Goal: Information Seeking & Learning: Learn about a topic

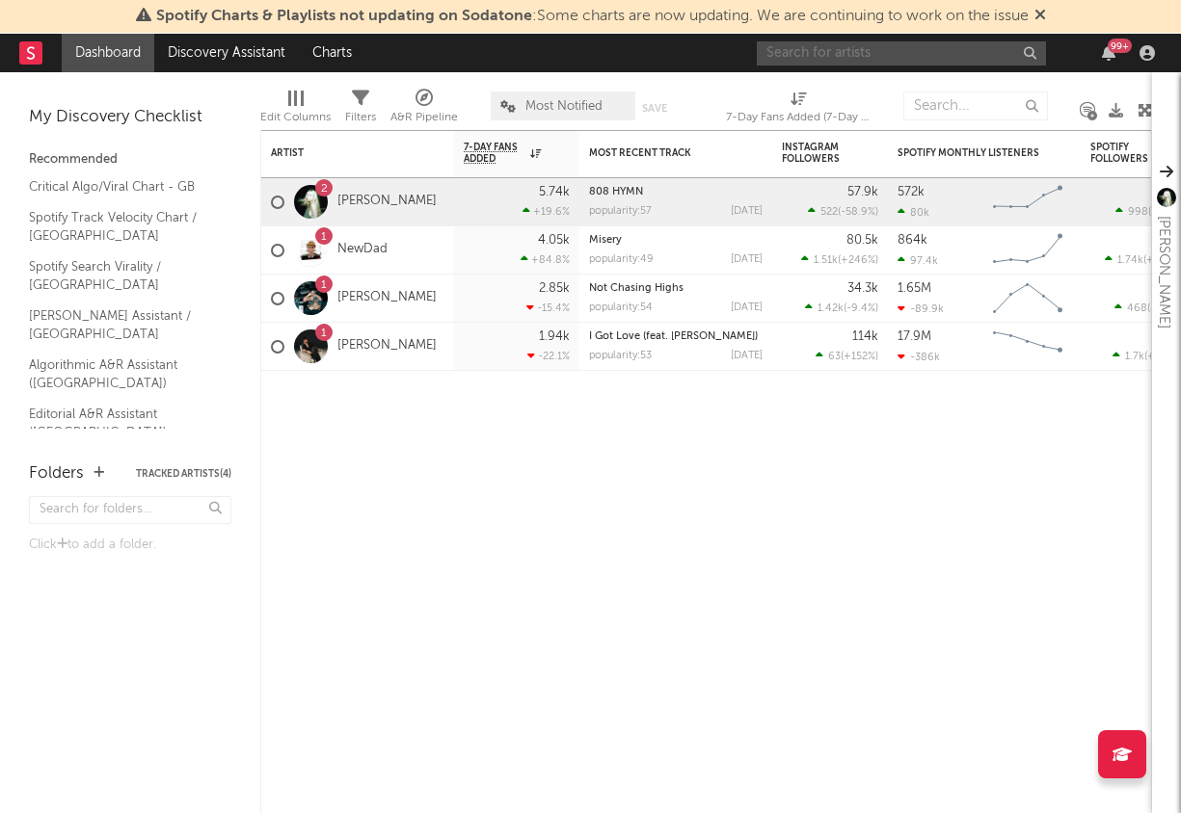
click at [958, 60] on input "text" at bounding box center [901, 53] width 289 height 24
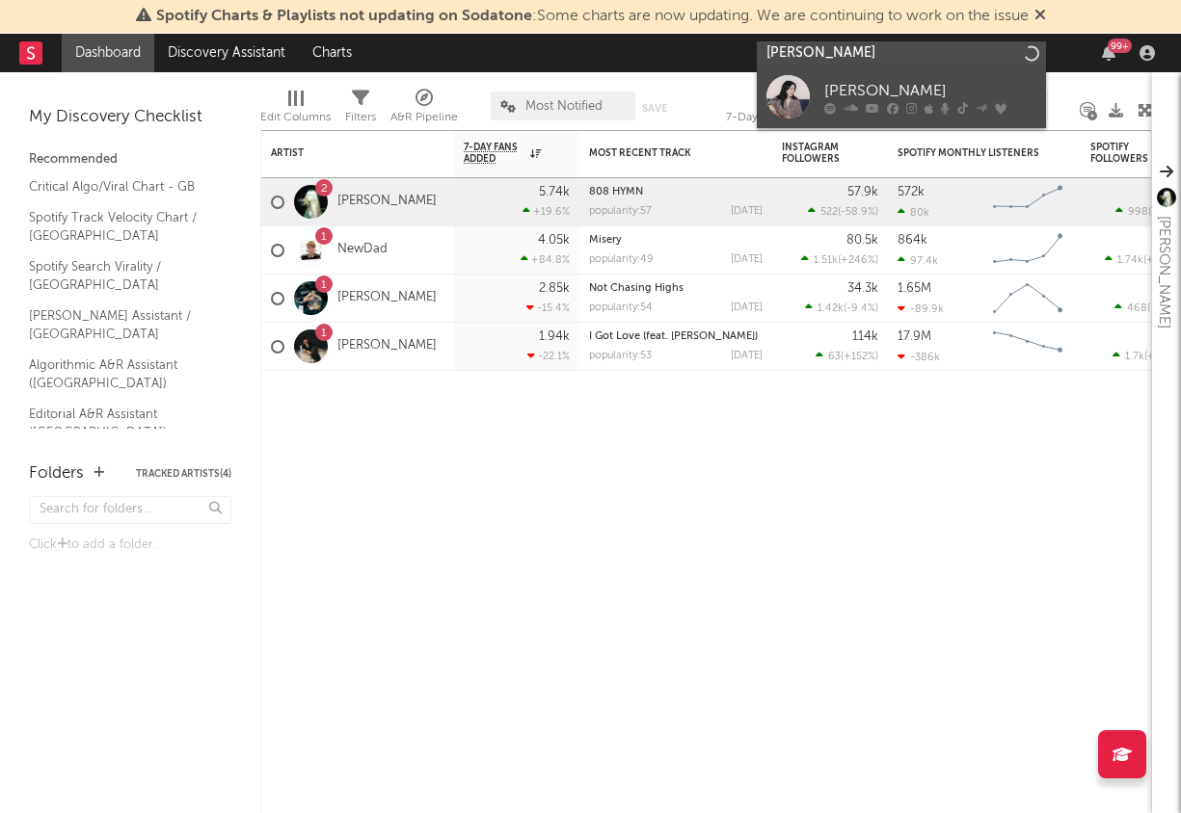
type input "[PERSON_NAME]"
click at [859, 81] on div "[PERSON_NAME]" at bounding box center [930, 91] width 212 height 23
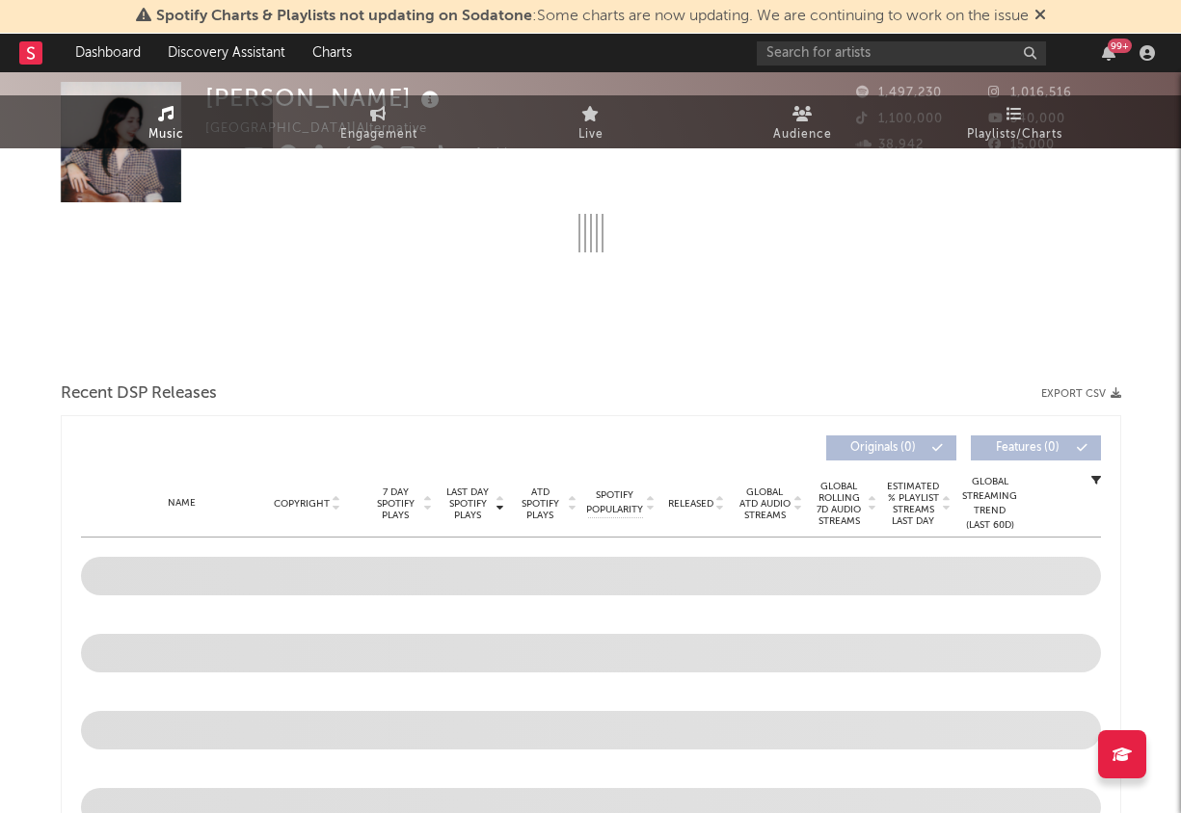
select select "6m"
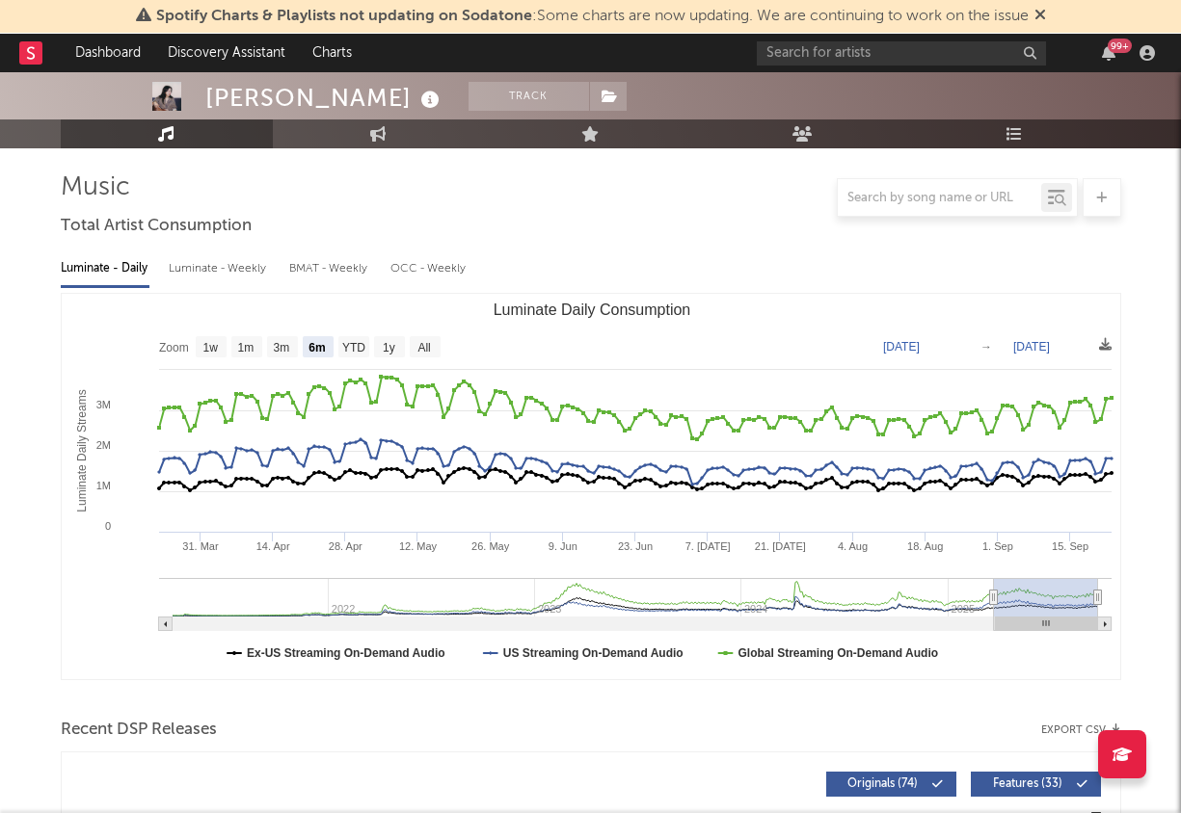
scroll to position [104, 0]
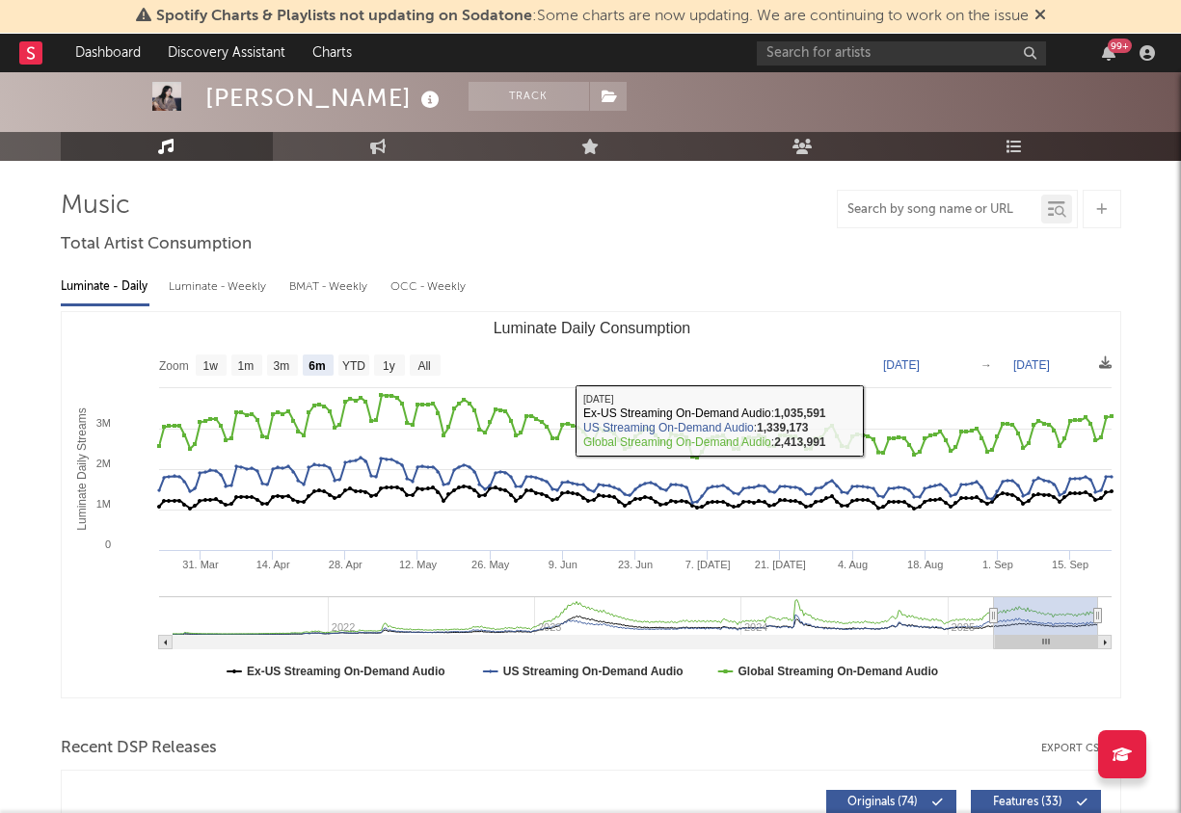
click at [928, 209] on input "text" at bounding box center [938, 209] width 203 height 15
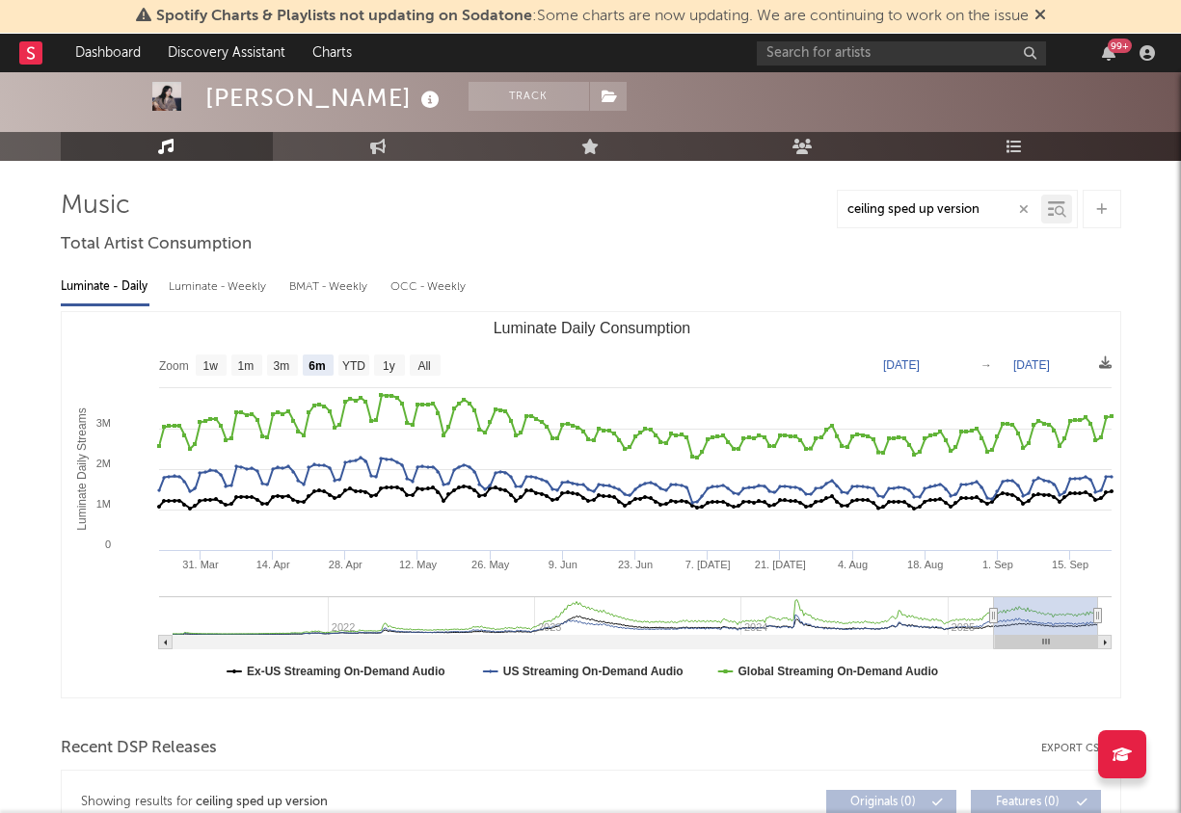
type input "ceiling sped up version"
click at [1055, 208] on icon at bounding box center [1060, 212] width 12 height 12
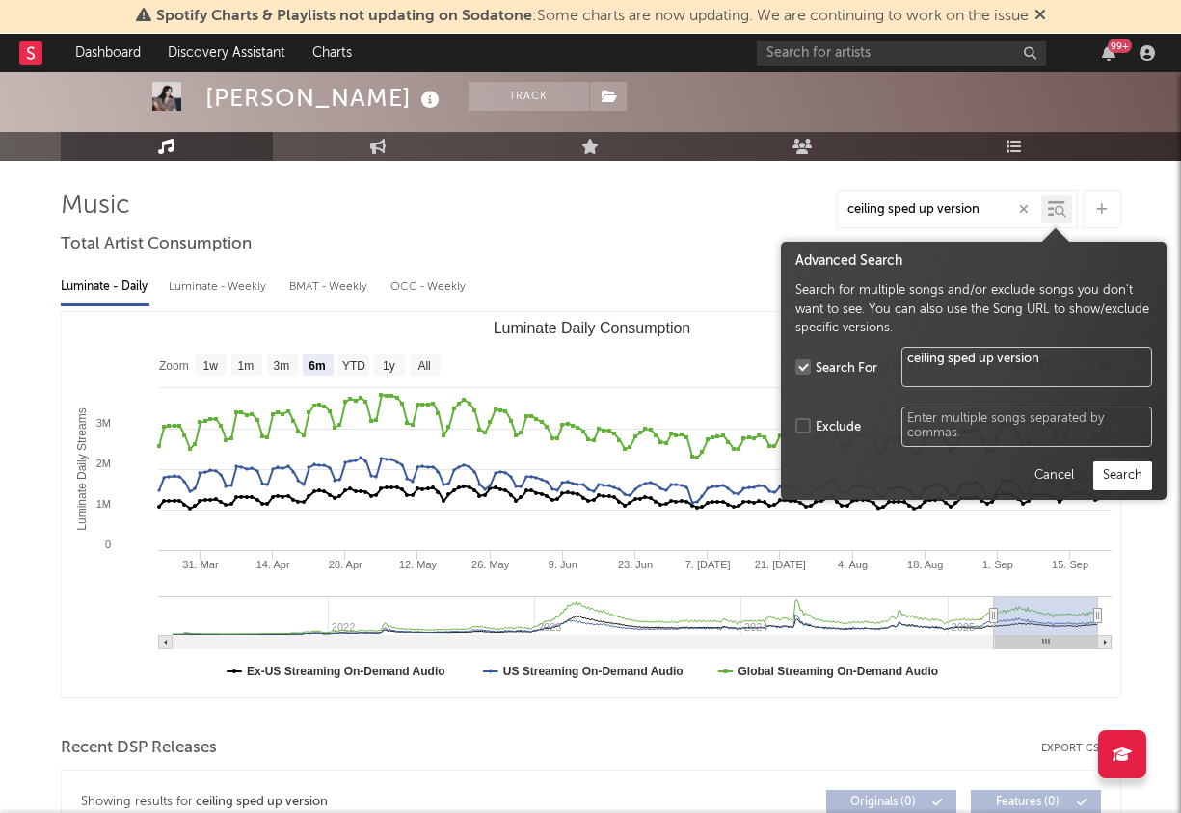
click at [1129, 473] on button "Search" at bounding box center [1122, 476] width 59 height 29
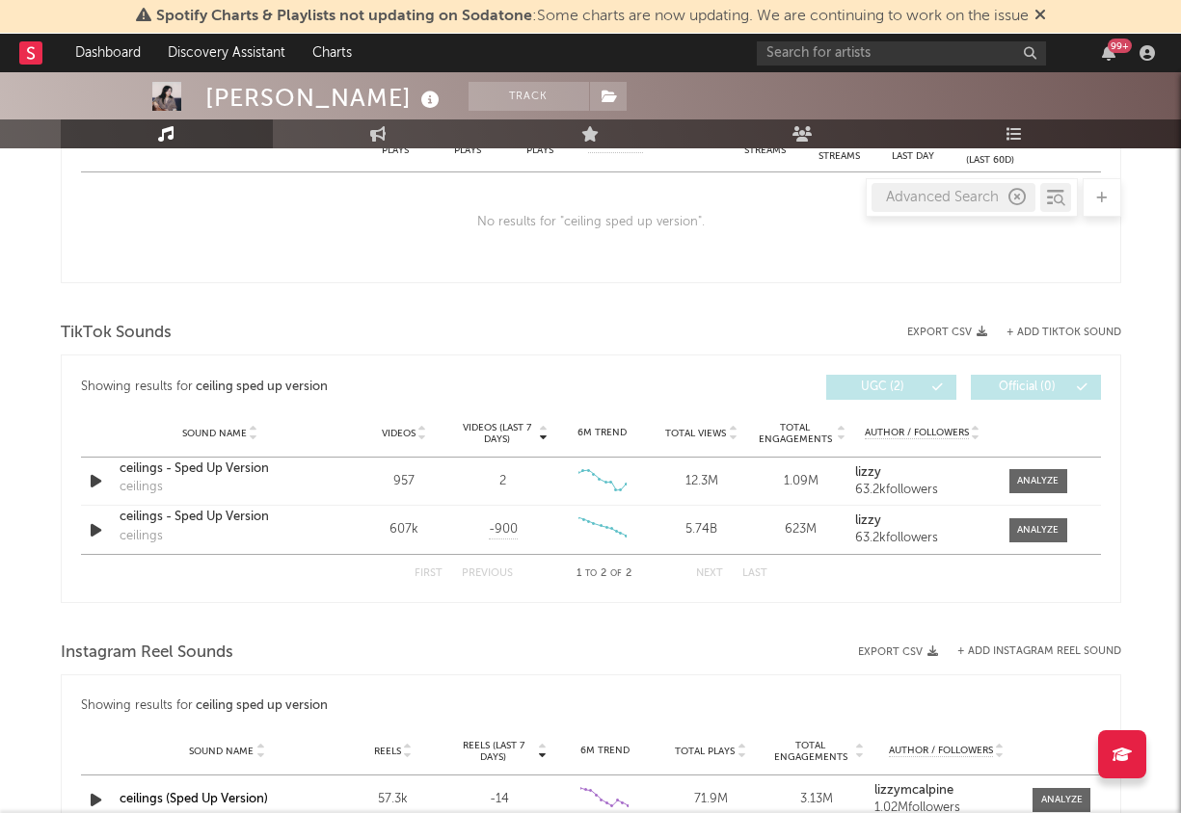
scroll to position [827, 0]
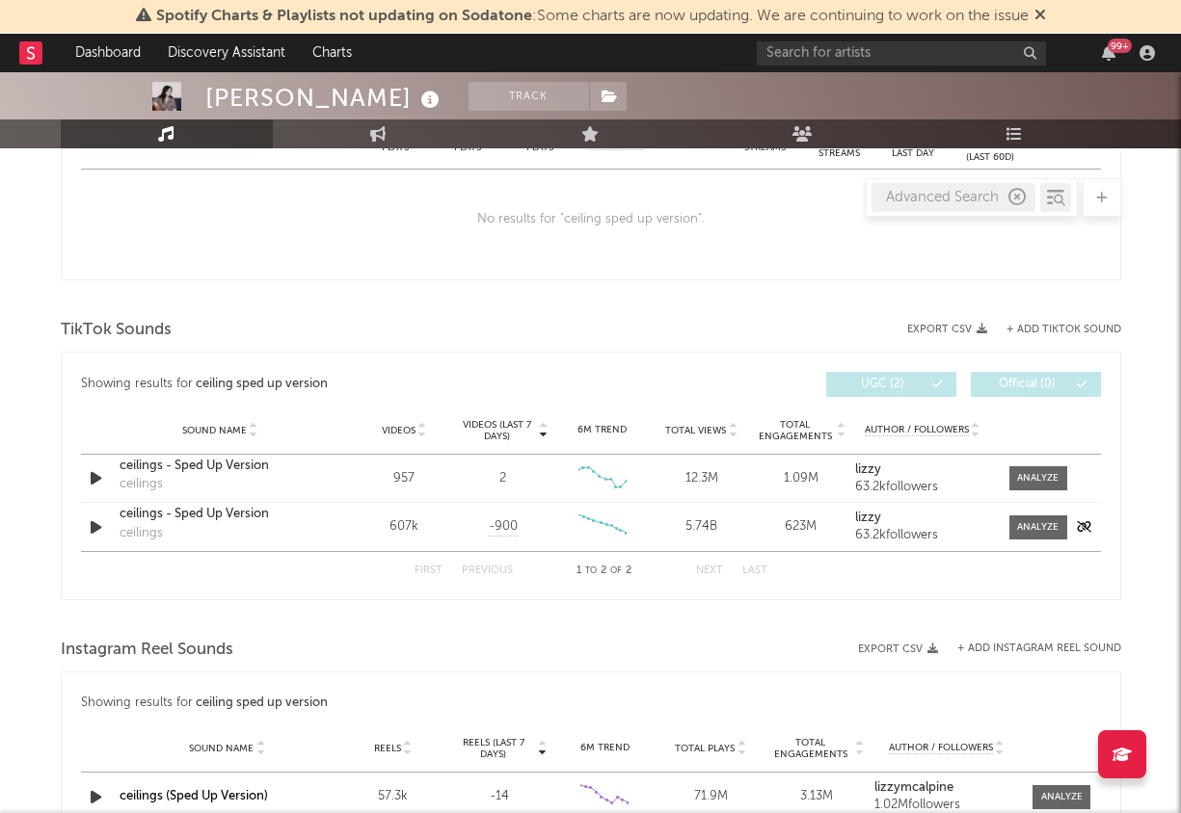
click at [288, 514] on div "ceilings - Sped Up Version" at bounding box center [220, 514] width 201 height 19
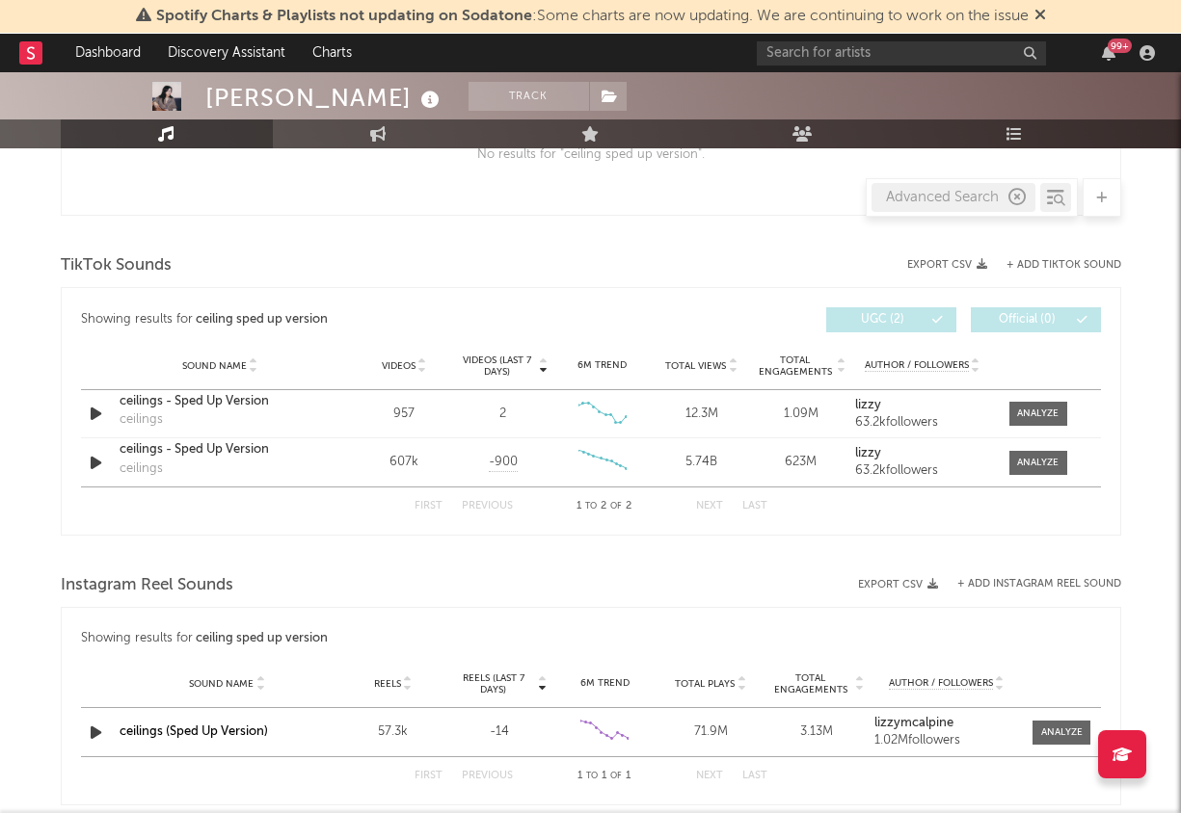
scroll to position [908, 0]
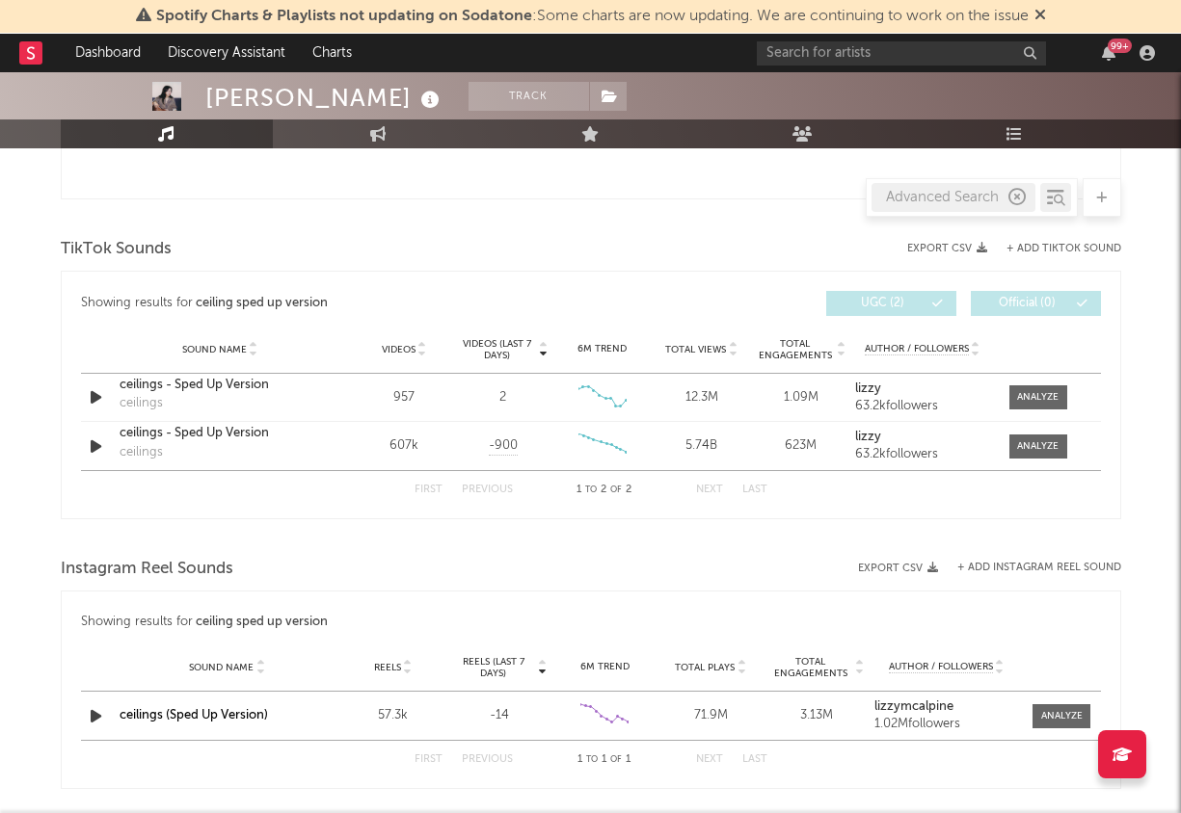
click at [422, 350] on icon at bounding box center [422, 354] width 10 height 8
click at [1045, 396] on div at bounding box center [1037, 397] width 41 height 14
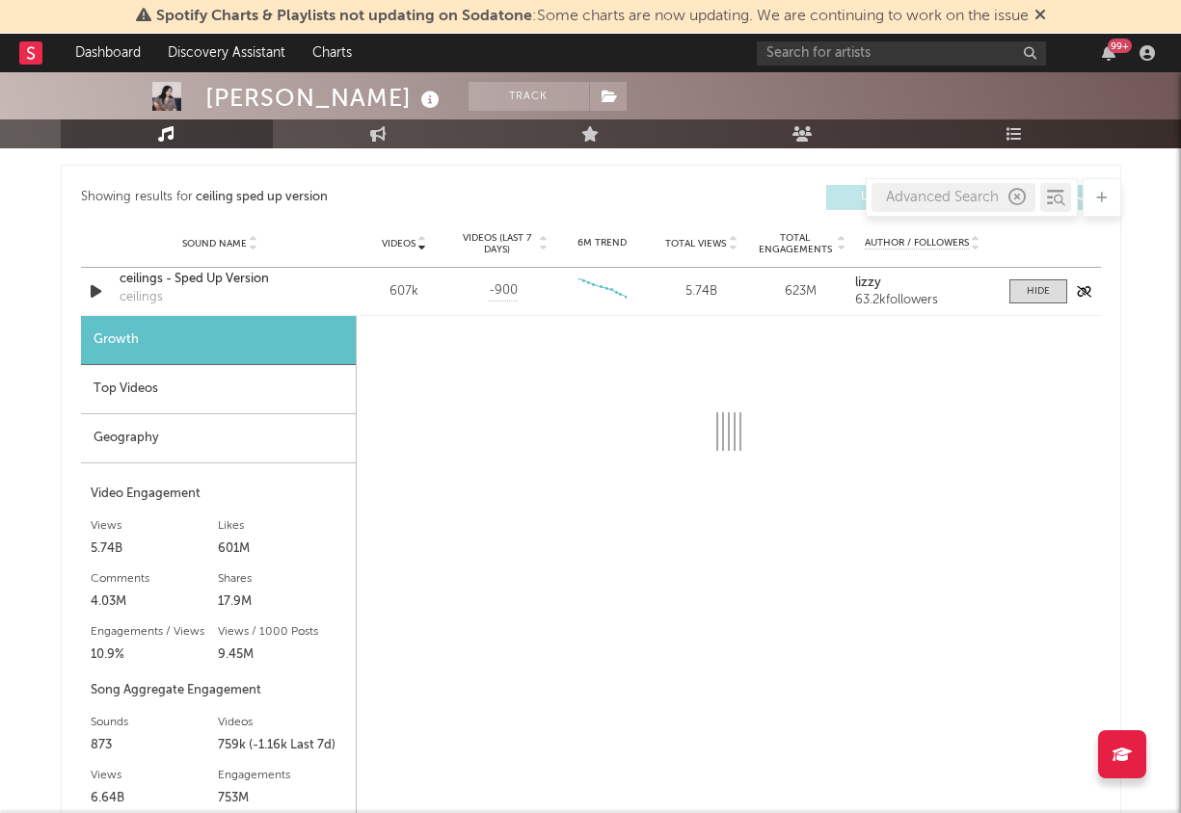
scroll to position [1042, 0]
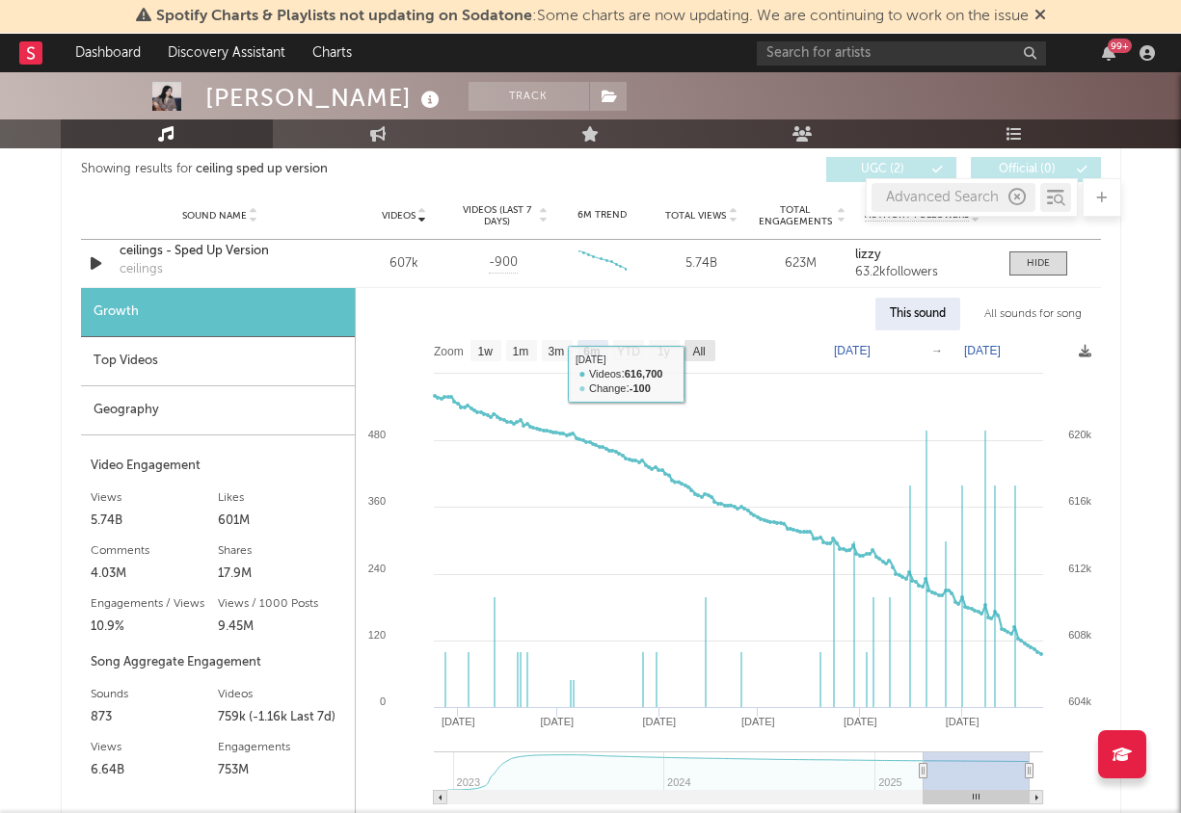
click at [709, 351] on rect at bounding box center [699, 350] width 31 height 21
select select "All"
type input "[DATE]"
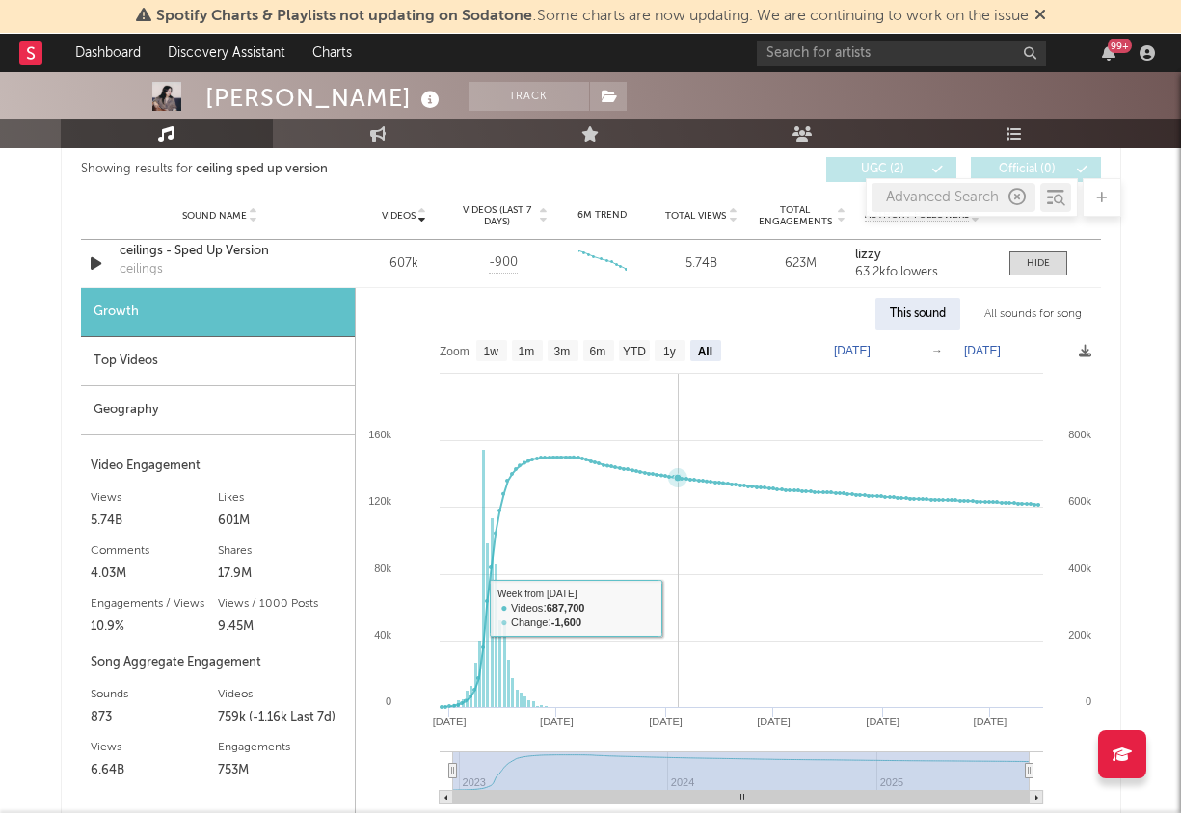
scroll to position [1202, 0]
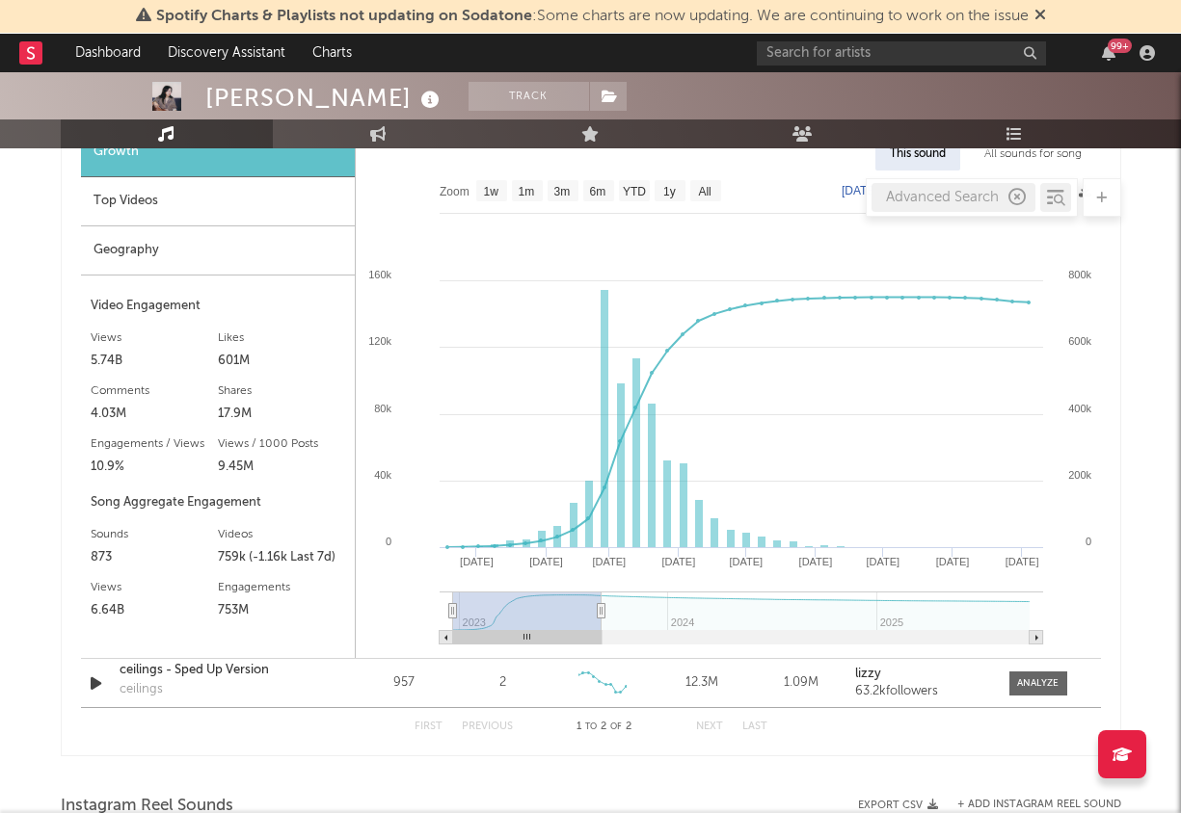
type input "[DATE]"
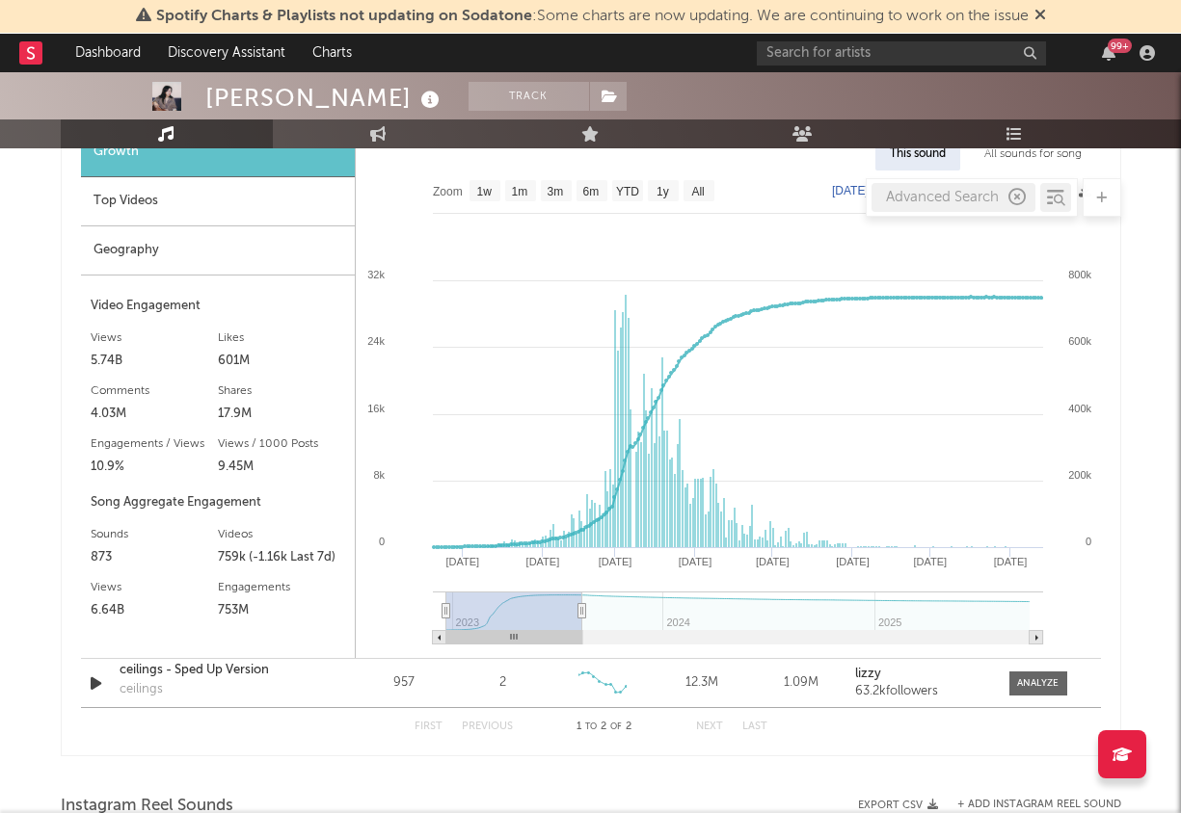
drag, startPoint x: 1031, startPoint y: 609, endPoint x: 583, endPoint y: 590, distance: 448.6
click at [582, 592] on g at bounding box center [738, 618] width 610 height 53
click at [801, 52] on input "text" at bounding box center [901, 53] width 289 height 24
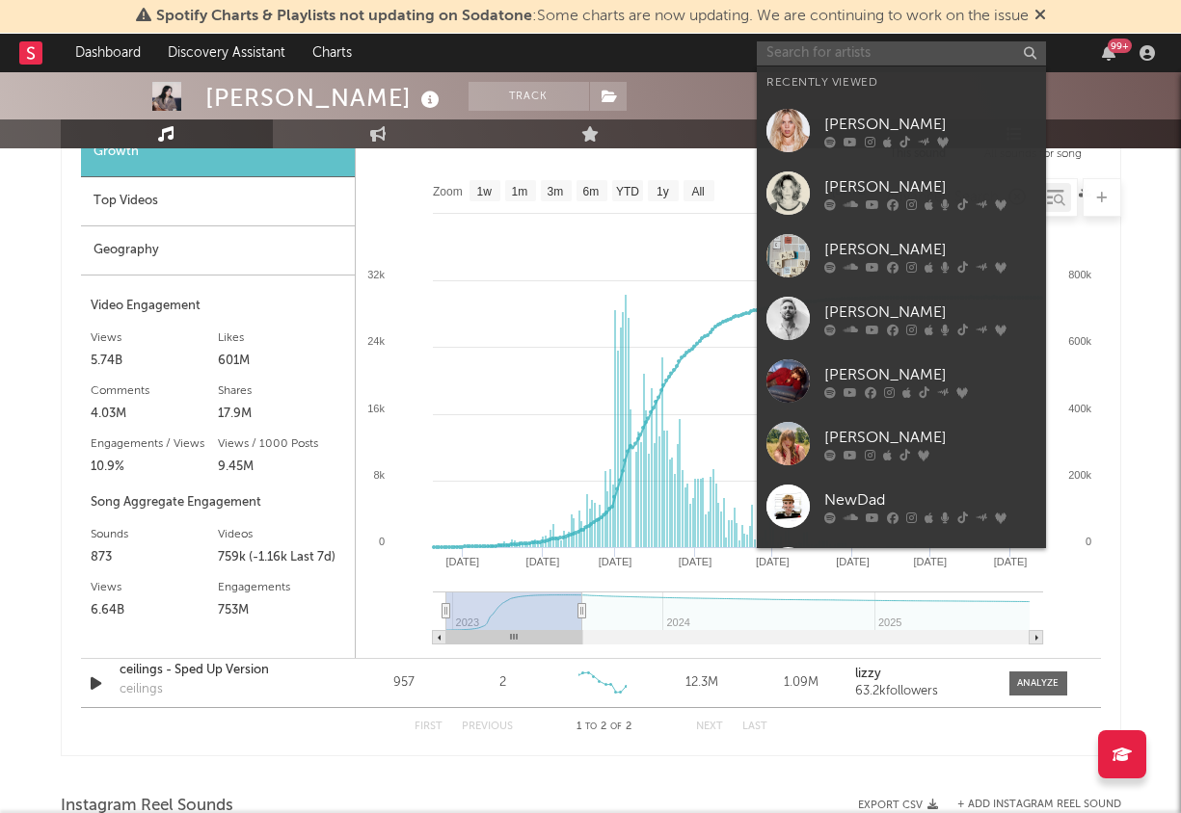
paste input "[PERSON_NAME]"
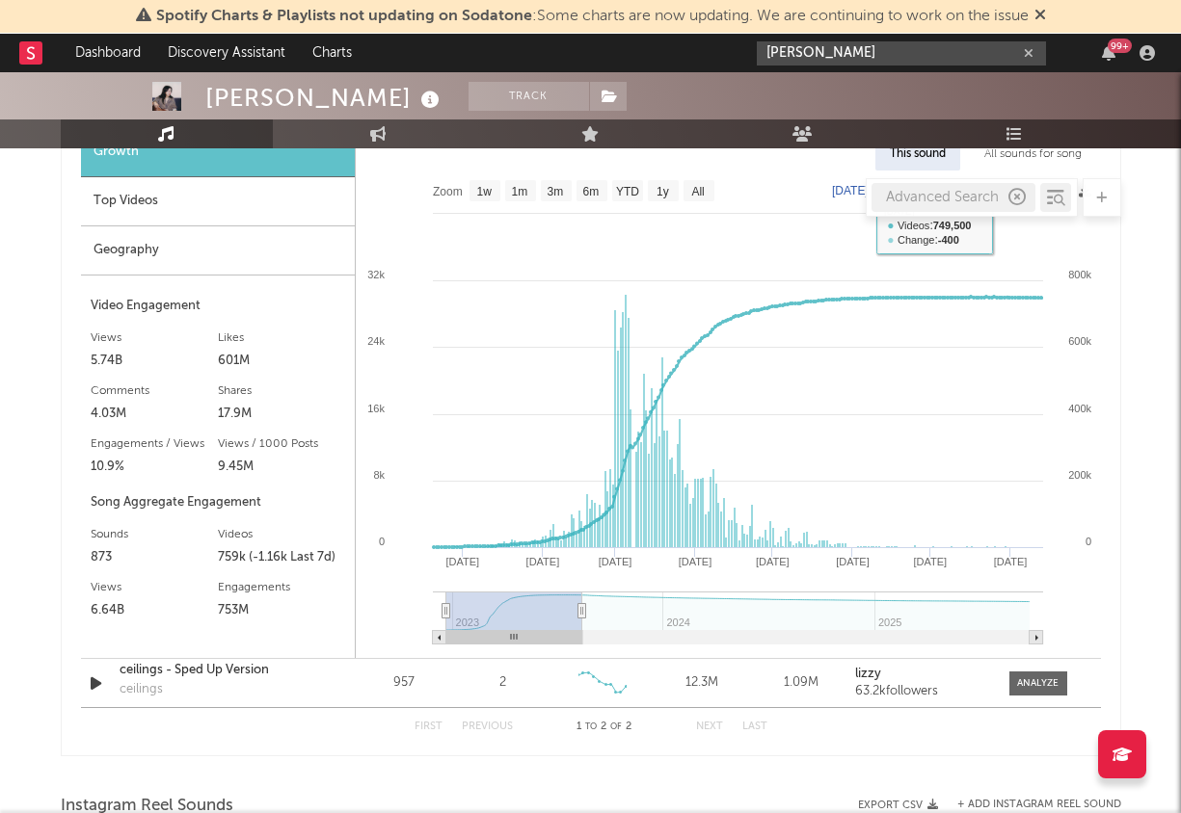
type input "[PERSON_NAME]"
click at [890, 50] on input "[PERSON_NAME]" at bounding box center [901, 53] width 289 height 24
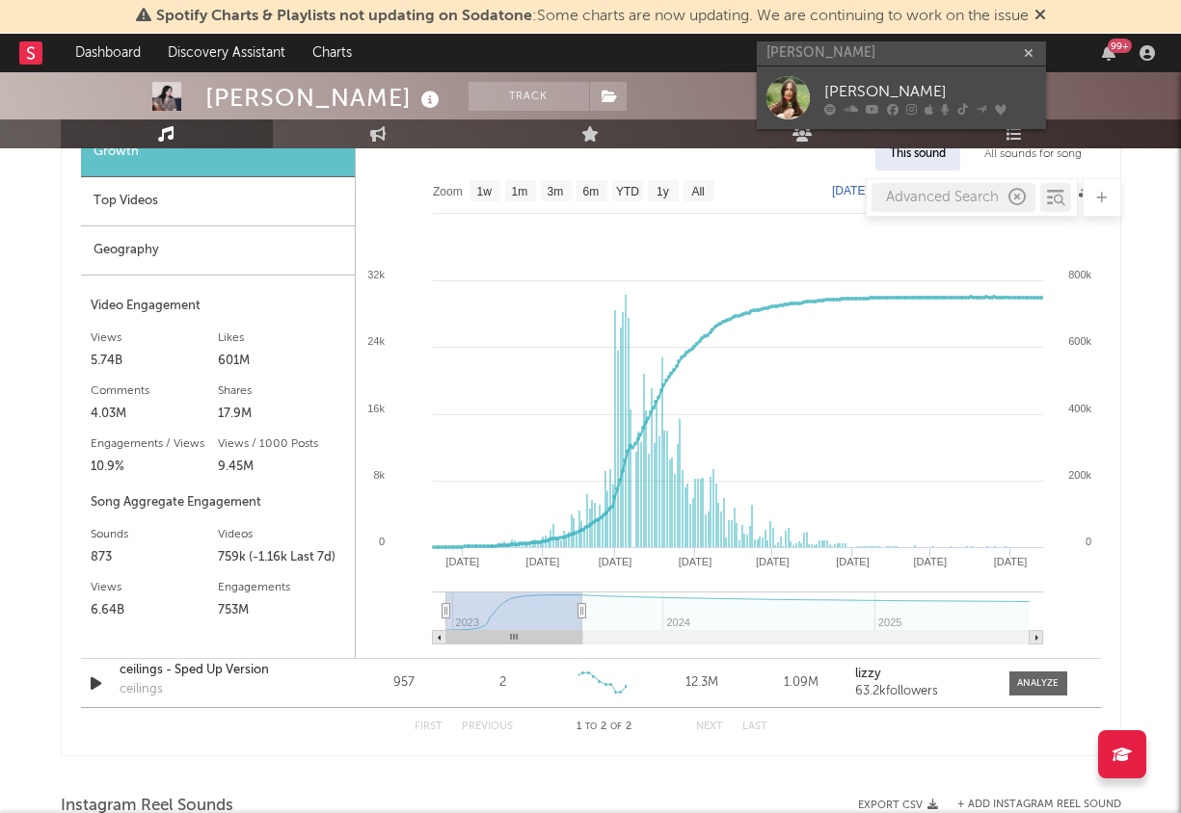
click at [874, 83] on div "[PERSON_NAME]" at bounding box center [930, 91] width 212 height 23
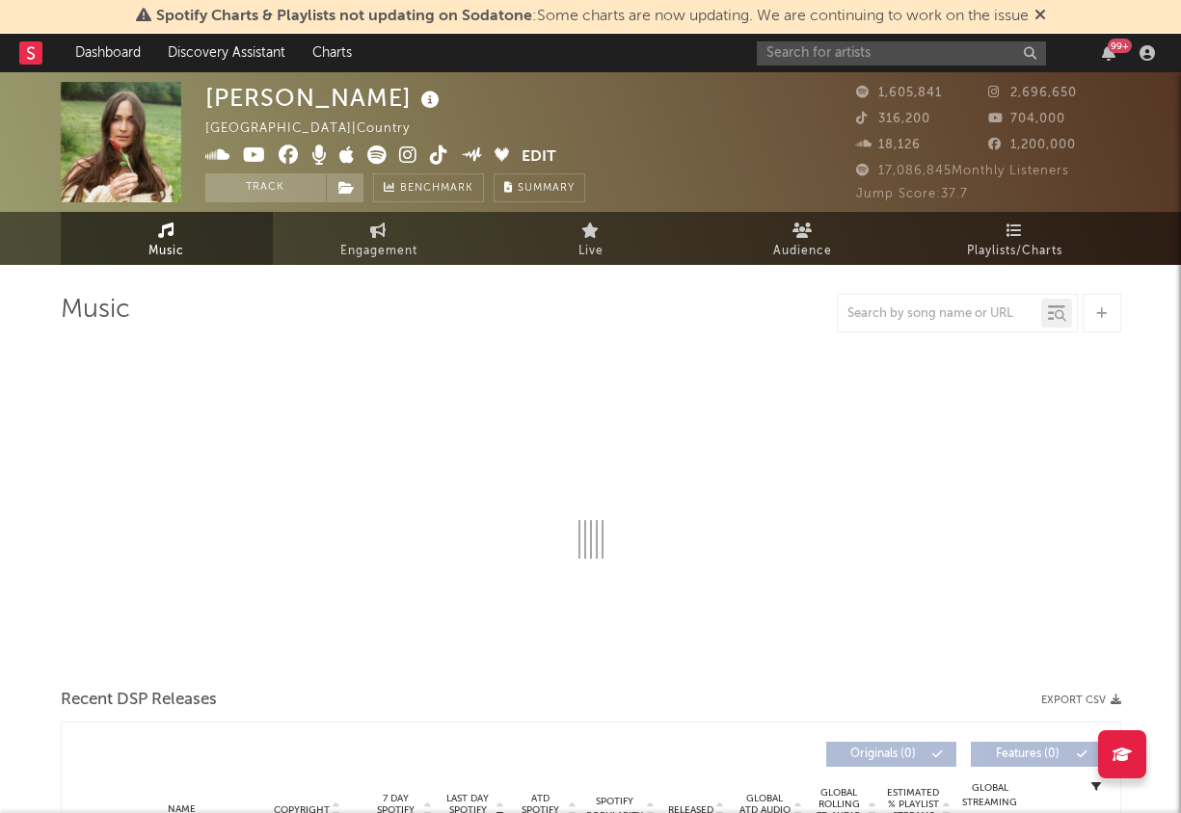
select select "6m"
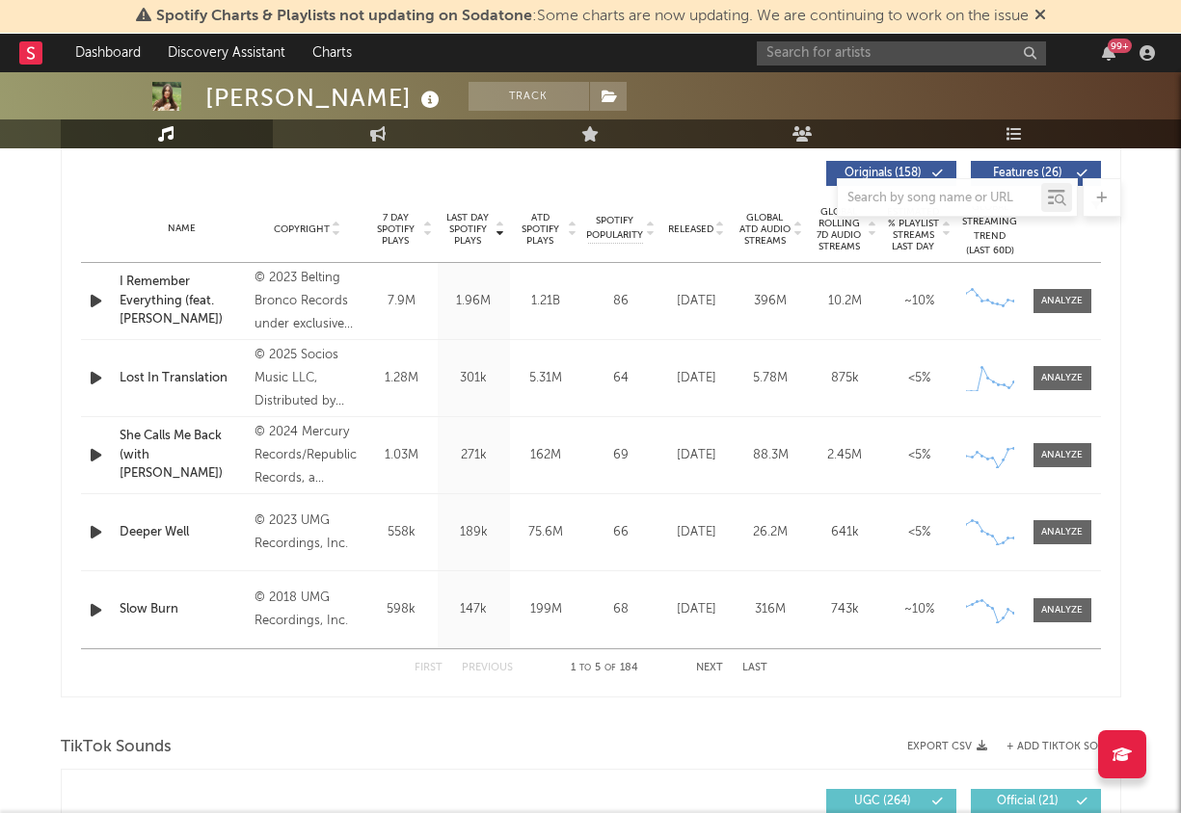
scroll to position [653, 0]
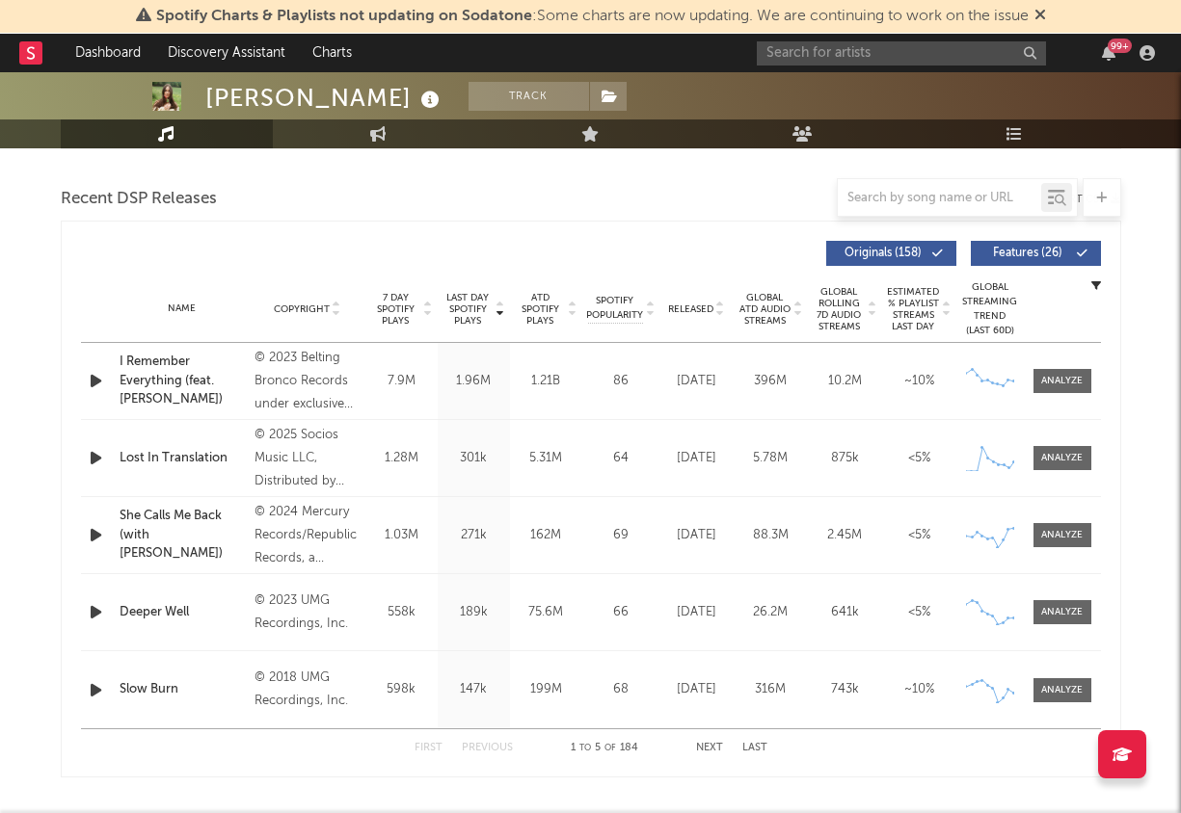
click at [929, 206] on div at bounding box center [938, 198] width 203 height 24
click at [911, 194] on input "text" at bounding box center [938, 198] width 203 height 15
paste input "Follow Your Arrow"
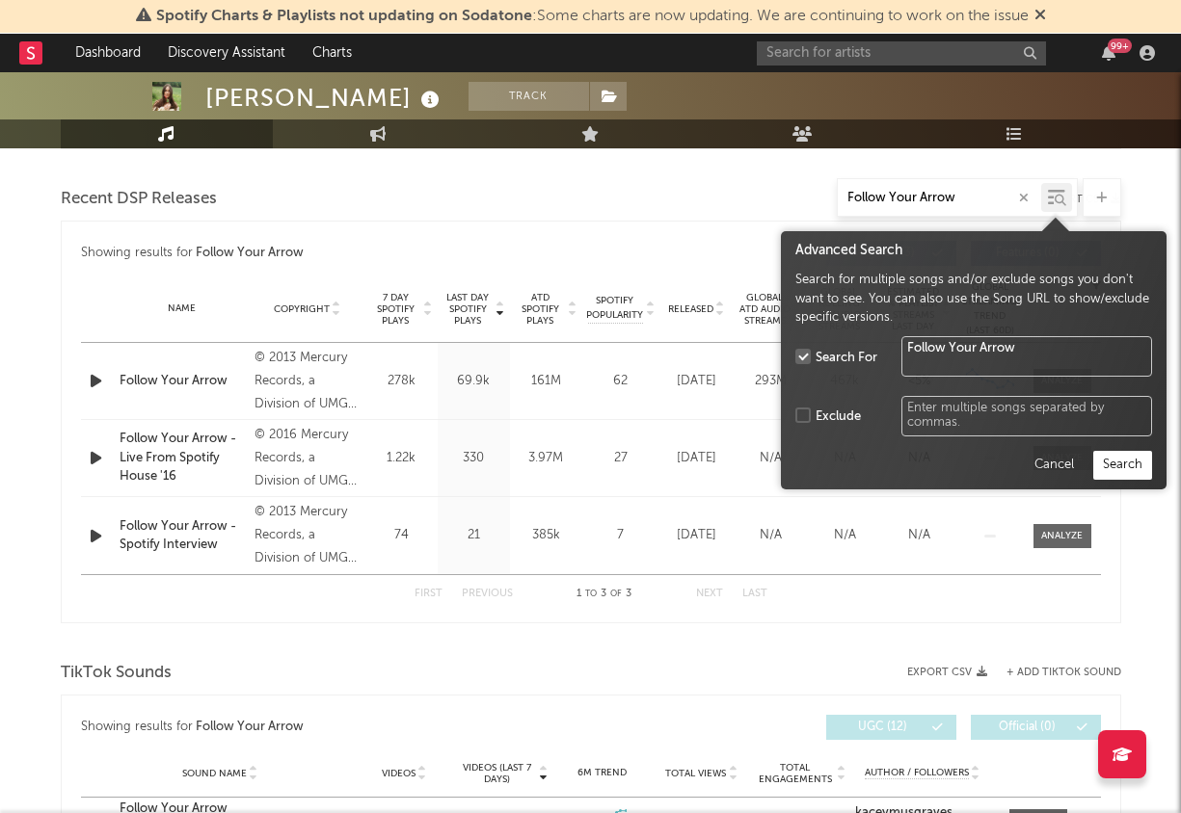
click at [1054, 198] on icon at bounding box center [1060, 201] width 12 height 12
type input "Follow Your Arrow"
click at [1135, 473] on button "Search" at bounding box center [1122, 465] width 59 height 29
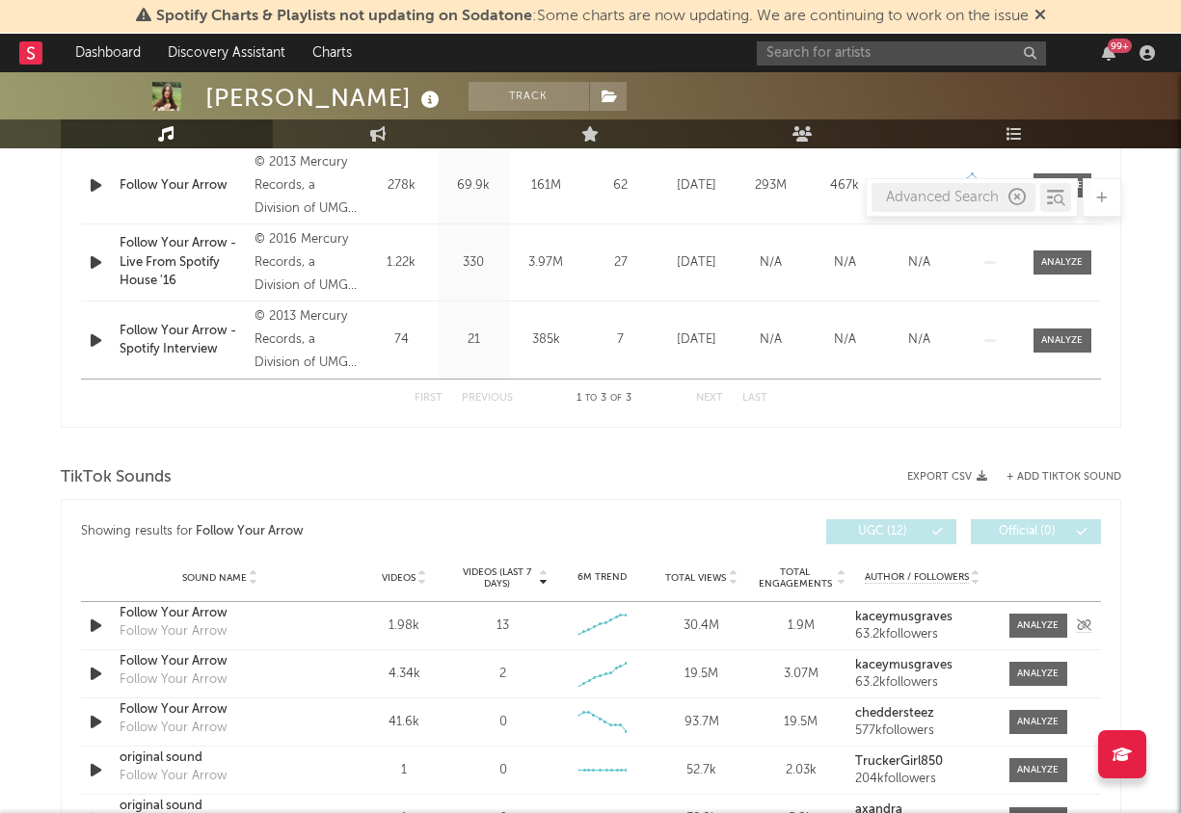
scroll to position [904, 0]
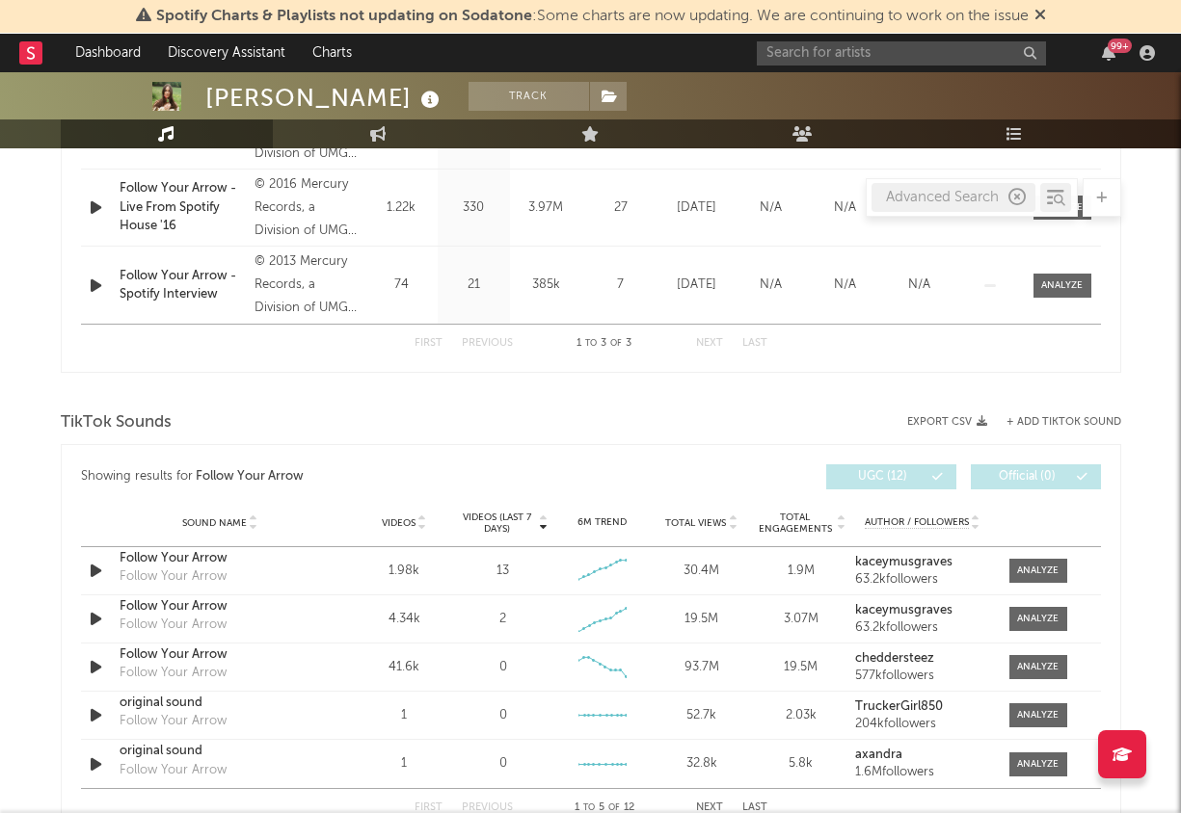
click at [415, 516] on div at bounding box center [421, 523] width 12 height 14
click at [1029, 564] on div at bounding box center [1037, 571] width 41 height 14
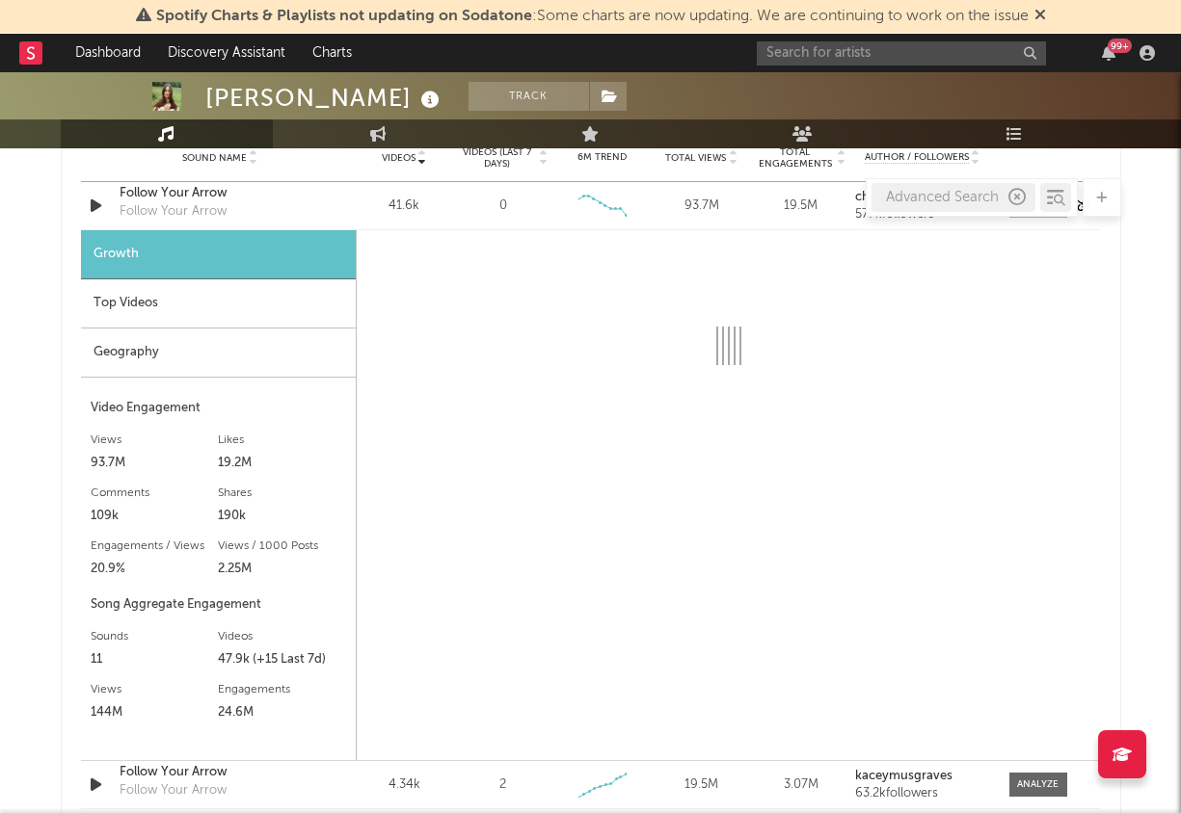
scroll to position [1265, 0]
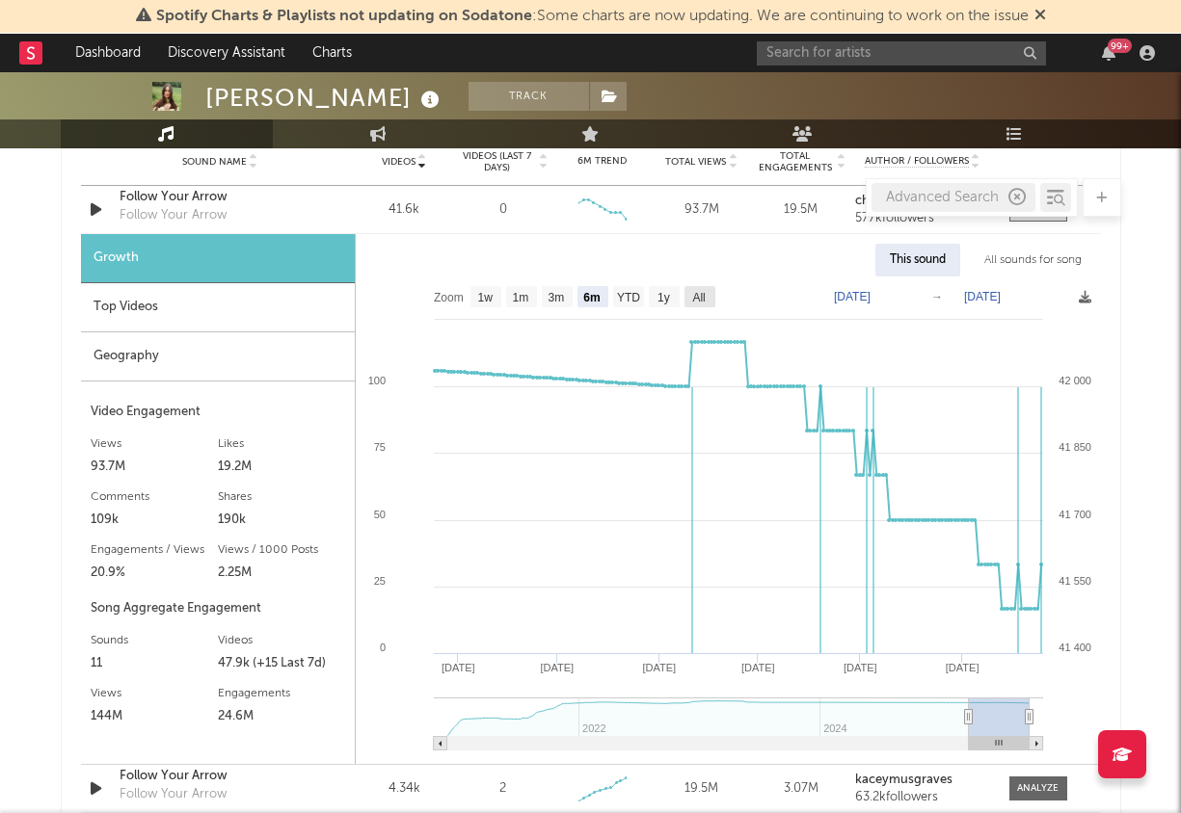
click at [699, 286] on rect at bounding box center [699, 296] width 31 height 21
select select "All"
type input "[DATE]"
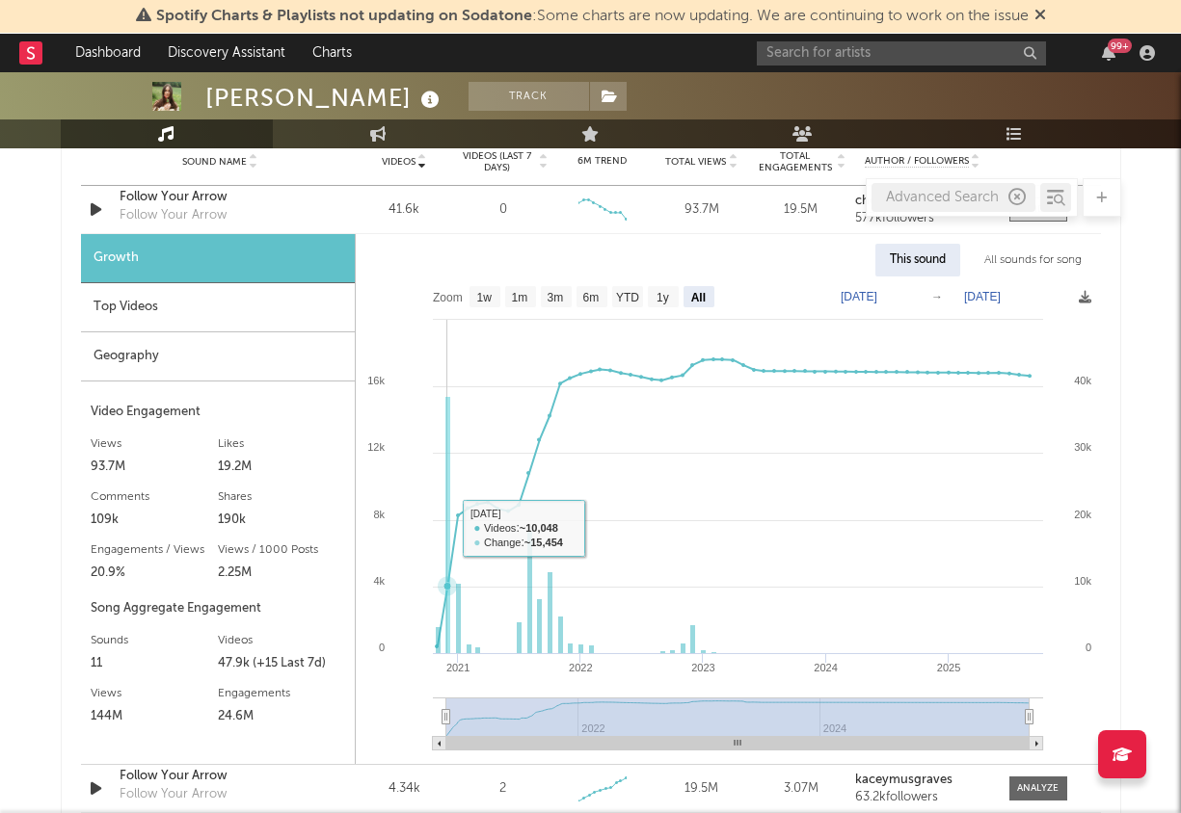
click at [448, 530] on rect at bounding box center [447, 525] width 5 height 257
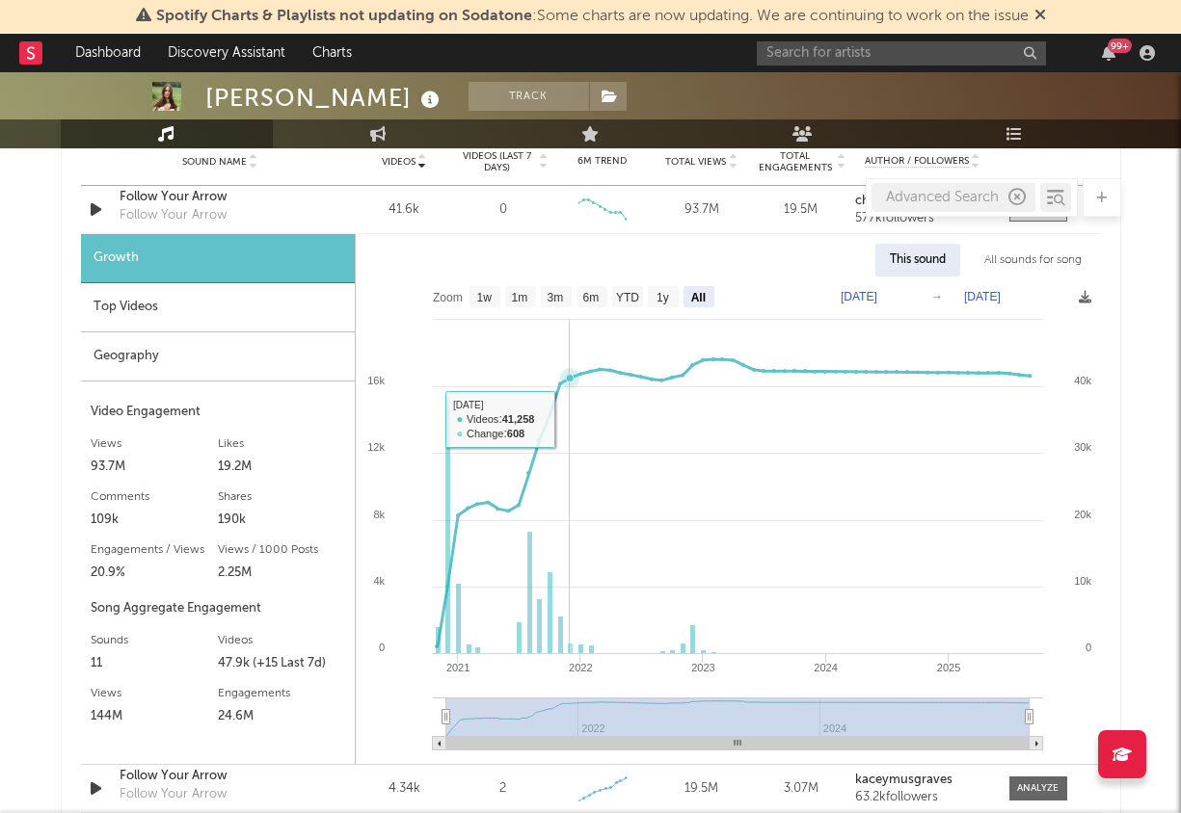
click at [568, 423] on rect at bounding box center [728, 521] width 745 height 488
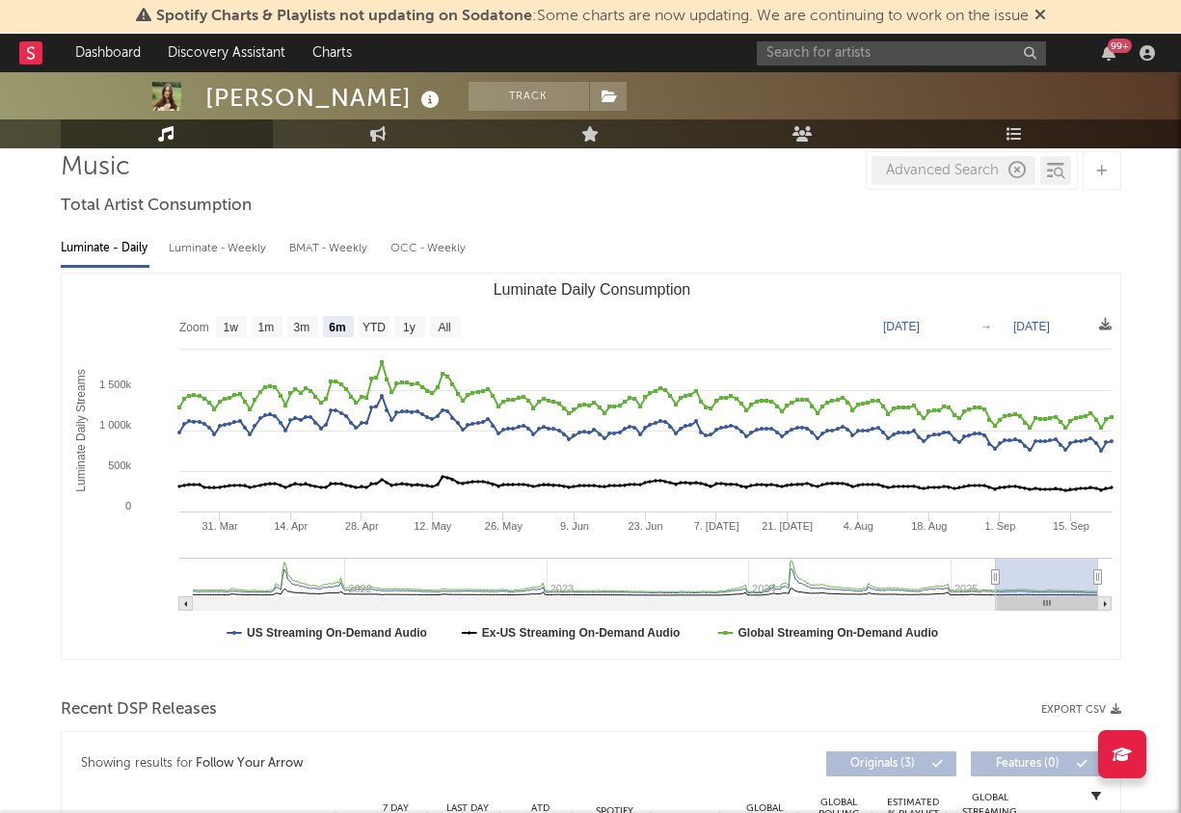
scroll to position [0, 0]
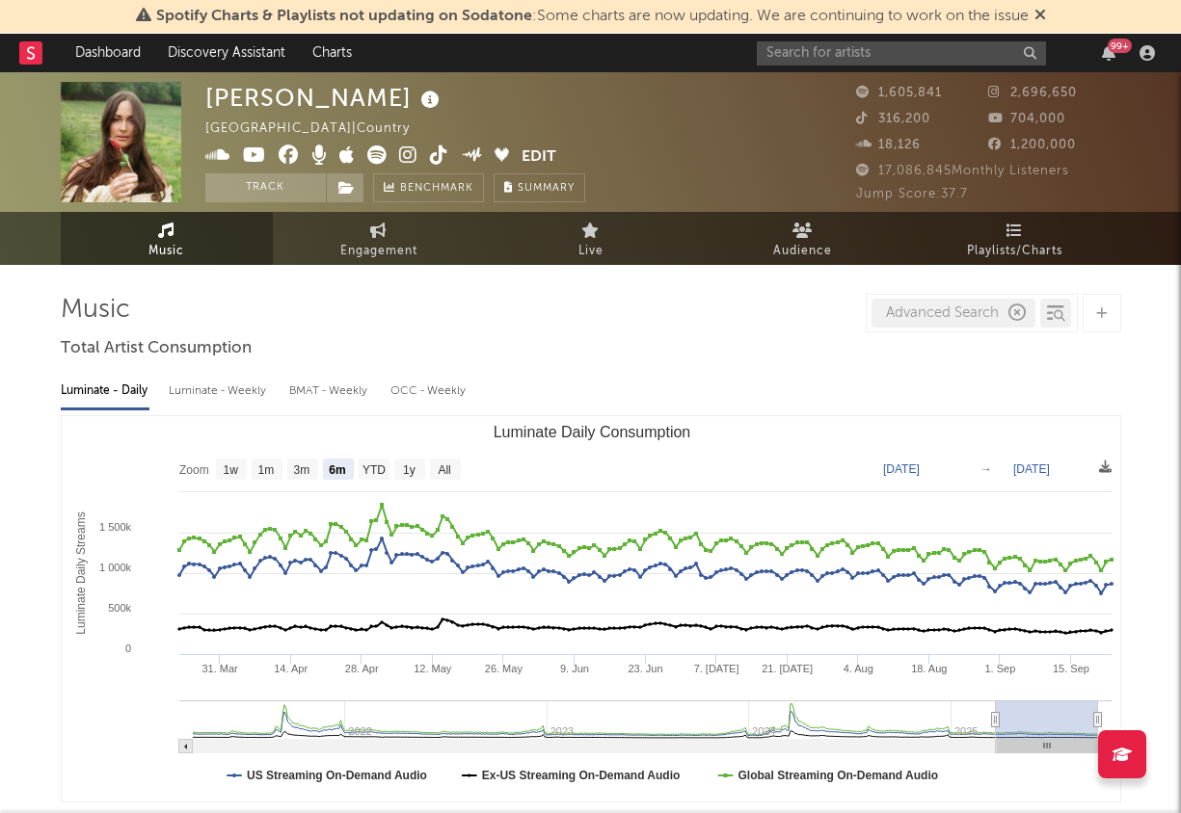
click at [944, 321] on div "Advanced Search" at bounding box center [953, 313] width 164 height 29
click at [944, 317] on div "Advanced Search" at bounding box center [953, 313] width 164 height 29
click at [1014, 311] on icon "button" at bounding box center [1016, 313] width 17 height 17
type input "Butterflies"
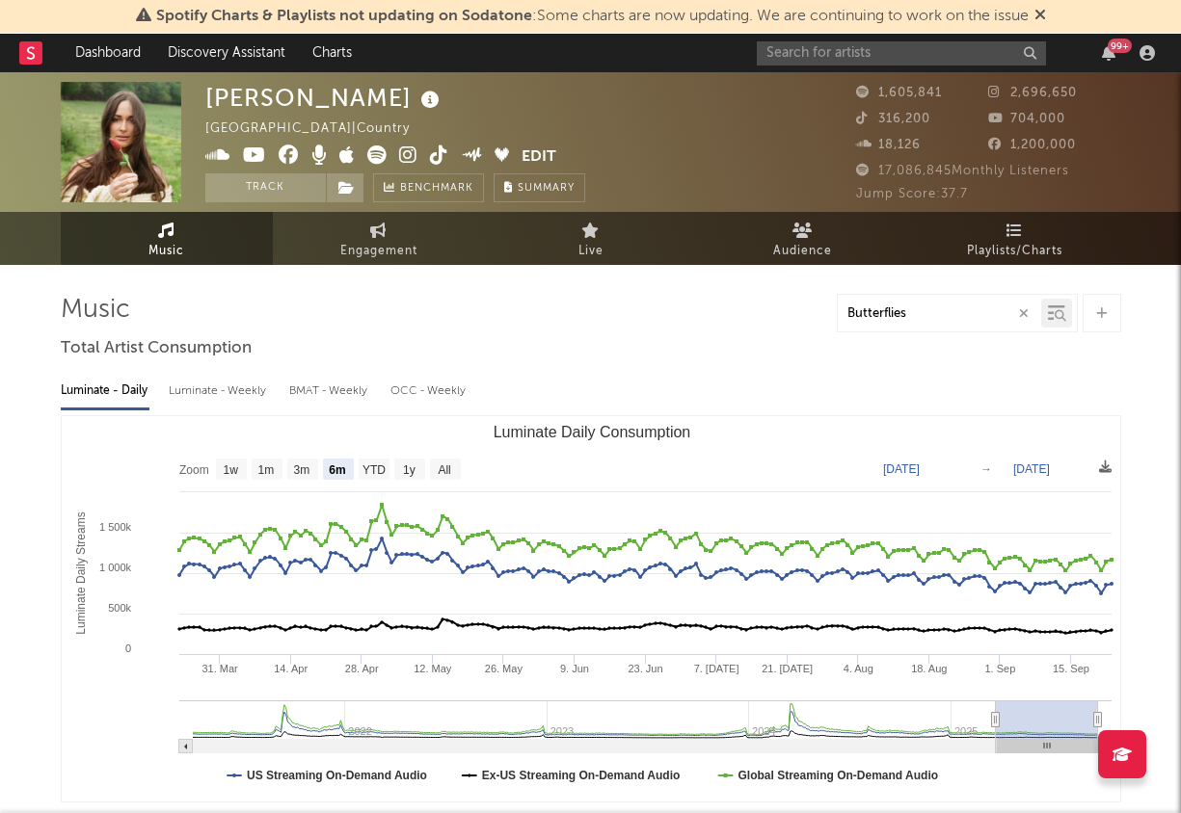
click at [789, 370] on div "Luminate - Daily Luminate - Weekly BMAT - Weekly OCC - Weekly Zoom 1w 1m 3m 6m …" at bounding box center [591, 586] width 1060 height 442
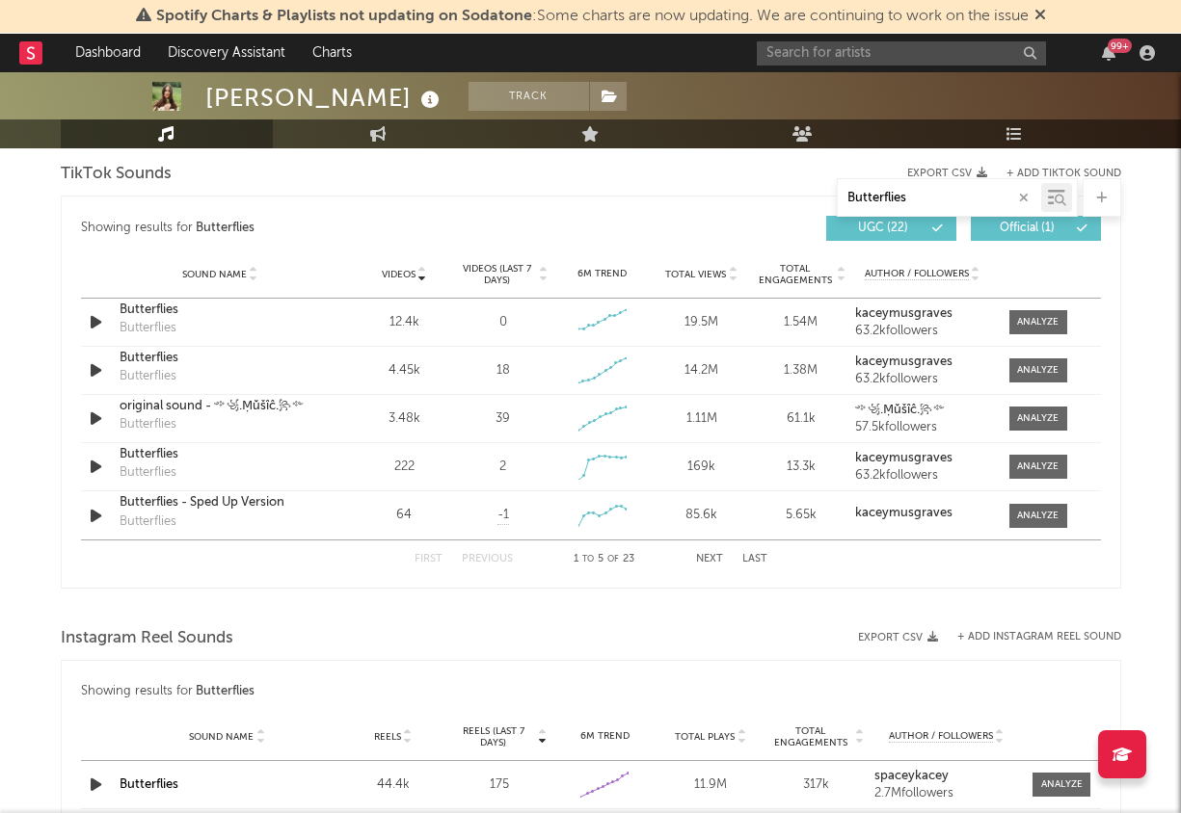
scroll to position [999, 0]
click at [420, 266] on icon at bounding box center [422, 270] width 10 height 8
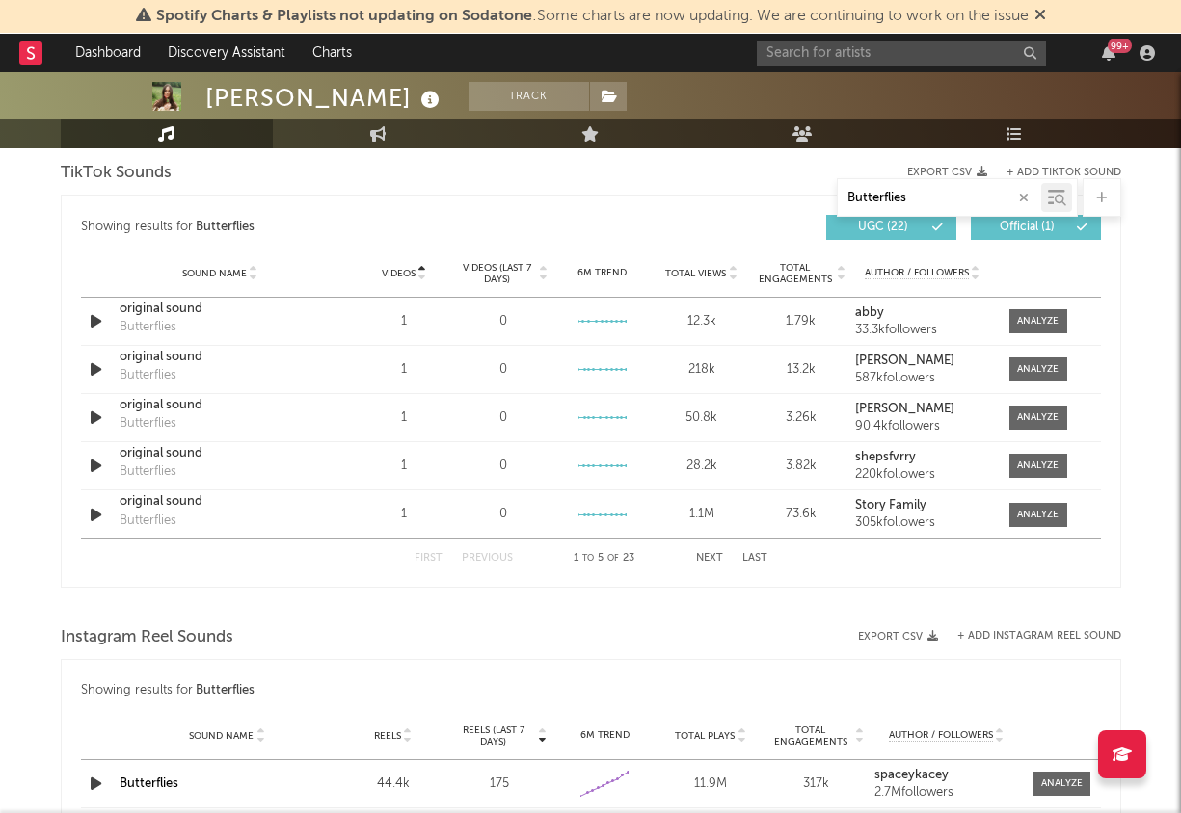
click at [421, 266] on icon at bounding box center [422, 270] width 10 height 8
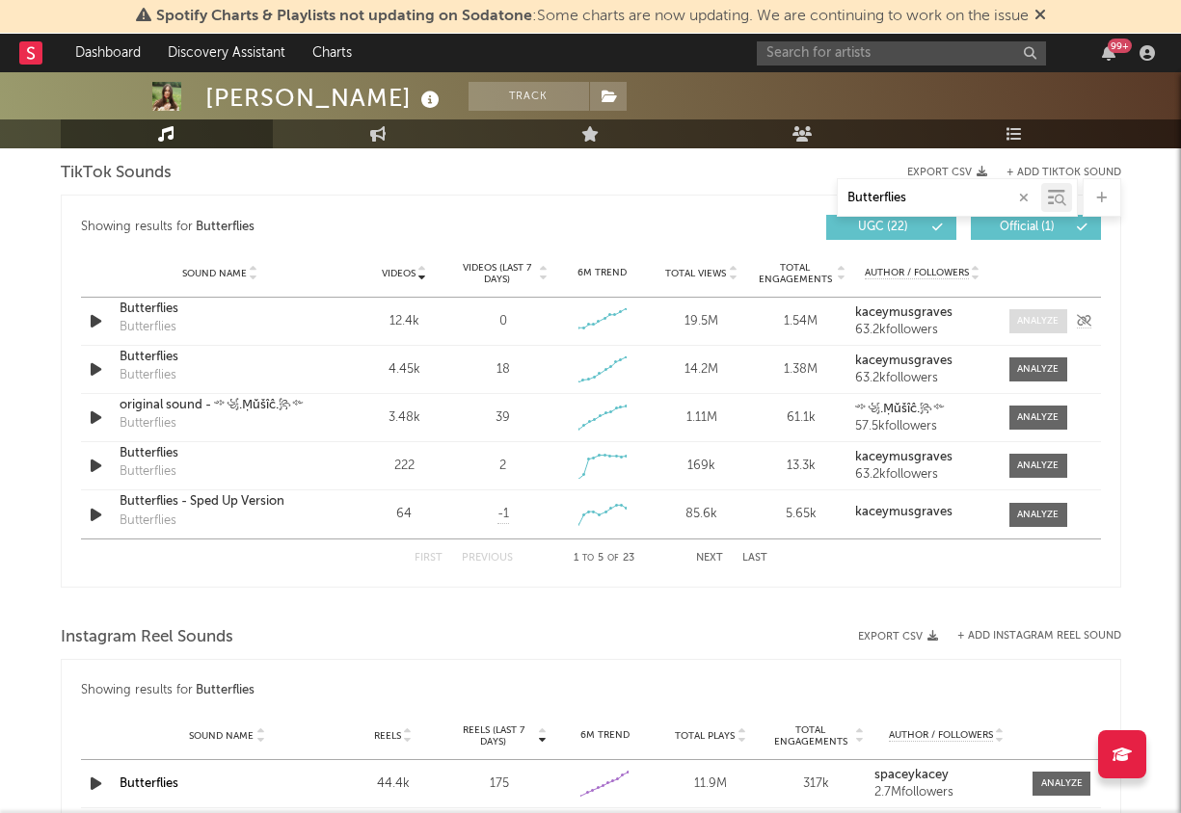
click at [1047, 315] on div at bounding box center [1037, 321] width 41 height 14
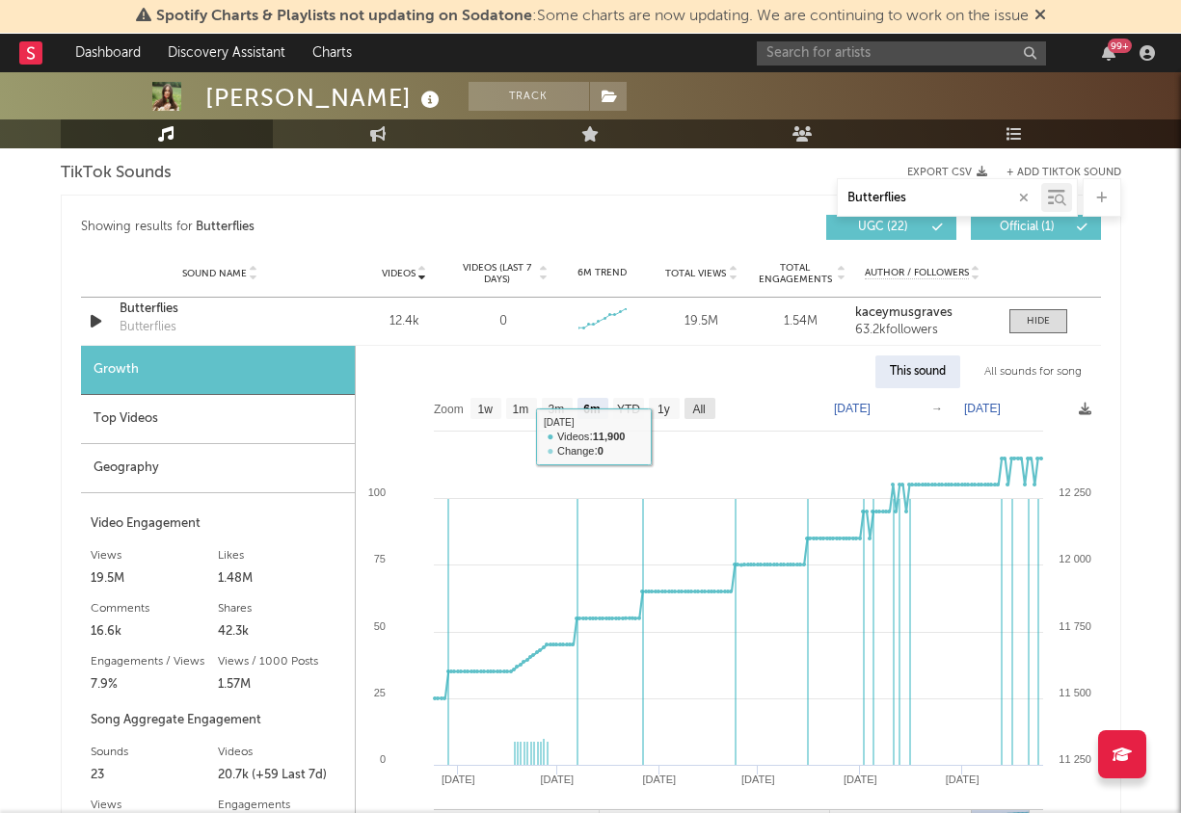
click at [700, 406] on text "All" at bounding box center [698, 409] width 13 height 13
select select "All"
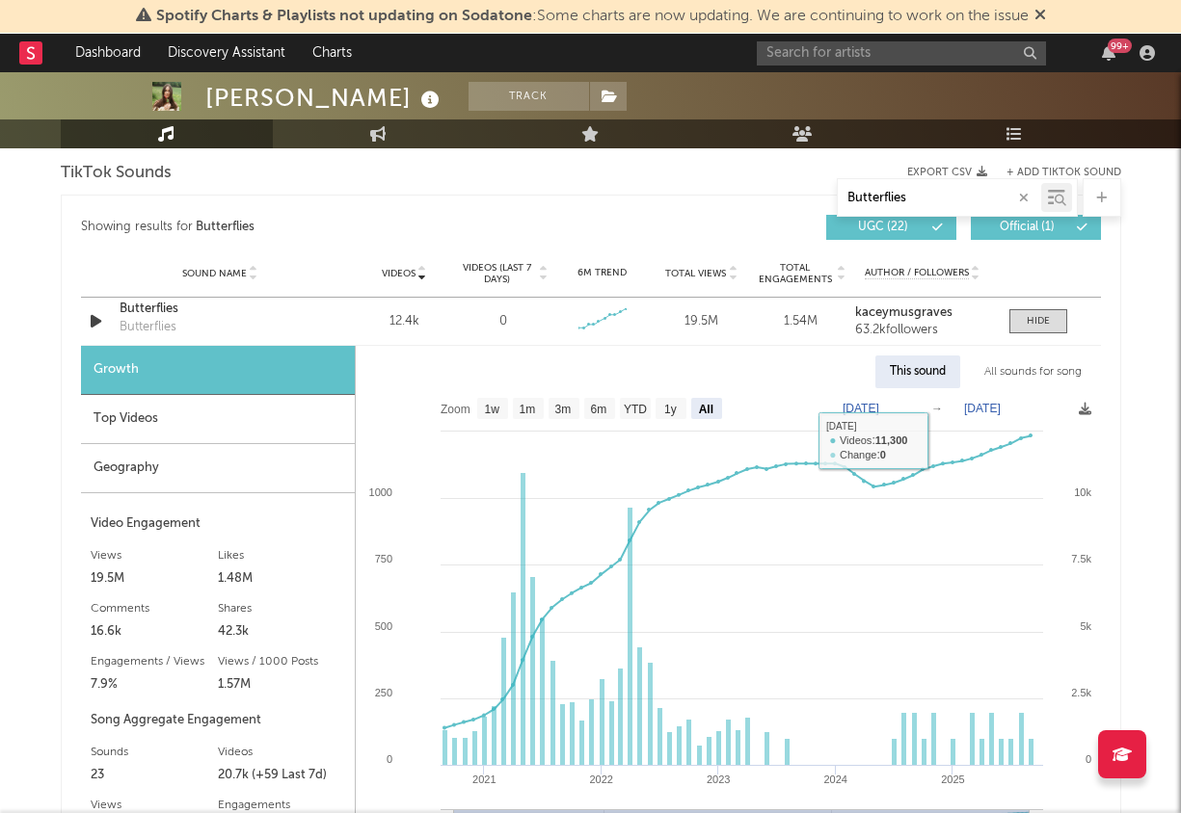
click at [879, 403] on text "[DATE]" at bounding box center [860, 408] width 37 height 13
click at [890, 402] on input "[DATE]" at bounding box center [870, 408] width 90 height 19
click at [910, 406] on input "0020-09-01" at bounding box center [870, 408] width 90 height 19
click at [915, 411] on input "0020-09-01" at bounding box center [870, 408] width 90 height 19
click at [984, 402] on text "[DATE]" at bounding box center [982, 408] width 37 height 13
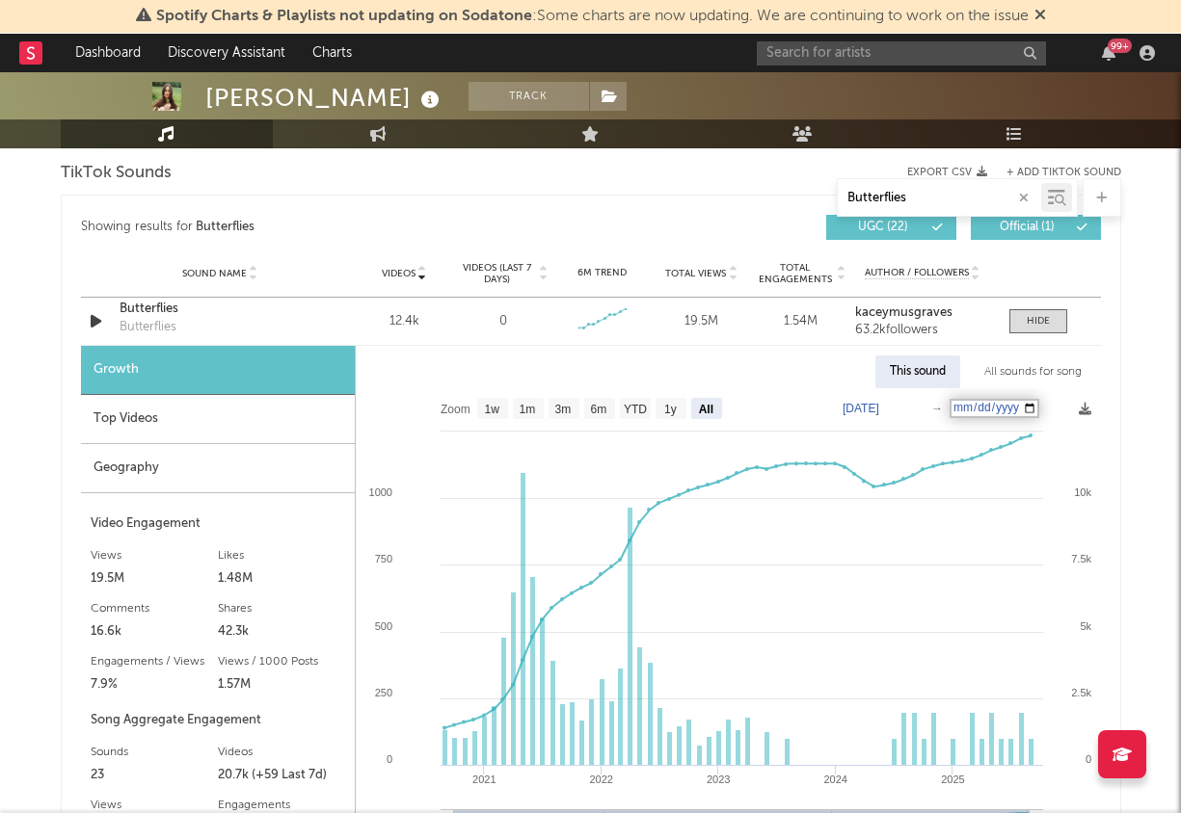
click at [1122, 474] on div "[PERSON_NAME] Track [GEOGRAPHIC_DATA] | Country Edit Track Benchmark Summary 1,…" at bounding box center [590, 603] width 1181 height 3061
click at [520, 507] on rect at bounding box center [522, 619] width 5 height 293
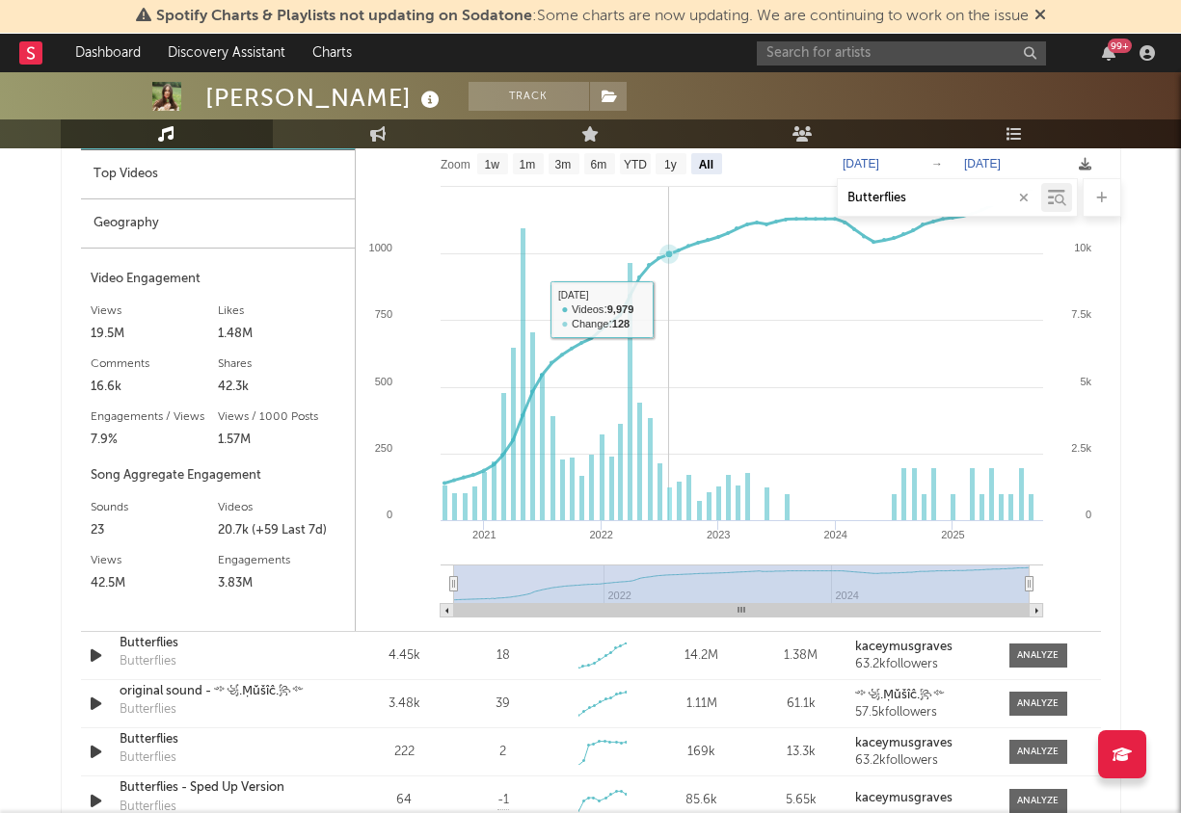
scroll to position [1246, 0]
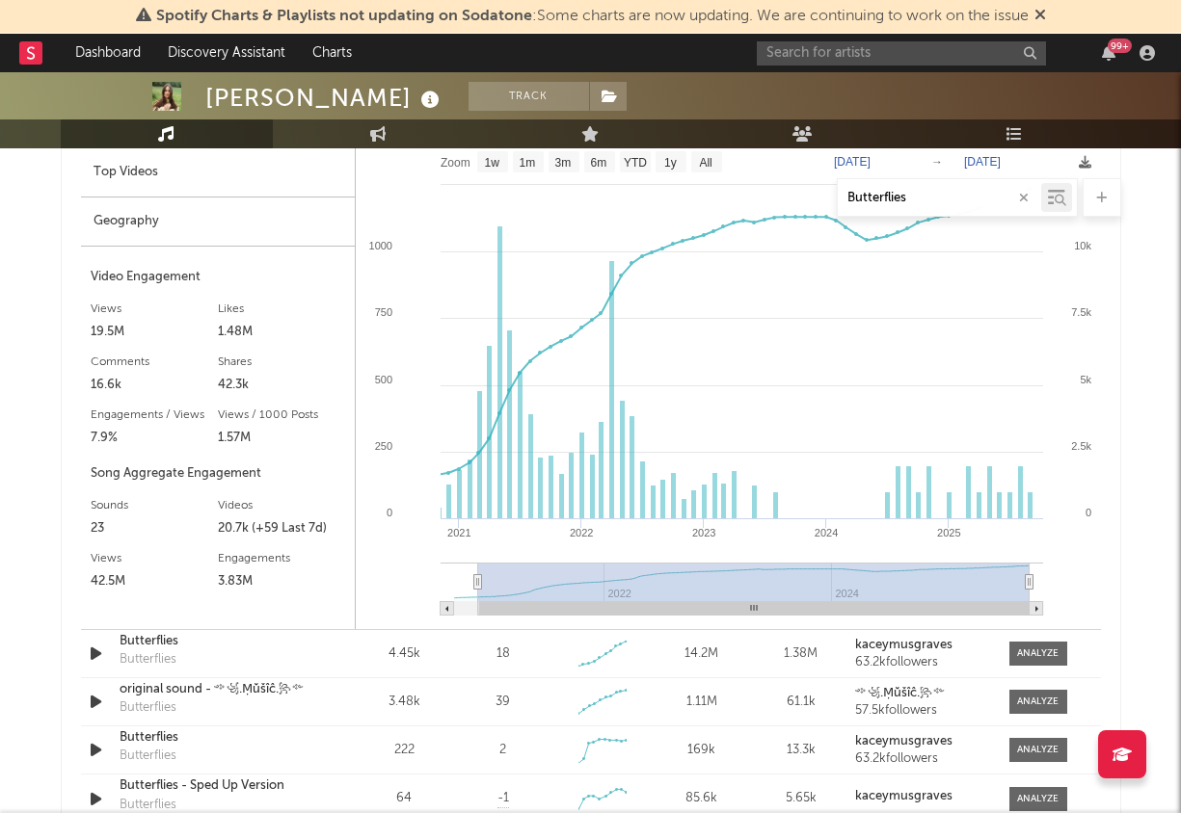
type input "[DATE]"
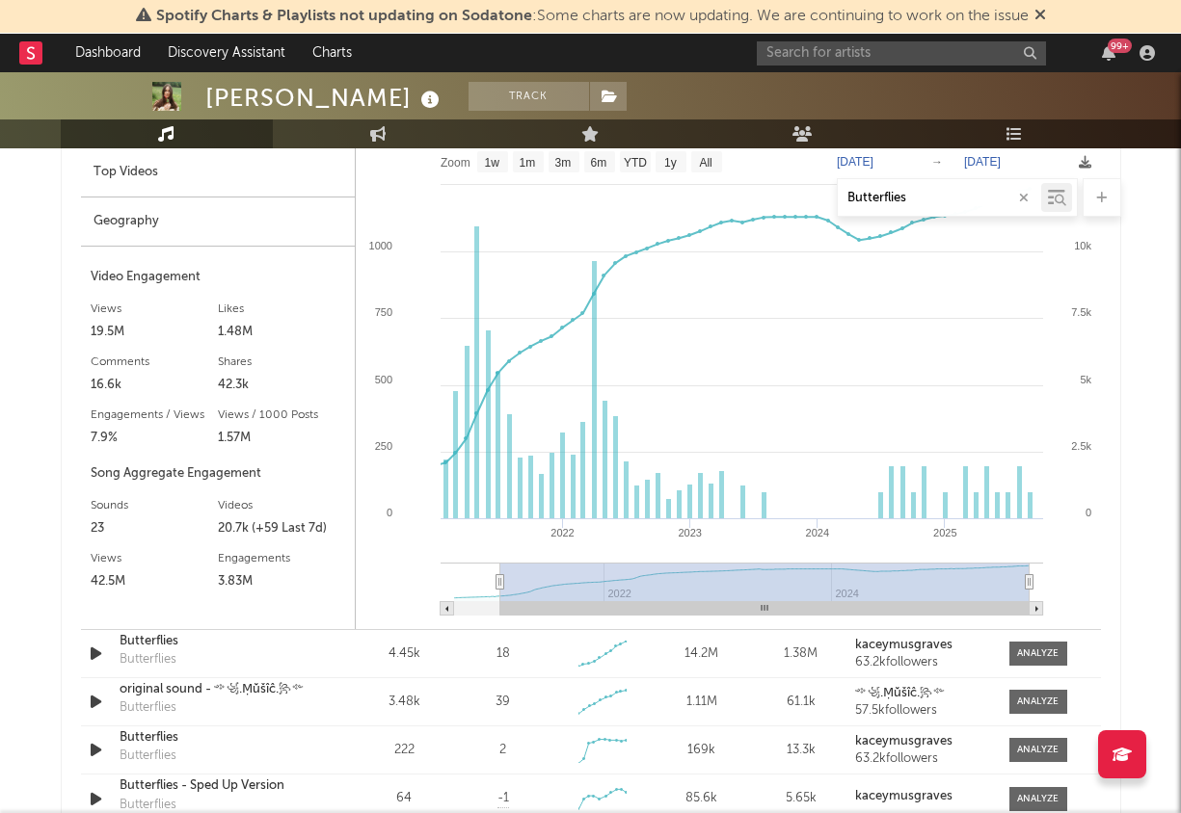
drag, startPoint x: 454, startPoint y: 581, endPoint x: 499, endPoint y: 589, distance: 45.9
click at [500, 589] on g at bounding box center [741, 589] width 602 height 53
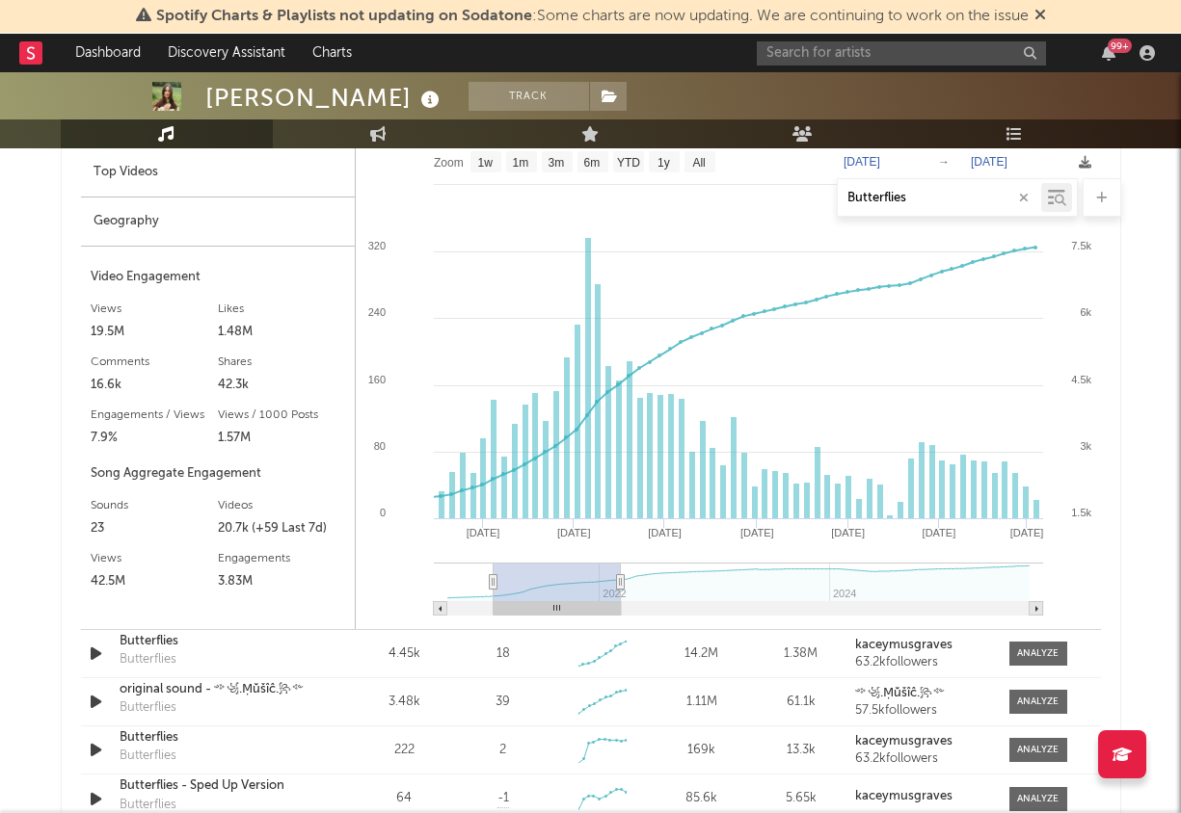
type input "[DATE]"
select select "1y"
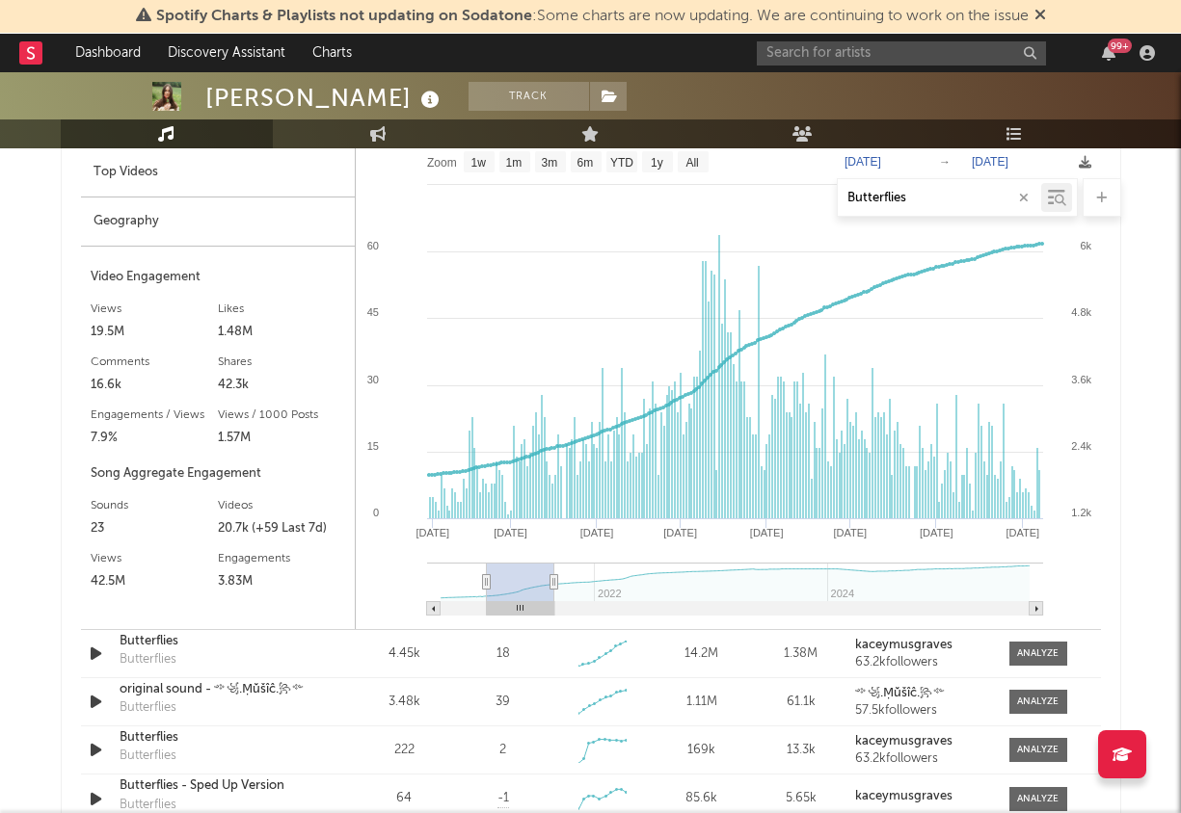
type input "[DATE]"
select select "6m"
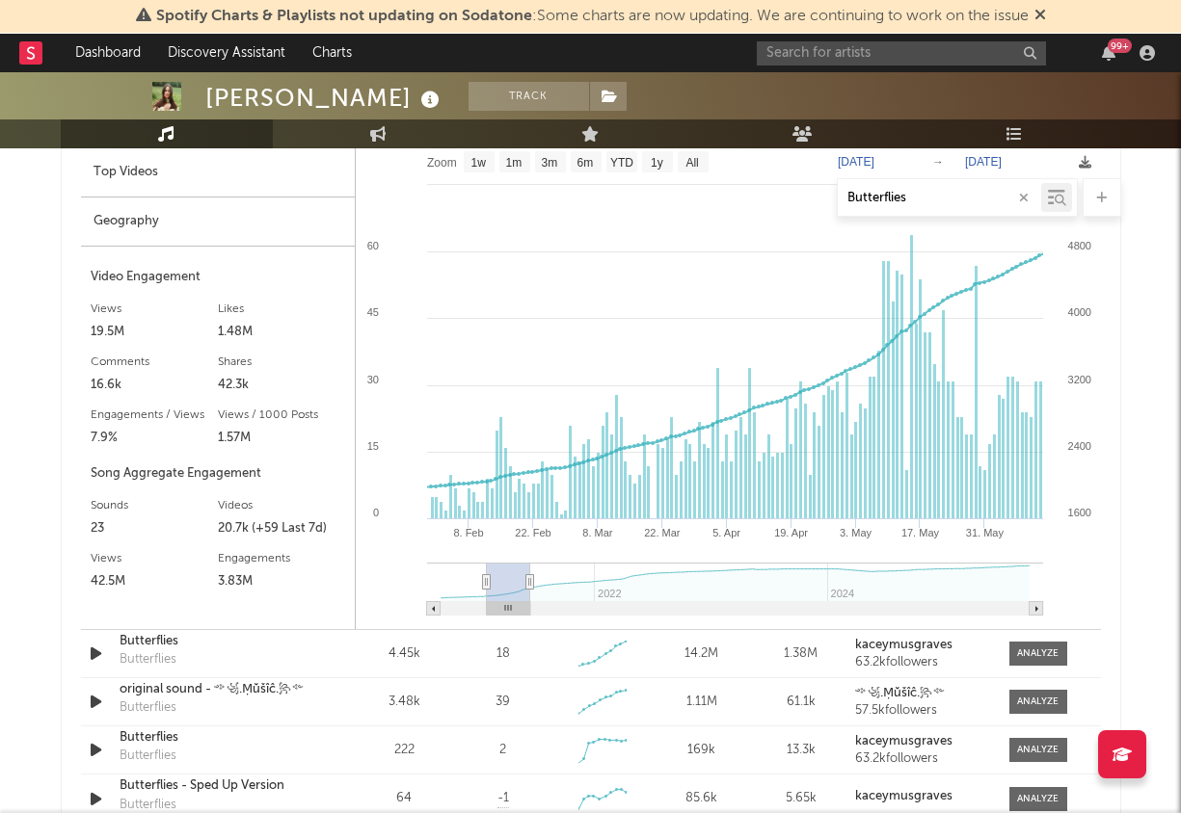
type input "[DATE]"
select select "6m"
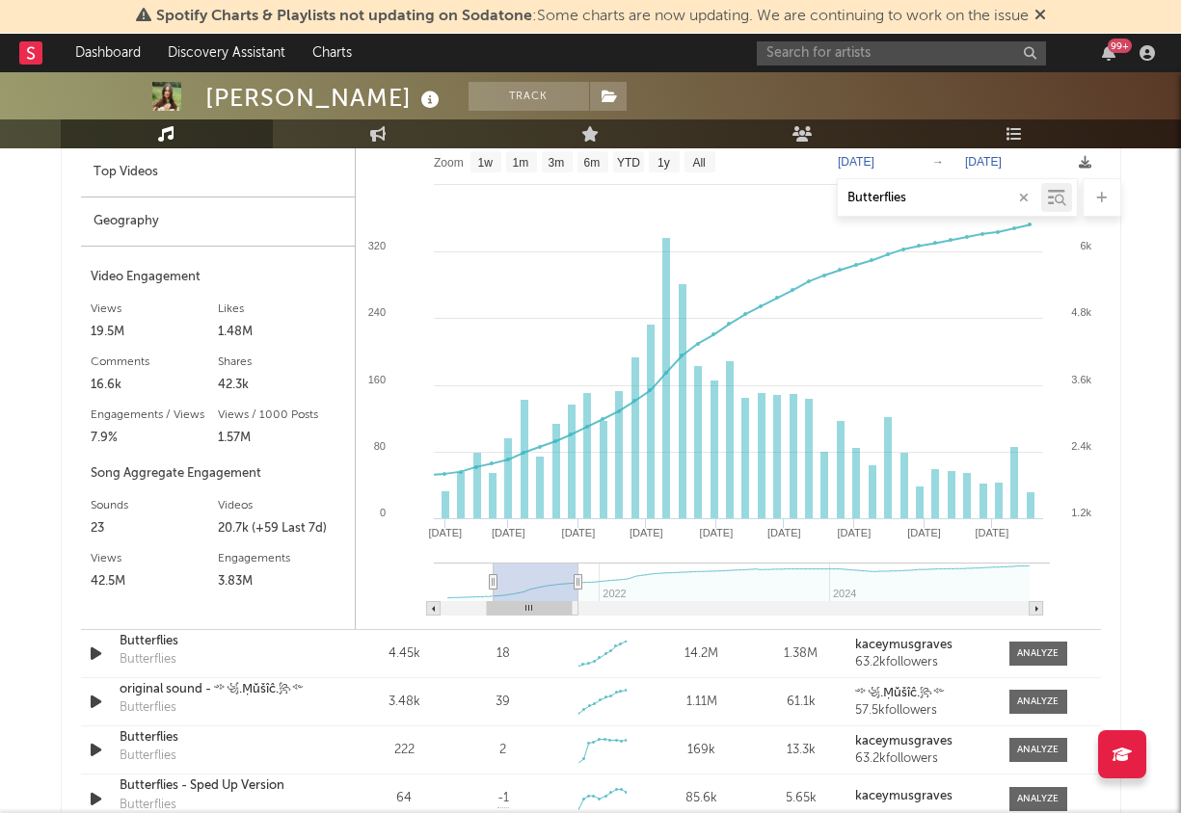
drag, startPoint x: 1028, startPoint y: 579, endPoint x: 571, endPoint y: 595, distance: 458.0
click at [571, 595] on g at bounding box center [742, 589] width 616 height 53
type input "[DATE]"
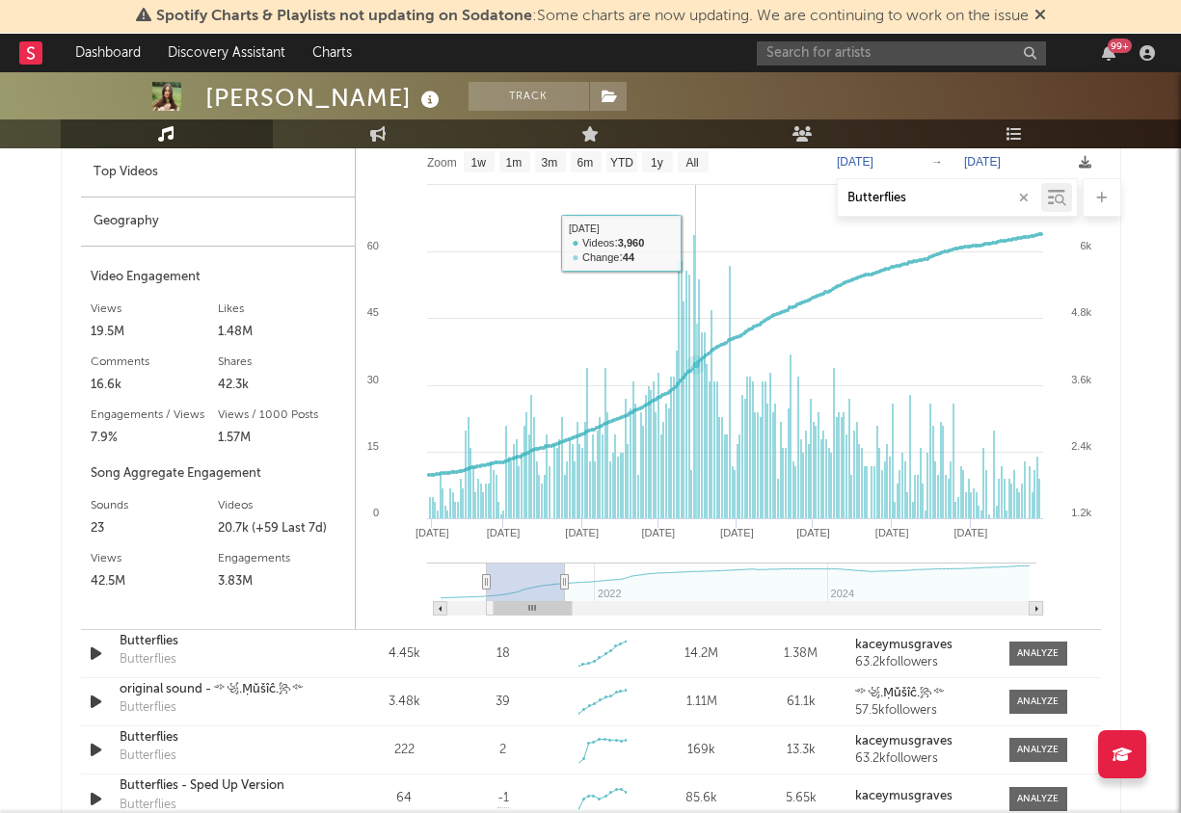
click at [695, 237] on rect at bounding box center [728, 386] width 745 height 488
type input "[DATE]"
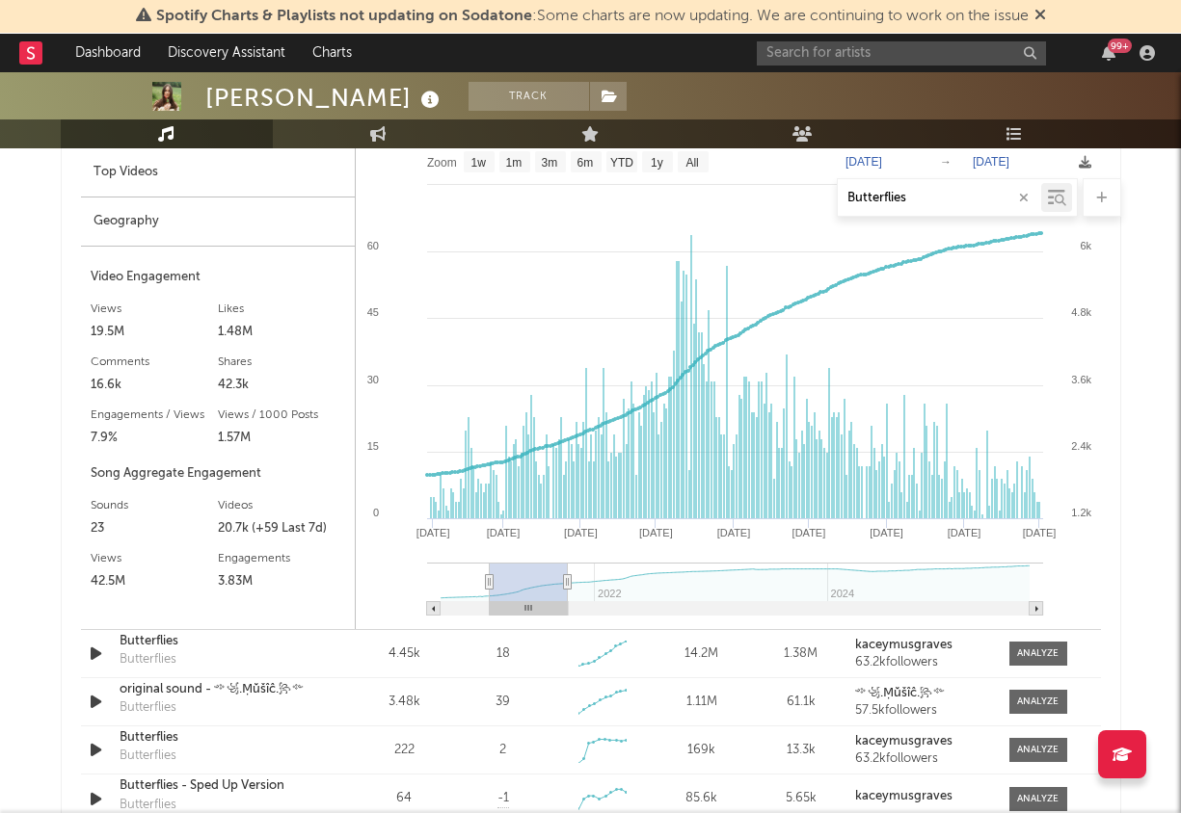
type input "[DATE]"
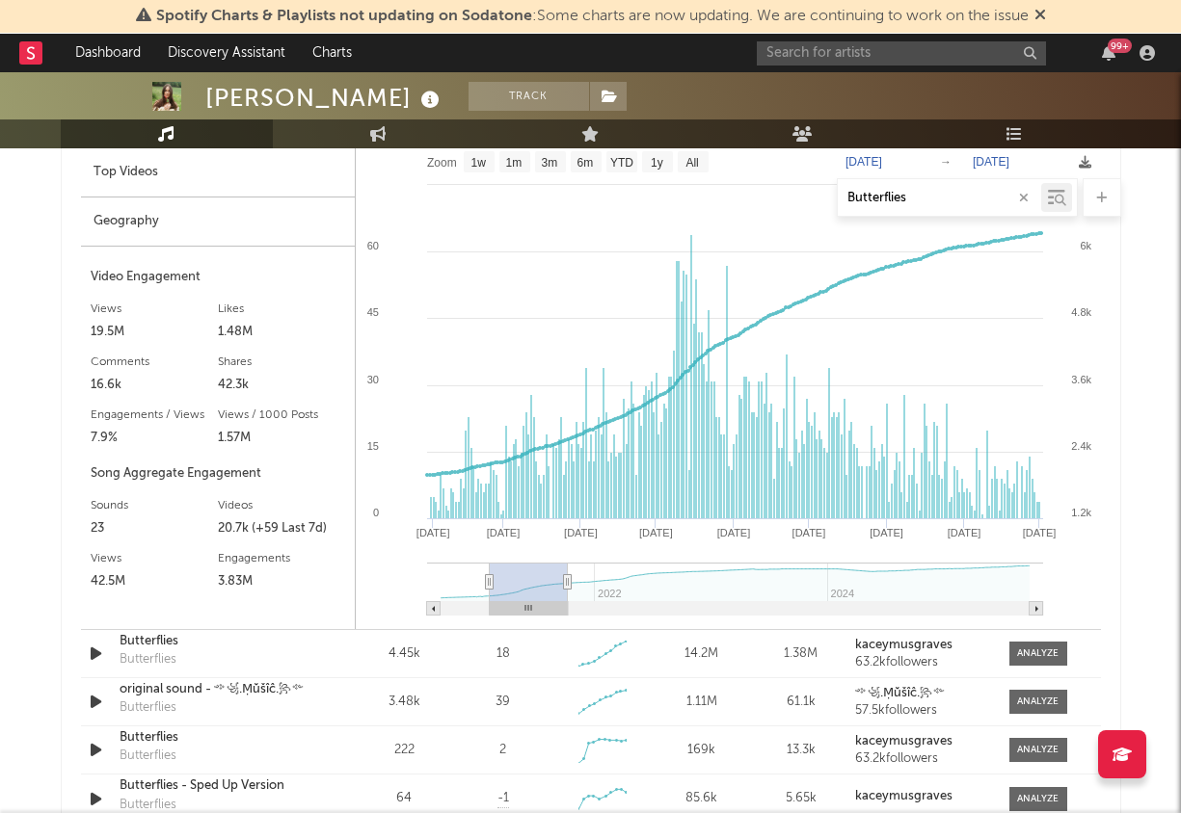
type input "[DATE]"
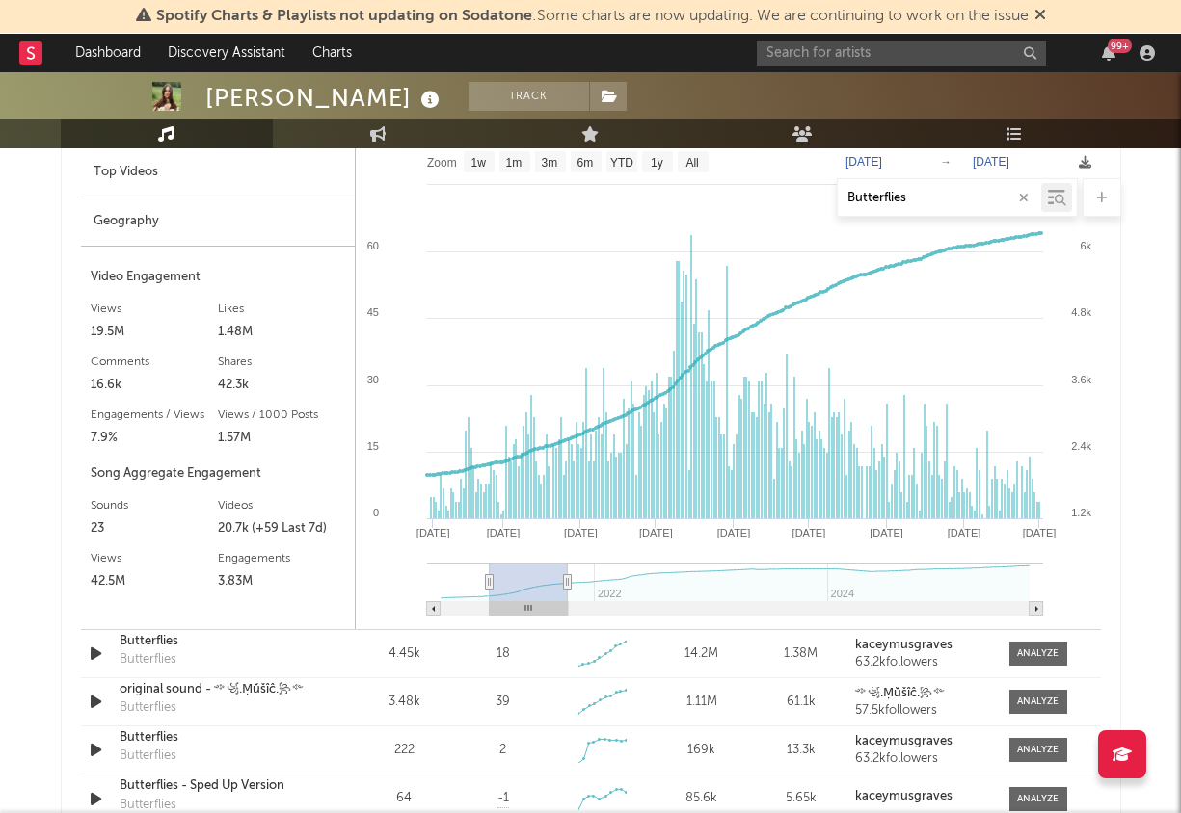
type input "[DATE]"
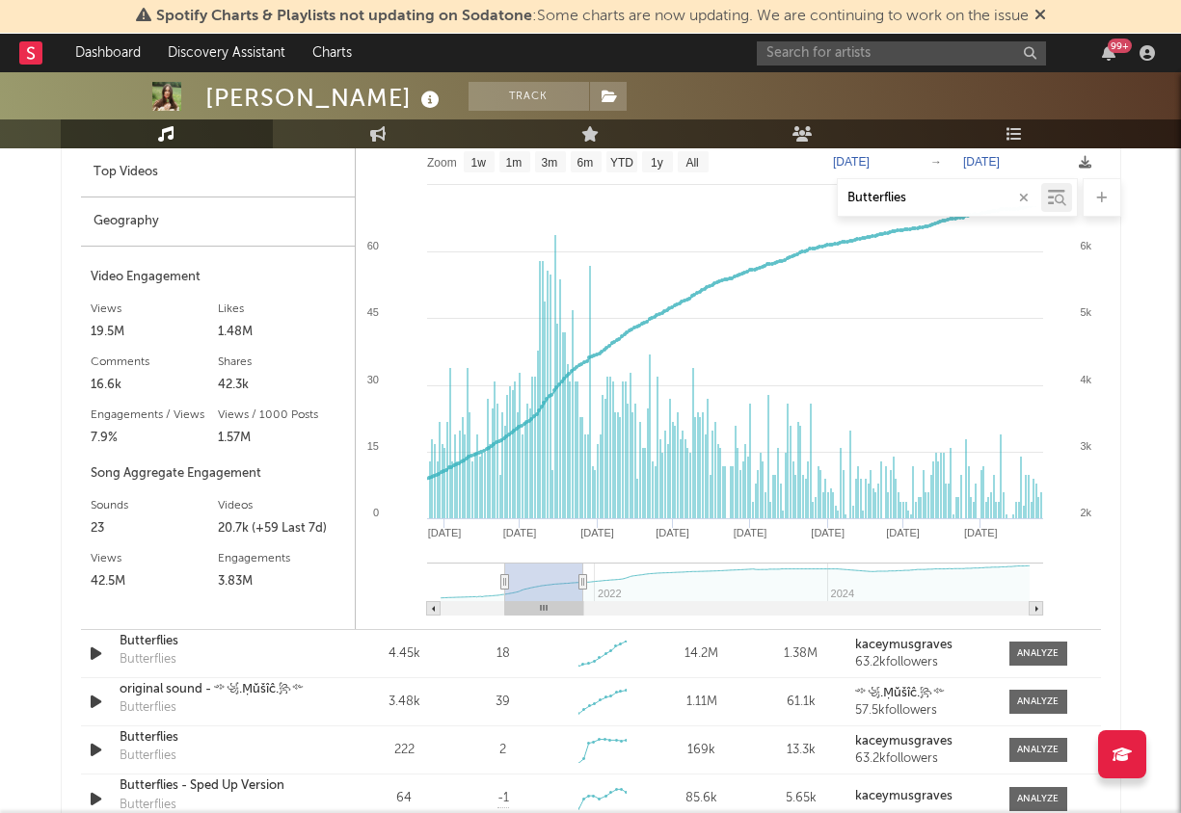
type input "[DATE]"
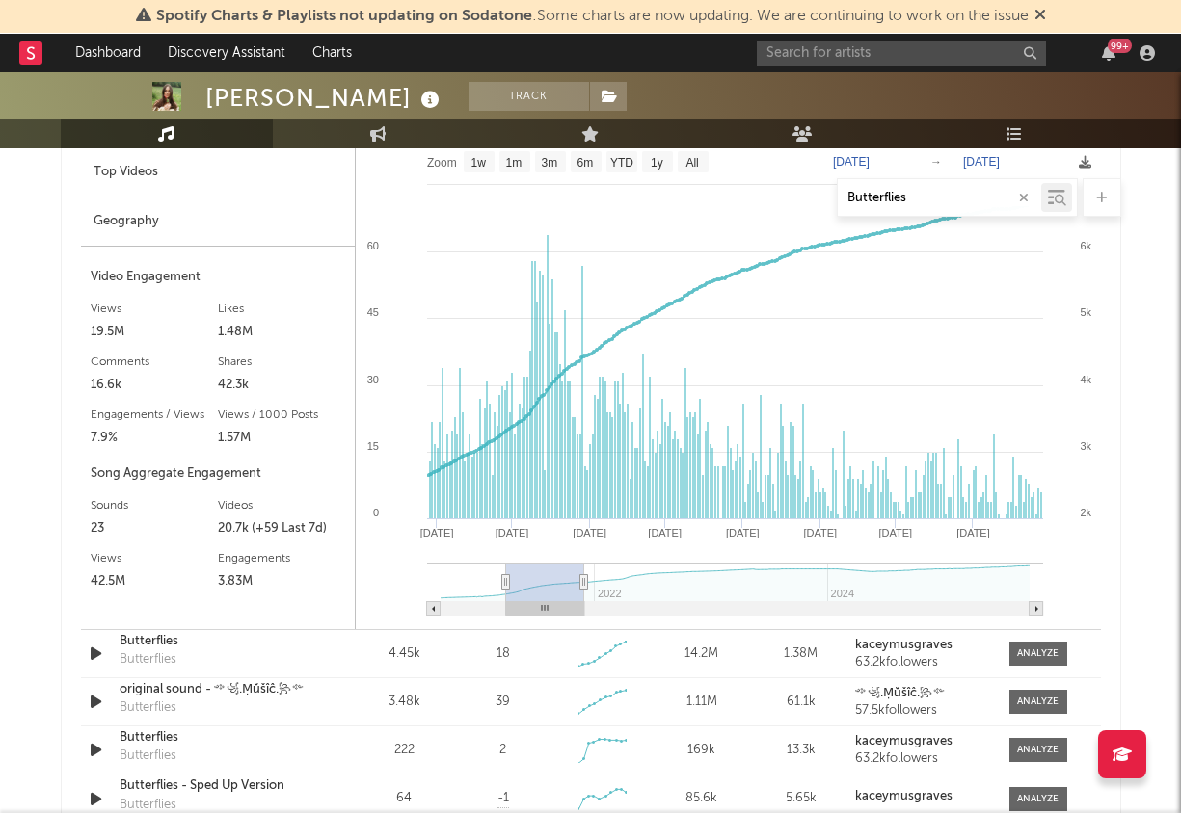
type input "[DATE]"
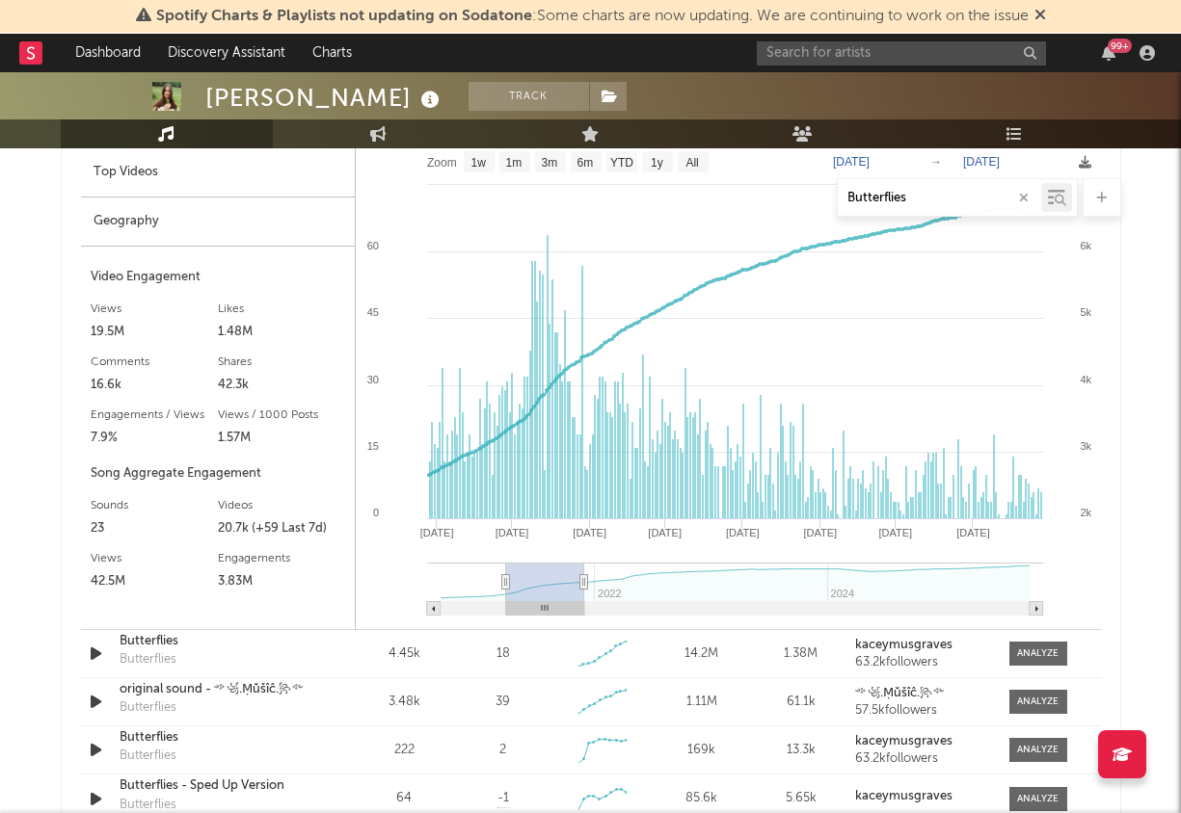
type input "[DATE]"
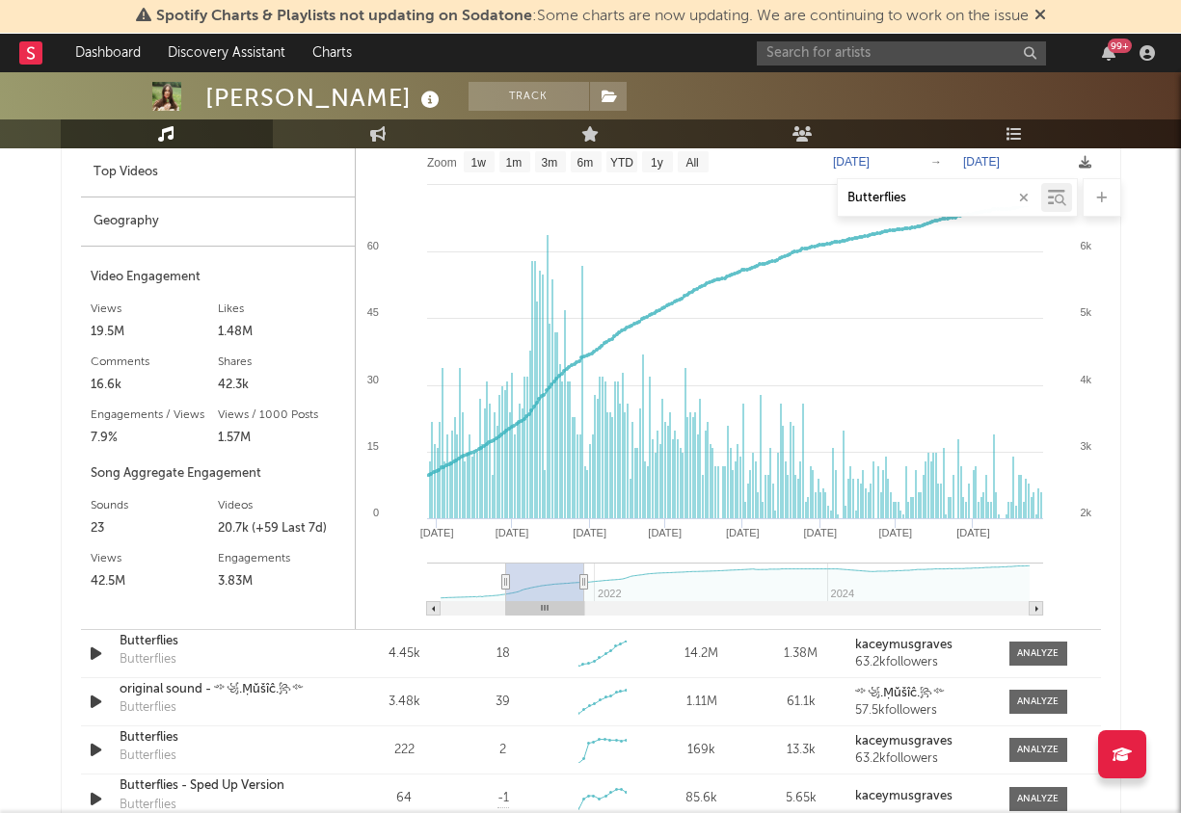
type input "[DATE]"
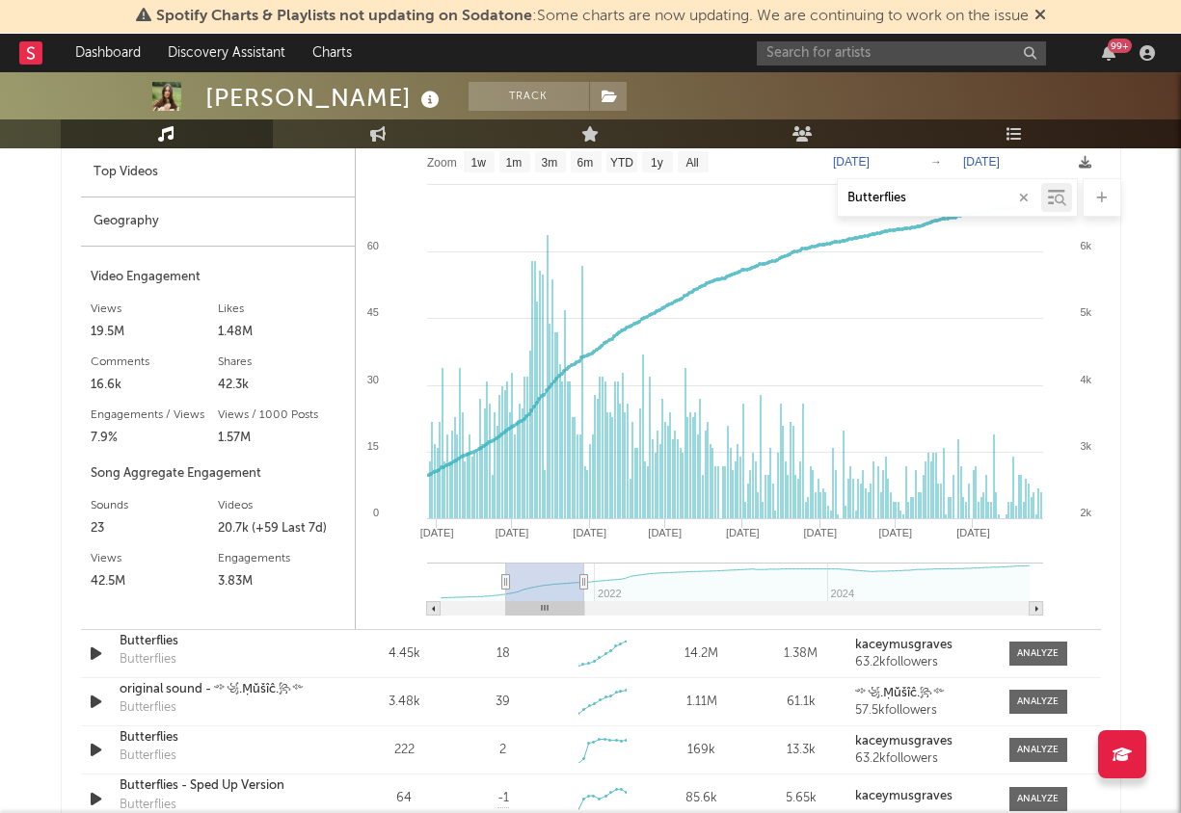
type input "[DATE]"
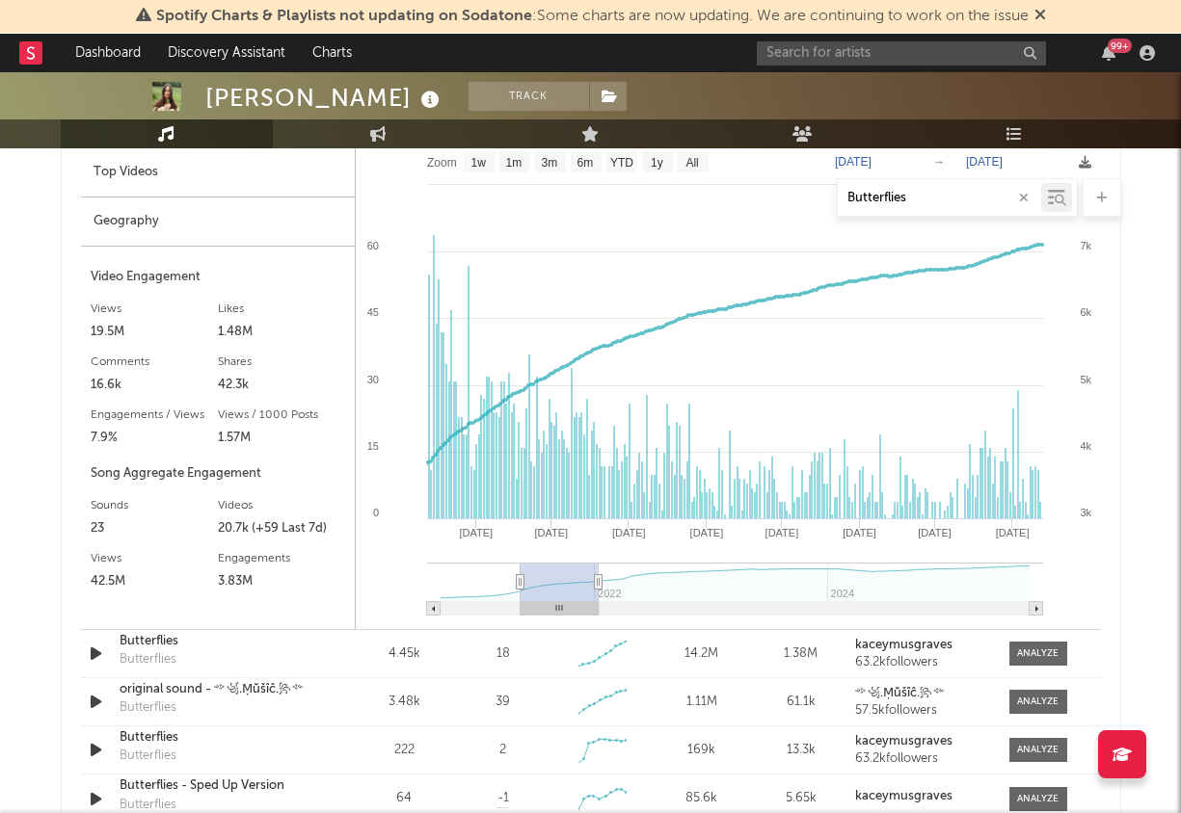
drag, startPoint x: 490, startPoint y: 579, endPoint x: 523, endPoint y: 588, distance: 34.8
click at [523, 588] on rect at bounding box center [559, 582] width 78 height 39
type input "[DATE]"
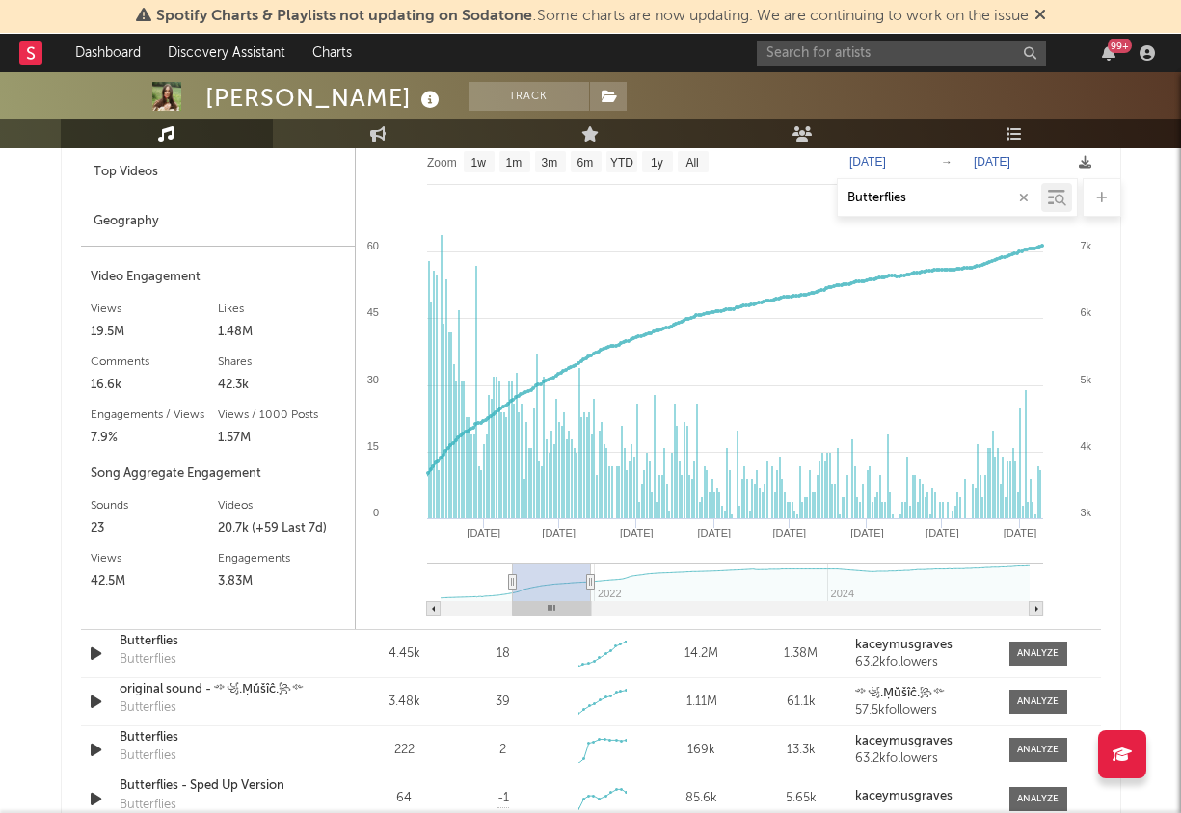
type input "[DATE]"
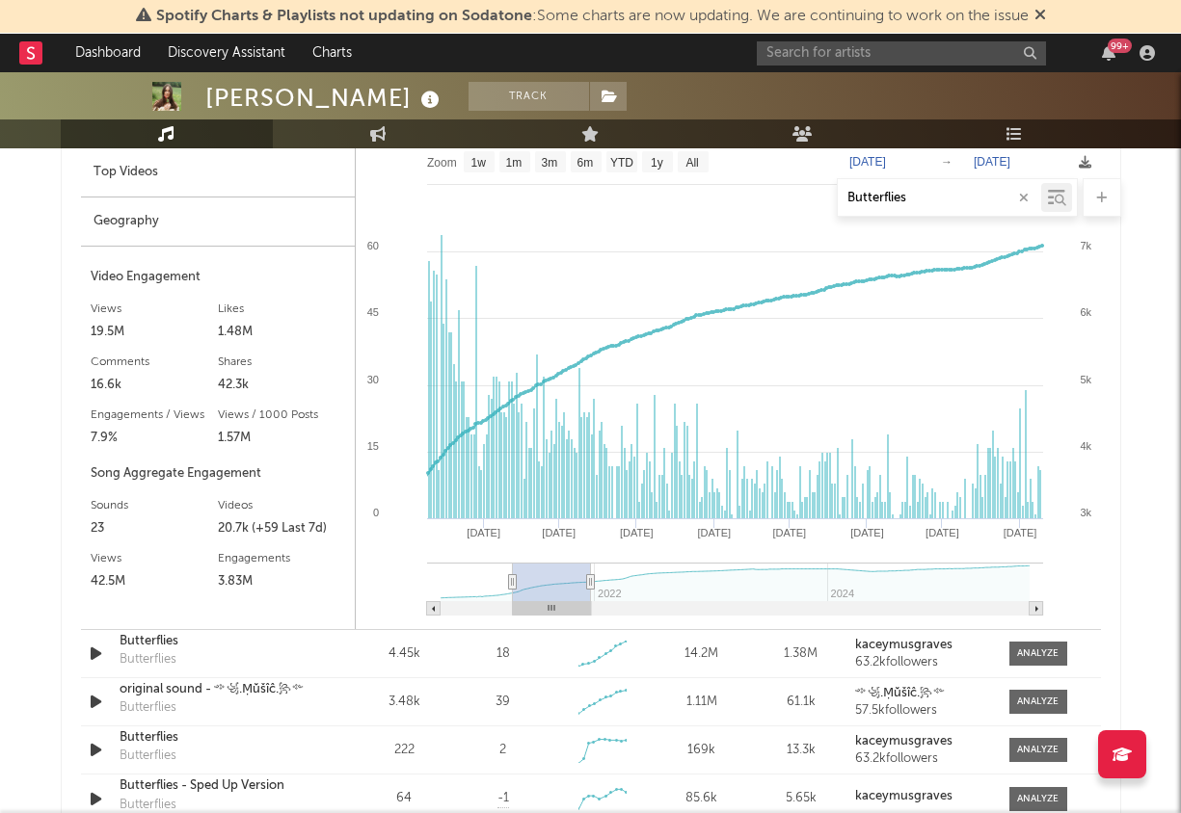
type input "[DATE]"
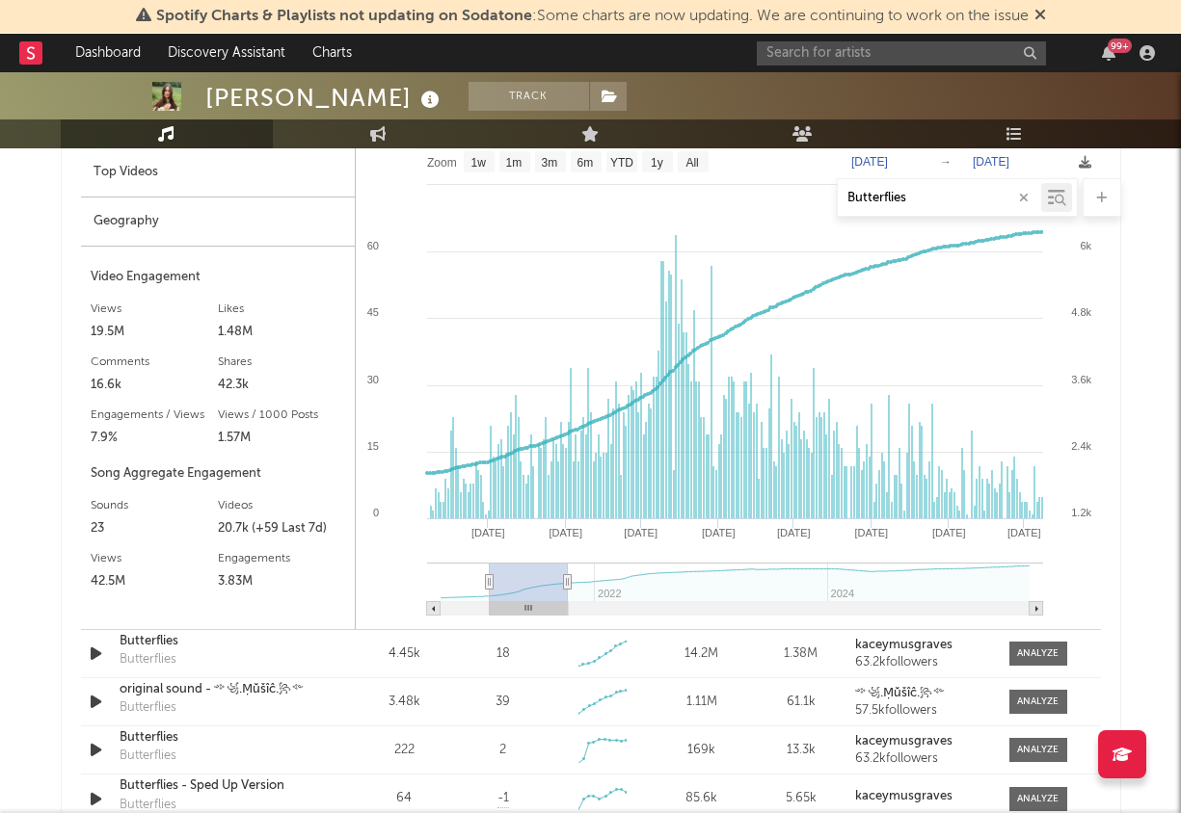
type input "[DATE]"
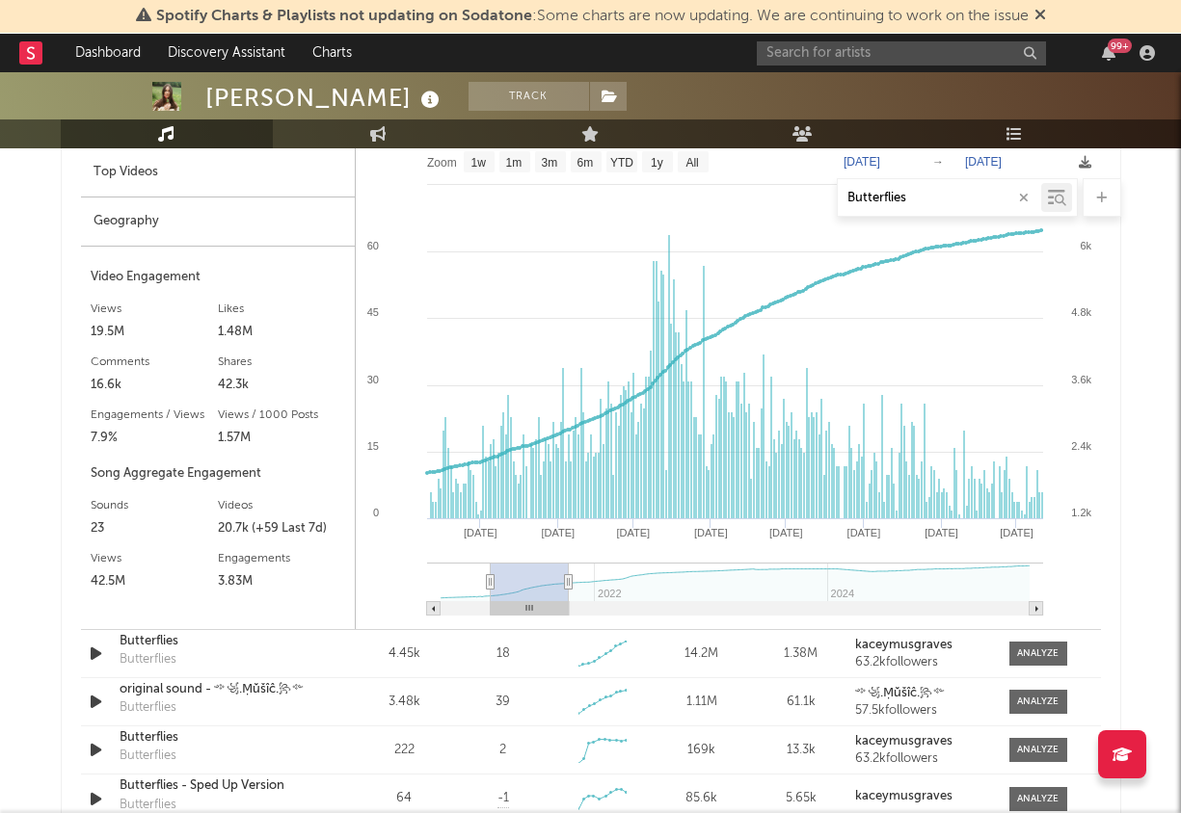
type input "[DATE]"
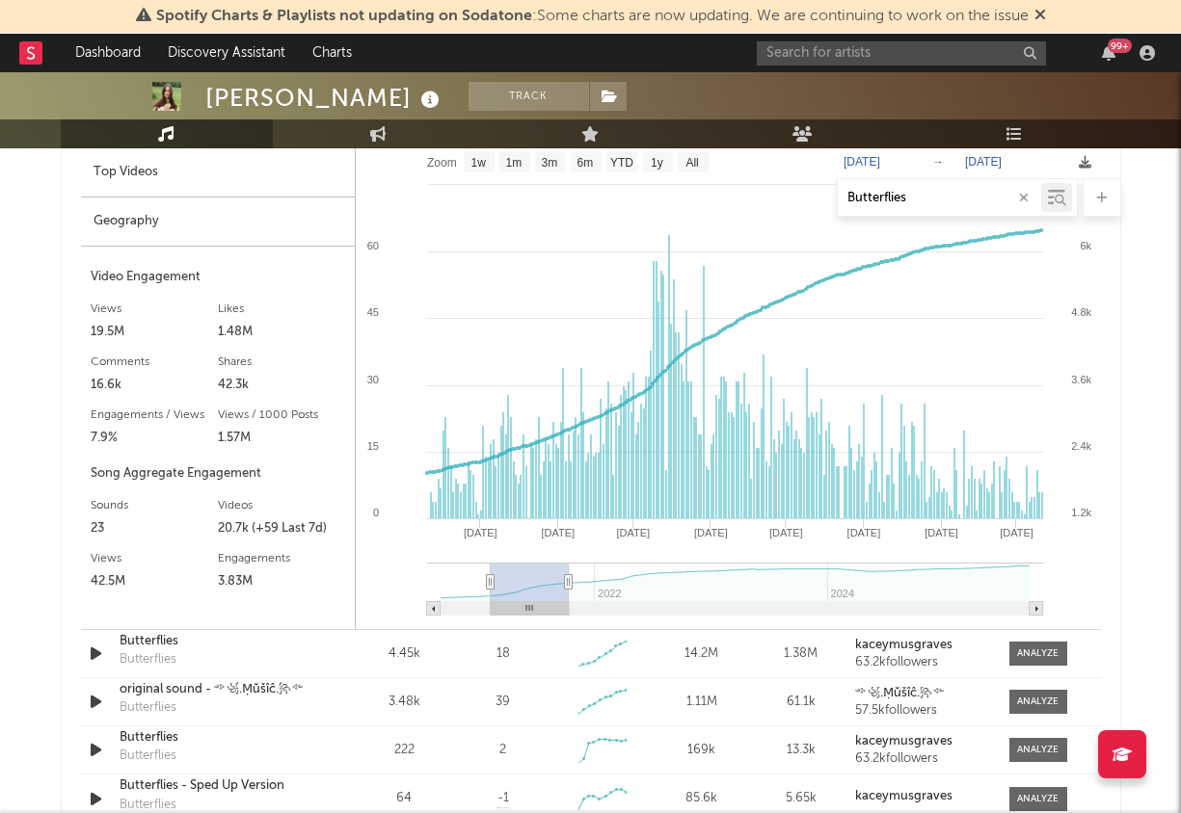
type input "[DATE]"
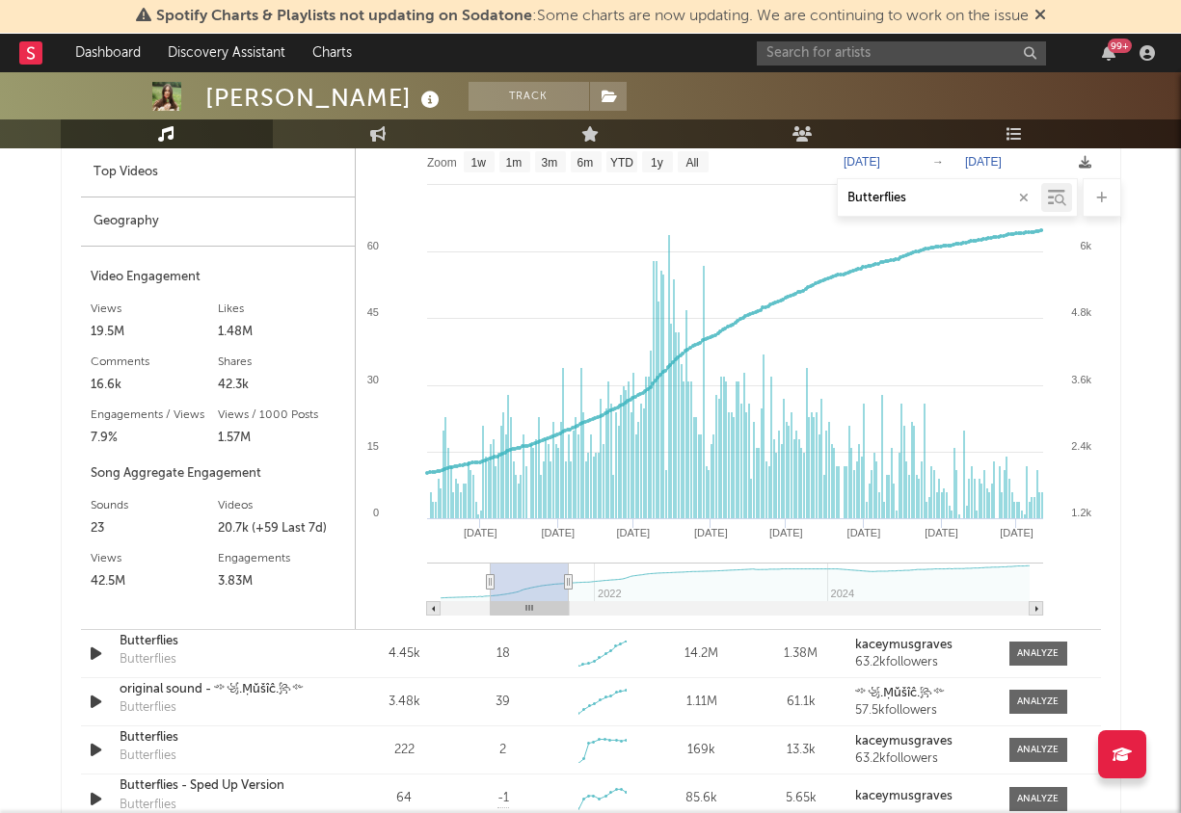
type input "[DATE]"
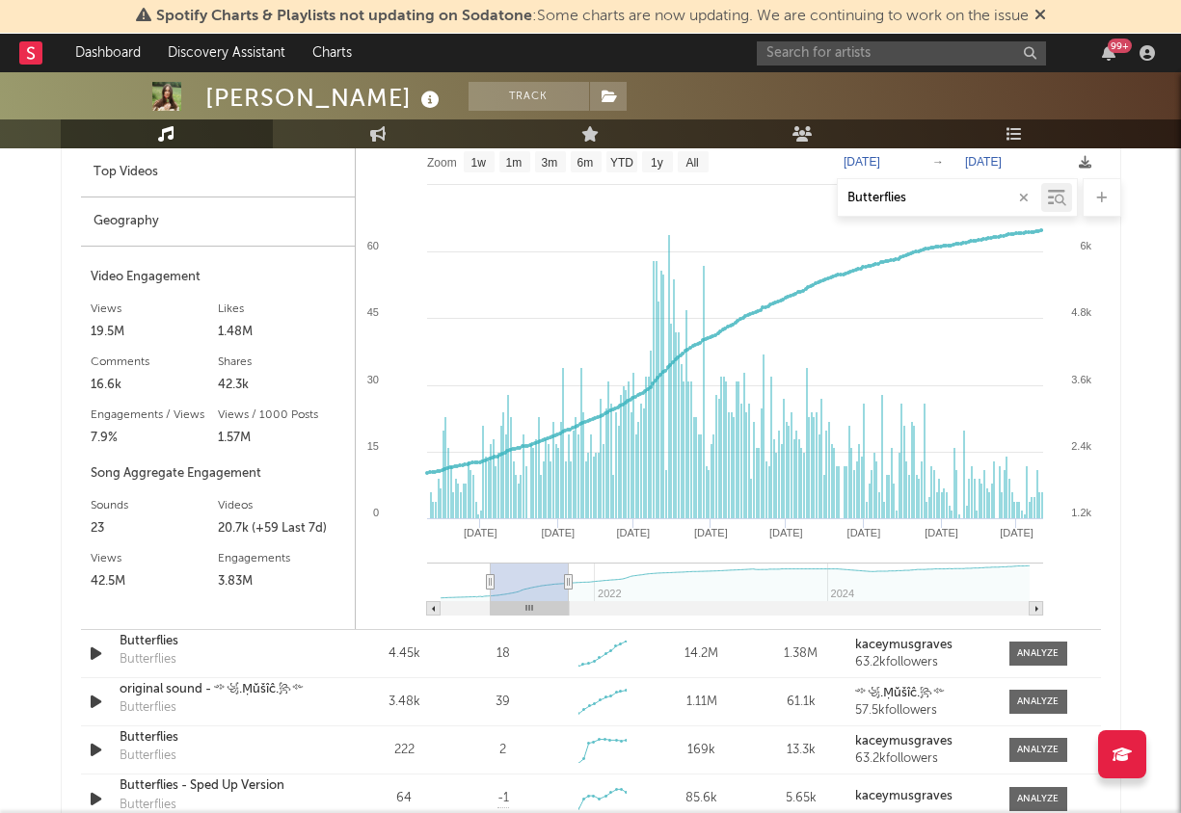
type input "[DATE]"
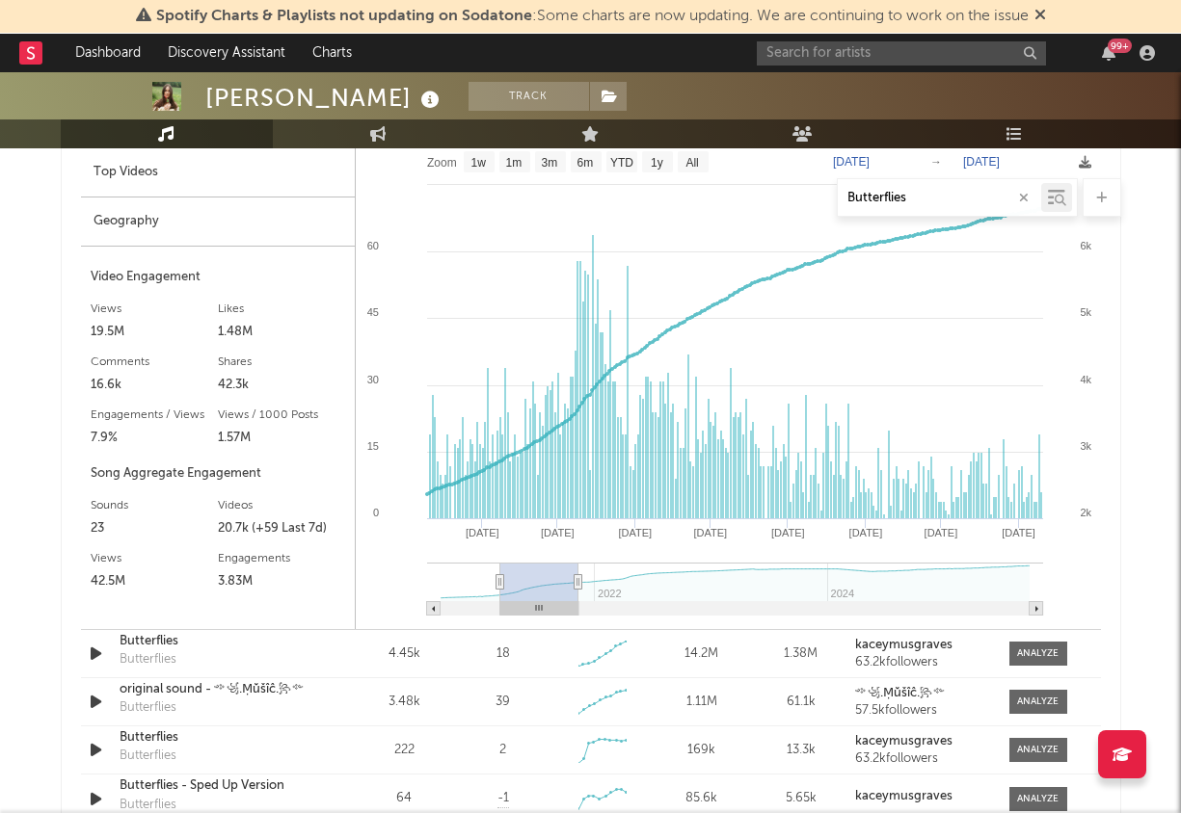
drag, startPoint x: 568, startPoint y: 574, endPoint x: 547, endPoint y: 574, distance: 20.2
click at [547, 574] on rect at bounding box center [539, 582] width 78 height 39
type input "[DATE]"
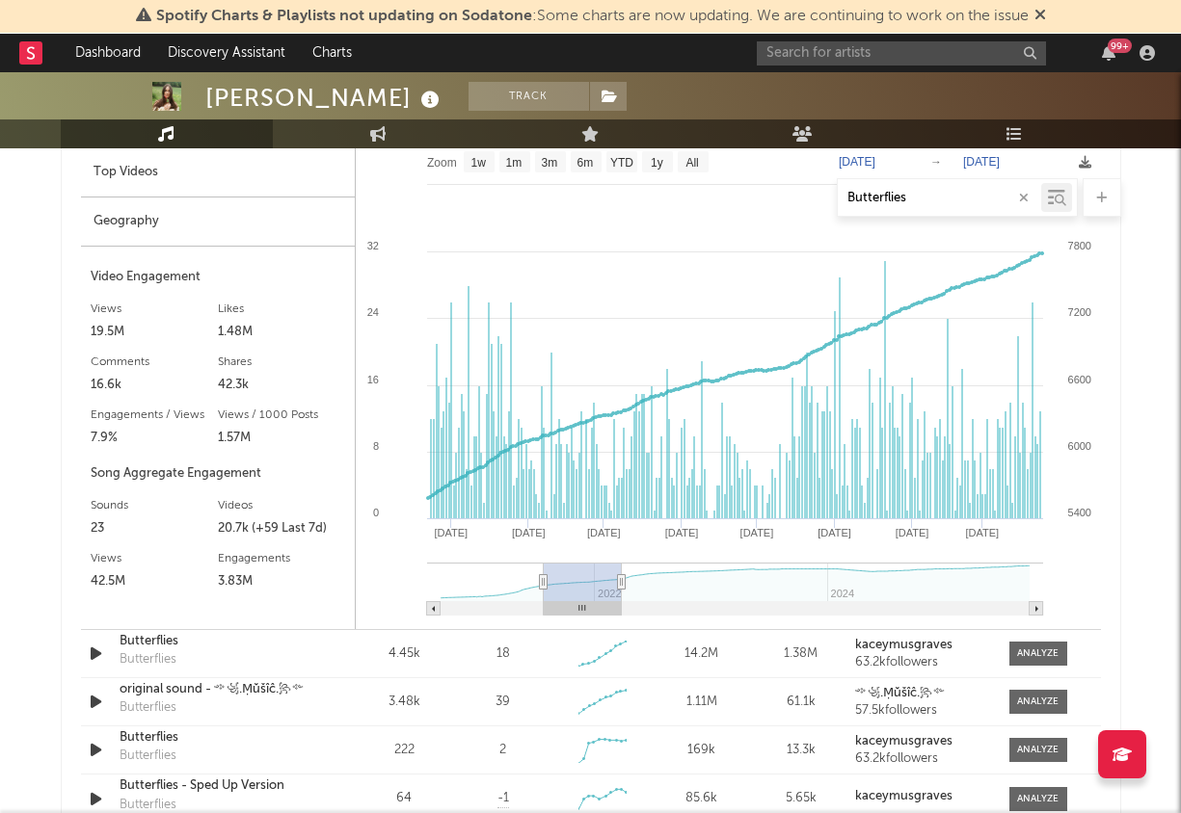
click at [582, 577] on g at bounding box center [735, 589] width 616 height 53
type input "[DATE]"
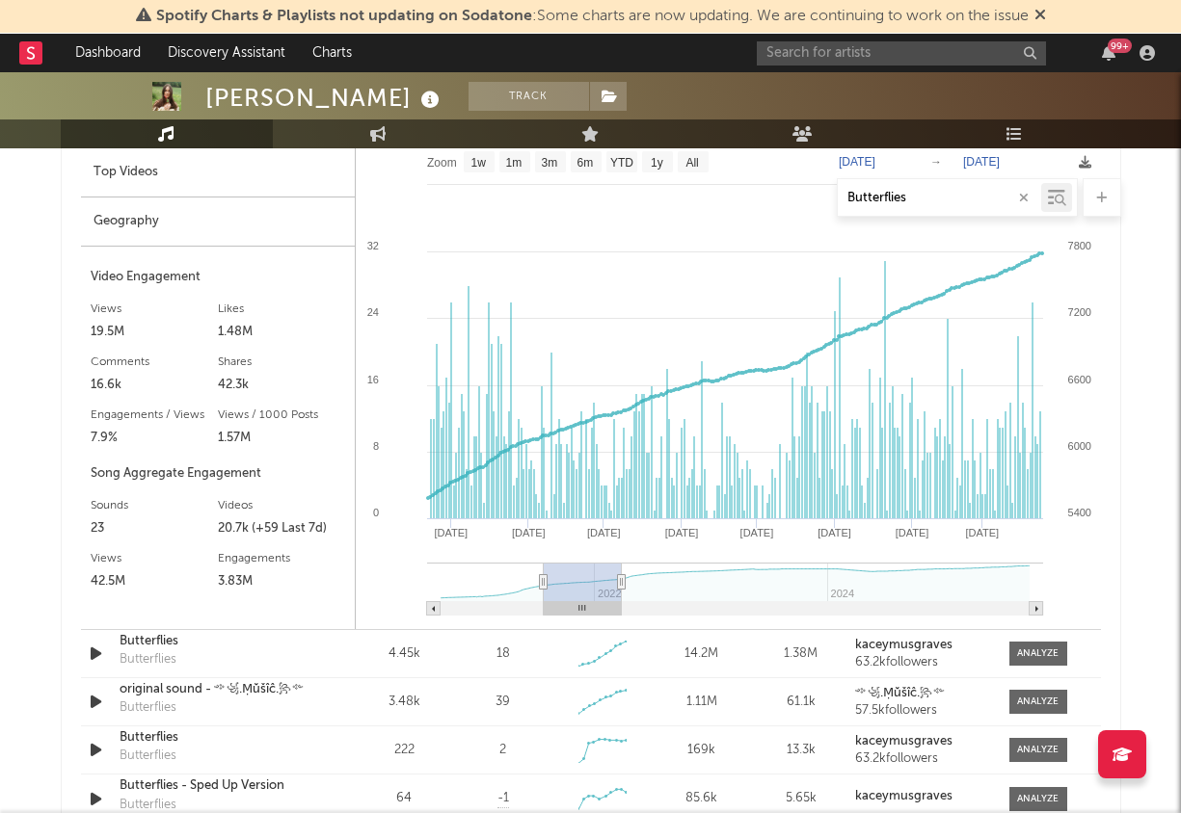
type input "[DATE]"
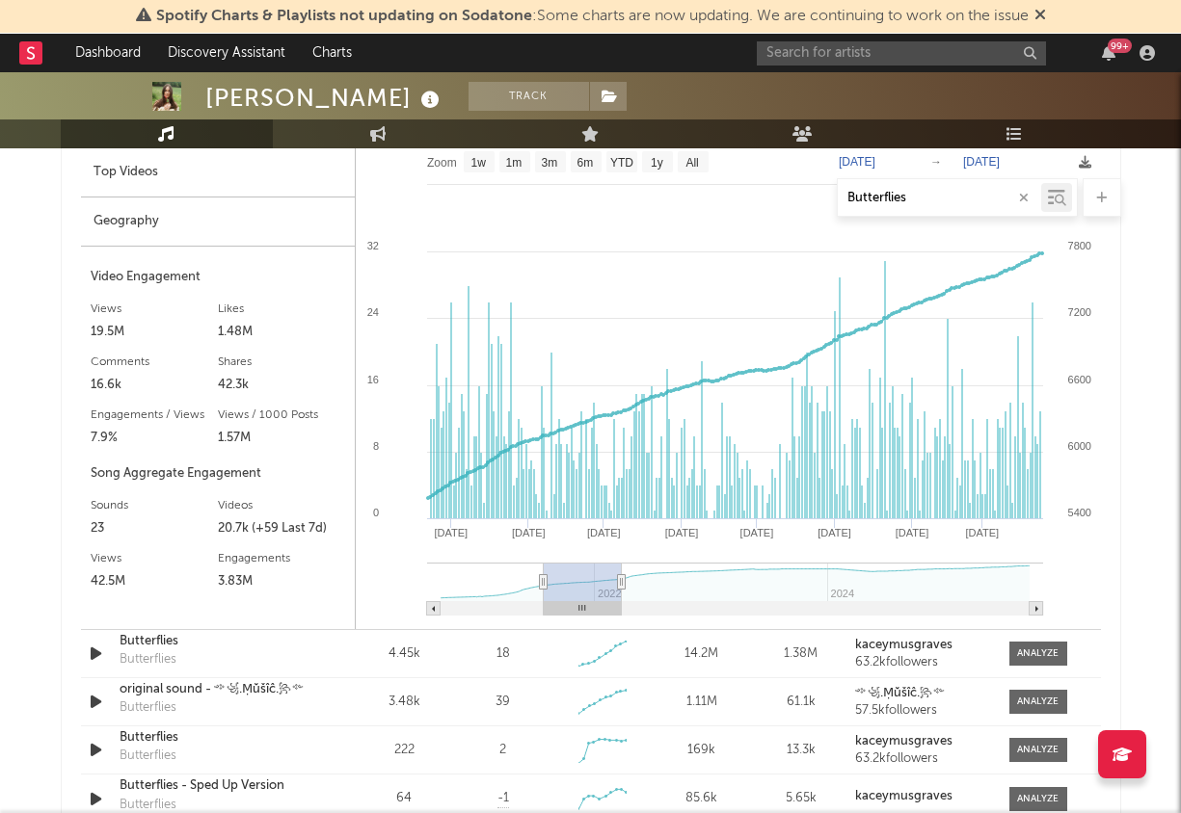
type input "[DATE]"
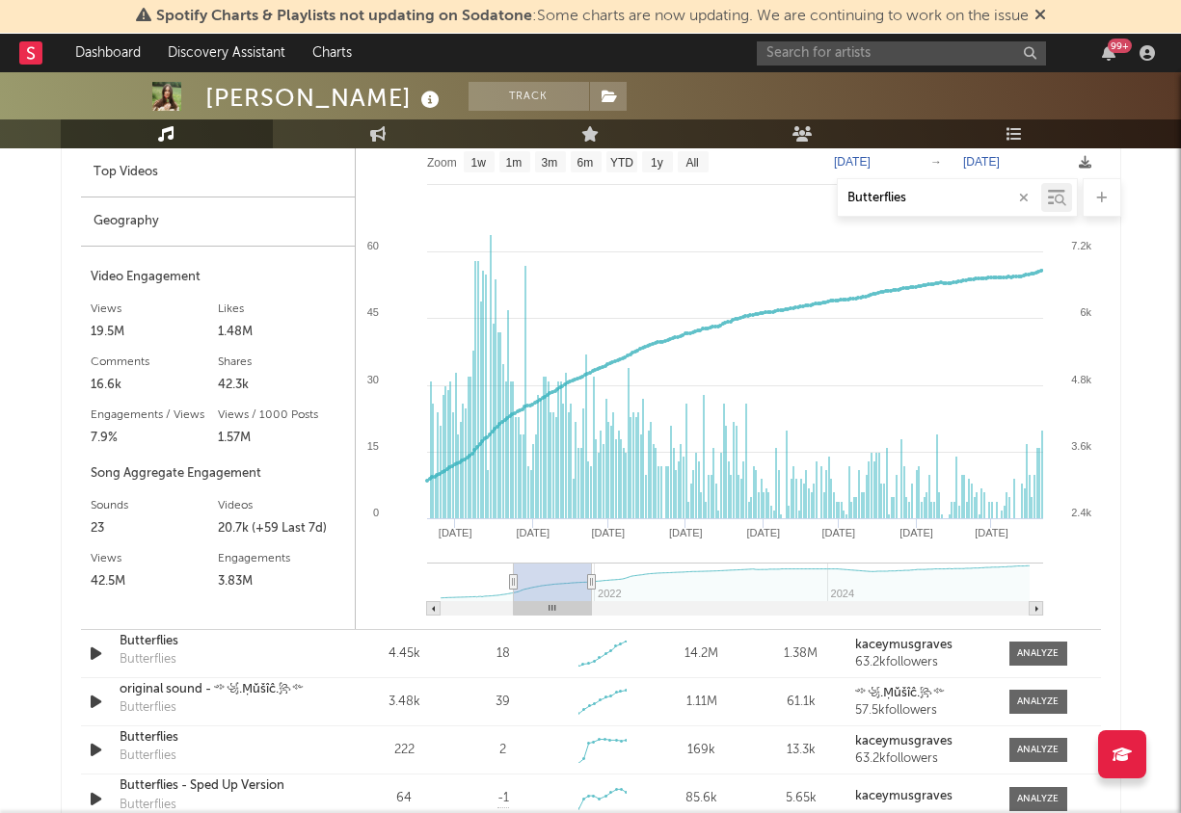
type input "[DATE]"
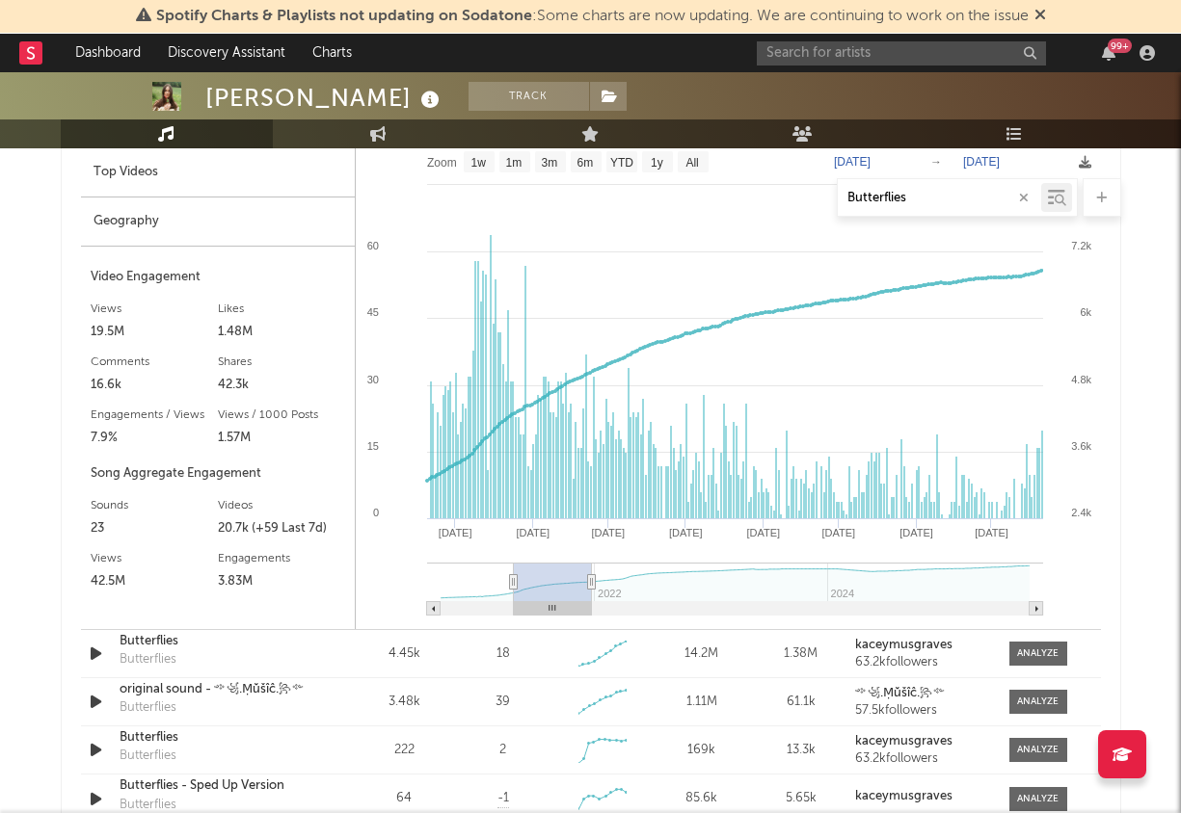
type input "[DATE]"
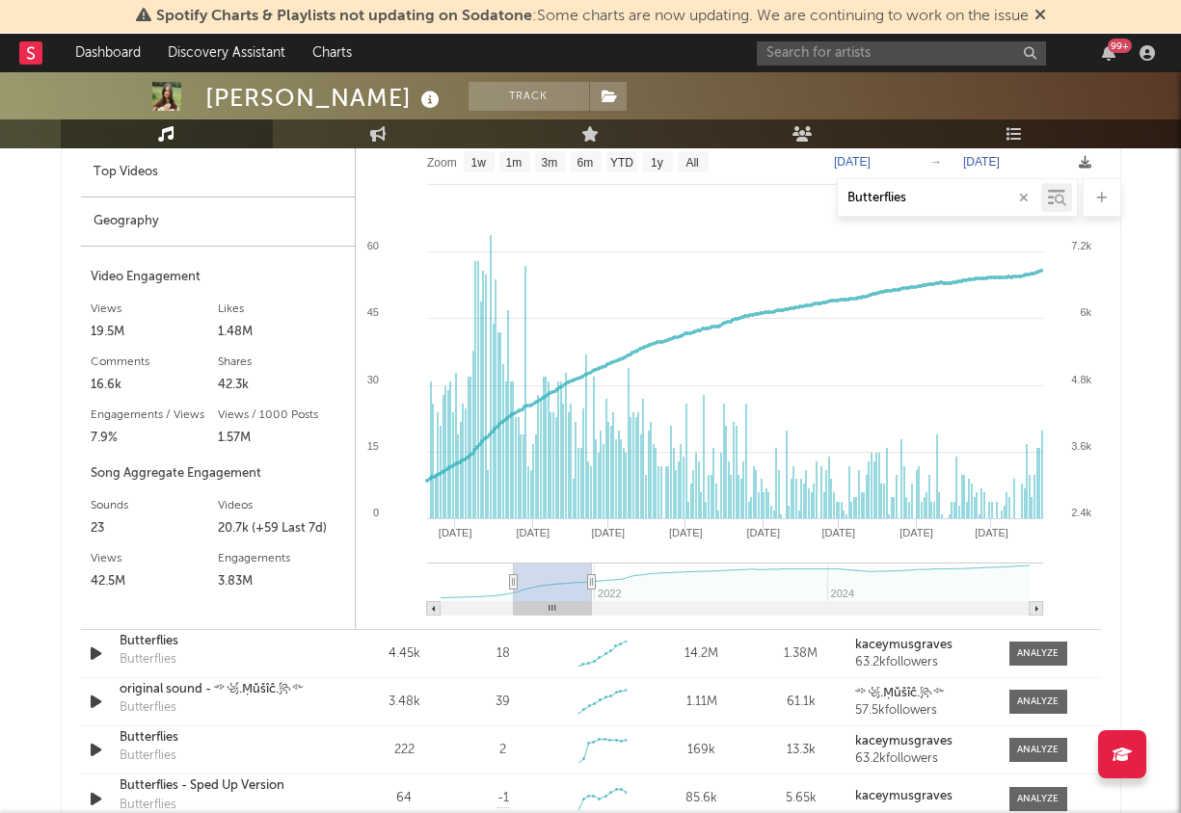
type input "[DATE]"
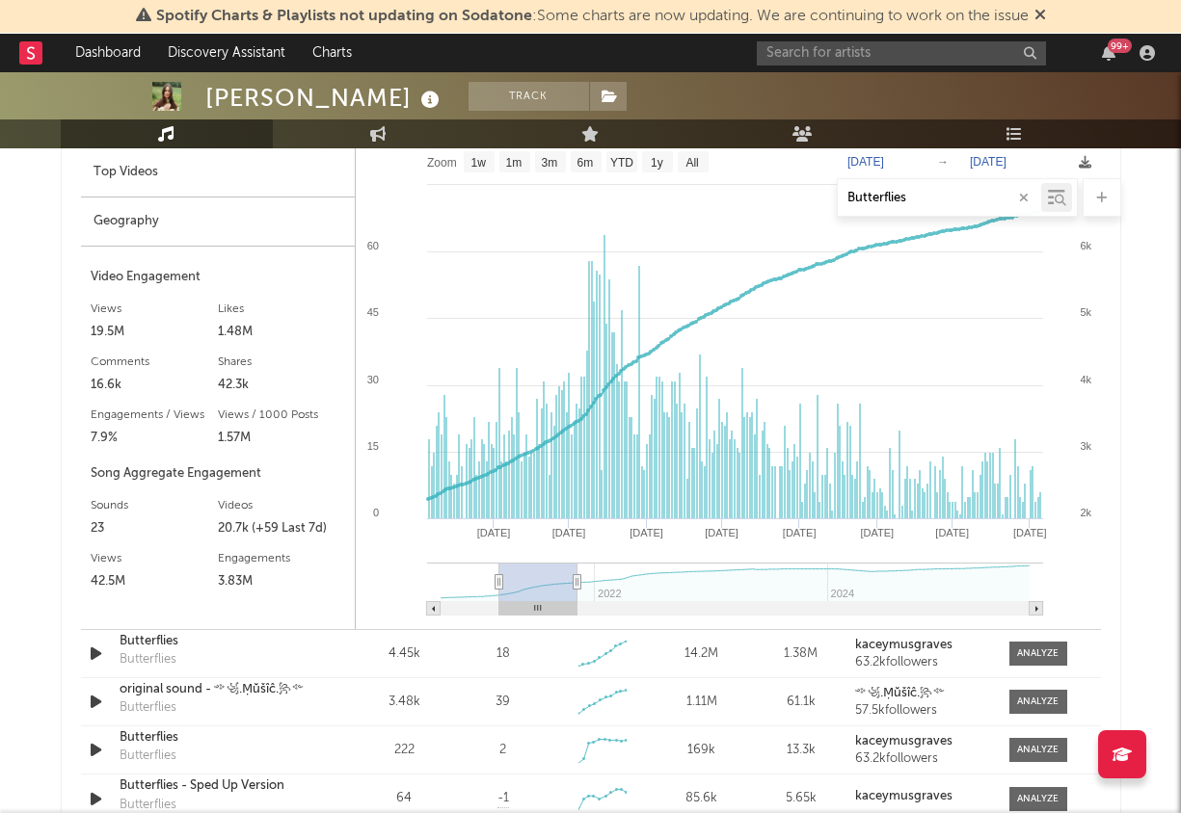
drag, startPoint x: 586, startPoint y: 584, endPoint x: 542, endPoint y: 585, distance: 44.3
click at [542, 585] on rect at bounding box center [538, 582] width 78 height 39
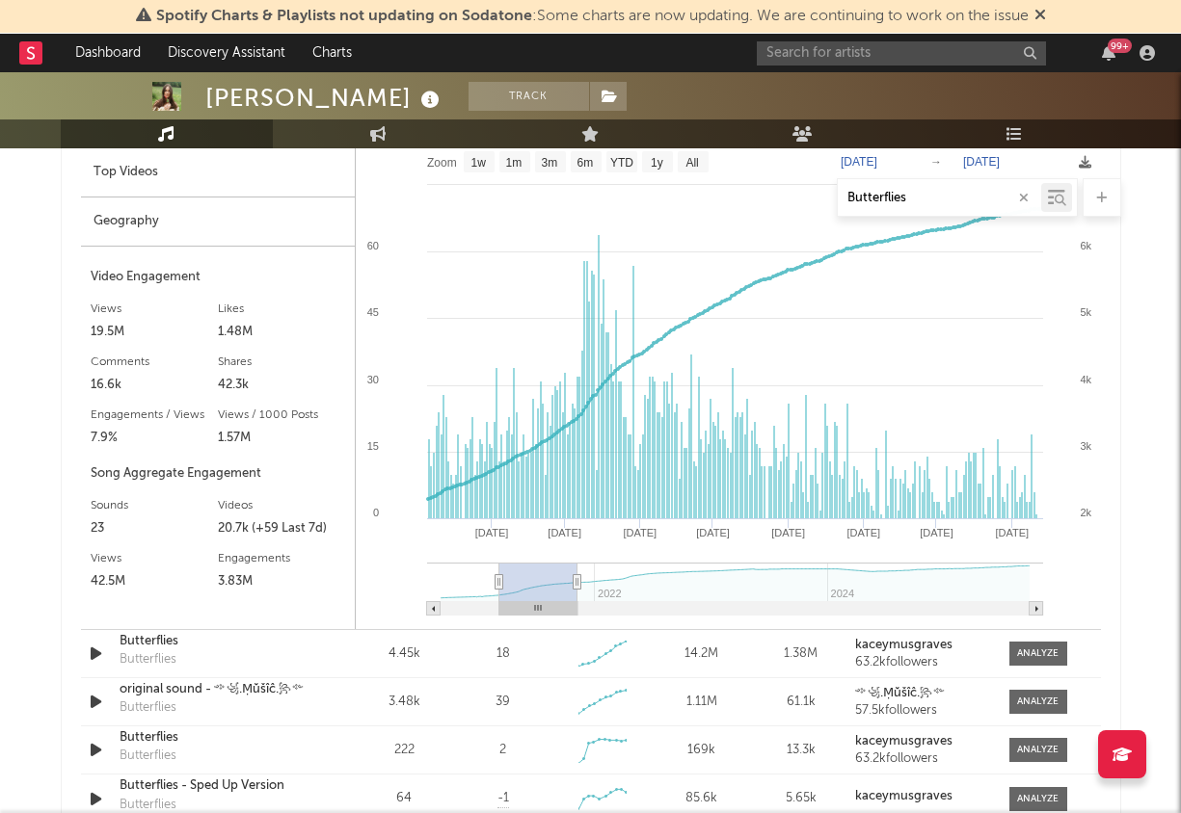
type input "[DATE]"
select select "6m"
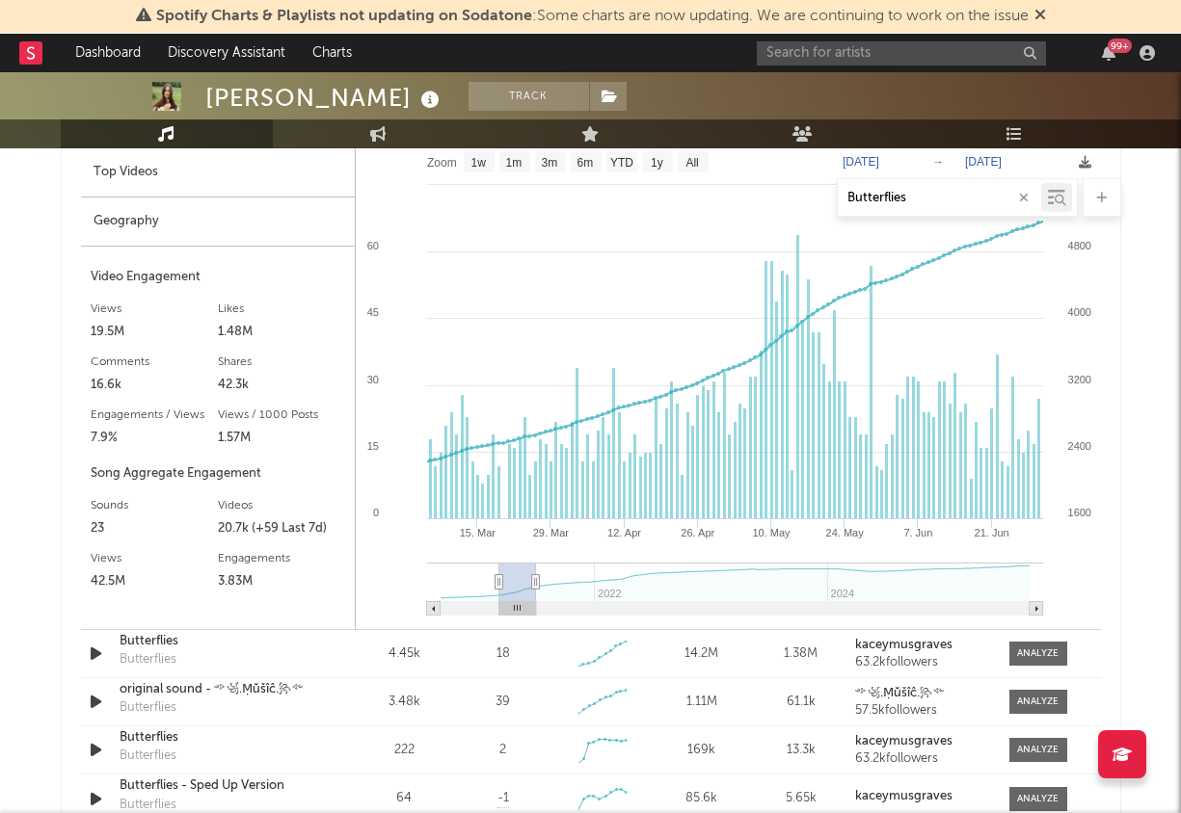
type input "[DATE]"
drag, startPoint x: 579, startPoint y: 581, endPoint x: 537, endPoint y: 582, distance: 42.4
click at [537, 582] on icon at bounding box center [535, 582] width 8 height 14
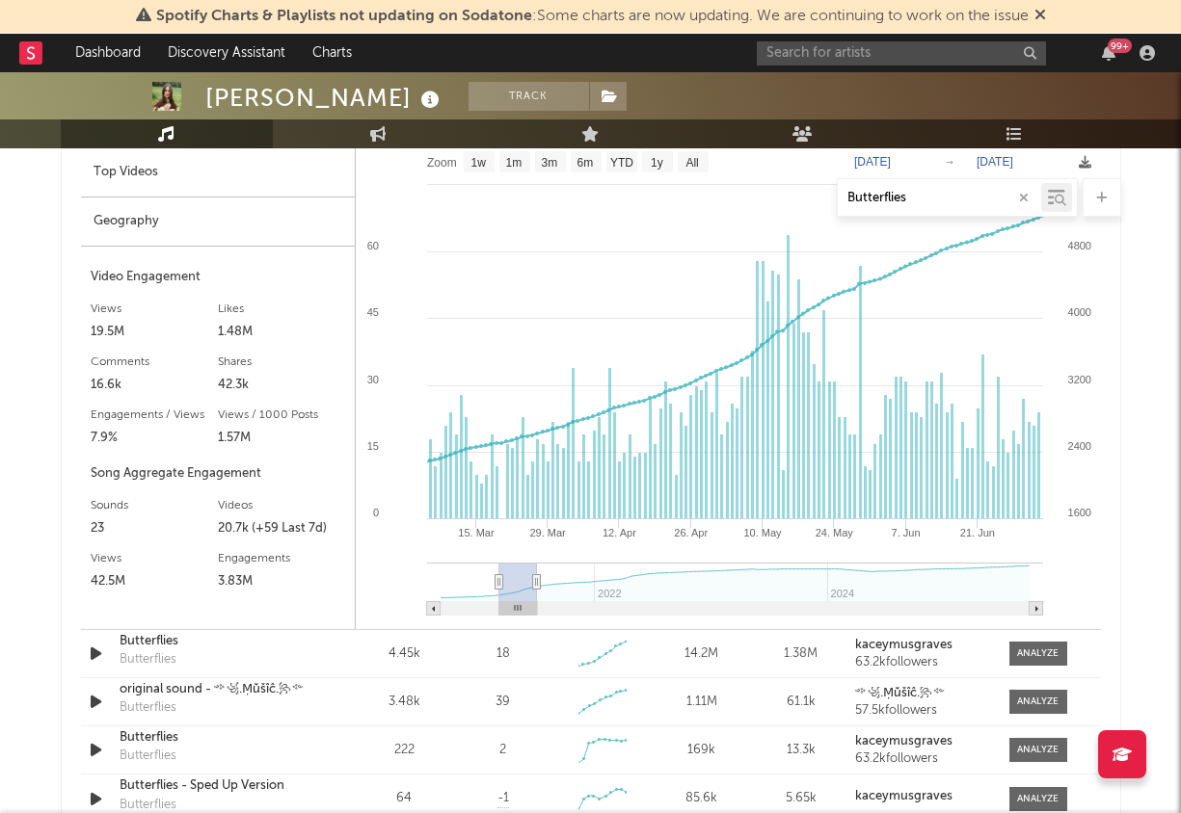
type input "[DATE]"
select select "6m"
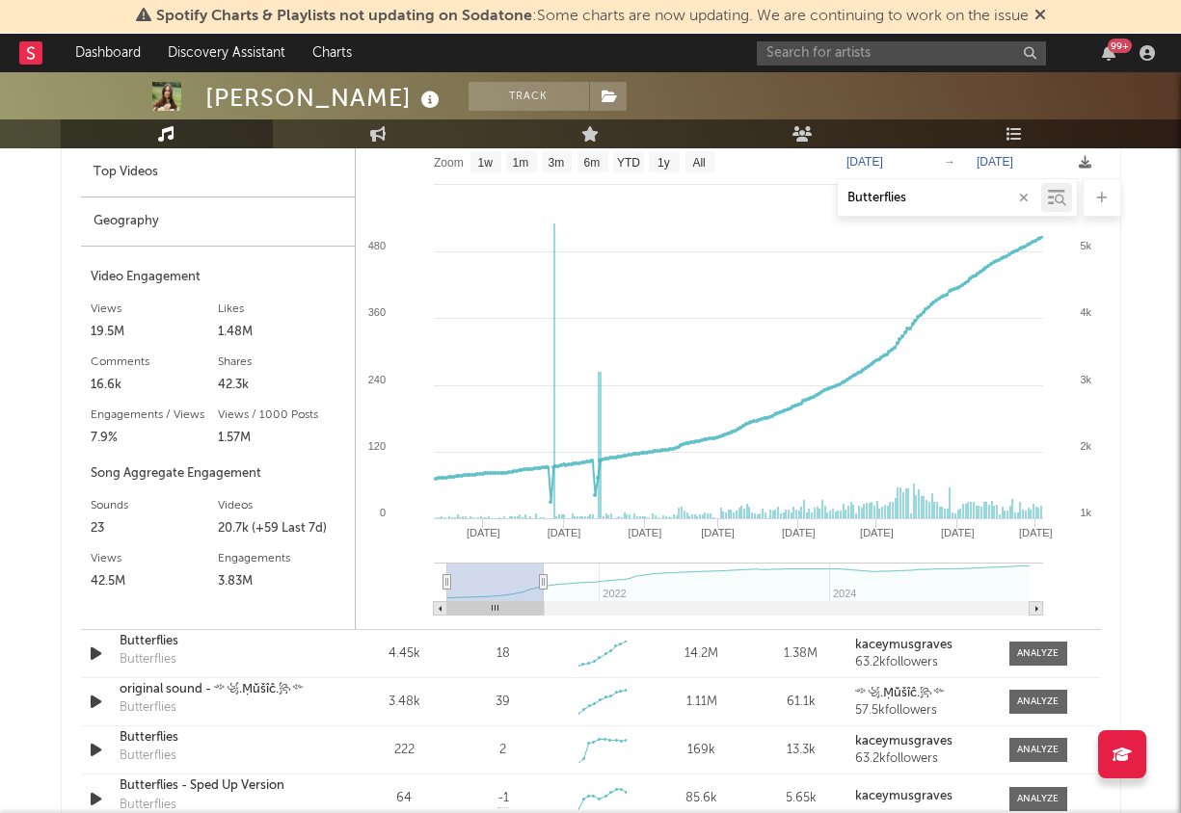
type input "[DATE]"
drag, startPoint x: 501, startPoint y: 576, endPoint x: 354, endPoint y: 576, distance: 147.5
click at [354, 576] on div "Growth Top Videos Geography Video Engagement Views 19.5M Likes 1.48M Likes 1.48…" at bounding box center [591, 364] width 1020 height 530
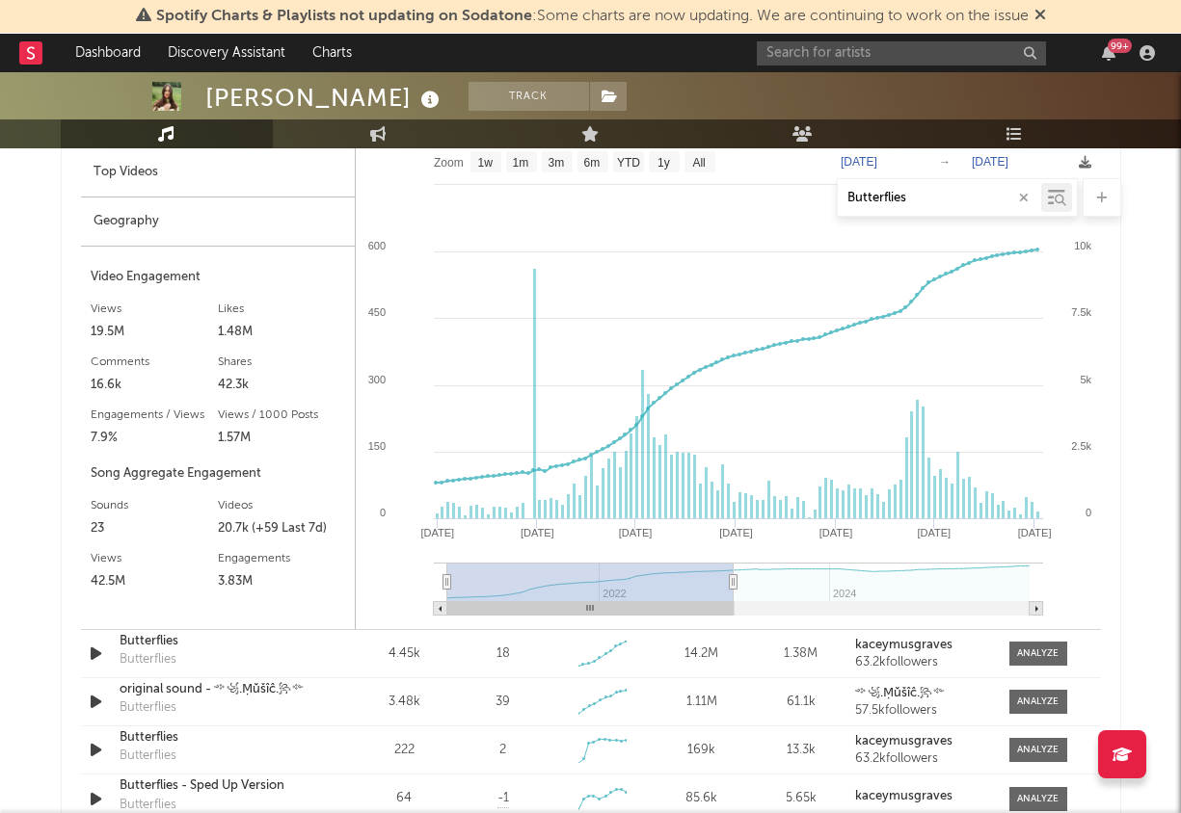
type input "[DATE]"
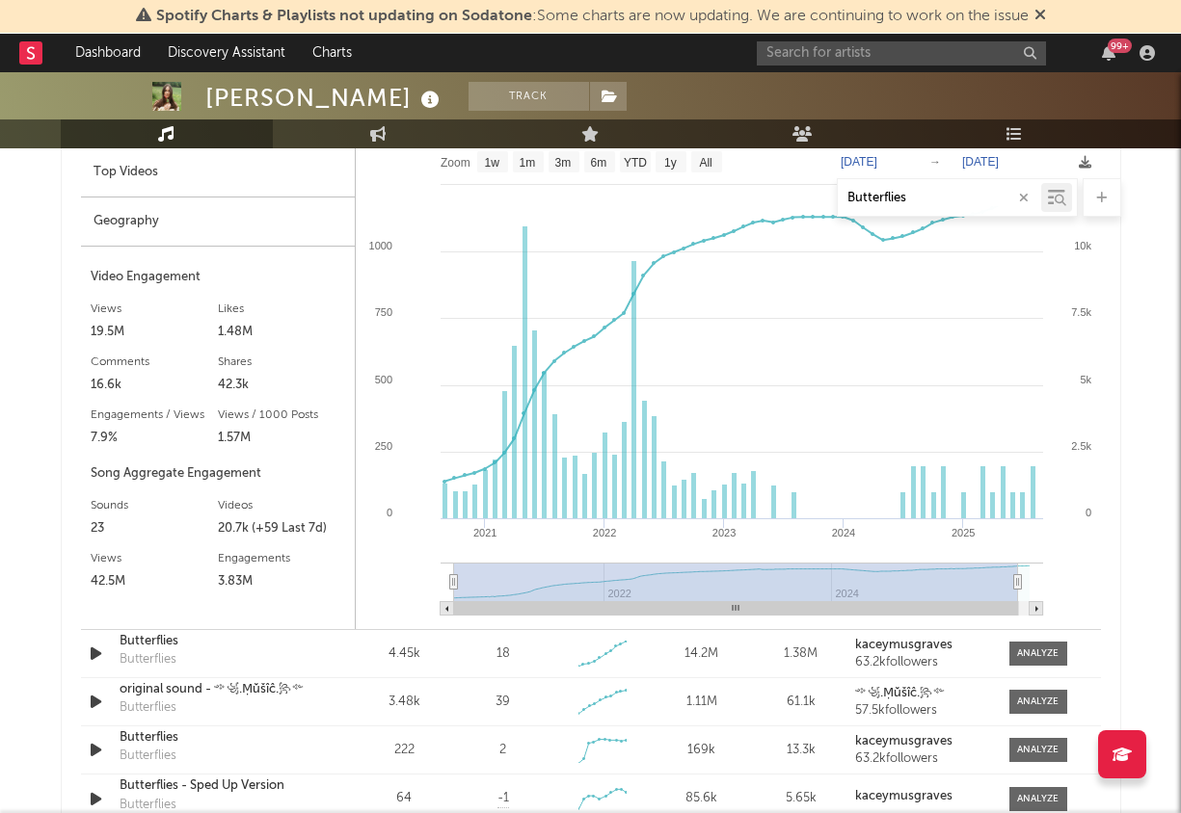
type input "[DATE]"
select select "All"
type input "[DATE]"
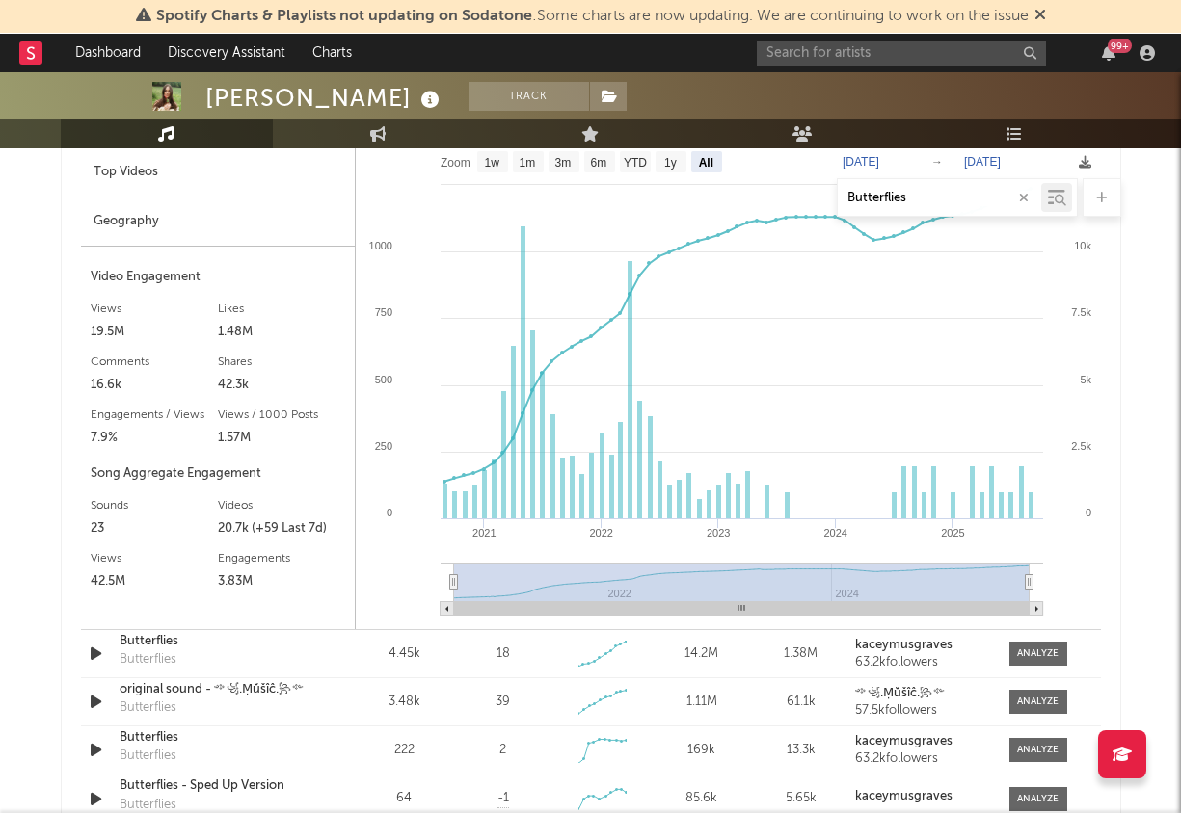
drag, startPoint x: 544, startPoint y: 580, endPoint x: 1116, endPoint y: 594, distance: 572.6
click at [1116, 594] on div "Showing results for Butterflies Videos Sound Name Videos Videos (last 7 days) T…" at bounding box center [591, 410] width 1060 height 924
click at [1102, 547] on div "Showing results for Butterflies Videos Sound Name Videos Videos (last 7 days) T…" at bounding box center [591, 410] width 1060 height 924
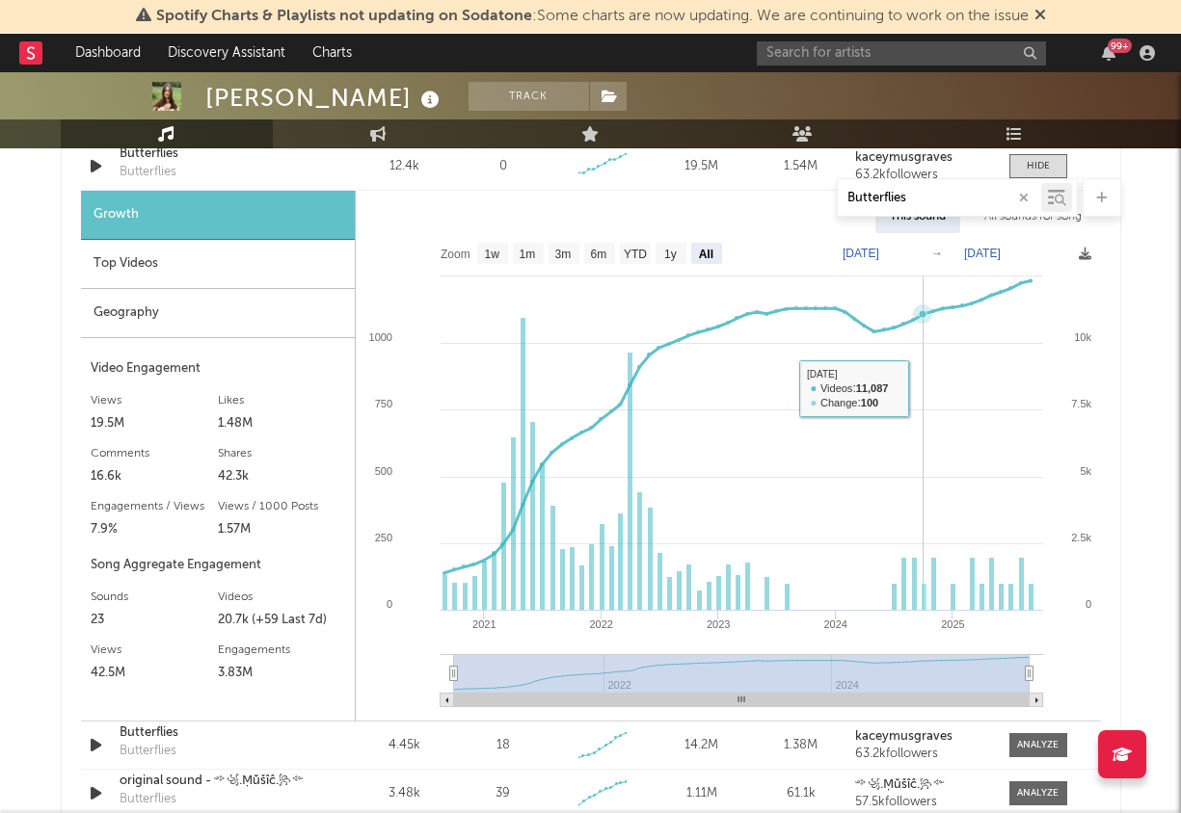
scroll to position [1152, 0]
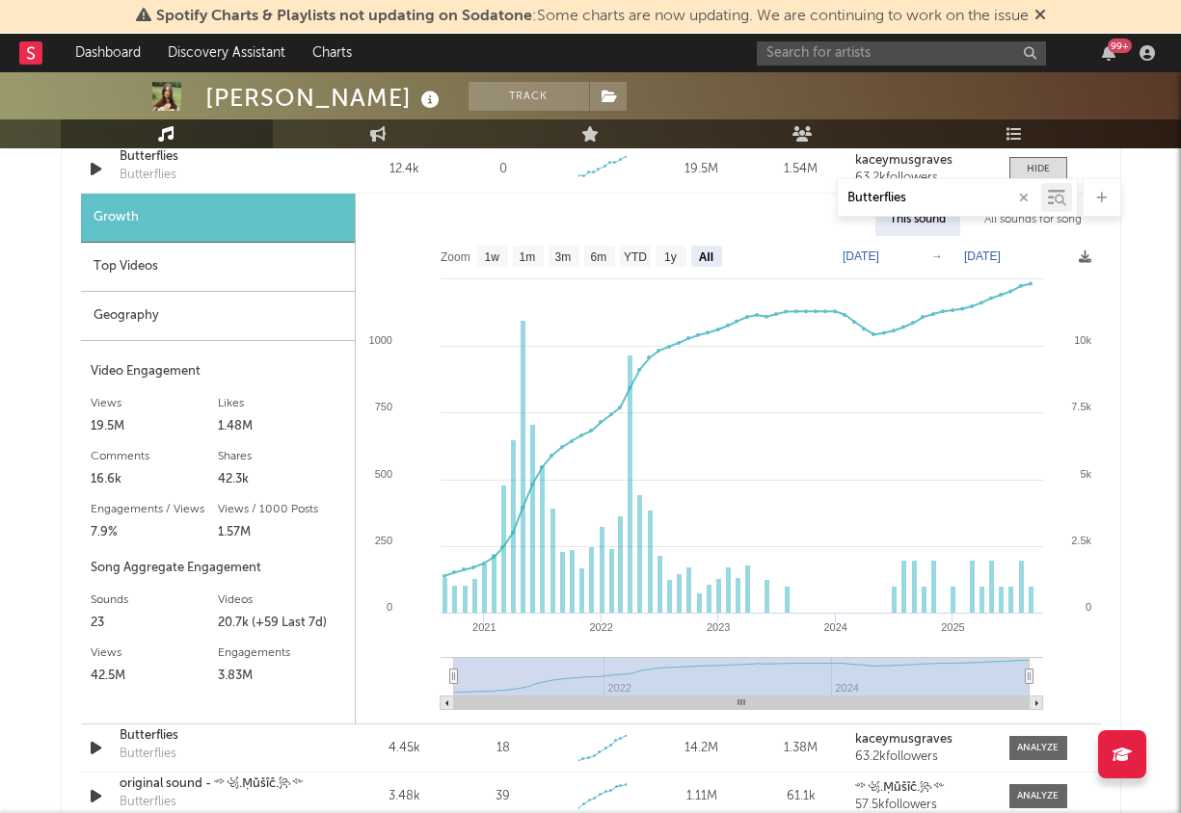
drag, startPoint x: 1030, startPoint y: 676, endPoint x: 1053, endPoint y: 676, distance: 23.1
click at [1053, 676] on icon "Created with Highcharts 10.3.3 2021 2022 2023 2024 2025 2022 2024 0 10k 2.5k 5k…" at bounding box center [728, 480] width 745 height 488
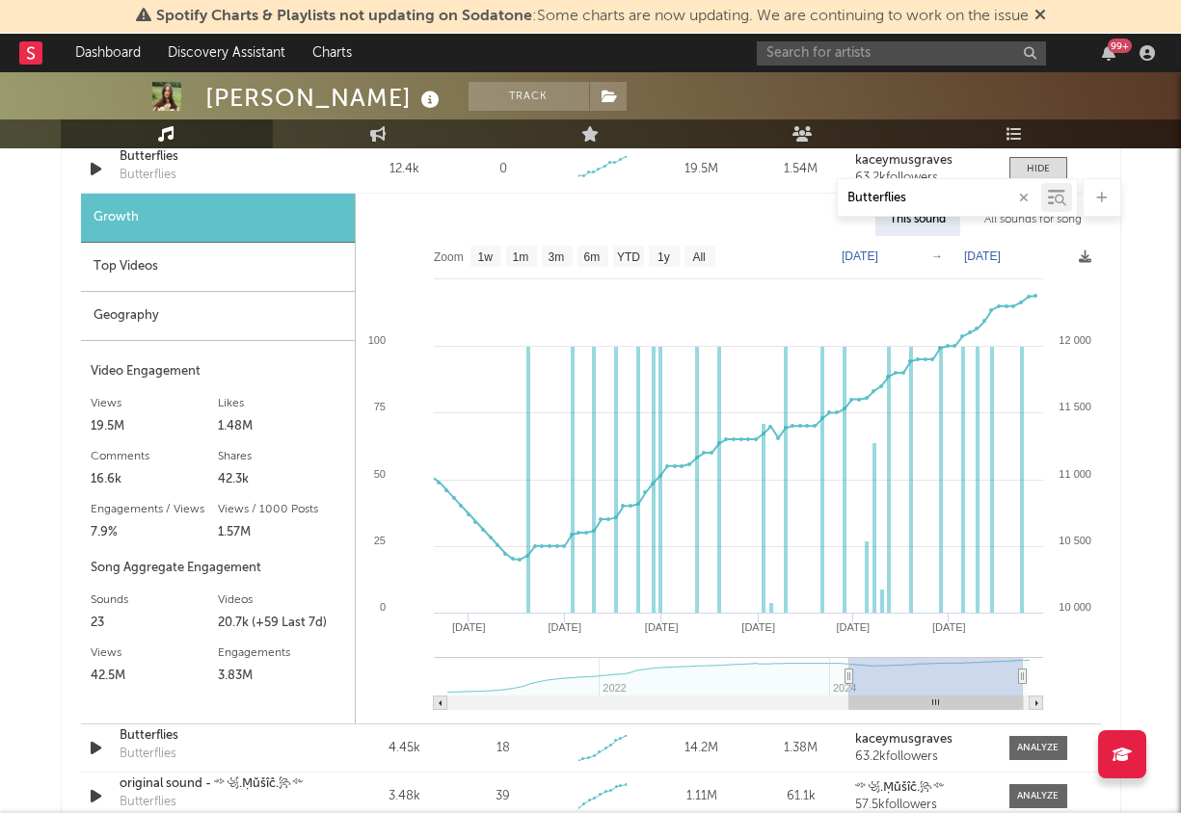
type input "[DATE]"
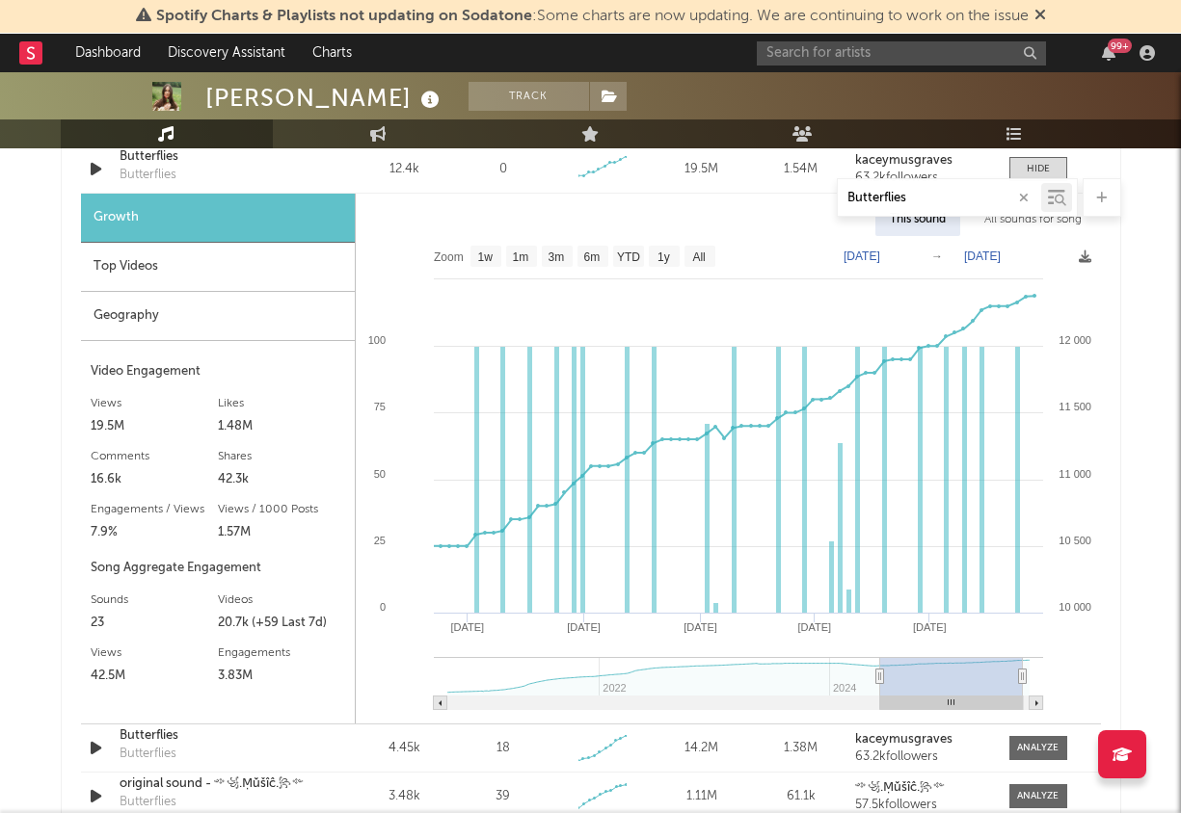
drag, startPoint x: 452, startPoint y: 677, endPoint x: 880, endPoint y: 705, distance: 428.9
click at [880, 705] on icon "Created with Highcharts 10.3.3 Jan '[DATE] Oct '[DATE] [DATE] '25 2022 2024 12 …" at bounding box center [728, 480] width 745 height 488
click at [708, 252] on rect at bounding box center [699, 256] width 31 height 21
select select "All"
type input "[DATE]"
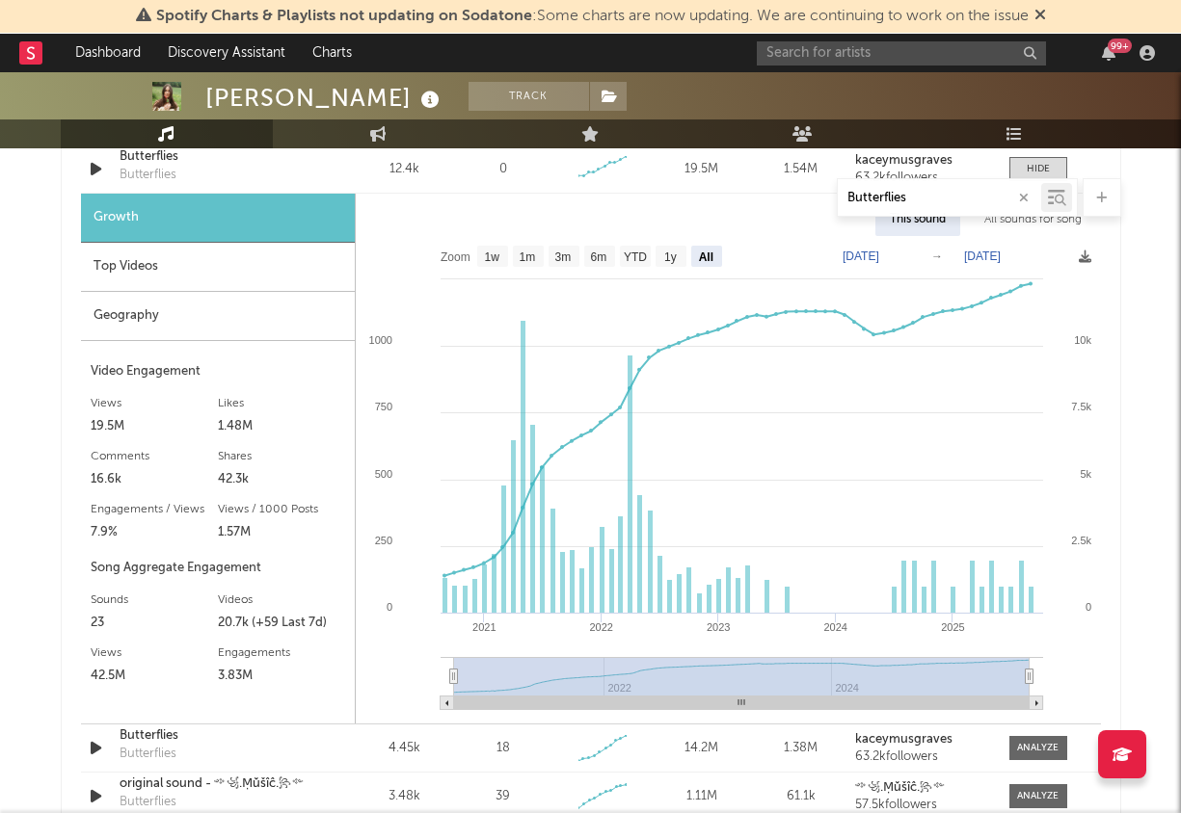
scroll to position [1015, 0]
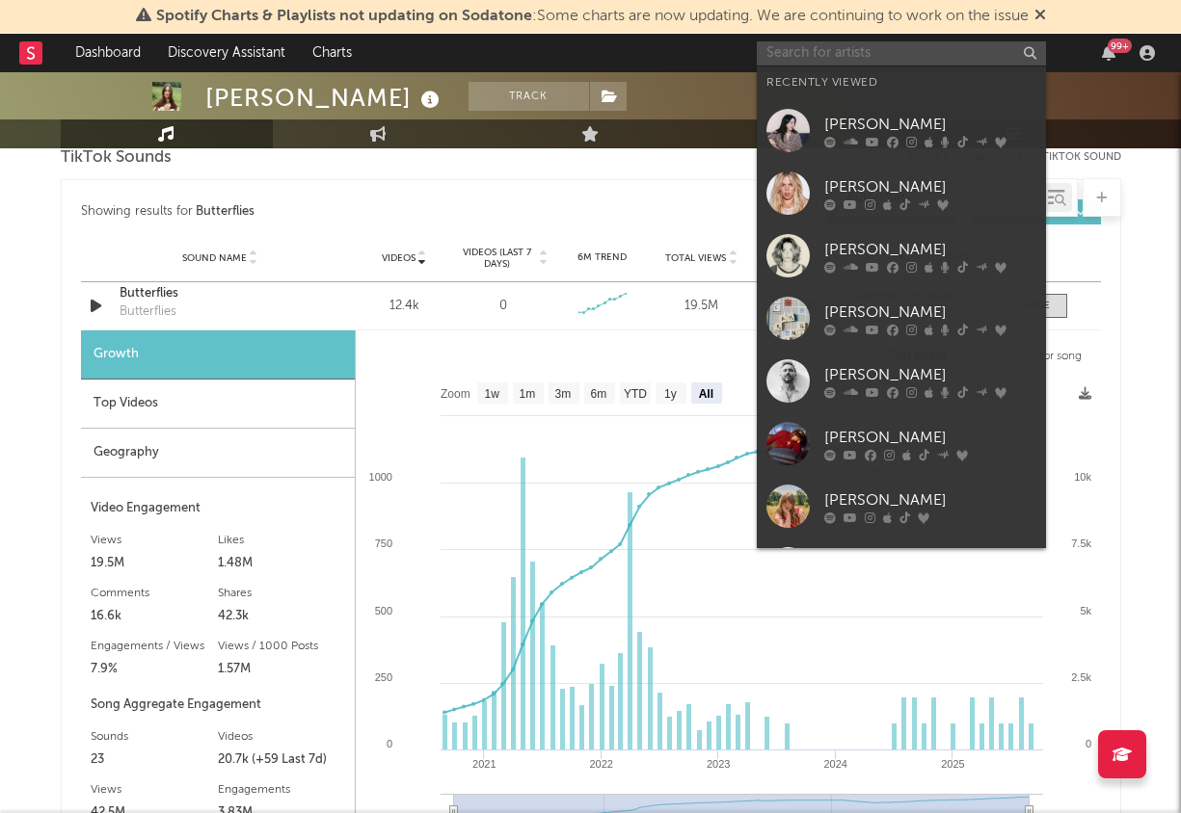
click at [903, 54] on input "text" at bounding box center [901, 53] width 289 height 24
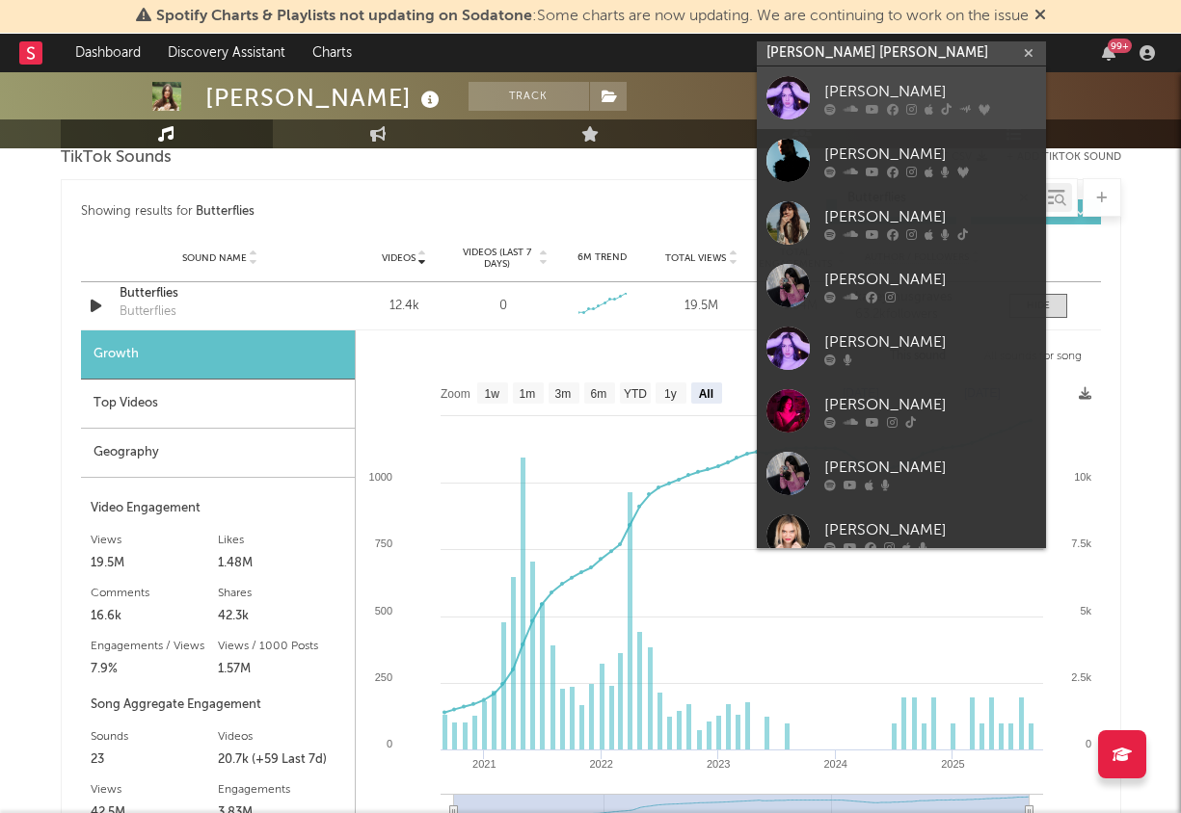
type input "[PERSON_NAME] [PERSON_NAME]"
click at [933, 92] on div "[PERSON_NAME]" at bounding box center [930, 91] width 212 height 23
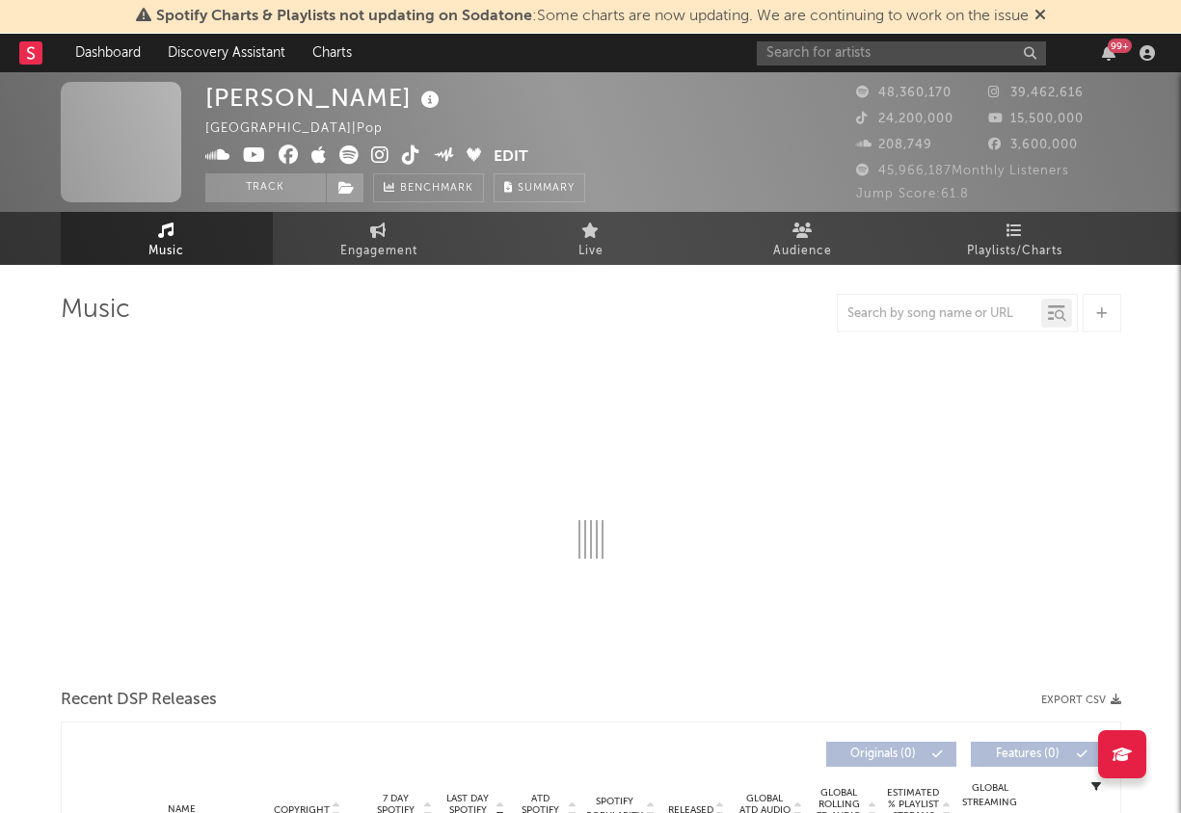
select select "6m"
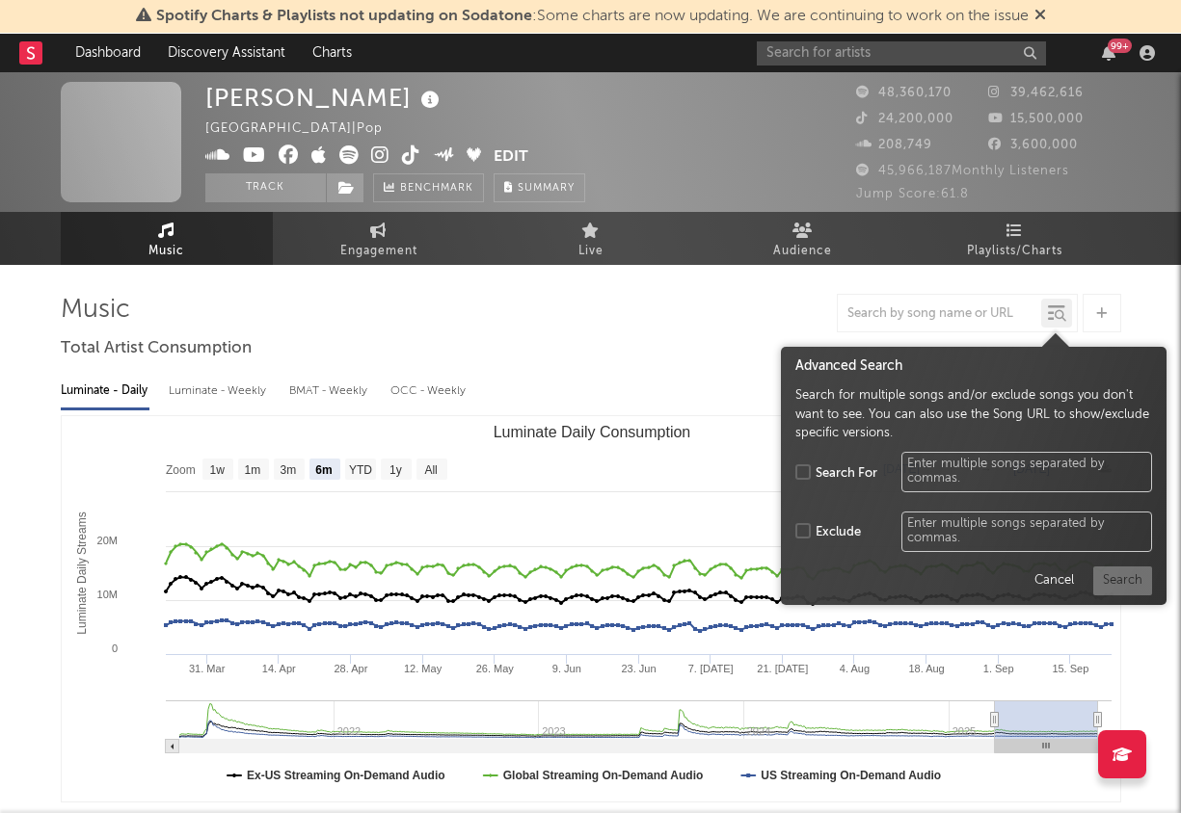
click at [1064, 304] on icon at bounding box center [1056, 313] width 17 height 19
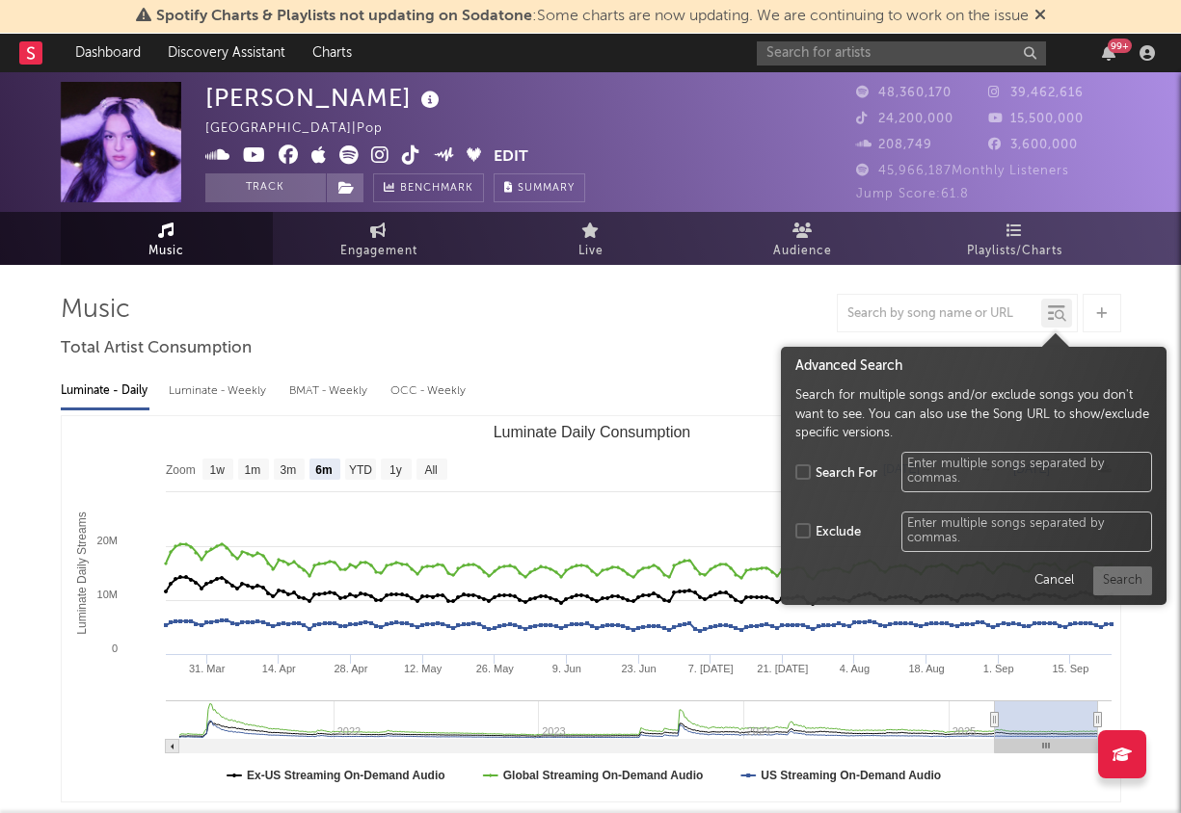
click at [930, 321] on div at bounding box center [938, 314] width 203 height 24
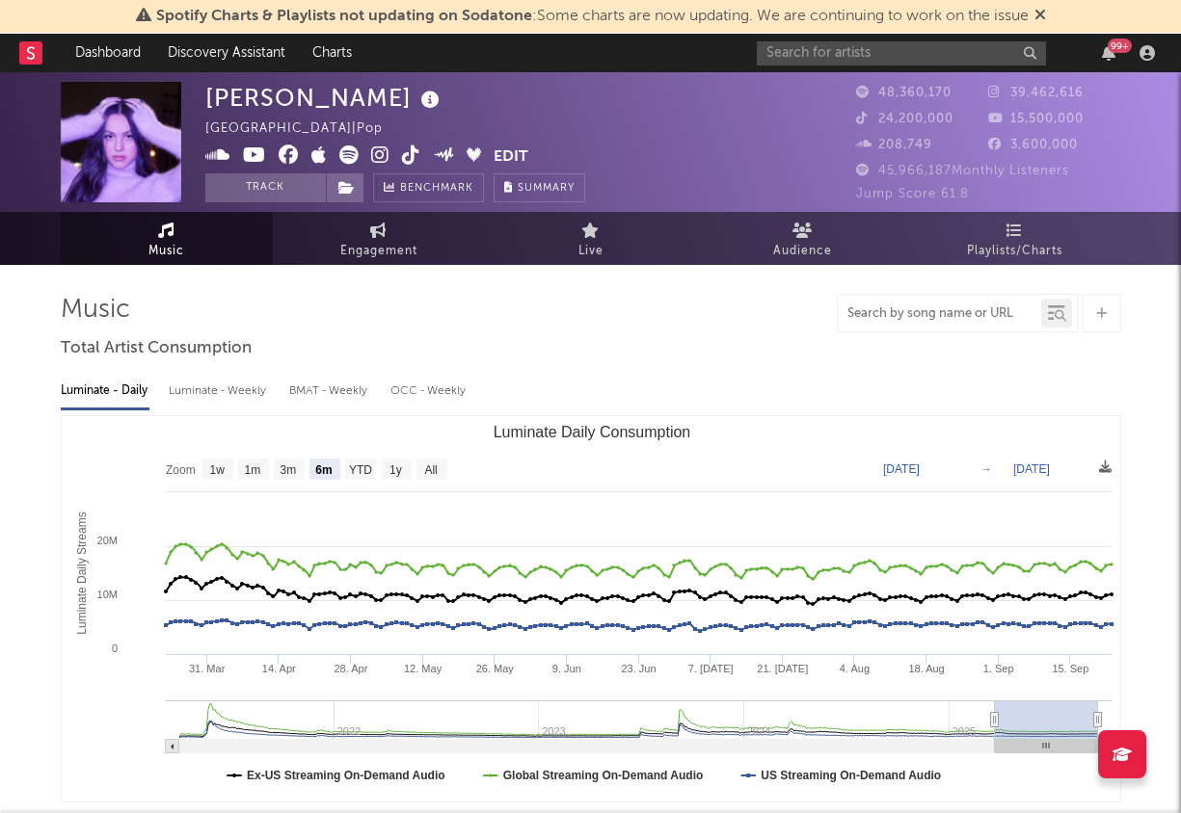
click at [919, 310] on input "text" at bounding box center [938, 313] width 203 height 15
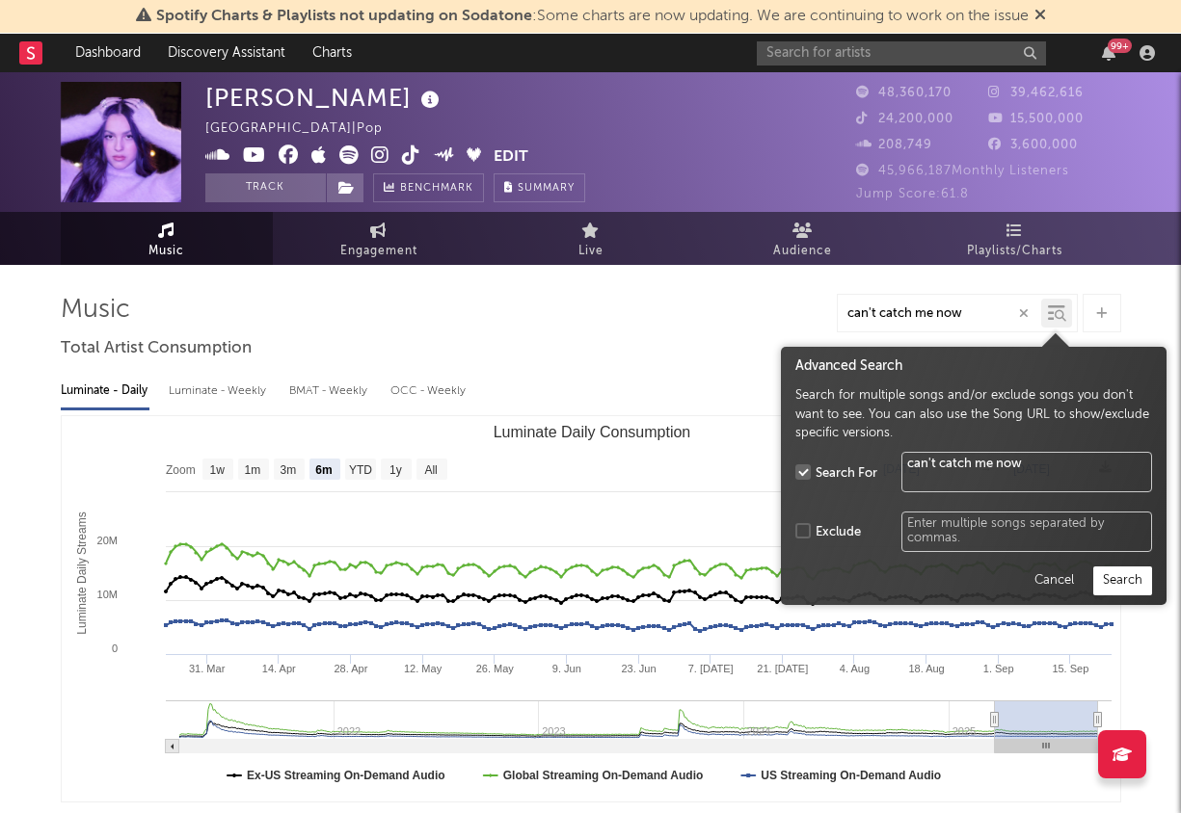
click at [1055, 311] on icon at bounding box center [1060, 316] width 12 height 12
type input "can't catch me now"
click at [1125, 578] on button "Search" at bounding box center [1122, 581] width 59 height 29
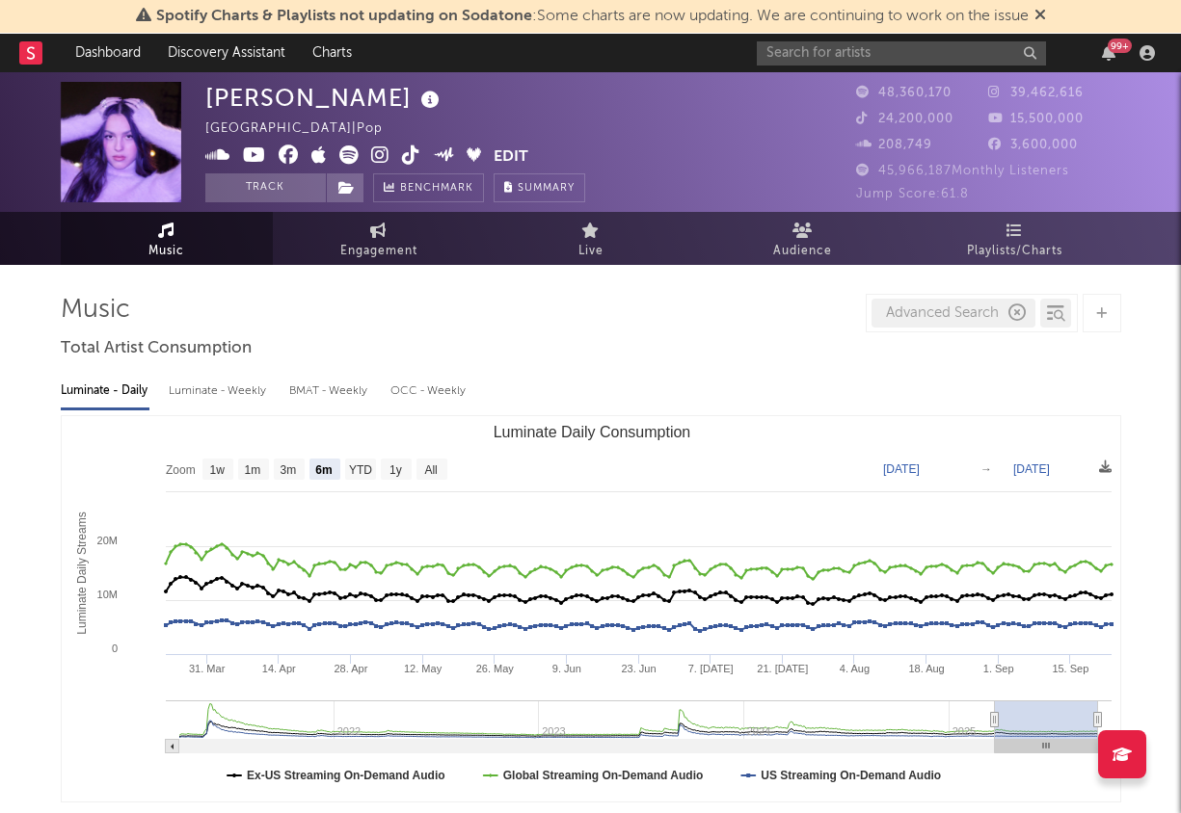
click at [961, 316] on div "Advanced Search" at bounding box center [953, 313] width 164 height 29
click at [1011, 312] on icon "button" at bounding box center [1016, 313] width 17 height 17
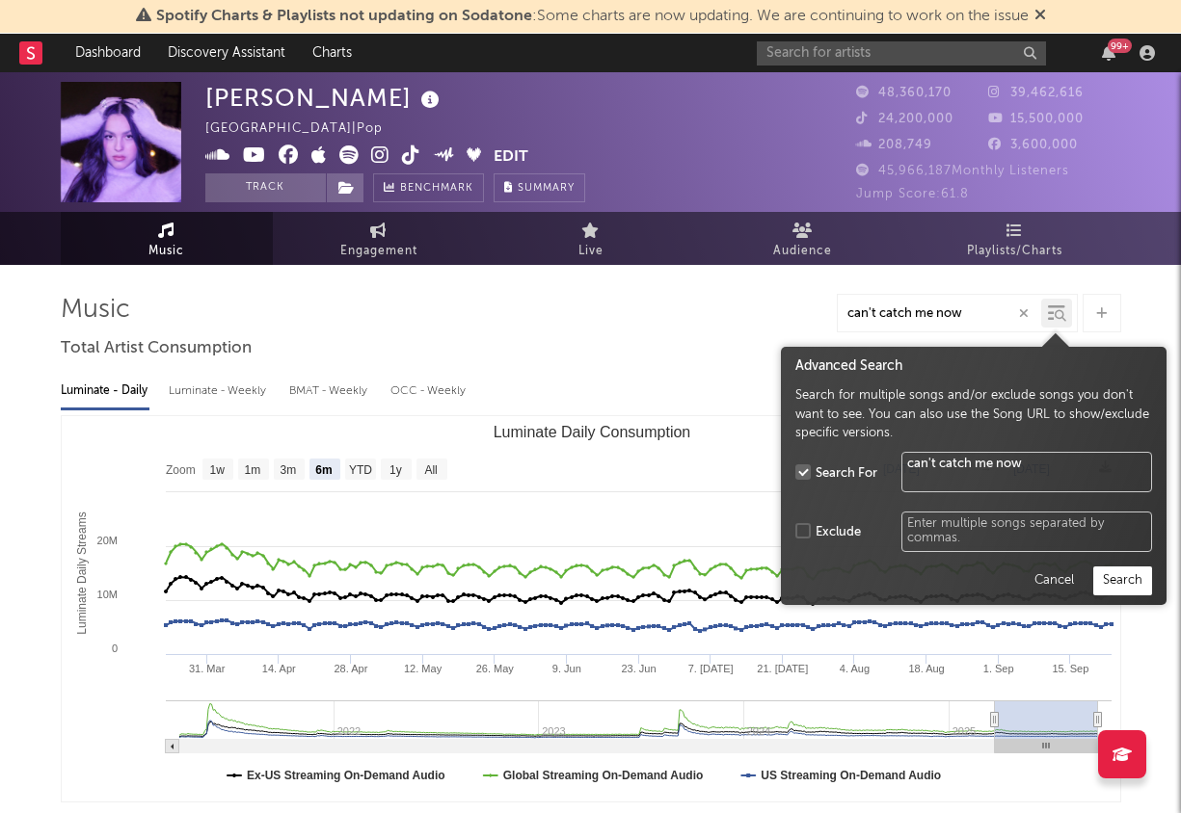
click at [1061, 316] on icon at bounding box center [1060, 316] width 12 height 12
type input "can't catch me now"
click at [1114, 574] on button "Search" at bounding box center [1122, 581] width 59 height 29
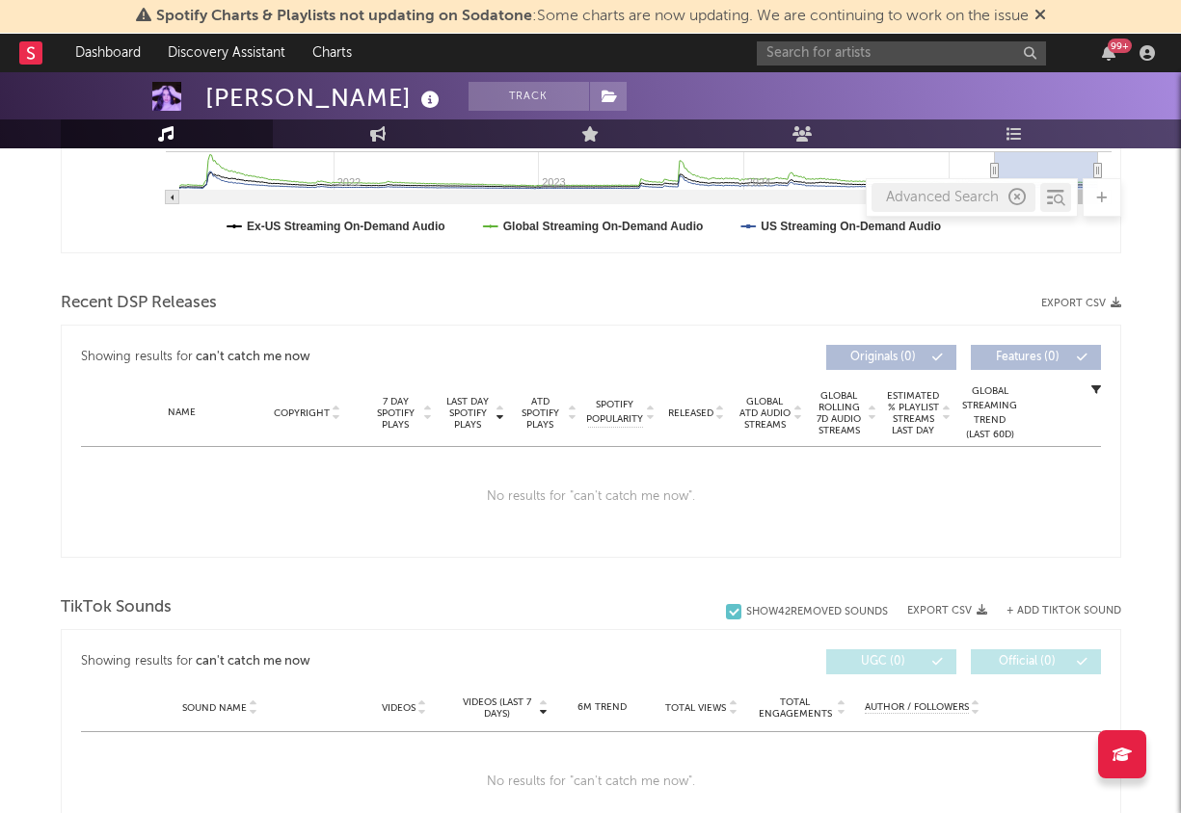
scroll to position [540, 0]
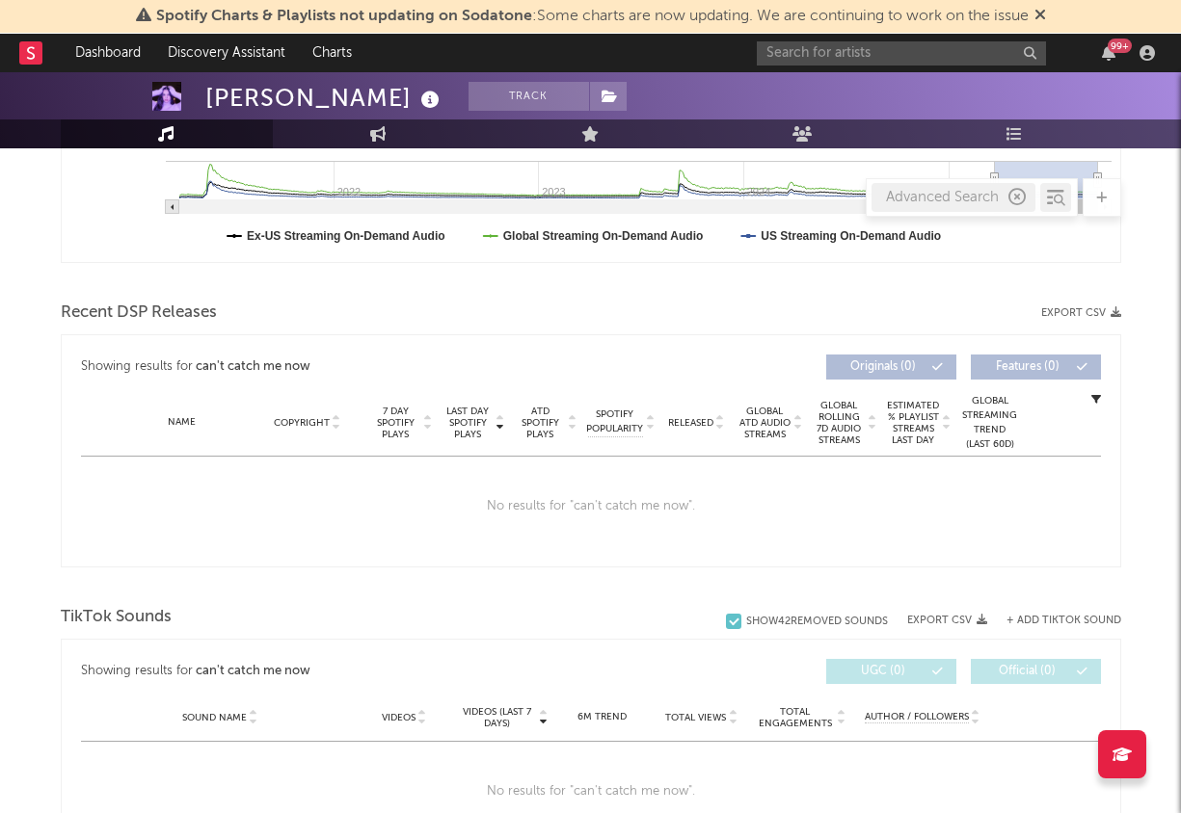
click at [749, 346] on div "Showing results for can't catch me now Last Day Spotify Plays Copyright 7 Day S…" at bounding box center [591, 367] width 1020 height 44
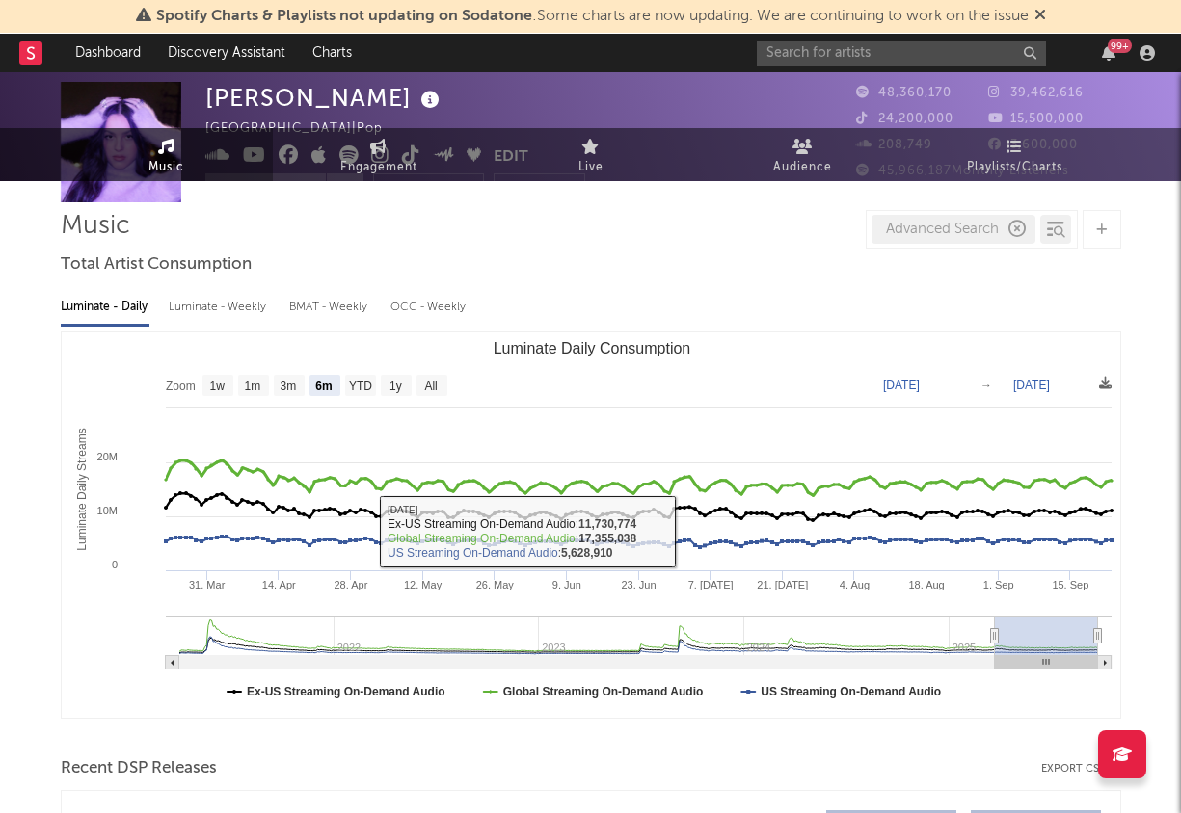
scroll to position [0, 0]
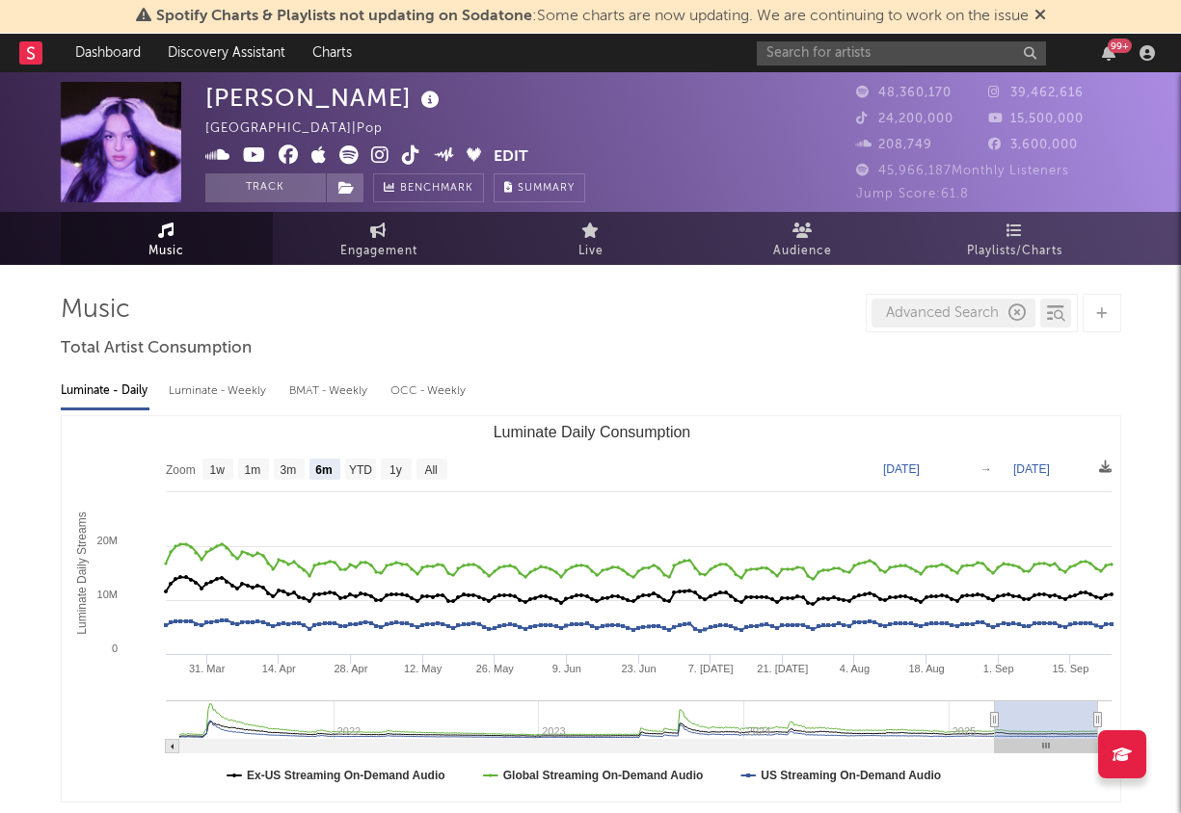
click at [959, 313] on div "Advanced Search" at bounding box center [953, 313] width 164 height 29
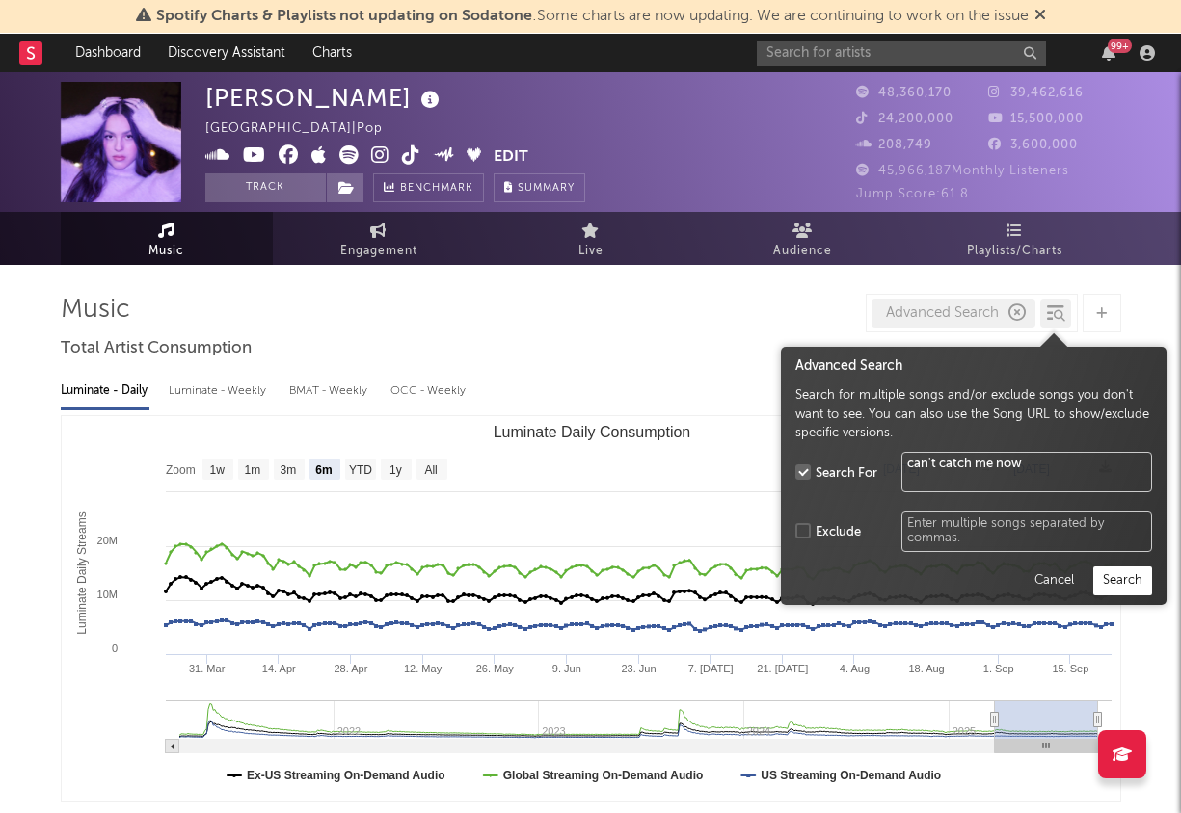
click at [1066, 314] on div at bounding box center [1055, 313] width 31 height 29
click at [1002, 327] on div "Advanced Search" at bounding box center [953, 313] width 164 height 29
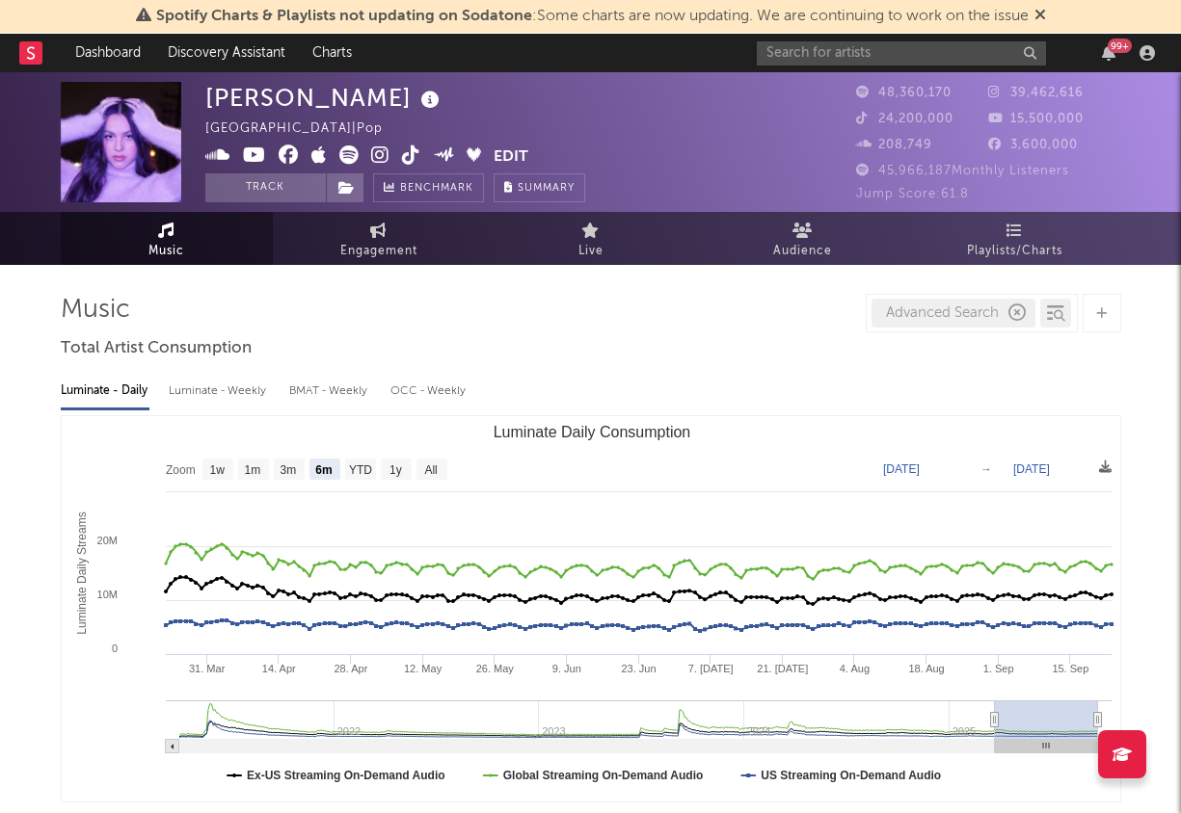
click at [1017, 314] on icon "button" at bounding box center [1016, 313] width 17 height 17
click at [956, 311] on input "text" at bounding box center [938, 313] width 203 height 15
paste input "[URL][DOMAIN_NAME]’t-Catch-Me-Now-from-The-Hunger-Games-The-Ballad-of-Songbirds…"
click at [1050, 320] on icon at bounding box center [1056, 313] width 17 height 19
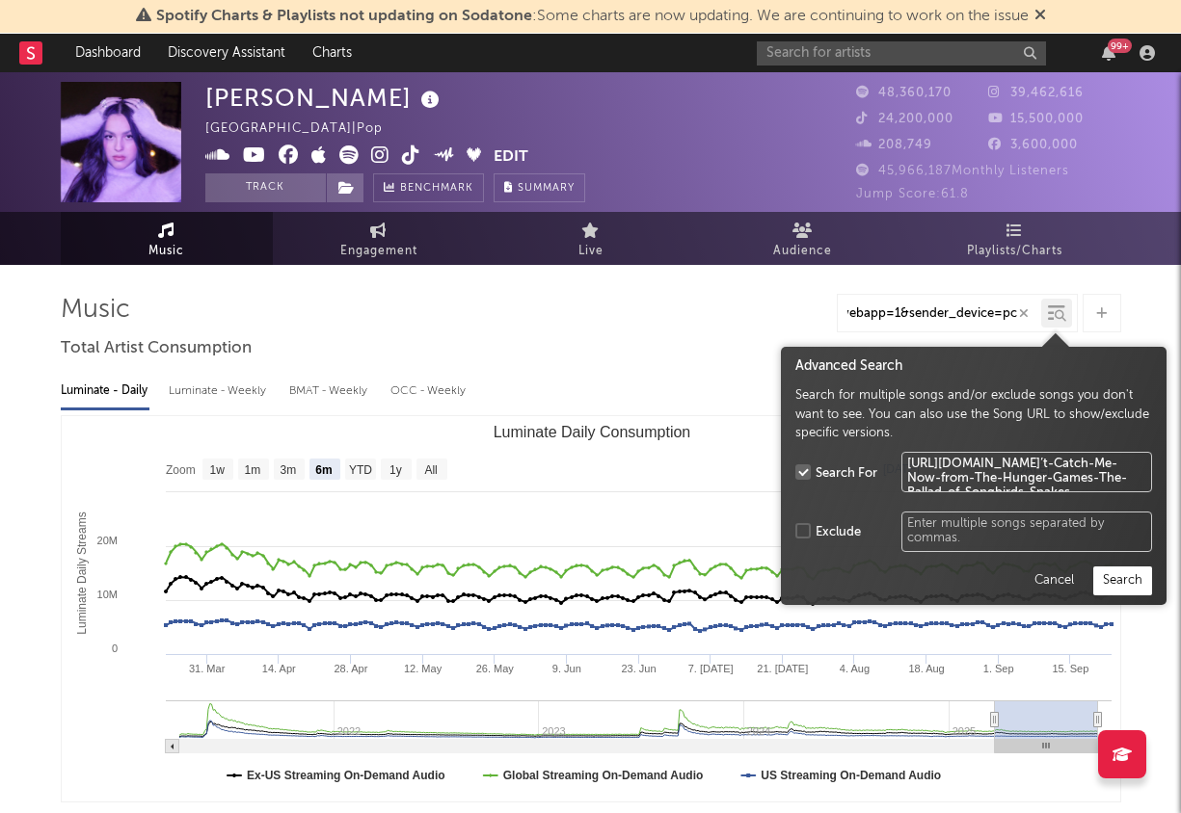
type input "[URL][DOMAIN_NAME]’t-Catch-Me-Now-from-The-Hunger-Games-The-Ballad-of-Songbirds…"
click at [1112, 577] on button "Search" at bounding box center [1122, 581] width 59 height 29
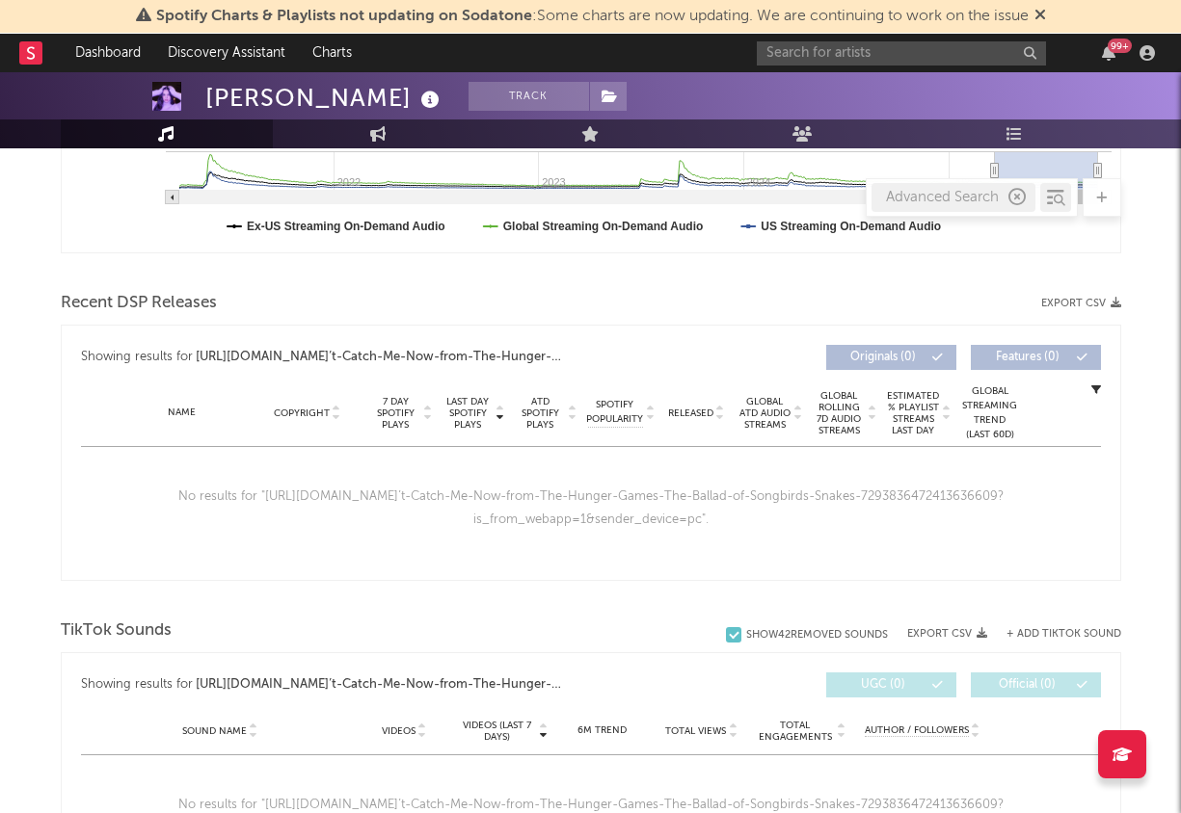
scroll to position [626, 0]
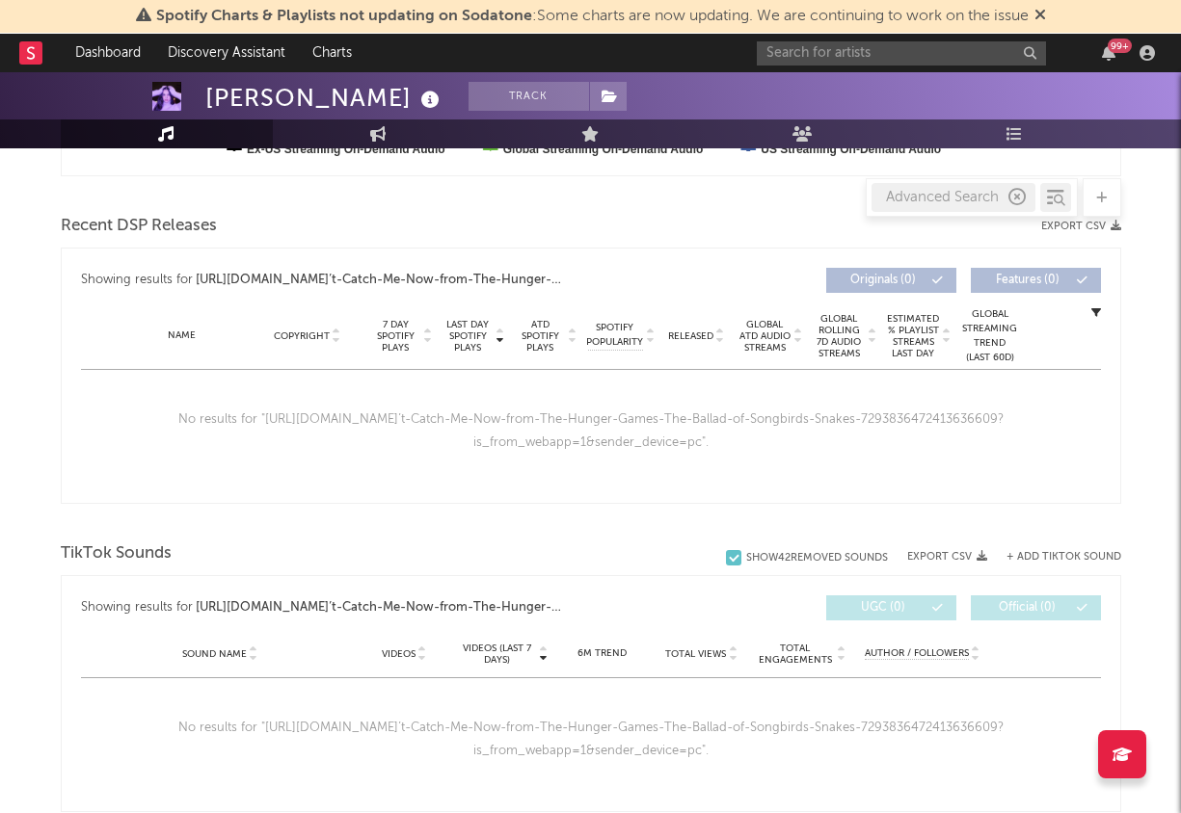
click at [683, 463] on div "No results for " [URL][DOMAIN_NAME]’t-Catch-Me-Now-from-The-Hunger-Games-The-Ba…" at bounding box center [591, 431] width 1020 height 123
click at [674, 425] on div "No results for " [URL][DOMAIN_NAME]’t-Catch-Me-Now-from-The-Hunger-Games-The-Ba…" at bounding box center [591, 431] width 1020 height 123
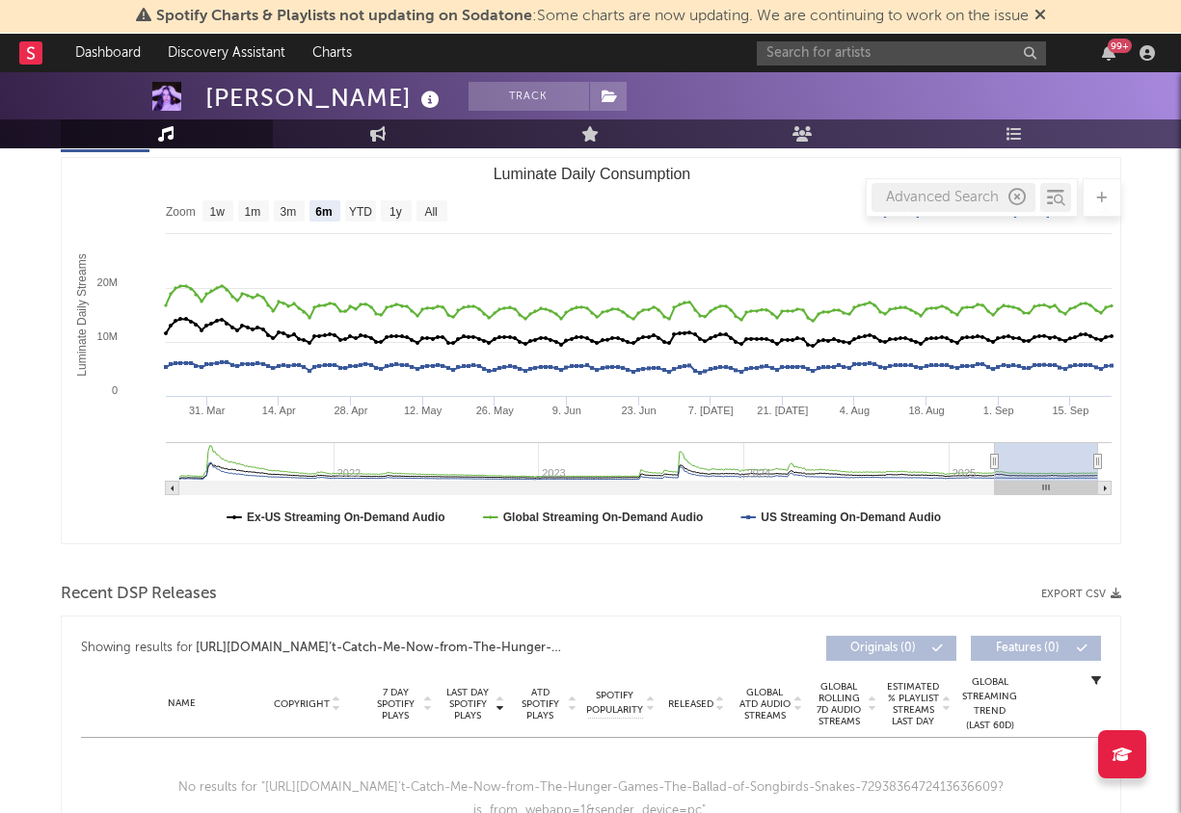
scroll to position [0, 0]
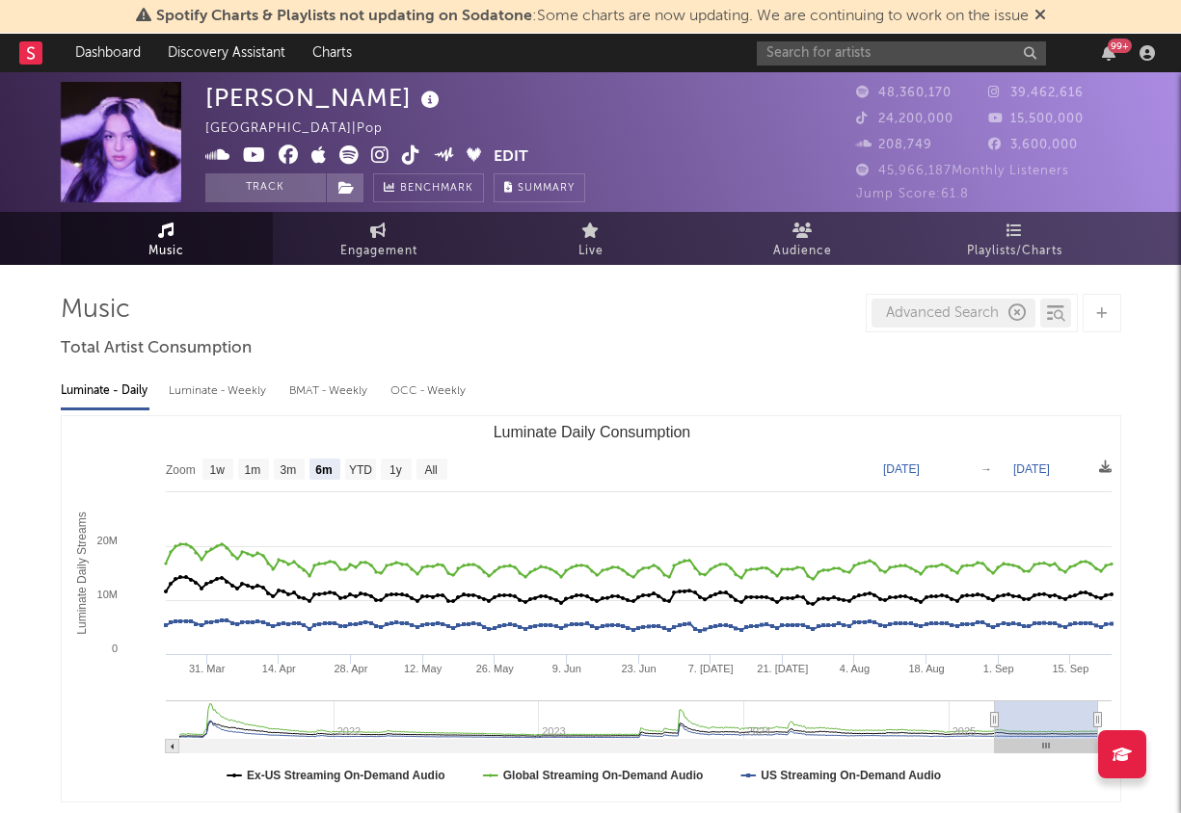
click at [1018, 318] on icon "button" at bounding box center [1016, 313] width 17 height 17
click at [851, 57] on input "text" at bounding box center [901, 53] width 289 height 24
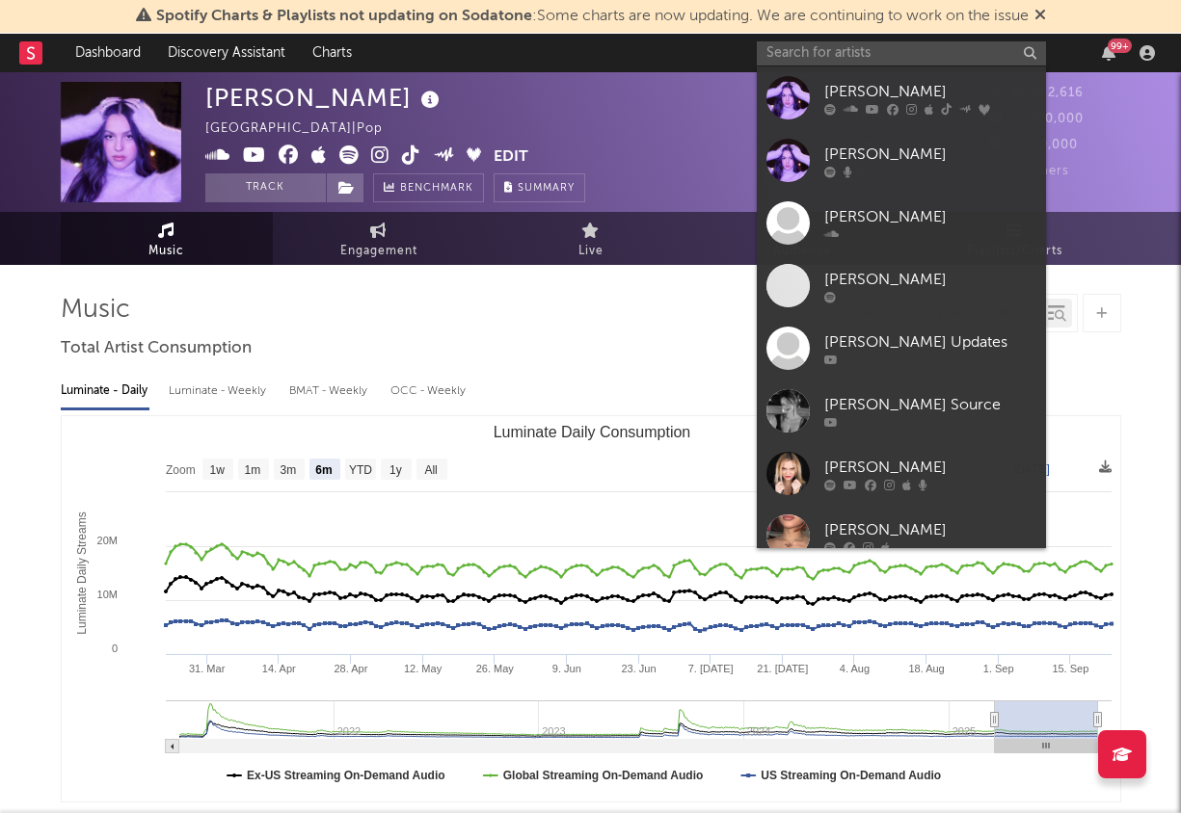
drag, startPoint x: 879, startPoint y: 84, endPoint x: 911, endPoint y: 51, distance: 45.7
click at [879, 85] on div "[PERSON_NAME]" at bounding box center [930, 91] width 212 height 23
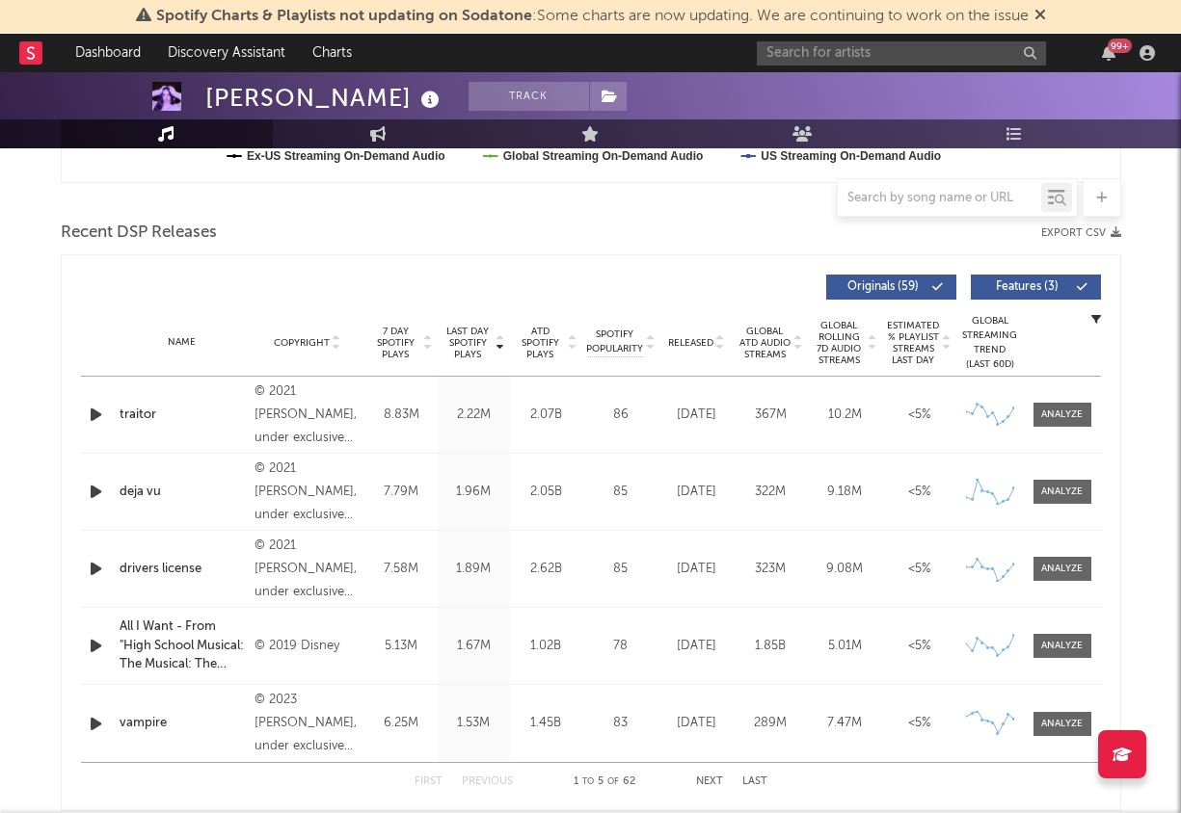
scroll to position [676, 0]
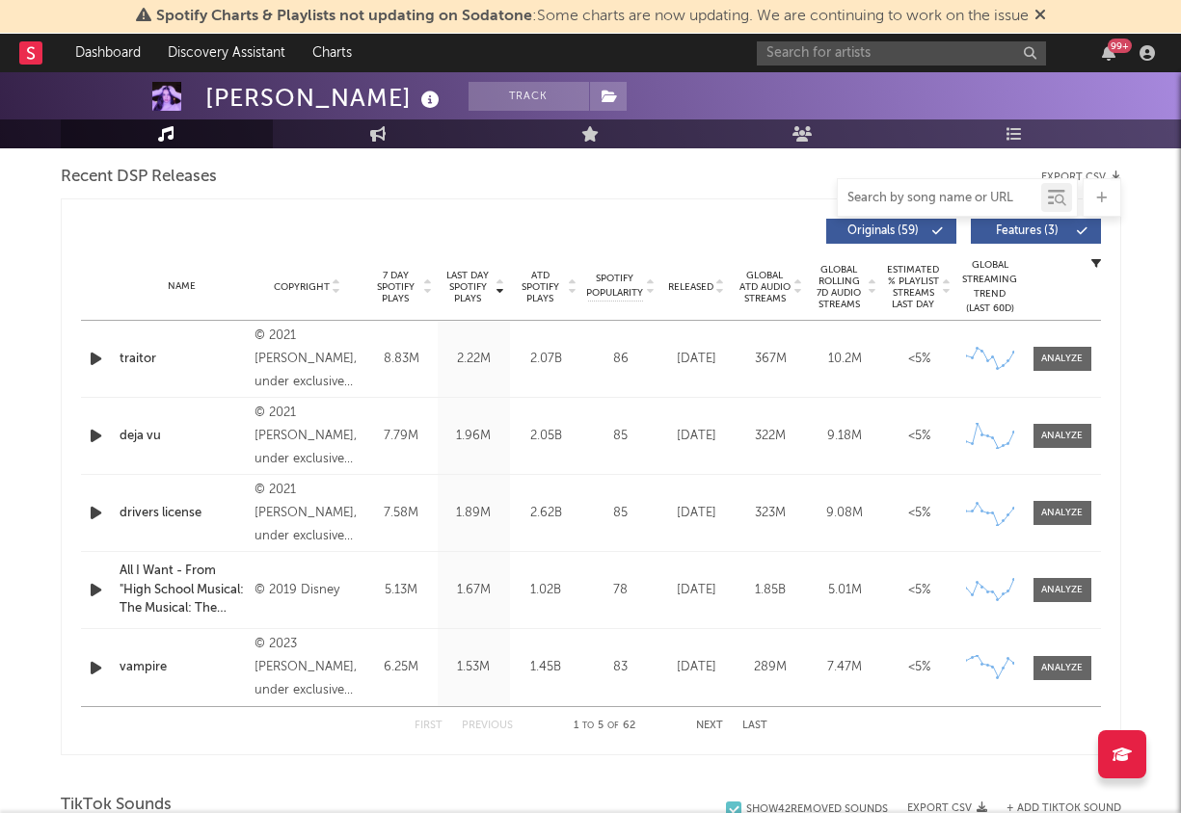
click at [960, 192] on input "text" at bounding box center [938, 198] width 203 height 15
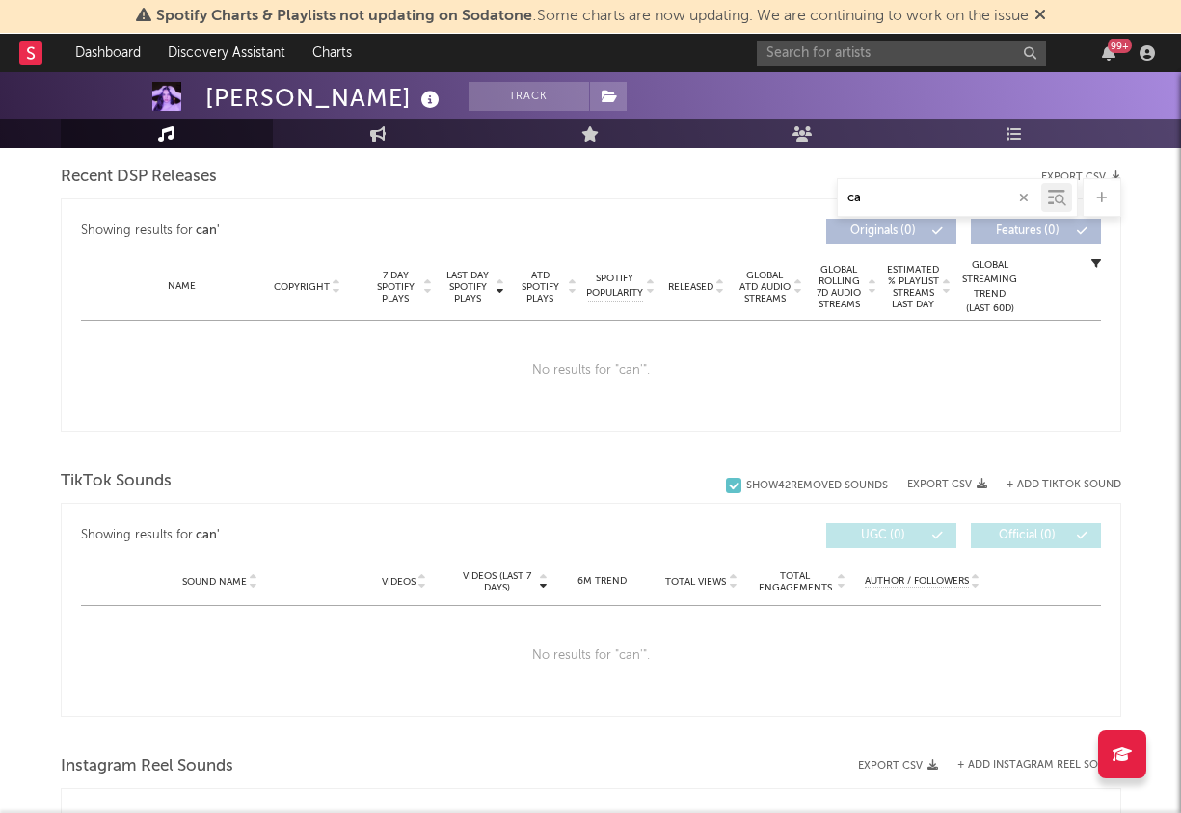
type input "c"
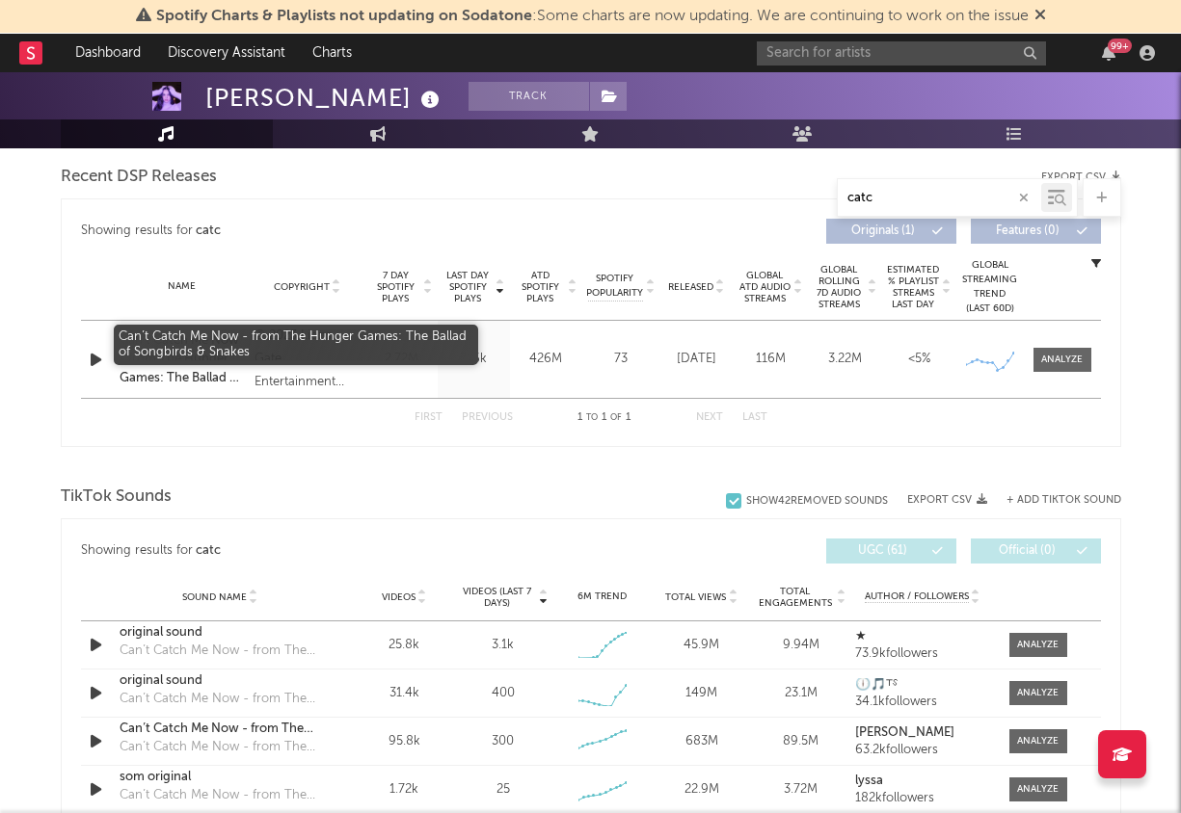
type input "catc"
click at [203, 355] on div "Can’t Catch Me Now - from The Hunger Games: The Ballad of Songbirds & Snakes" at bounding box center [183, 360] width 126 height 57
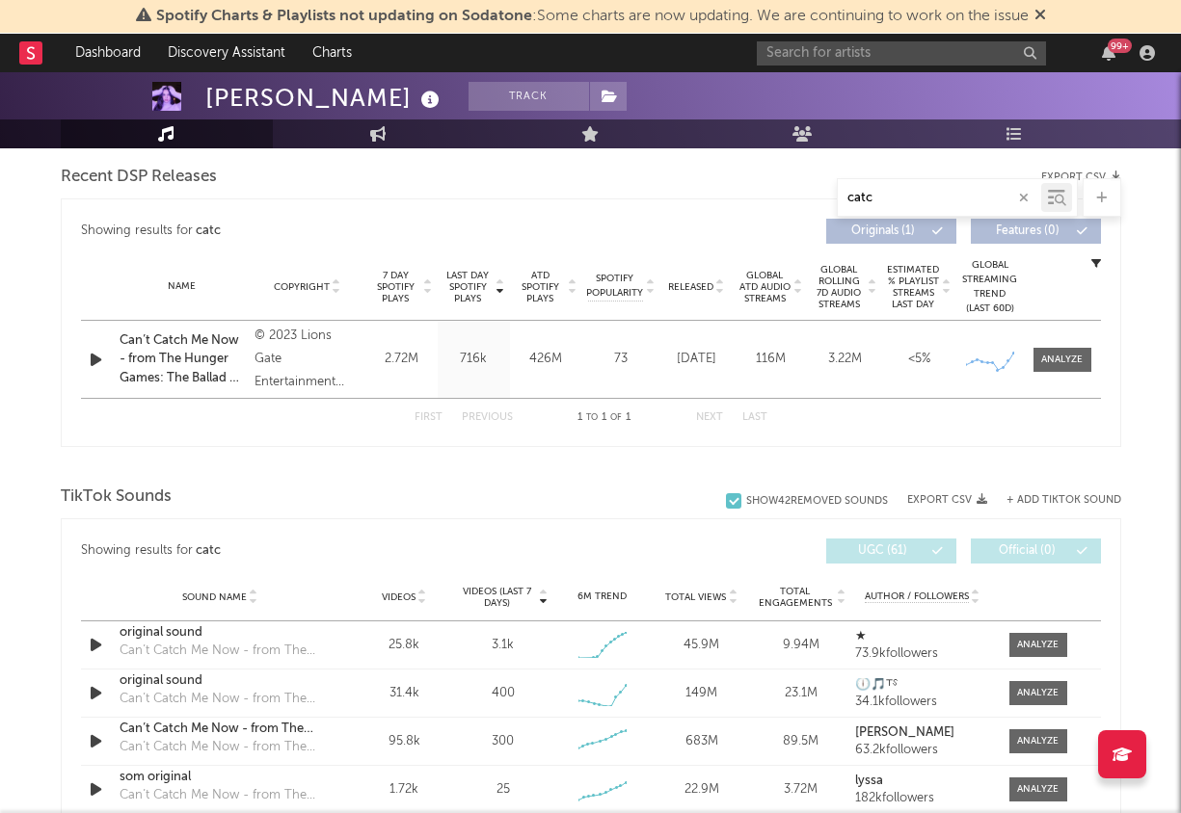
click at [319, 457] on div at bounding box center [591, 466] width 1060 height 29
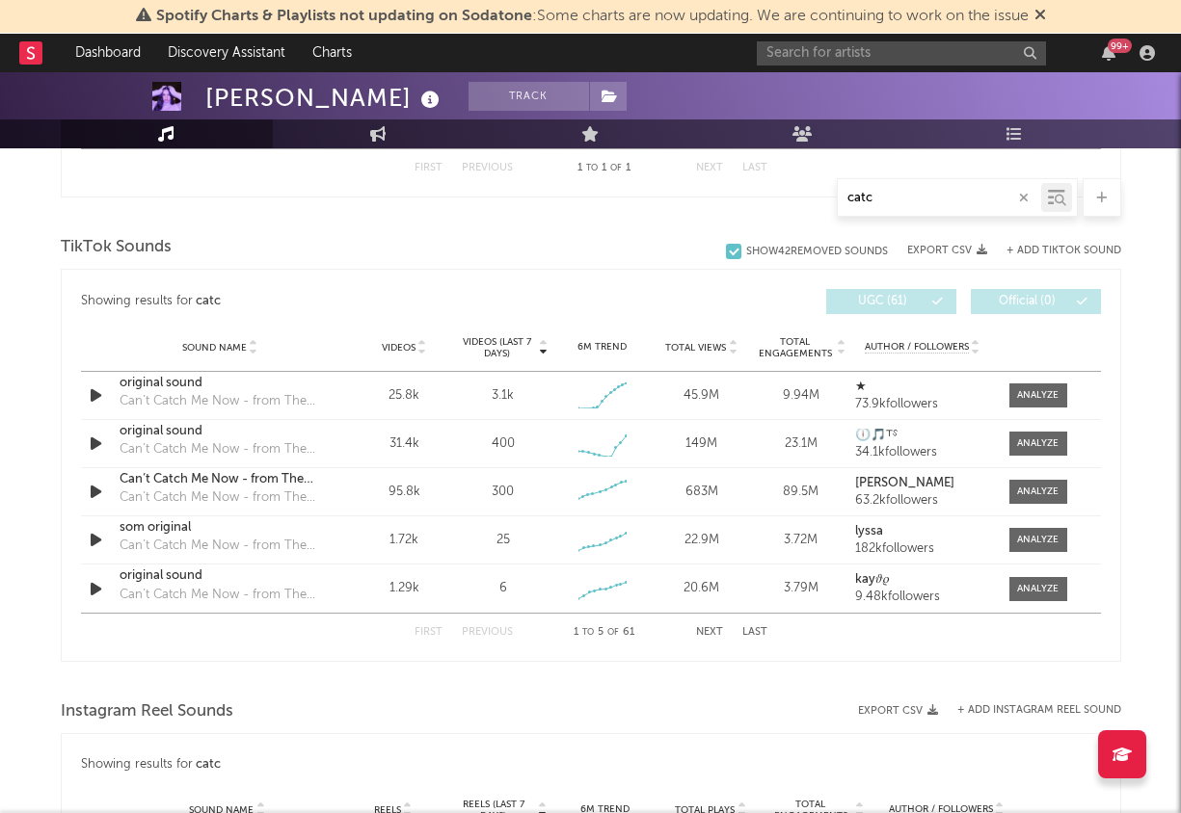
scroll to position [991, 0]
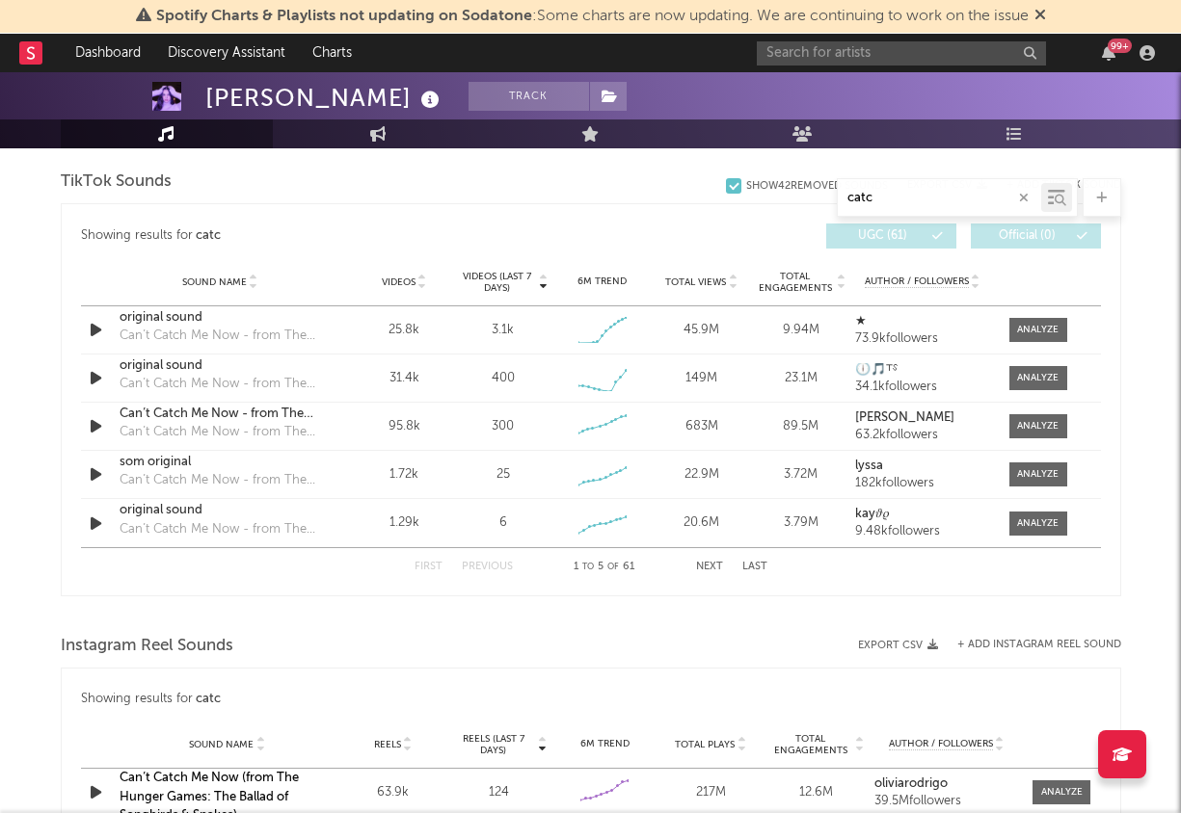
click at [426, 275] on icon at bounding box center [422, 279] width 10 height 8
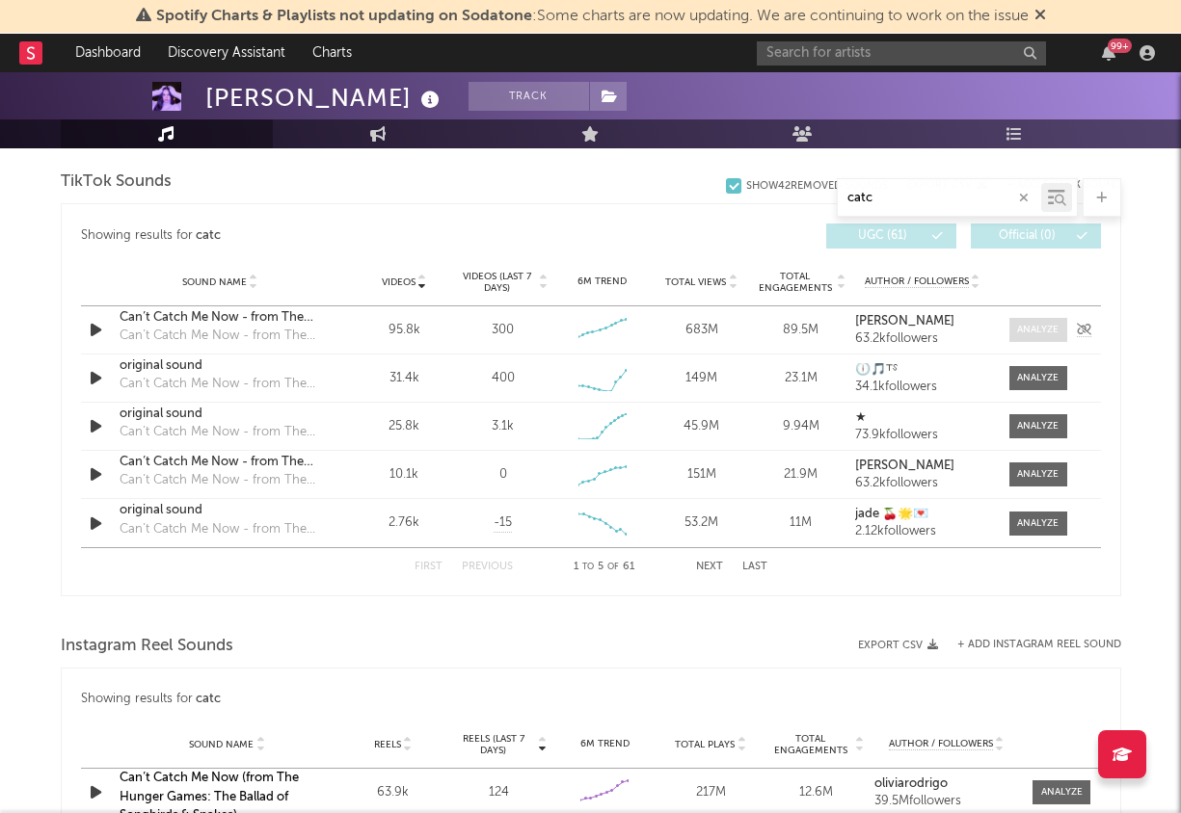
click at [1035, 326] on div at bounding box center [1037, 330] width 41 height 14
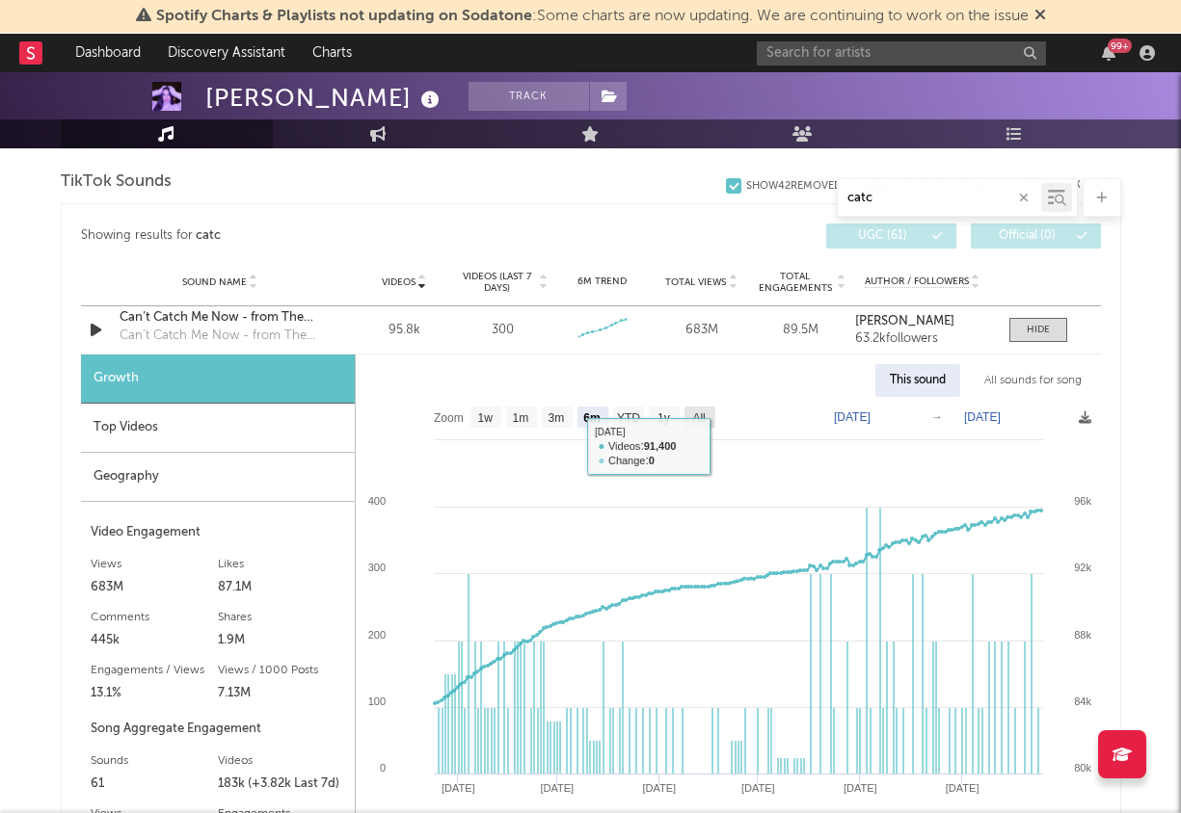
click at [704, 412] on text "All" at bounding box center [698, 418] width 13 height 13
select select "All"
type input "[DATE]"
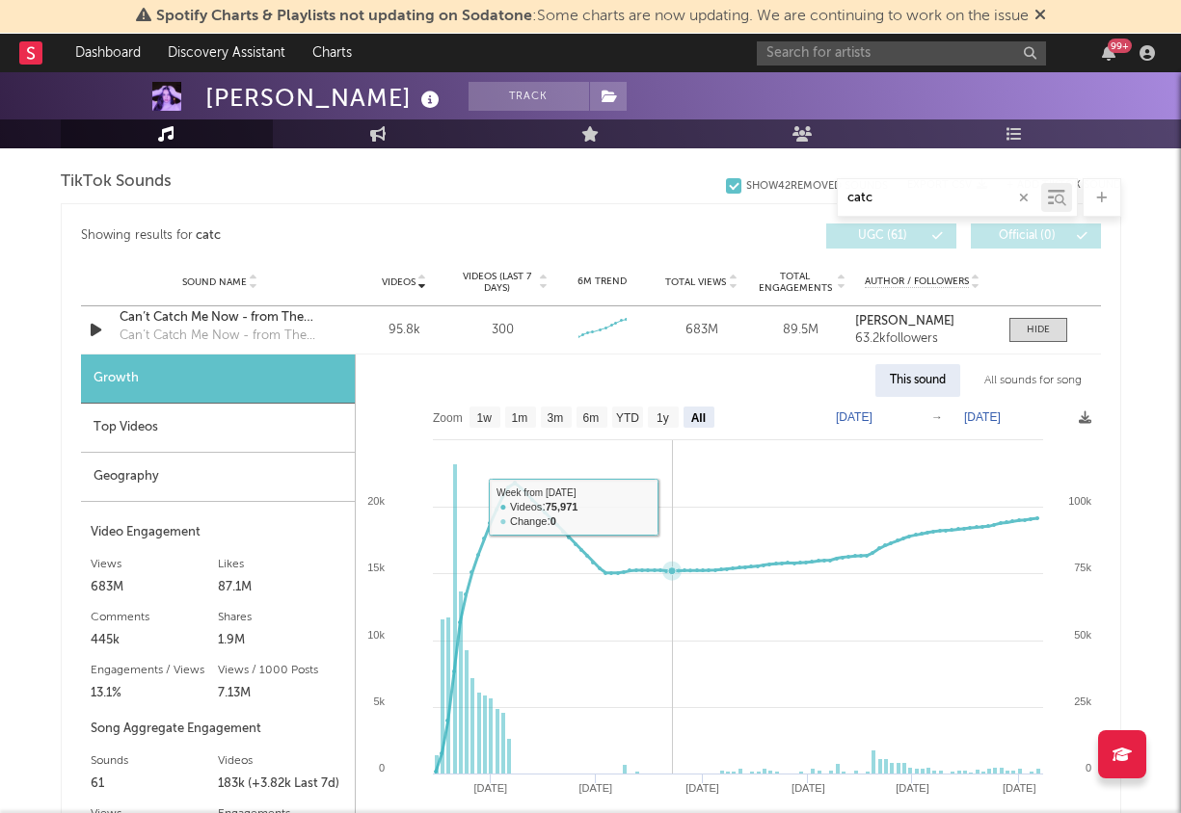
scroll to position [1173, 0]
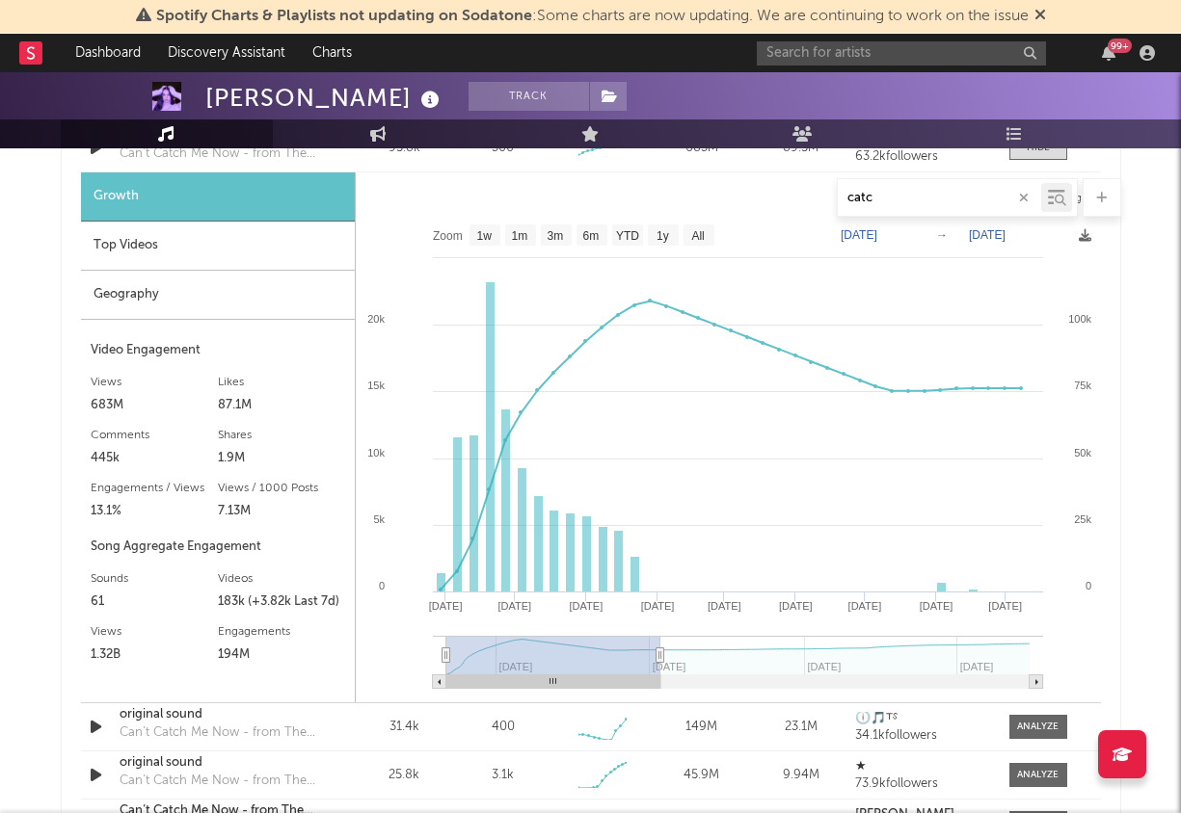
type input "[DATE]"
select select "6m"
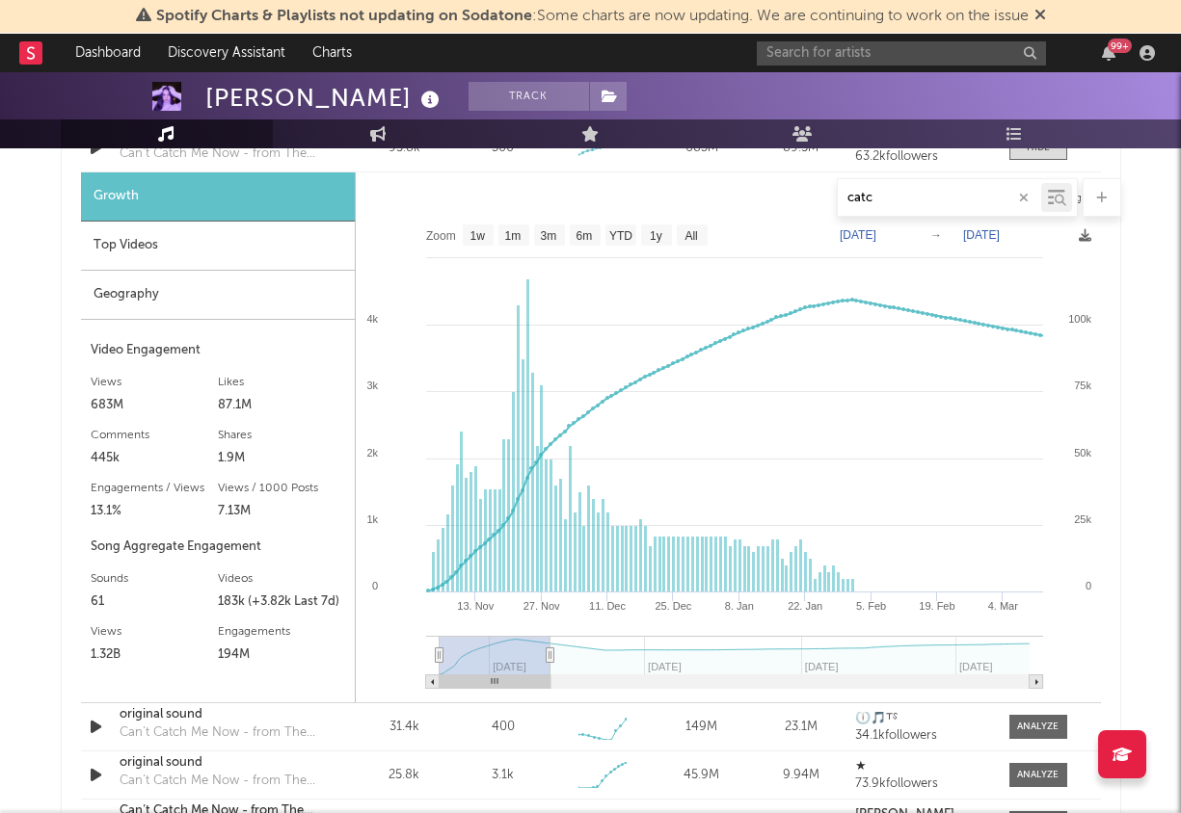
drag, startPoint x: 1028, startPoint y: 653, endPoint x: 549, endPoint y: 649, distance: 479.0
click at [549, 649] on icon at bounding box center [549, 656] width 8 height 14
type input "[DATE]"
drag, startPoint x: 441, startPoint y: 652, endPoint x: 406, endPoint y: 653, distance: 35.7
click at [406, 653] on icon "Created with Highcharts 10.3.3 [DATE]. Nov [DATE]. Dec [DATE]. Jan [DATE]. [DAT…" at bounding box center [728, 459] width 745 height 488
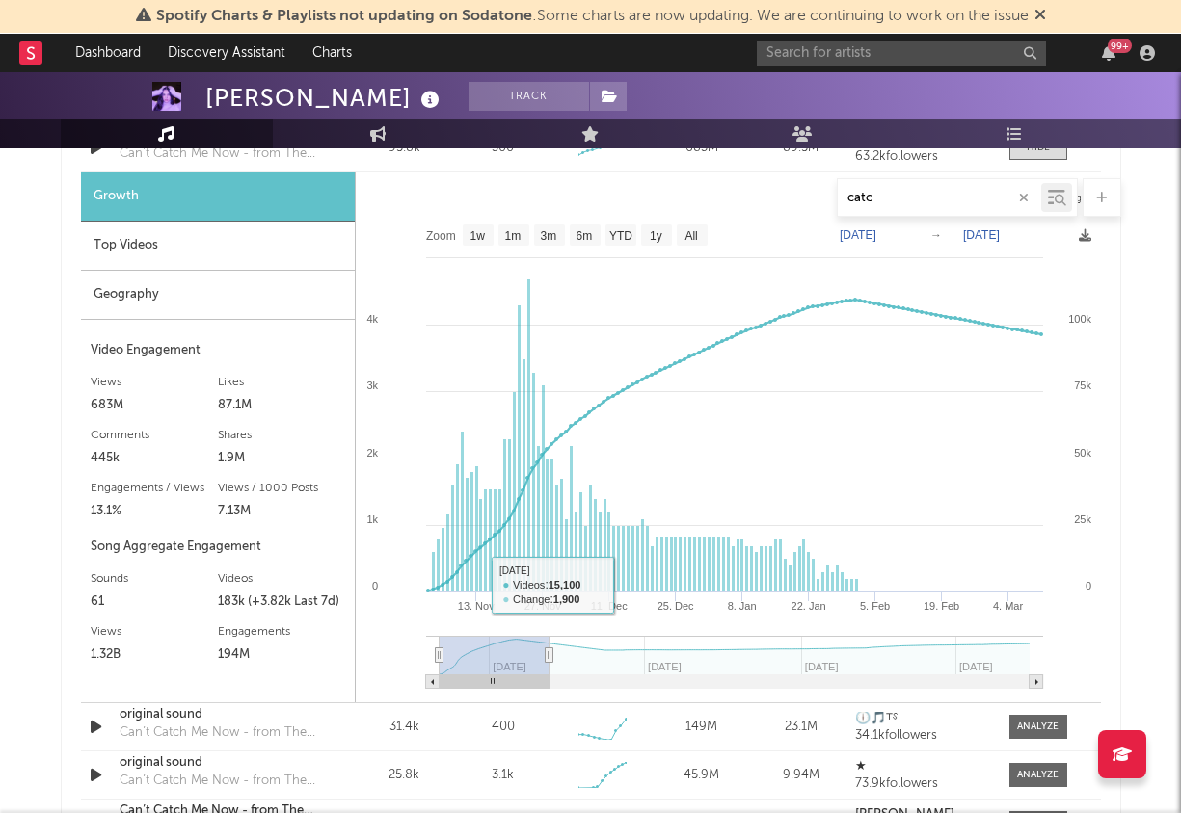
type input "[DATE]"
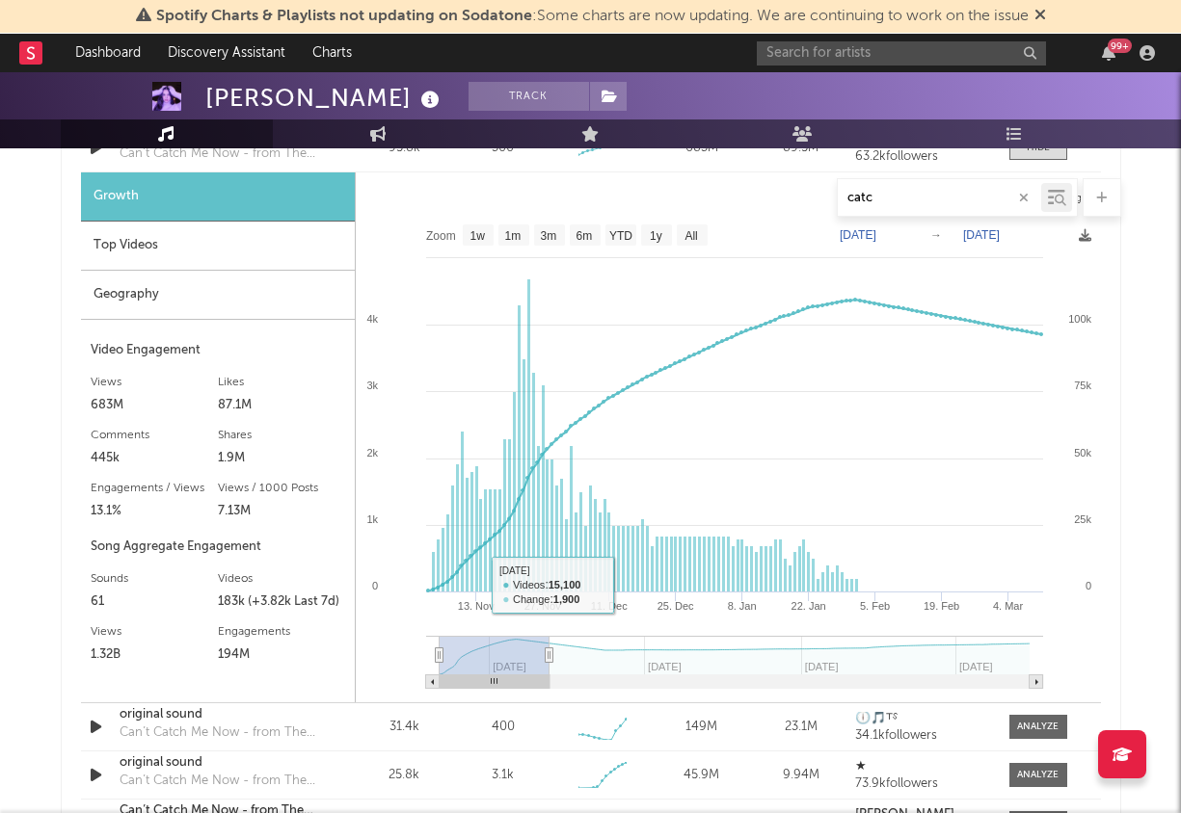
type input "[DATE]"
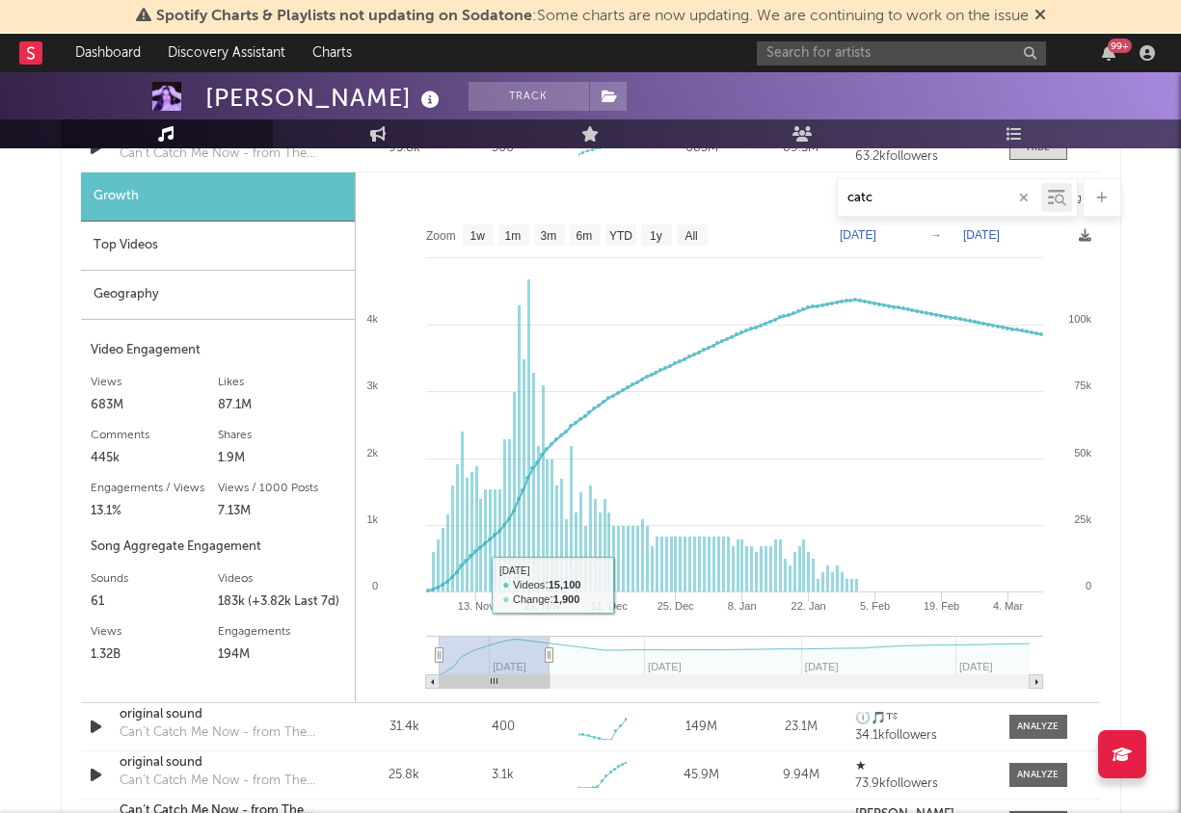
type input "[DATE]"
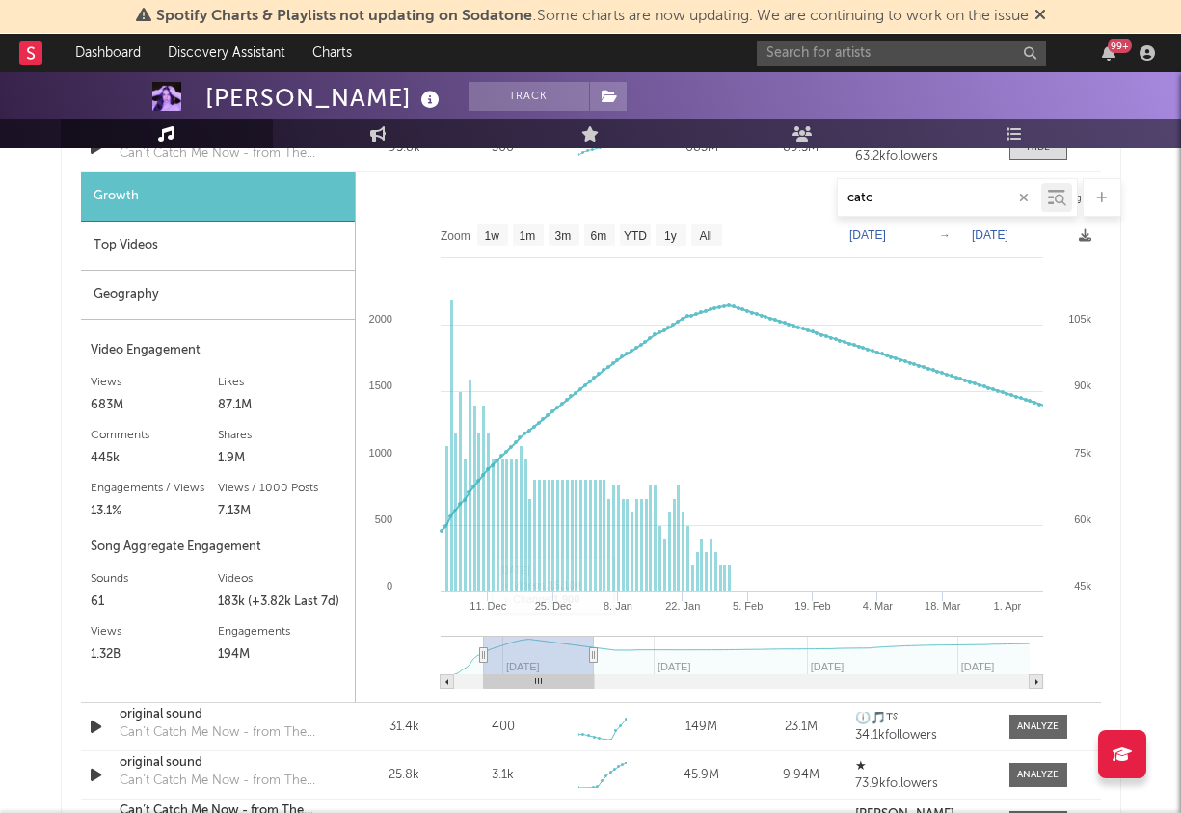
type input "[DATE]"
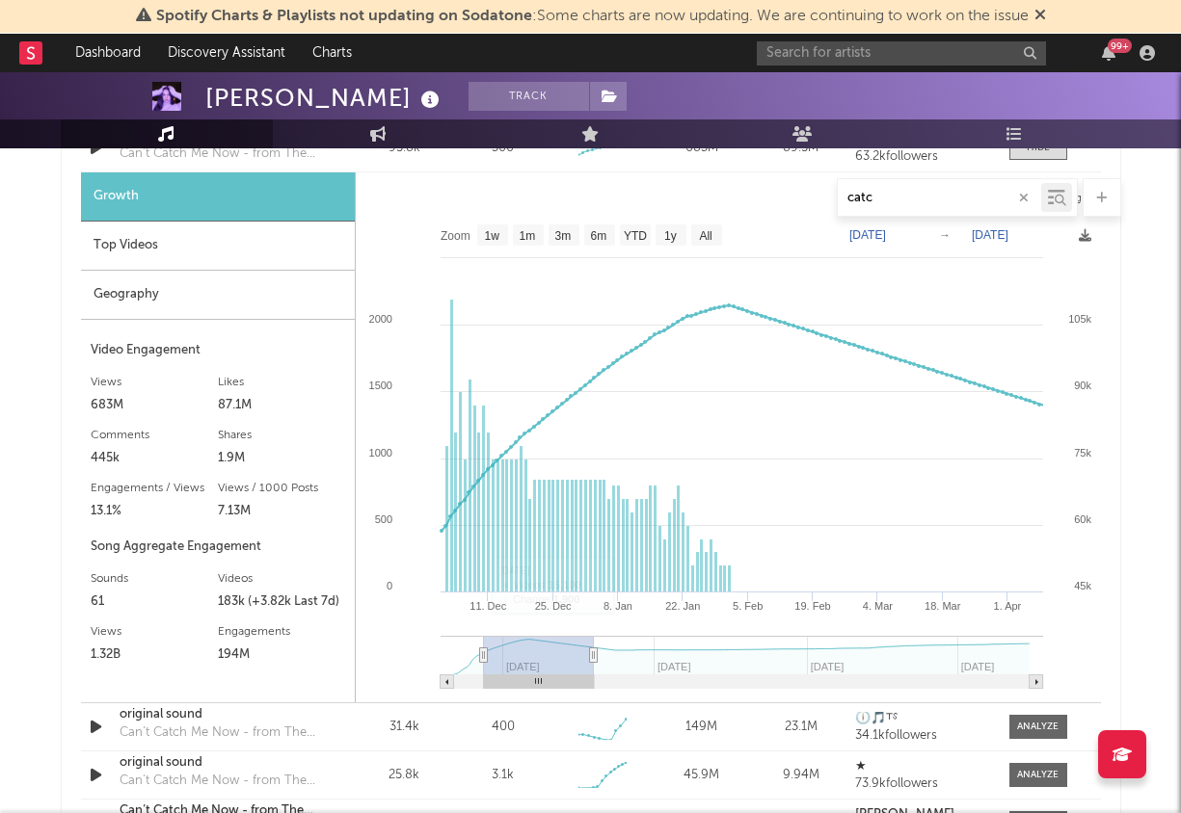
type input "[DATE]"
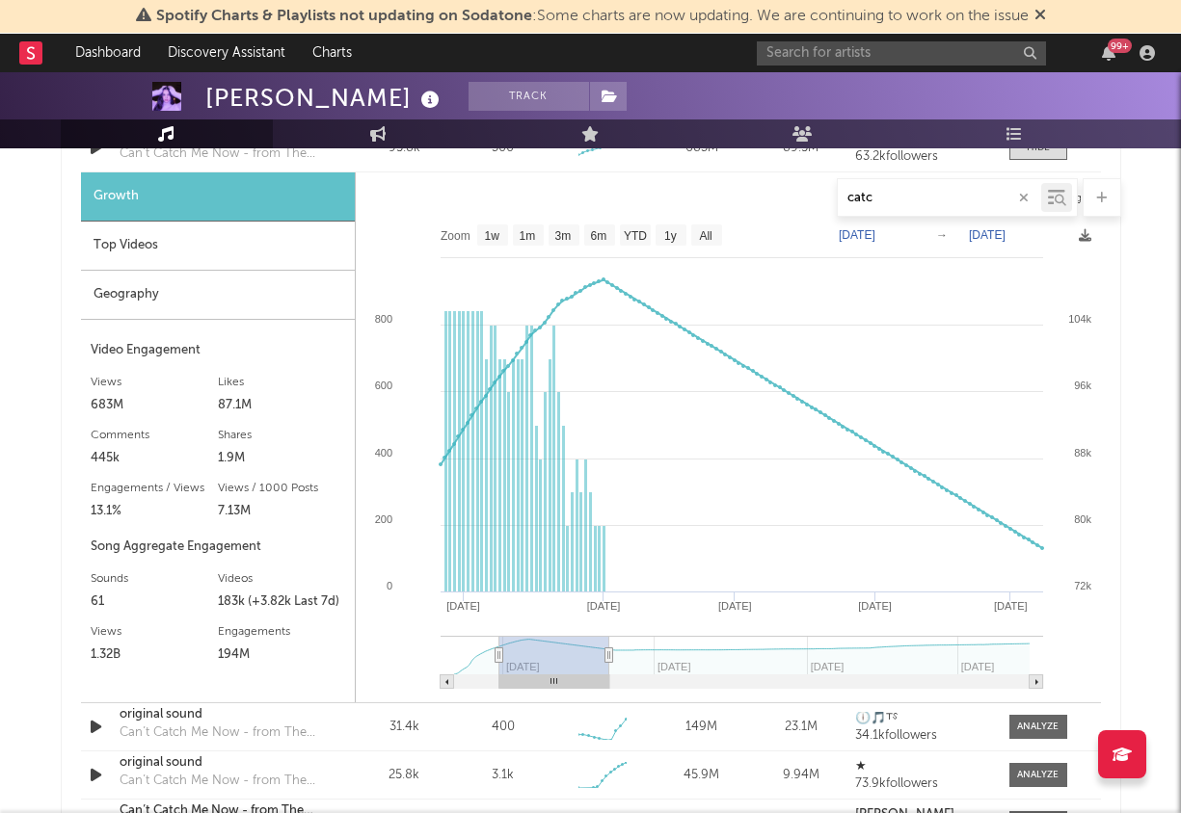
type input "[DATE]"
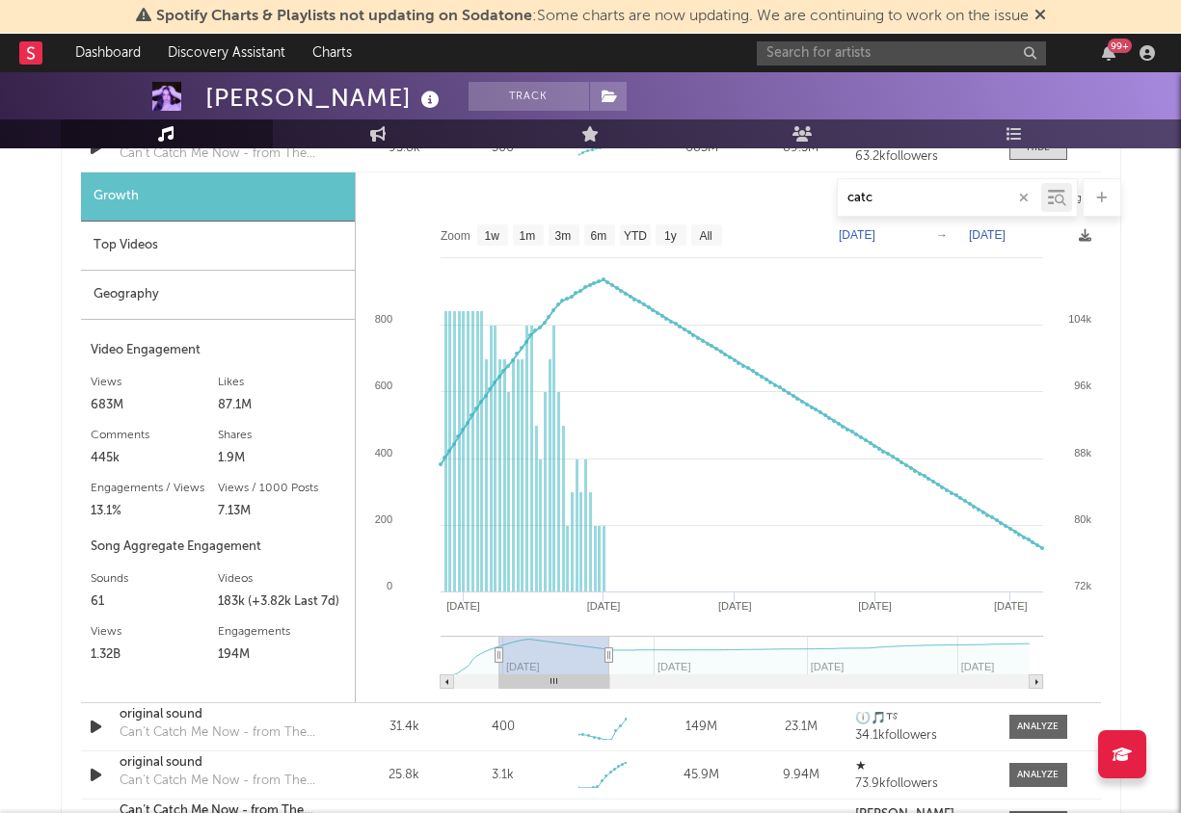
type input "[DATE]"
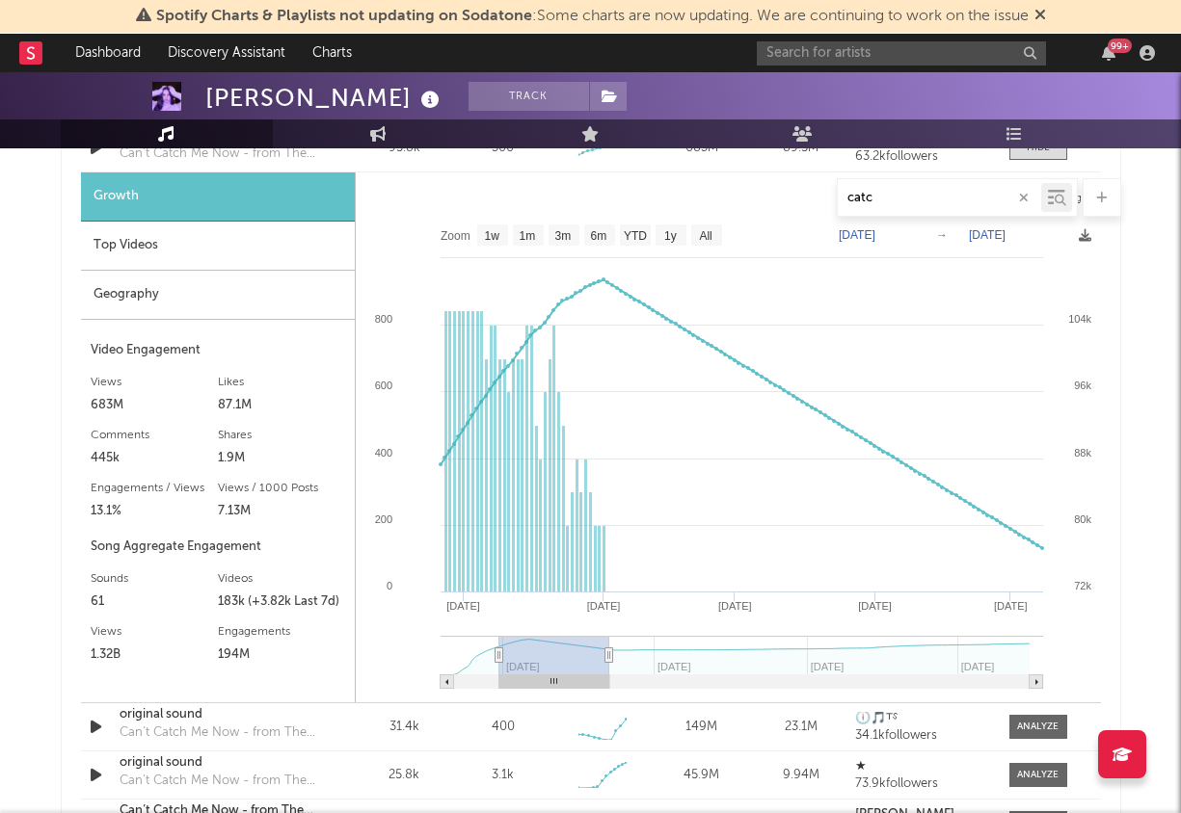
type input "[DATE]"
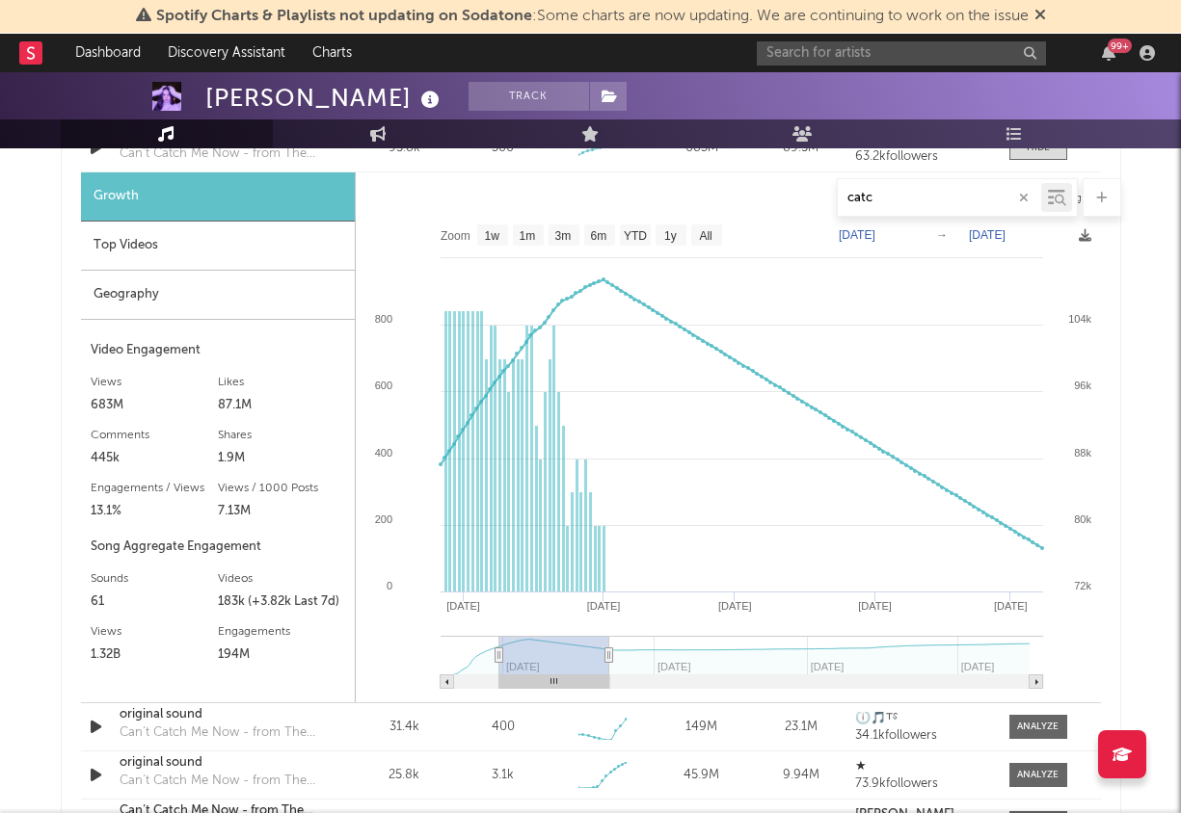
type input "[DATE]"
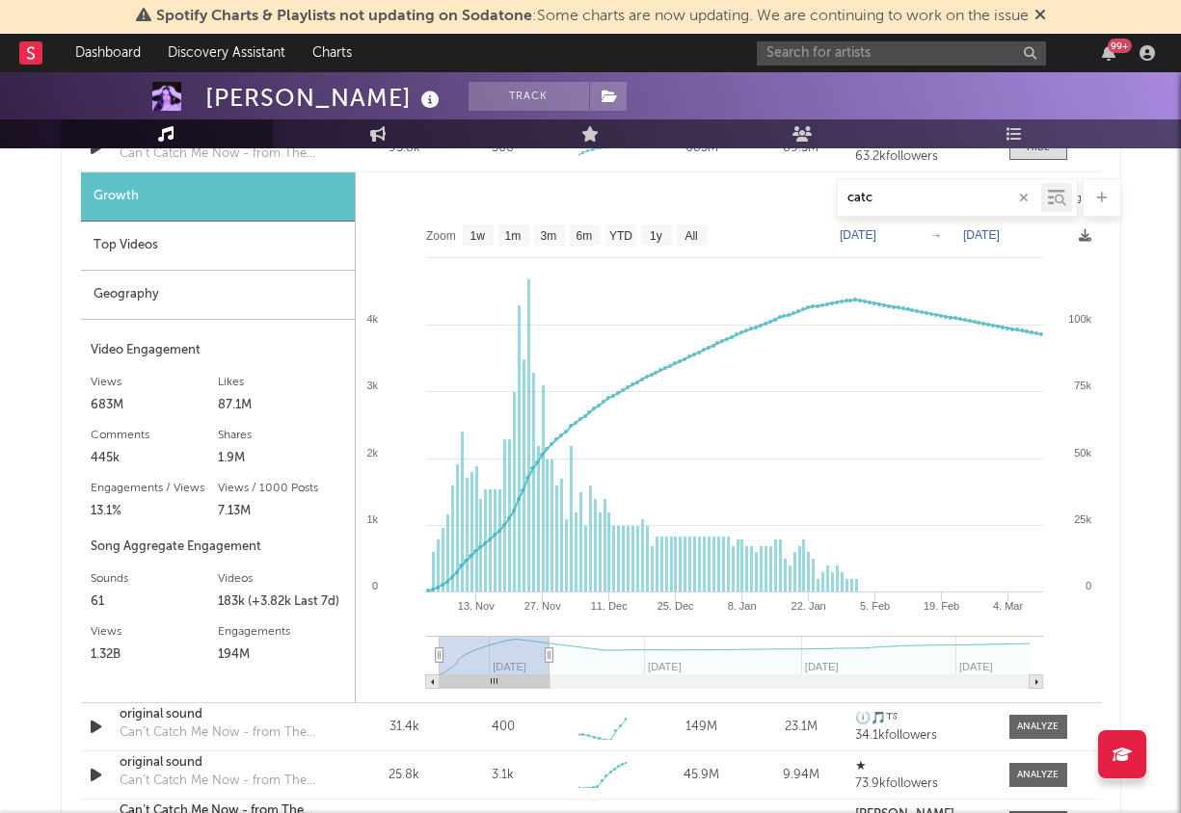
drag, startPoint x: 479, startPoint y: 654, endPoint x: 367, endPoint y: 649, distance: 111.9
click at [367, 650] on icon "Created with Highcharts 10.3.3 [DATE]. Nov [DATE]. Dec [DATE]. Jan [DATE]. [DAT…" at bounding box center [728, 459] width 745 height 488
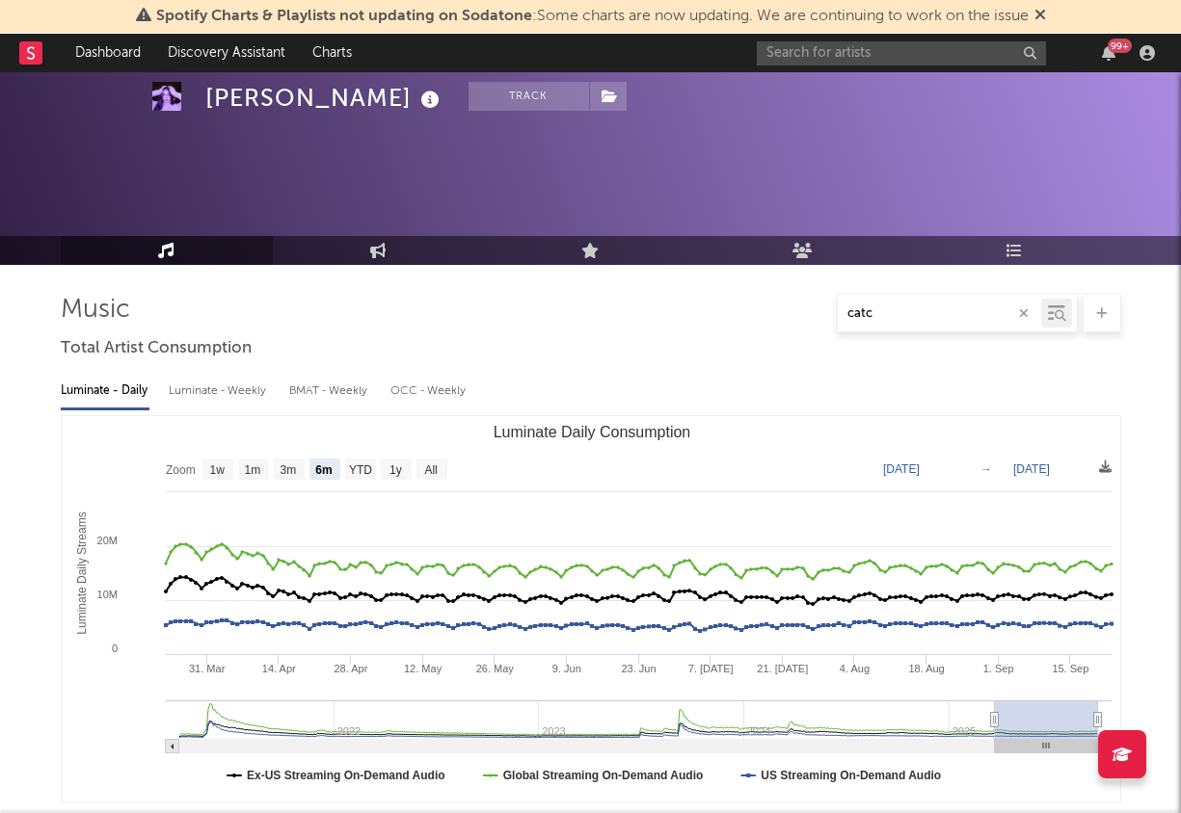
select select "6m"
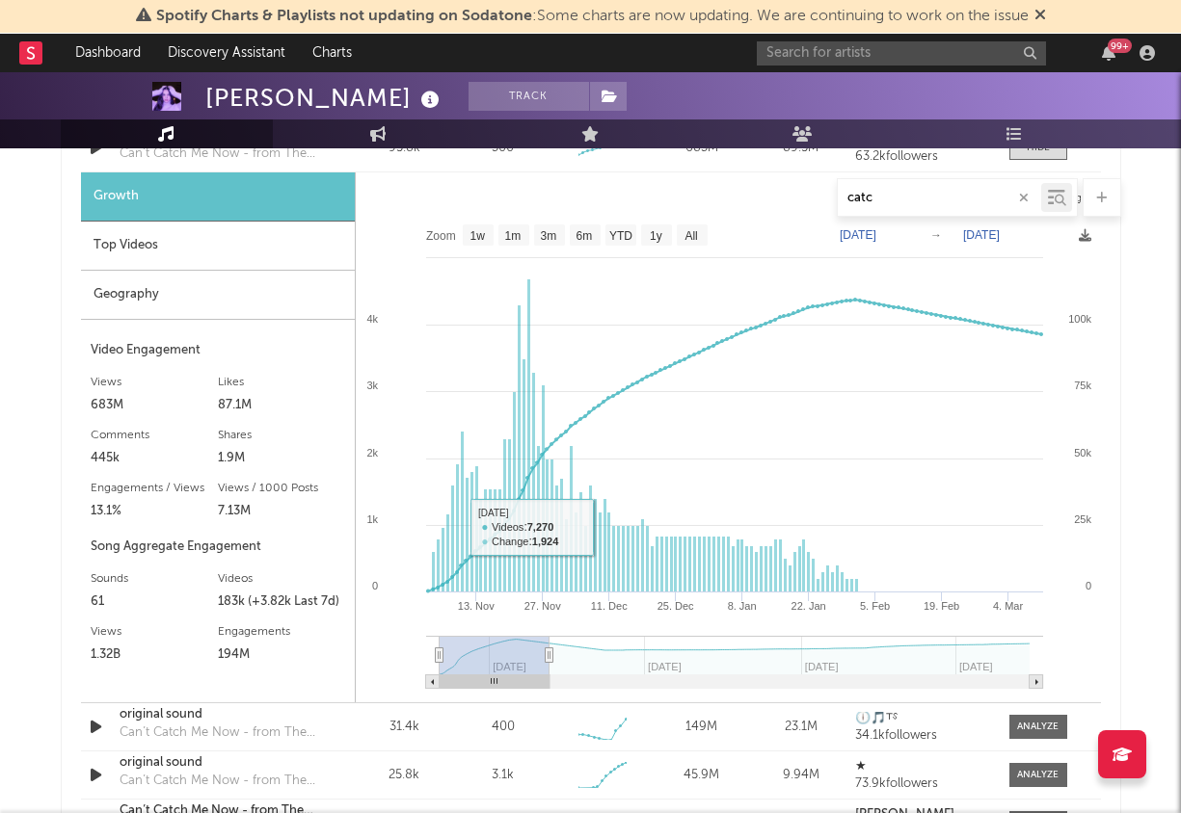
click at [426, 497] on rect at bounding box center [728, 459] width 745 height 488
type input "2024-02-04"
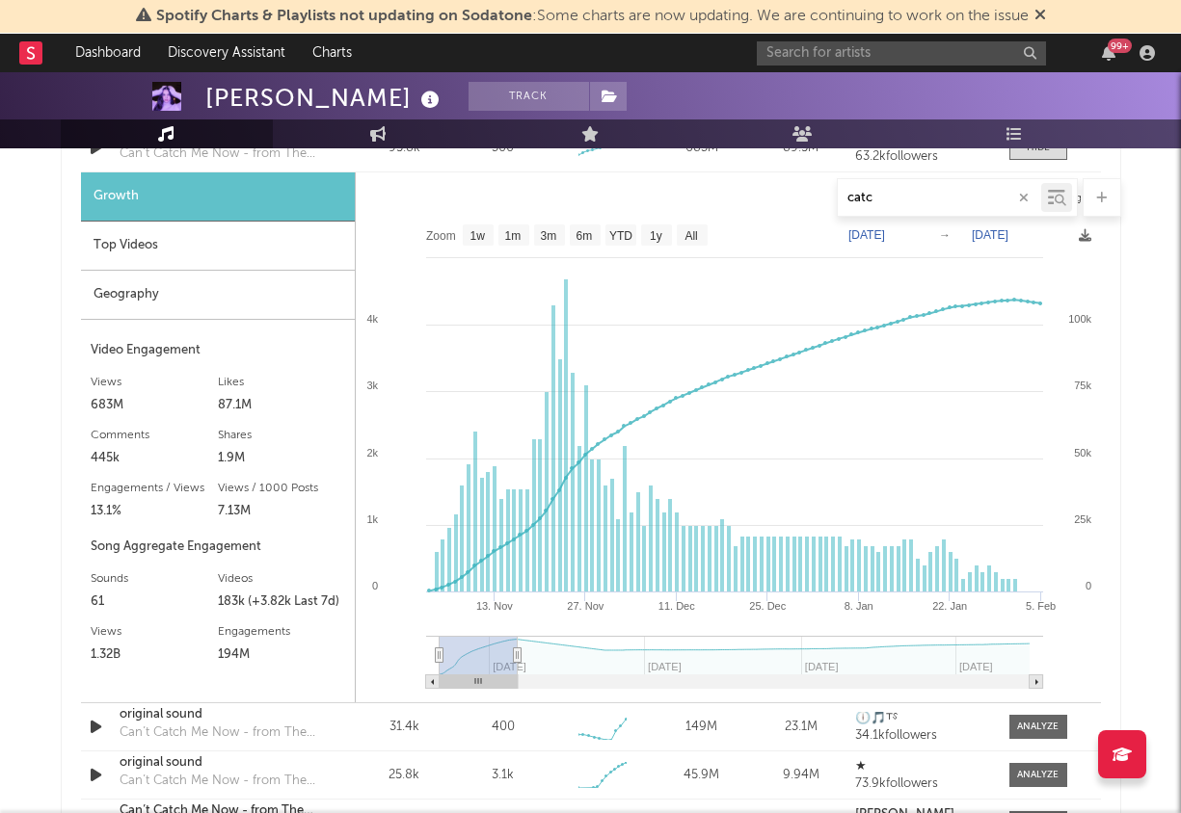
select select "3m"
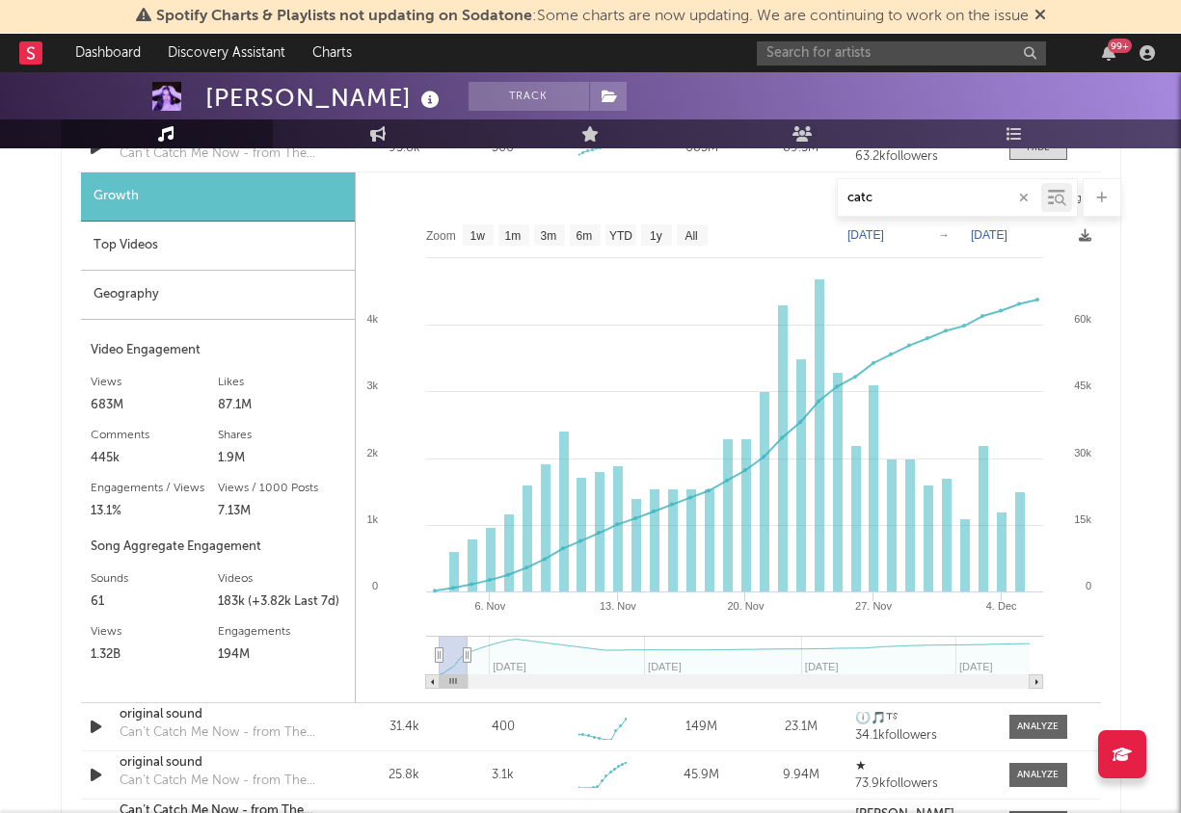
type input "2023-12-04"
select select "1m"
drag, startPoint x: 549, startPoint y: 653, endPoint x: 464, endPoint y: 653, distance: 85.8
click at [464, 653] on icon at bounding box center [467, 656] width 8 height 14
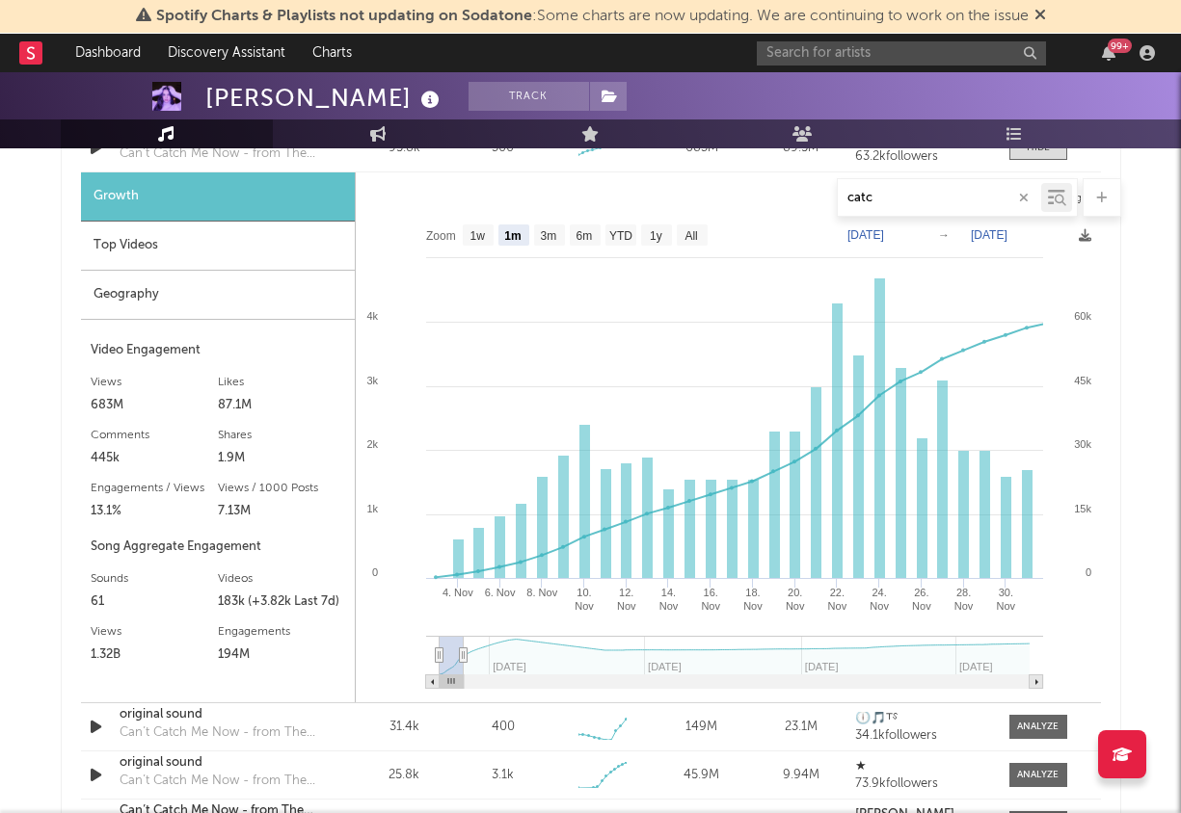
type input "2023-11-30"
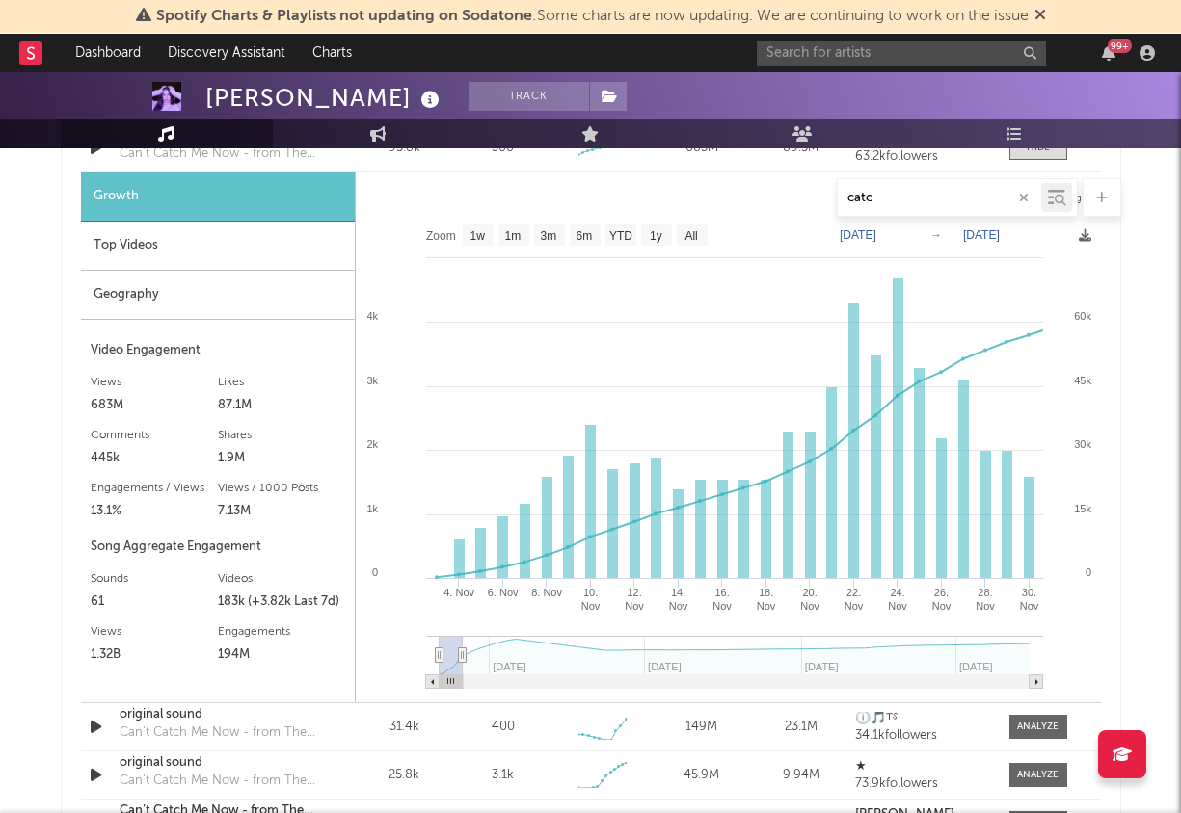
select select "1m"
type input "[DATE]"
select select "6m"
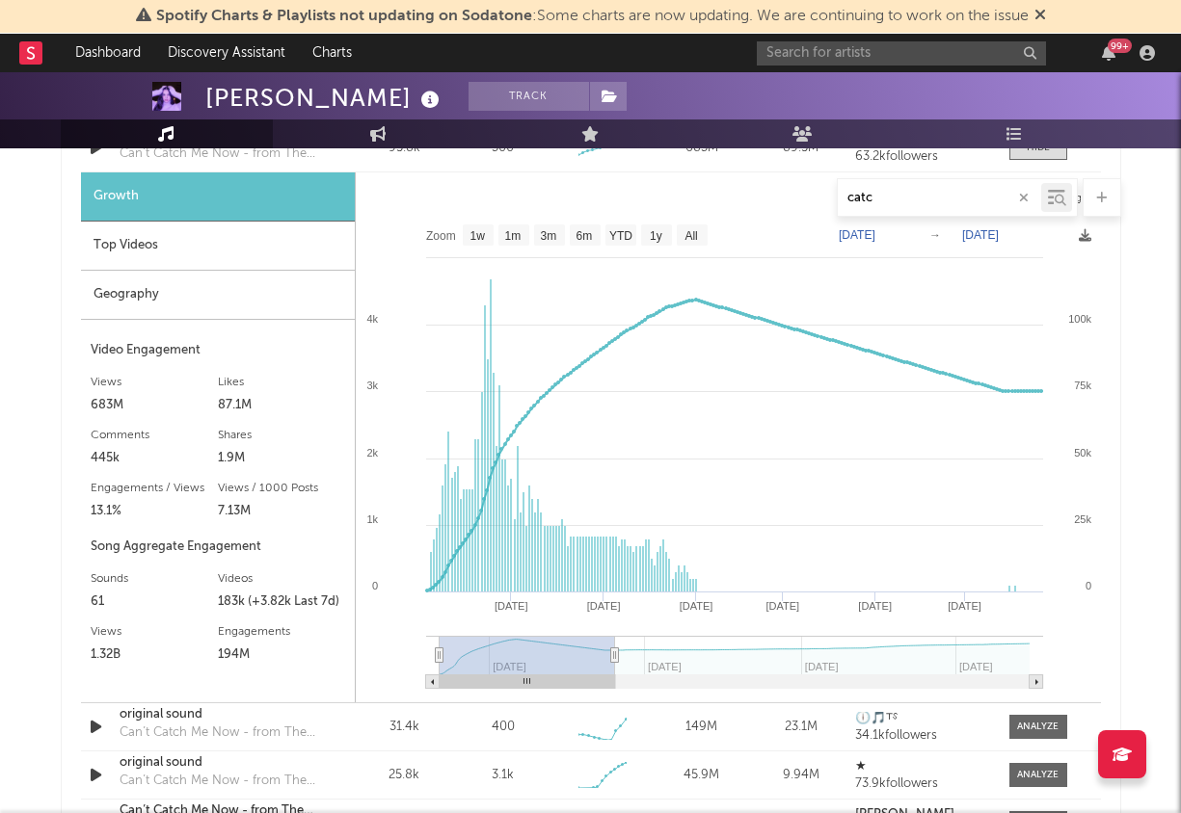
type input "[DATE]"
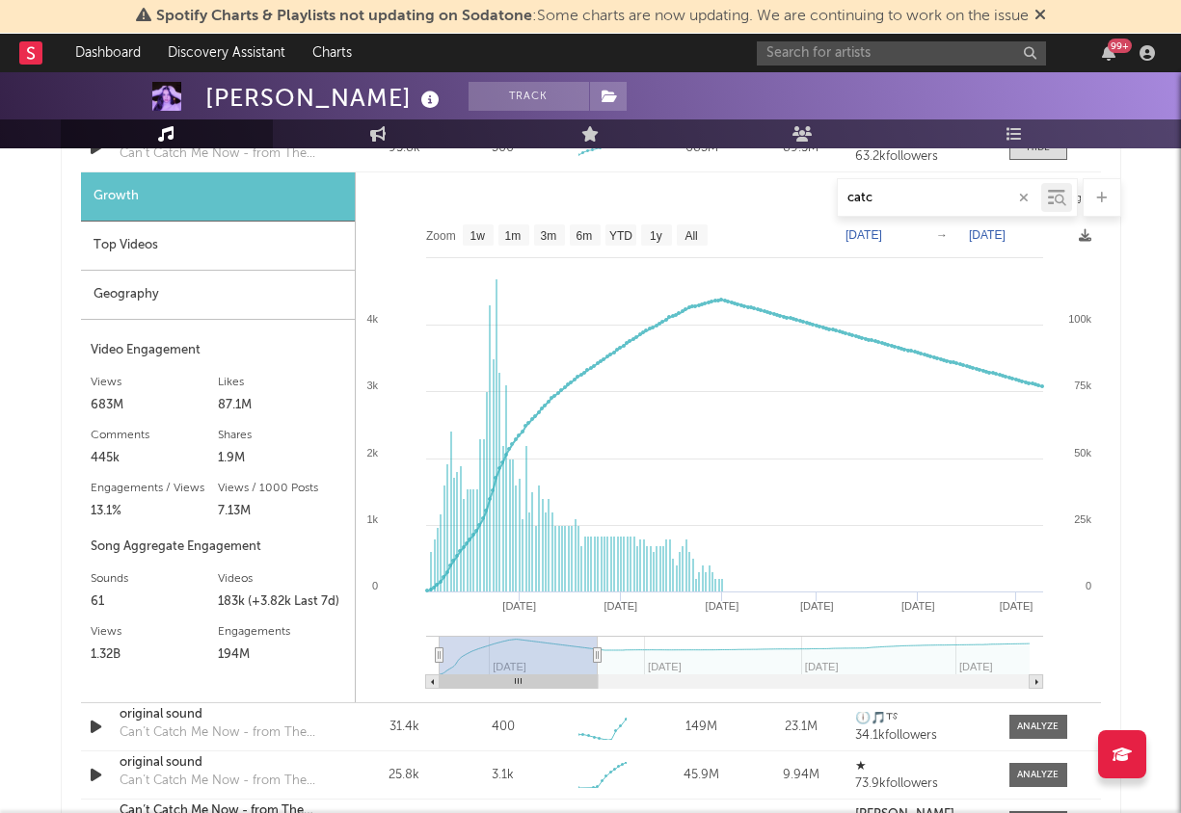
select select "6m"
drag, startPoint x: 463, startPoint y: 654, endPoint x: 593, endPoint y: 669, distance: 130.9
click at [591, 669] on g at bounding box center [734, 662] width 617 height 53
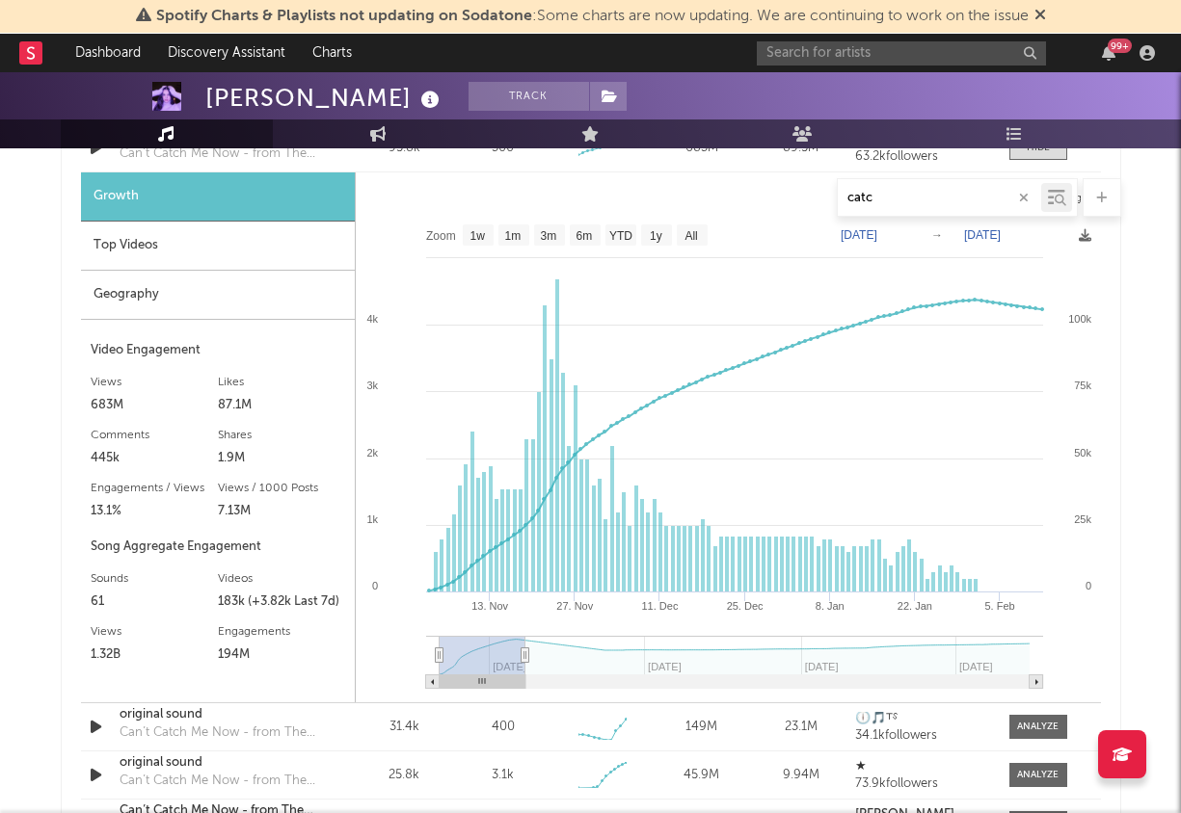
type input "2024-02-04"
select select "3m"
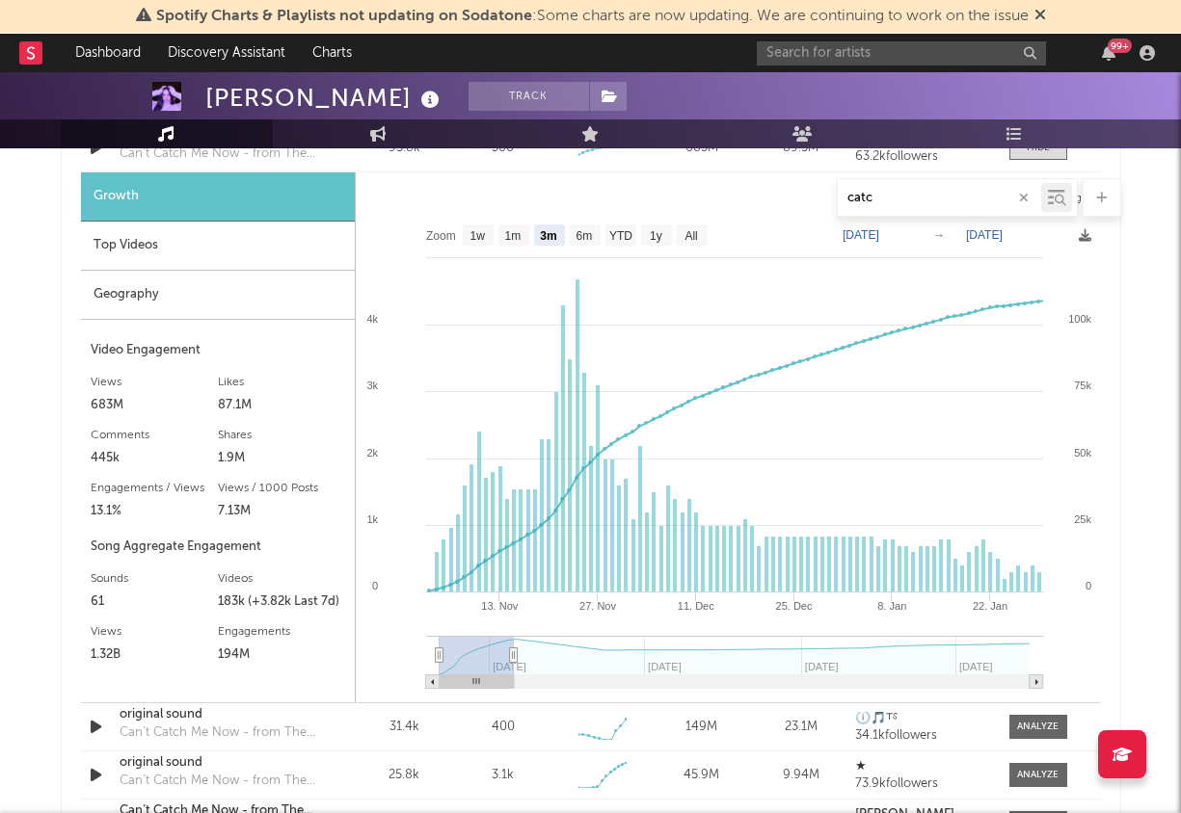
drag, startPoint x: 590, startPoint y: 650, endPoint x: 506, endPoint y: 653, distance: 83.9
click at [509, 653] on icon at bounding box center [513, 656] width 8 height 14
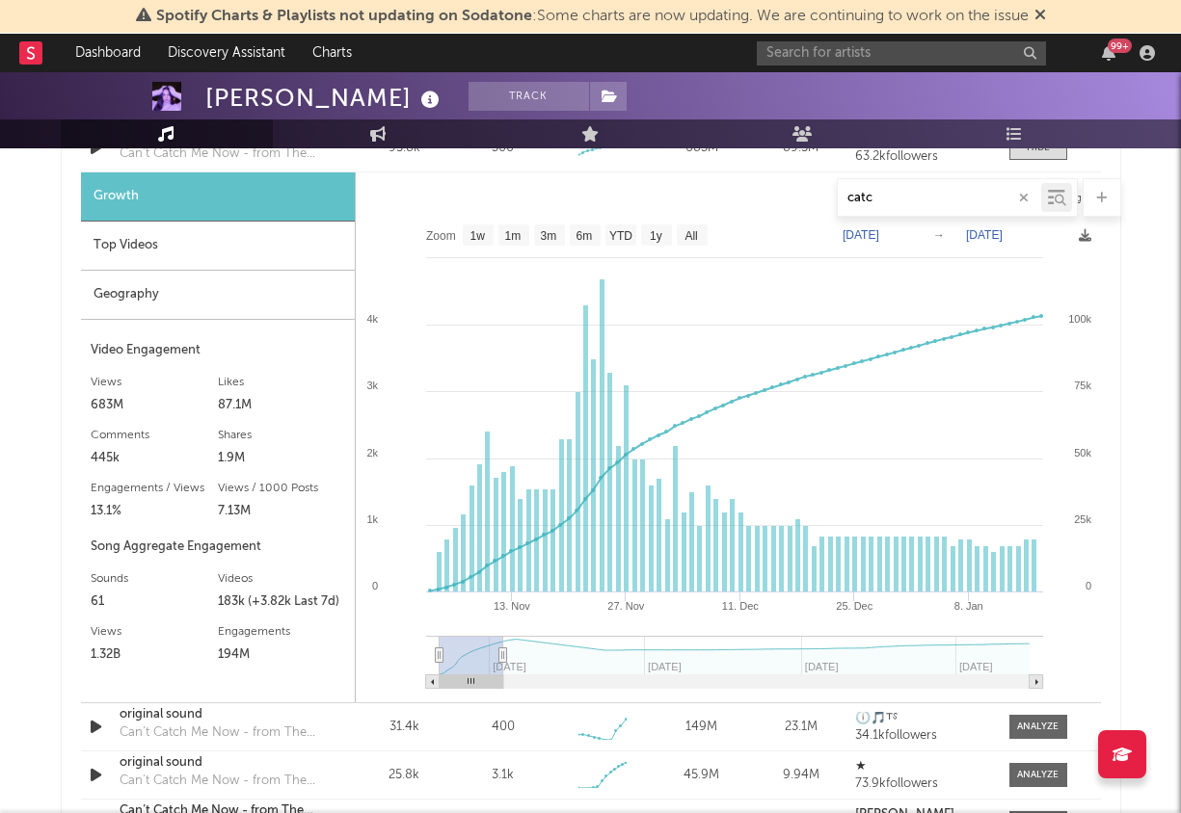
type input "2024-01-21"
select select "3m"
type input "2024-06-17"
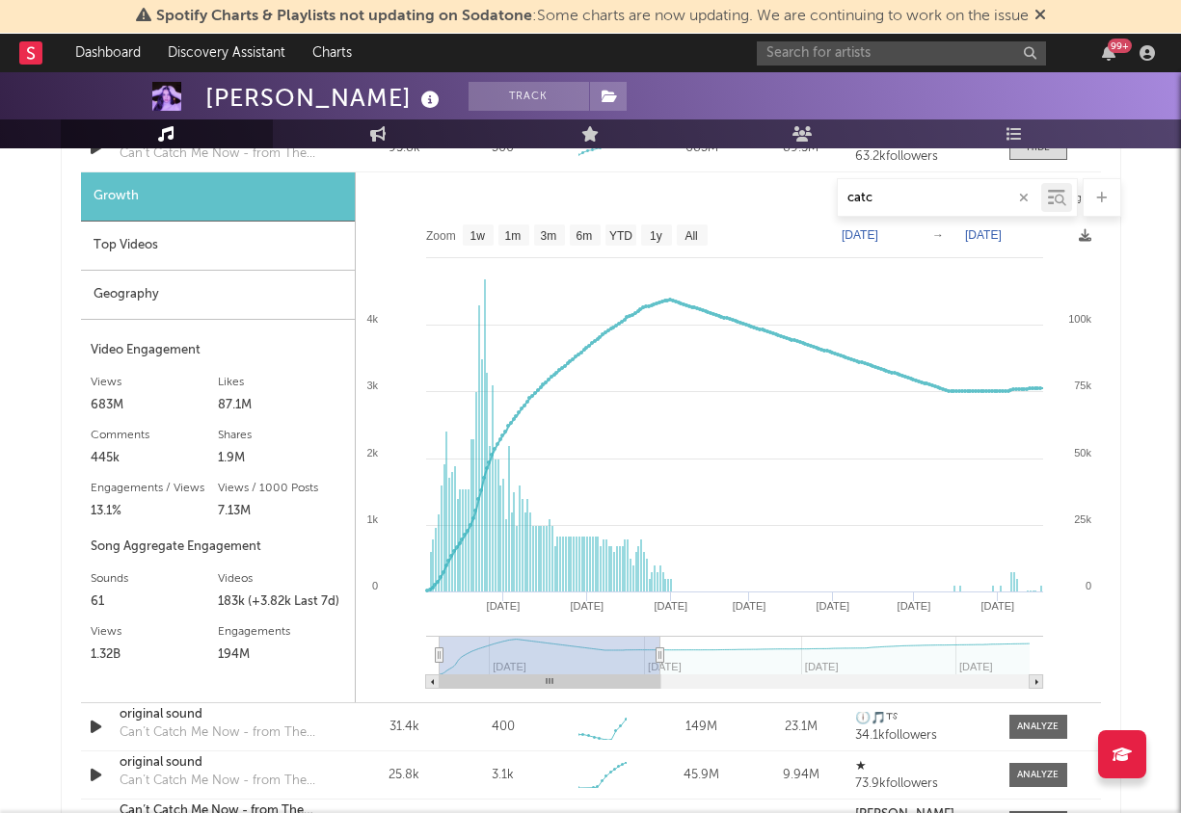
type input "[DATE]"
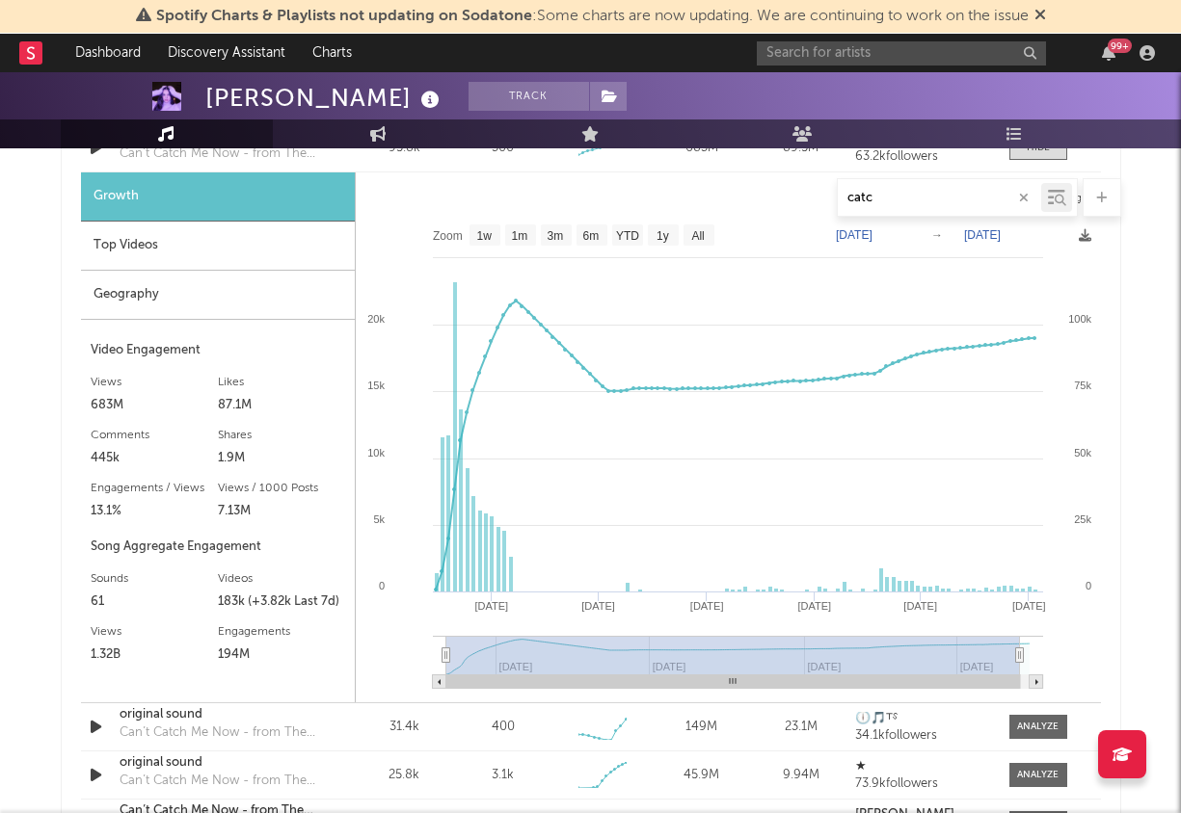
type input "2025-09-18"
select select "All"
type input "[DATE]"
drag, startPoint x: 503, startPoint y: 653, endPoint x: 1086, endPoint y: 658, distance: 583.1
click at [1085, 658] on icon "Created with Highcharts 10.3.3 Jan '24 Jan '25 May '24 Sep '24 May '25 Sep '25 …" at bounding box center [728, 459] width 745 height 488
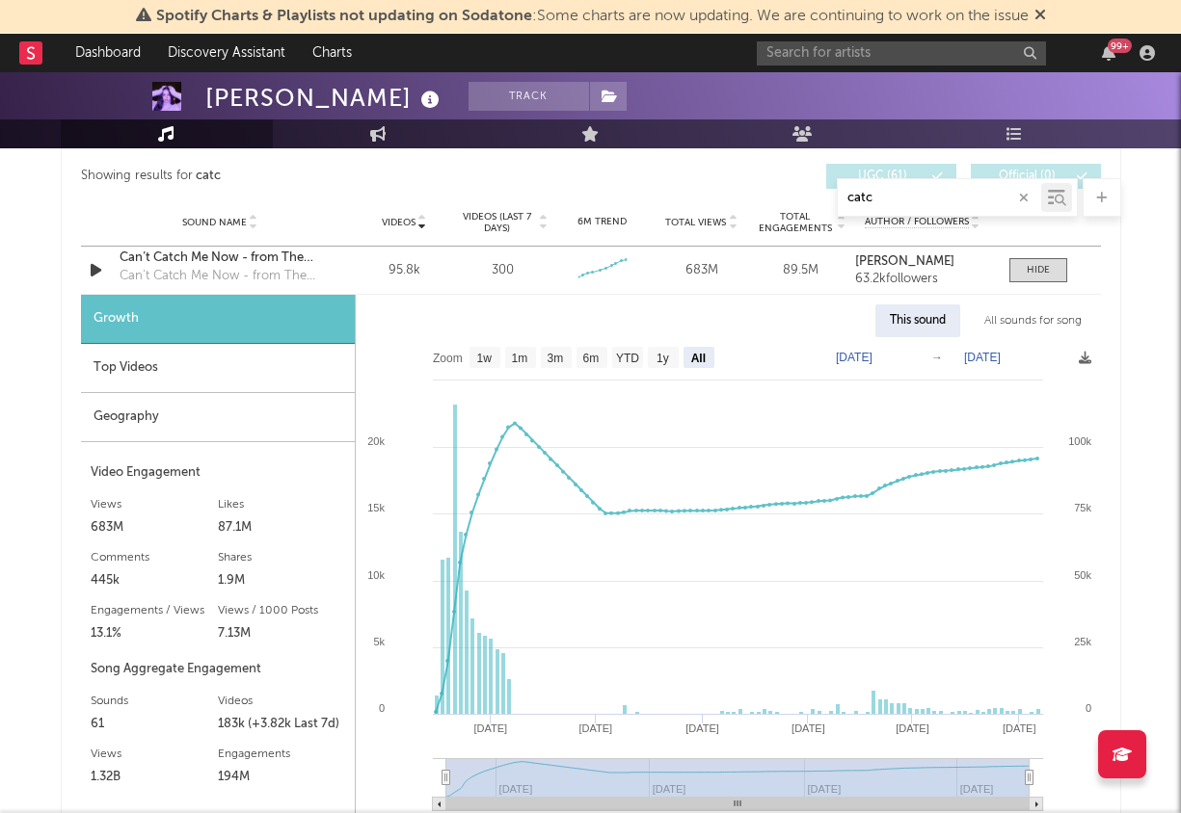
scroll to position [1020, 0]
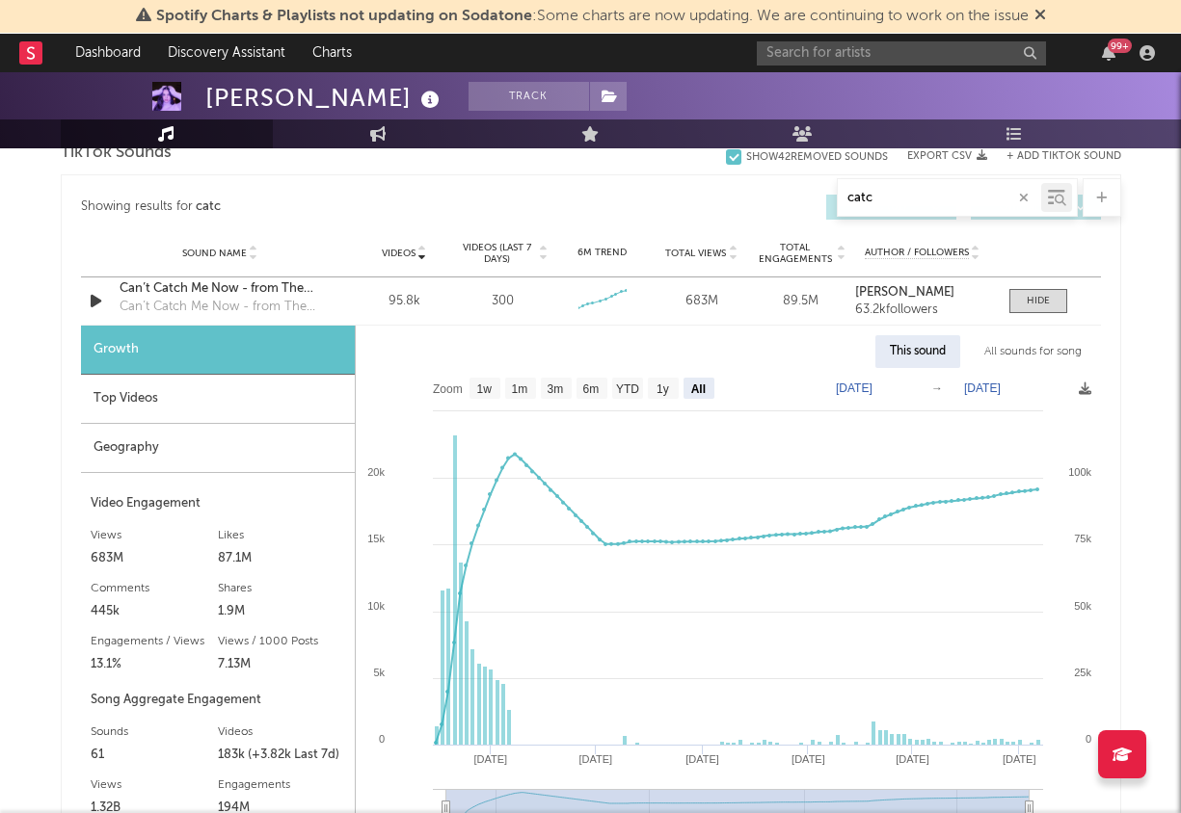
click at [891, 66] on div "99 +" at bounding box center [959, 53] width 405 height 39
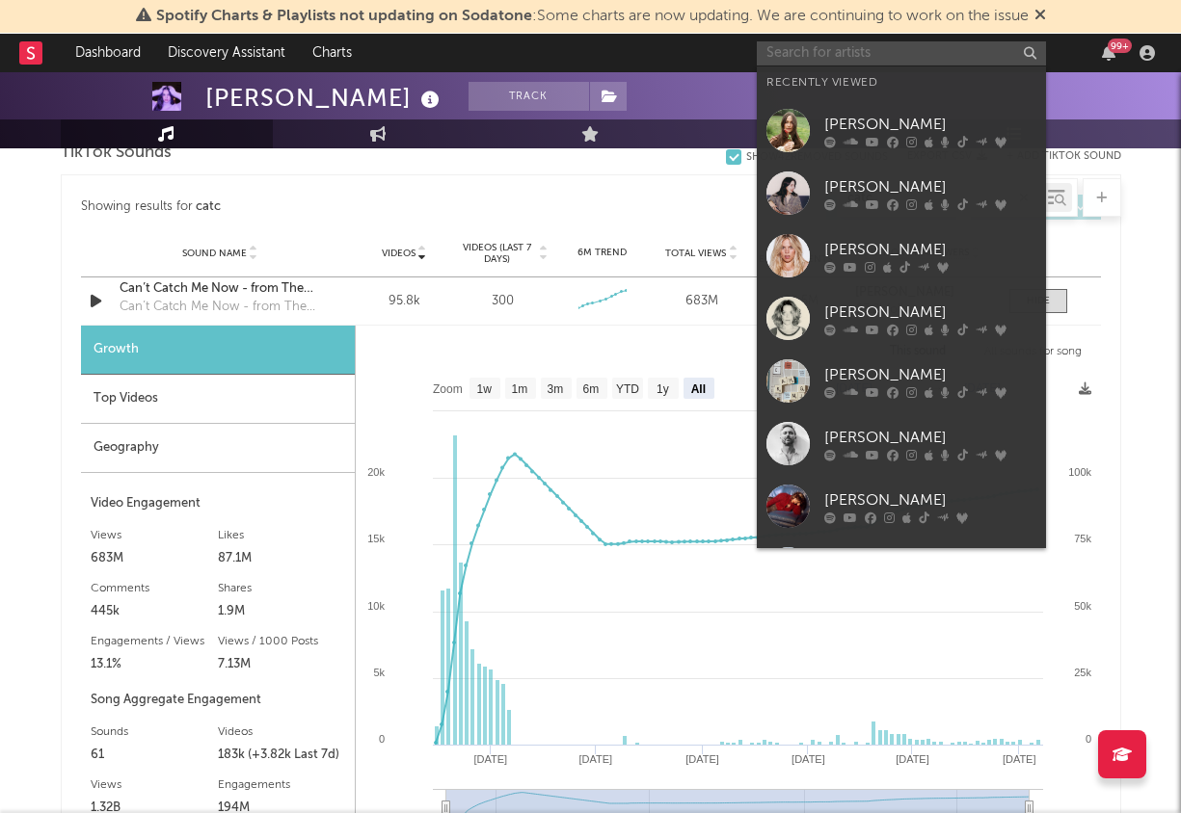
click at [884, 61] on input "text" at bounding box center [901, 53] width 289 height 24
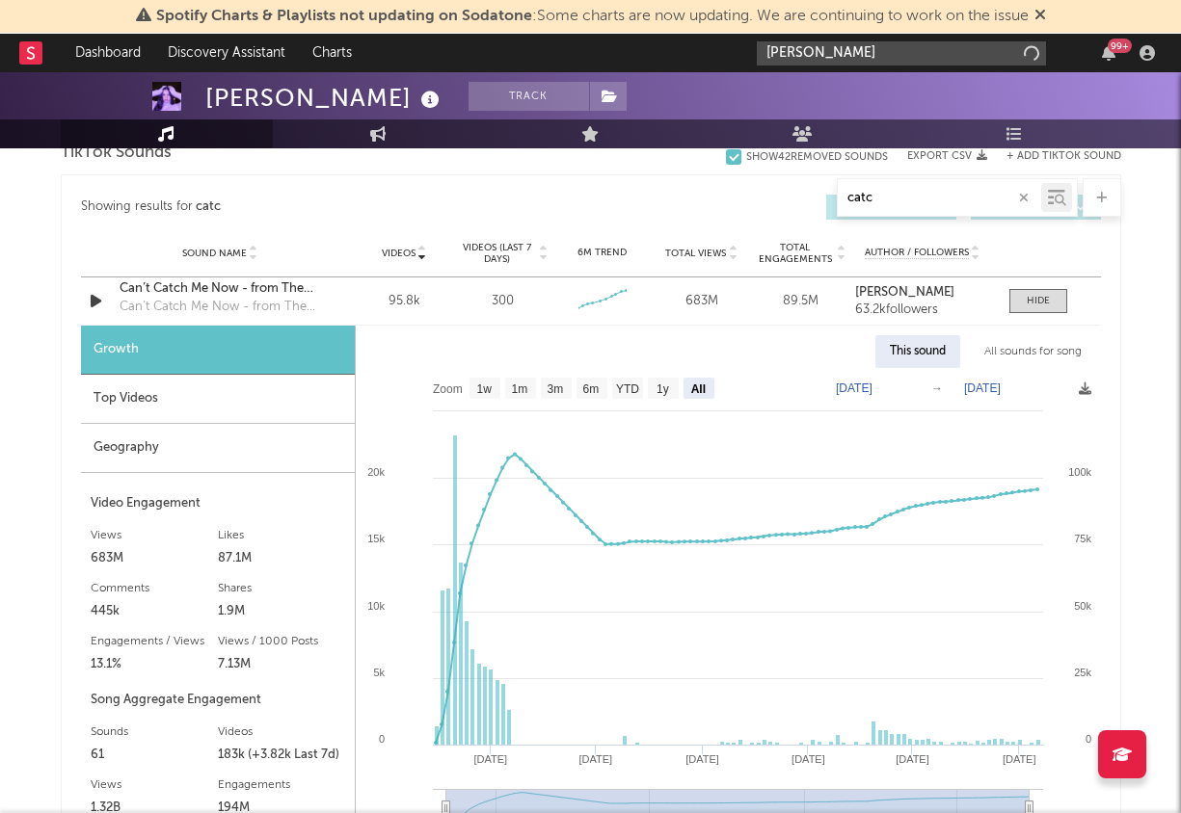
type input "maggie"
